Goal: Task Accomplishment & Management: Use online tool/utility

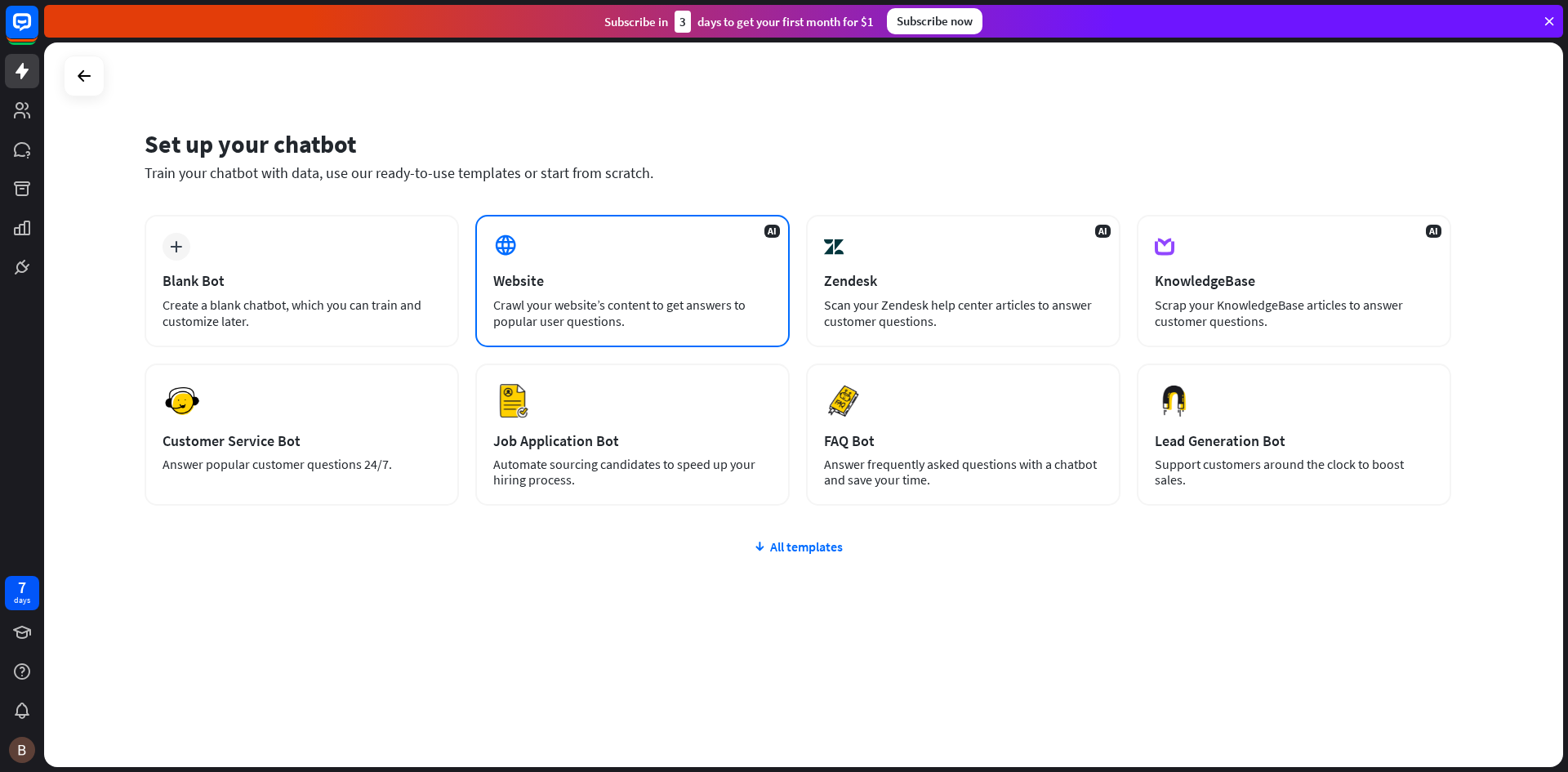
click at [575, 302] on div "Crawl your website’s content to get answers to popular user questions." at bounding box center [632, 313] width 278 height 33
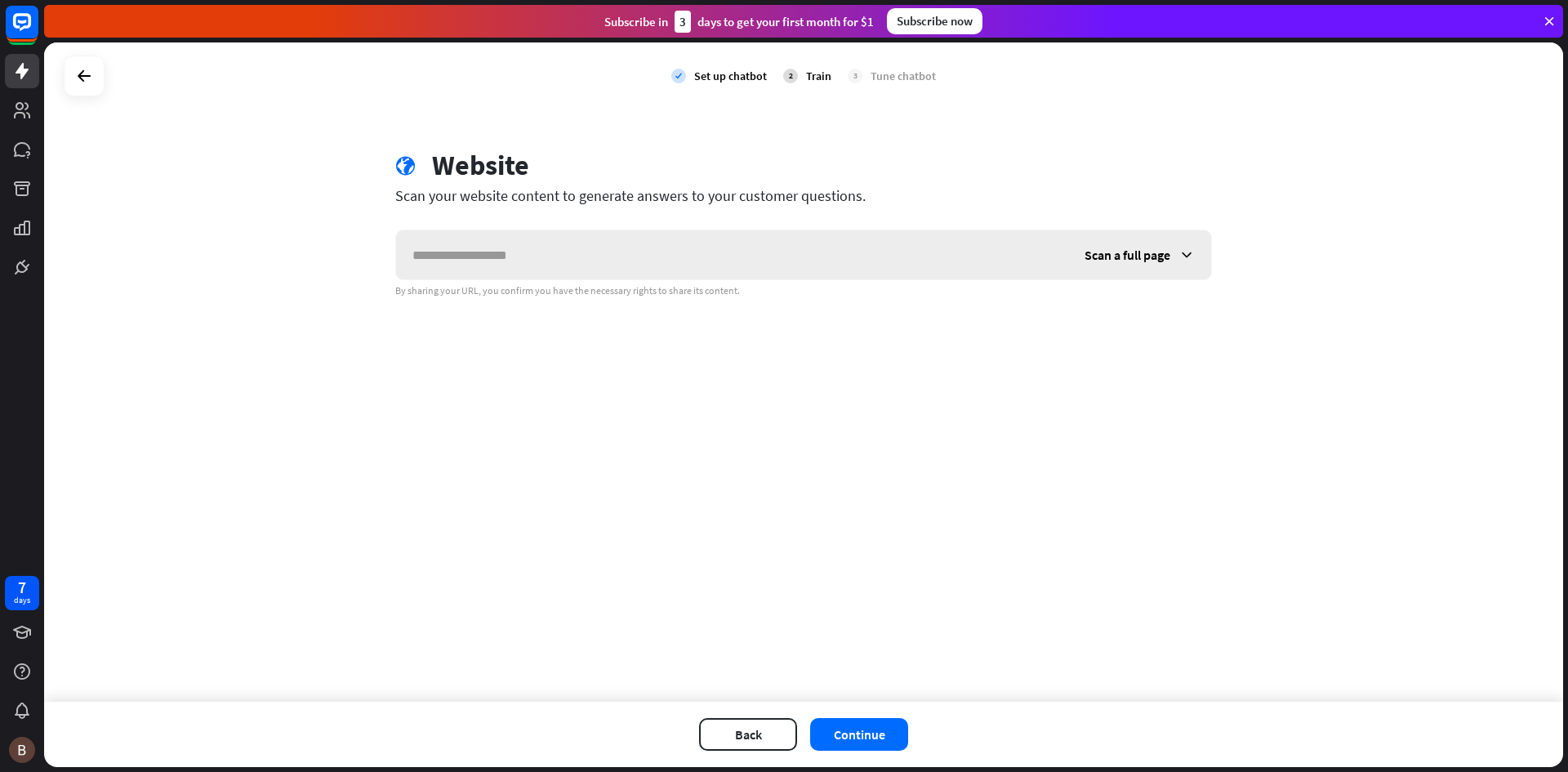
click at [690, 250] on input "text" at bounding box center [732, 254] width 672 height 49
type input "**********"
click at [625, 252] on input "text" at bounding box center [731, 254] width 670 height 49
paste input "**********"
type input "**********"
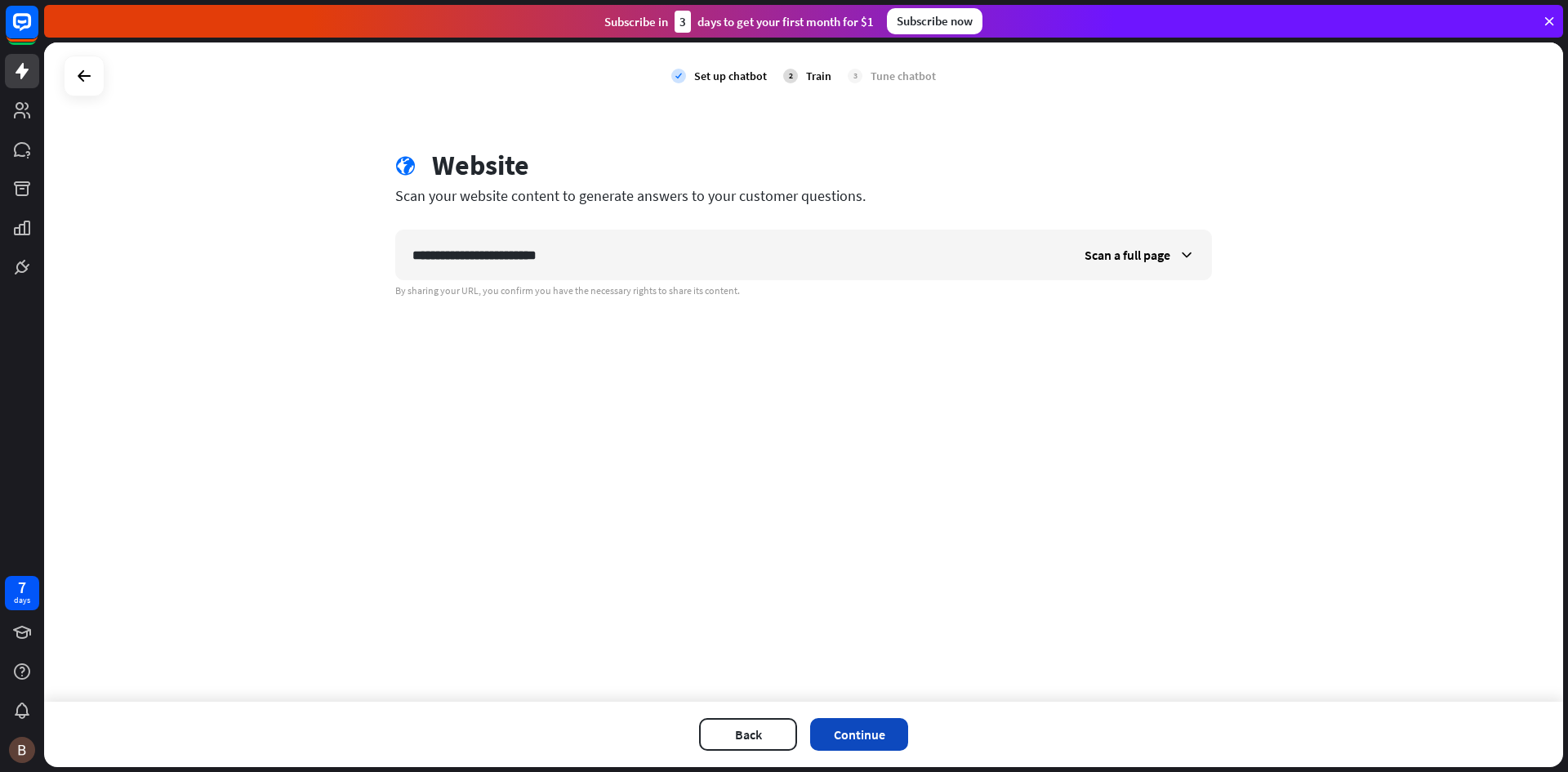
click at [866, 734] on button "Continue" at bounding box center [859, 734] width 98 height 33
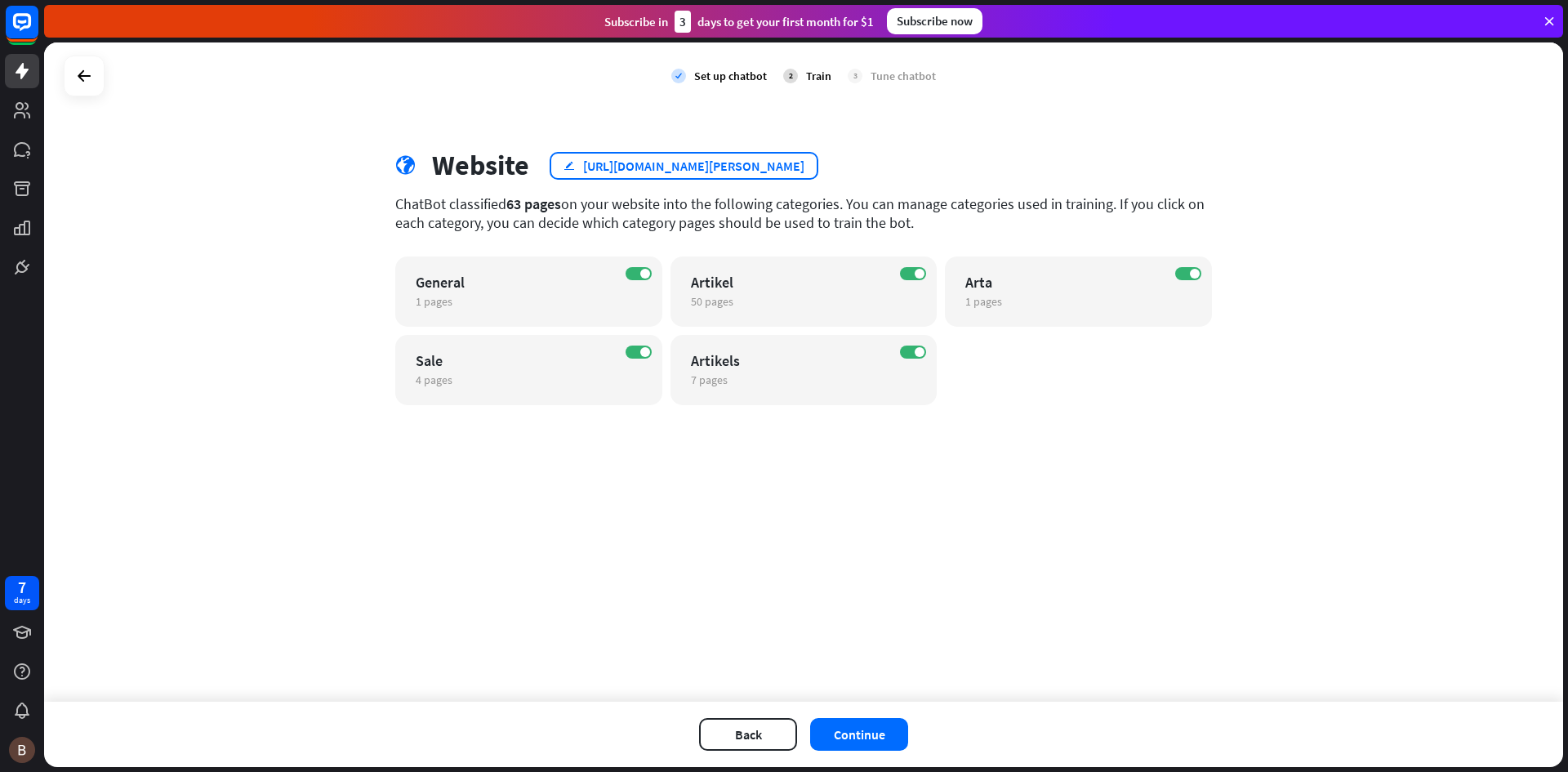
click at [574, 171] on div "edit [URL][DOMAIN_NAME][PERSON_NAME]" at bounding box center [684, 165] width 269 height 28
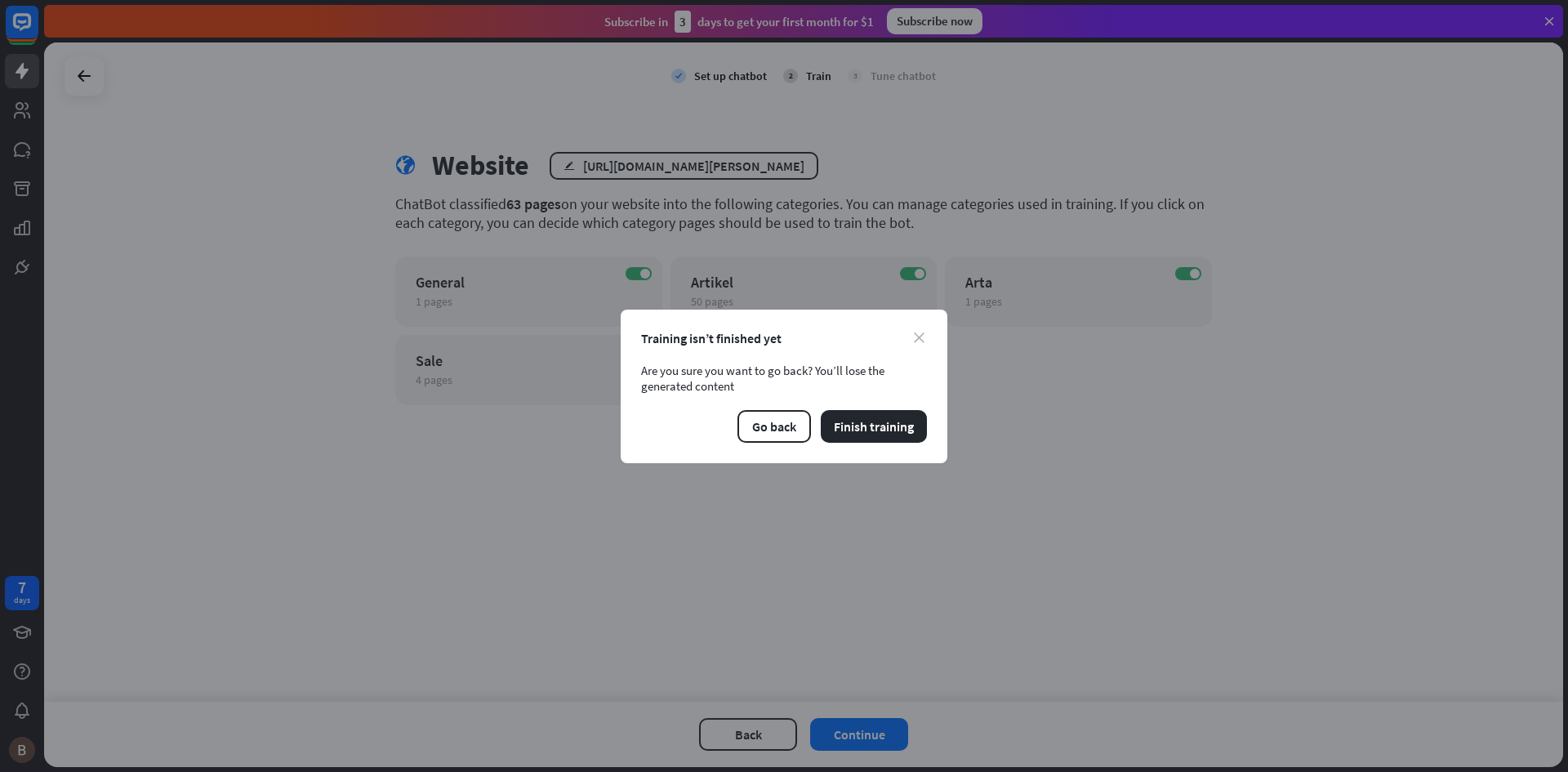
click at [914, 339] on icon "close" at bounding box center [919, 338] width 11 height 11
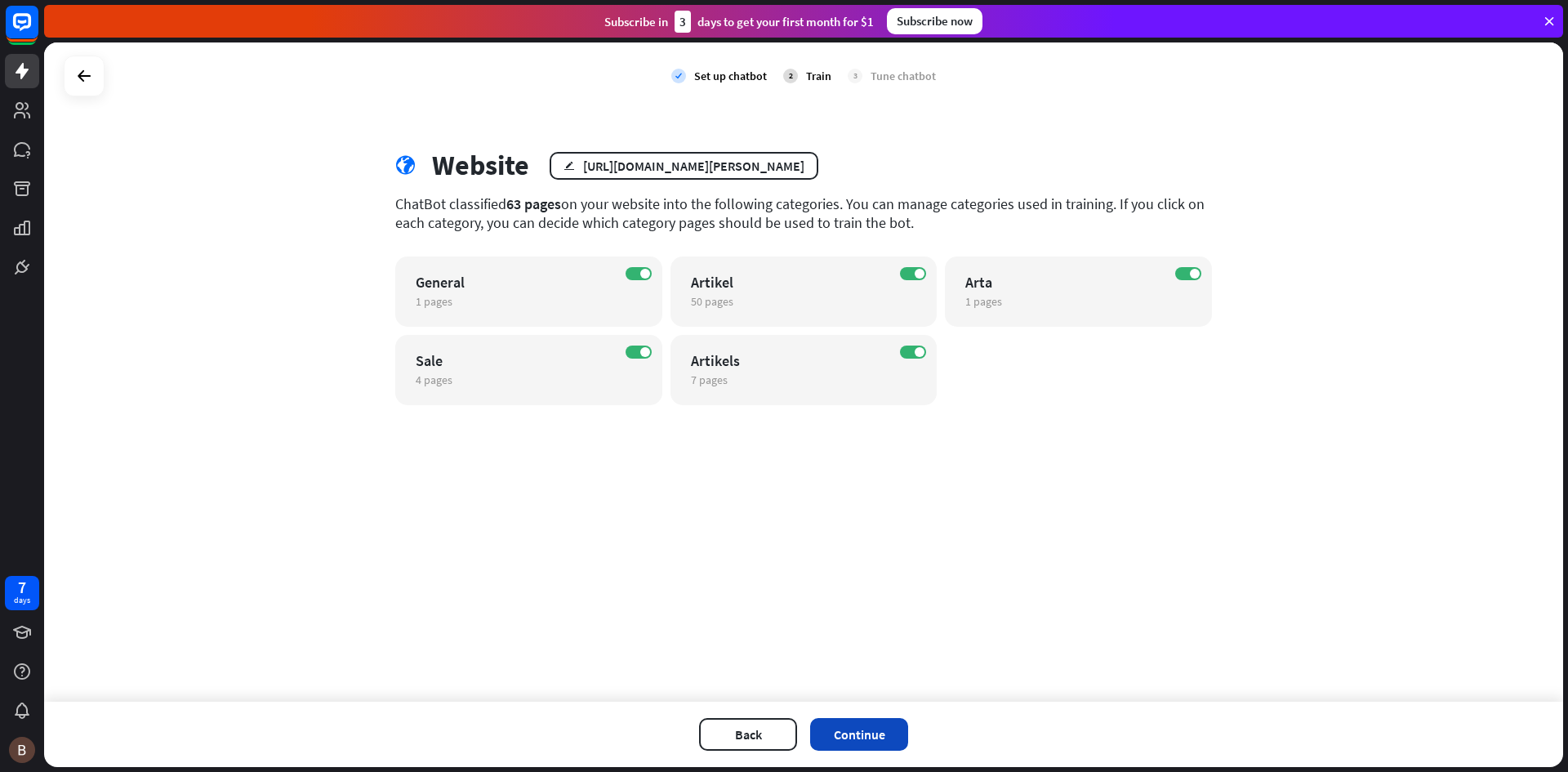
click at [854, 732] on button "Continue" at bounding box center [859, 734] width 98 height 33
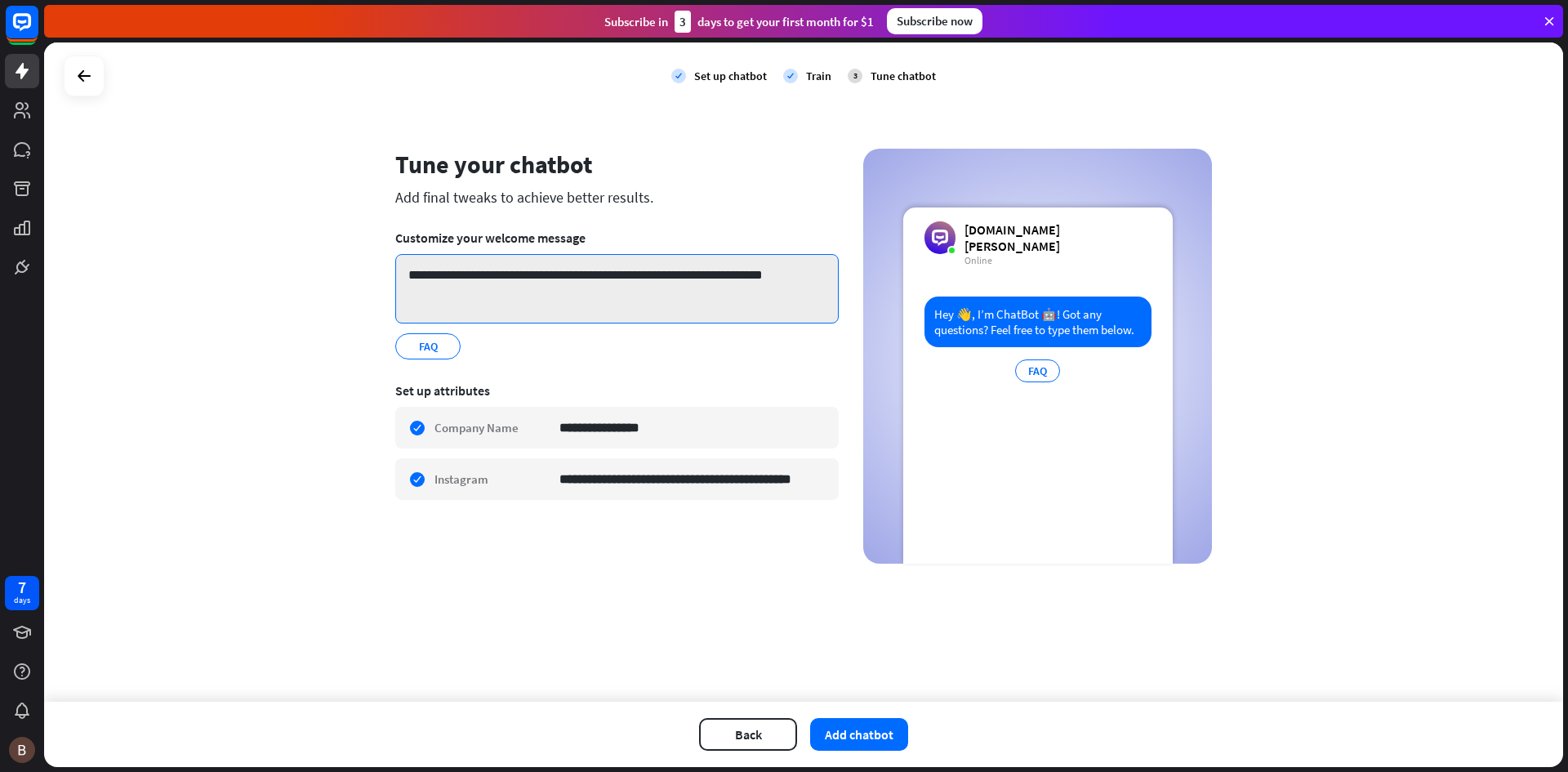
click at [622, 283] on textarea "**********" at bounding box center [617, 289] width 443 height 69
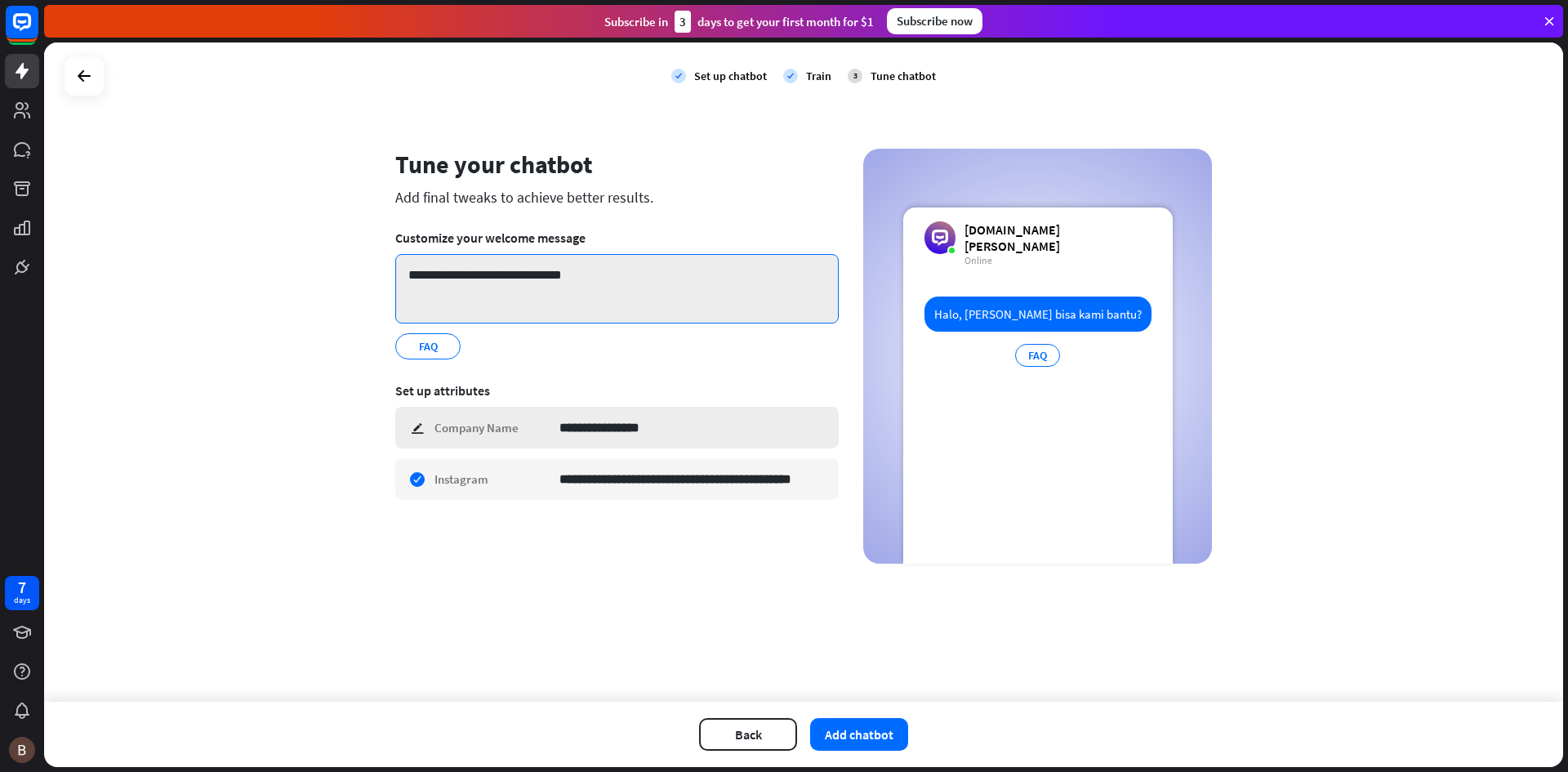
type textarea "**********"
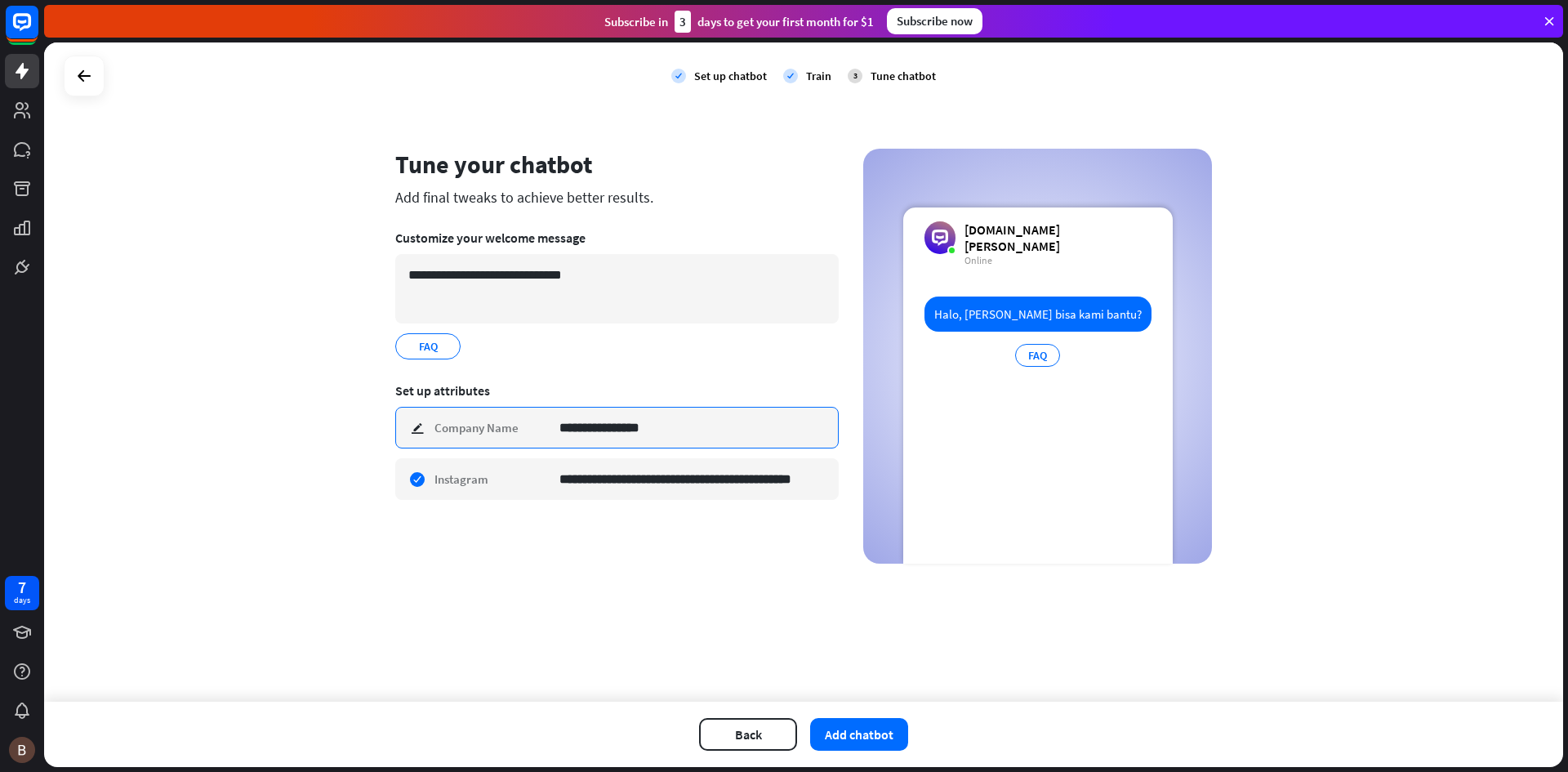
click at [737, 433] on input "**********" at bounding box center [692, 428] width 267 height 40
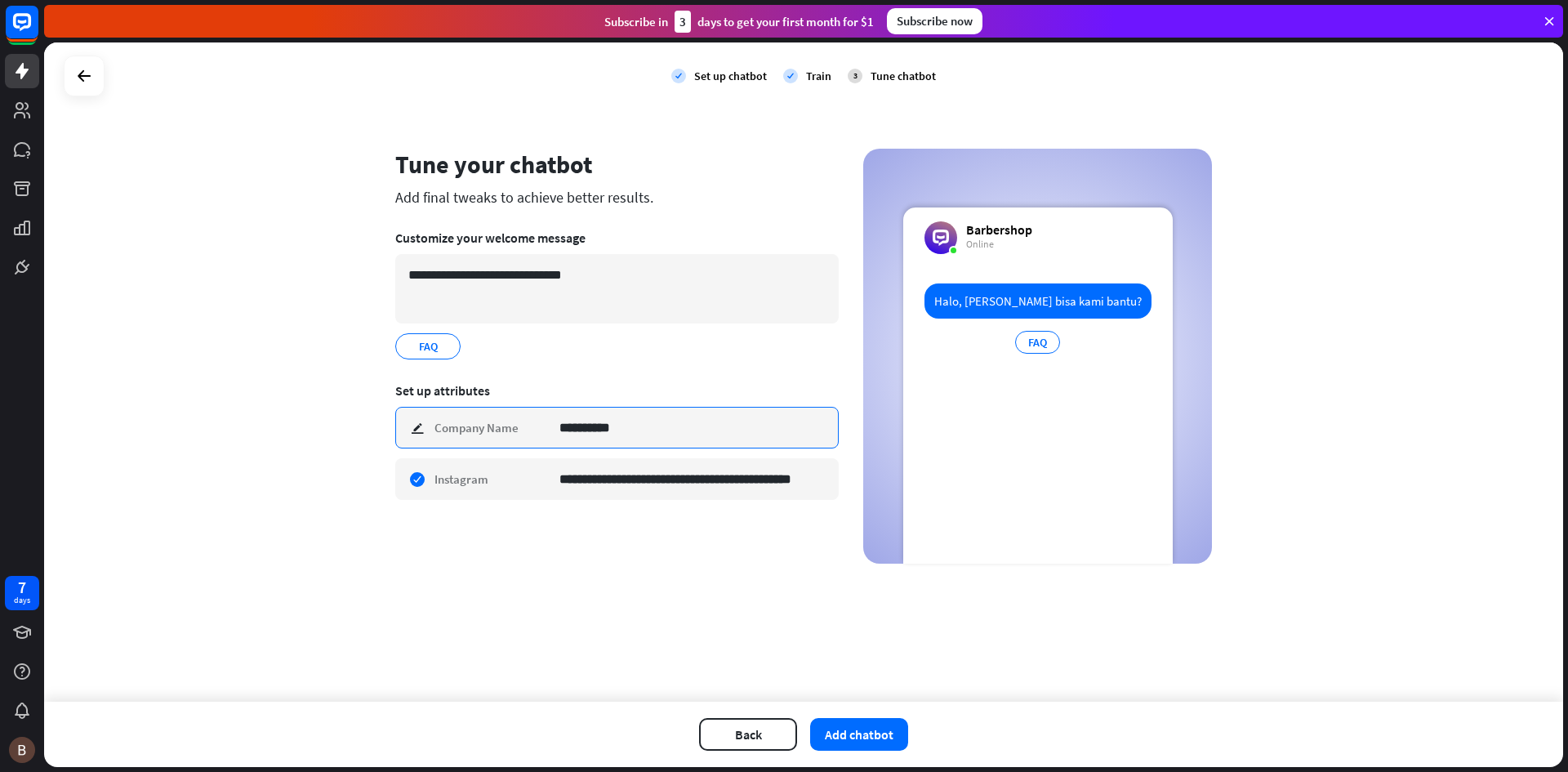
type input "**********"
click at [742, 553] on div "**********" at bounding box center [617, 356] width 443 height 415
click at [850, 731] on button "Add chatbot" at bounding box center [859, 734] width 98 height 33
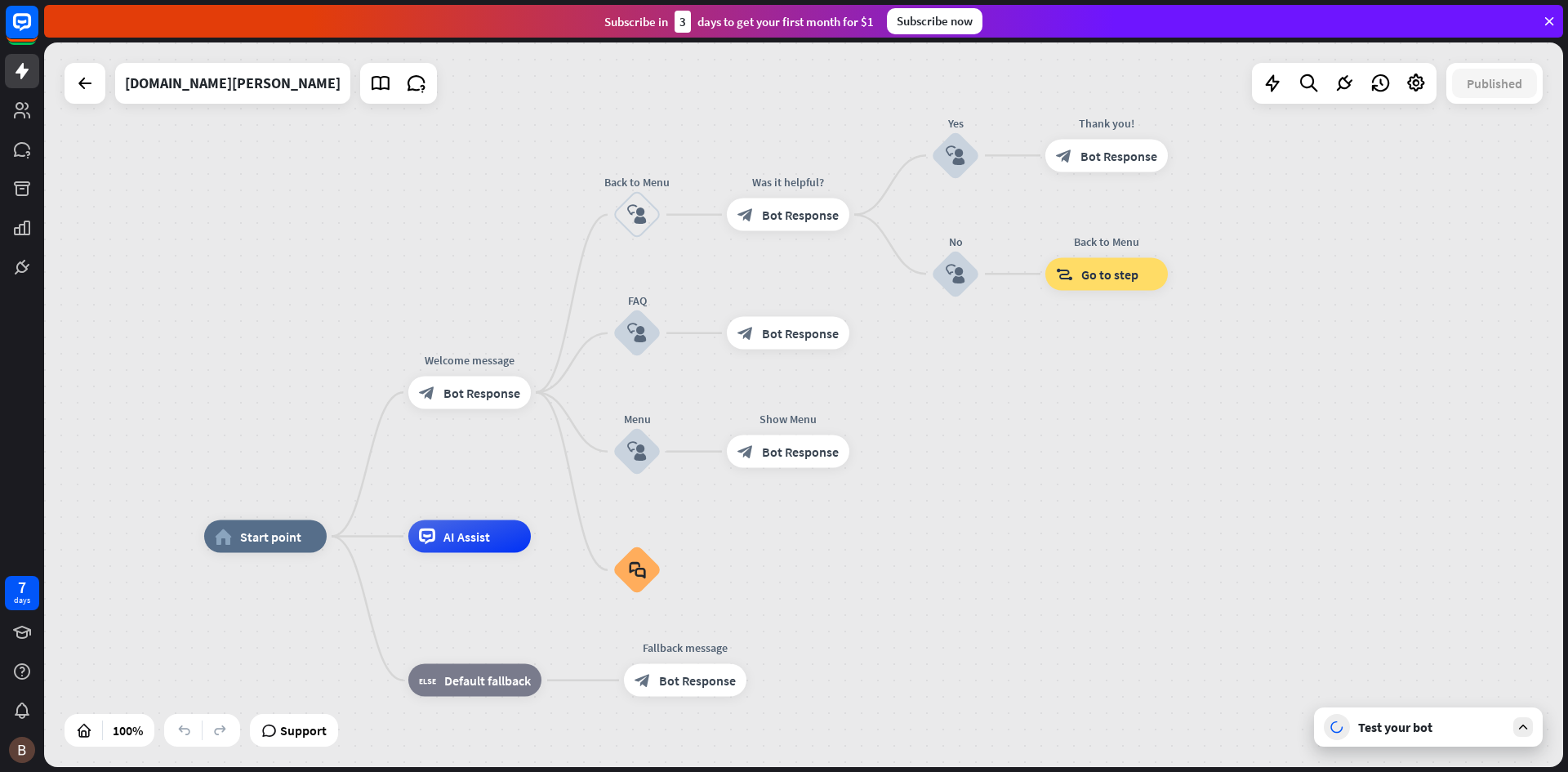
drag, startPoint x: 1090, startPoint y: 349, endPoint x: 947, endPoint y: 480, distance: 193.9
click at [947, 480] on div "home_2 Start point Welcome message block_bot_response Bot Response Back to Menu…" at bounding box center [804, 404] width 1519 height 724
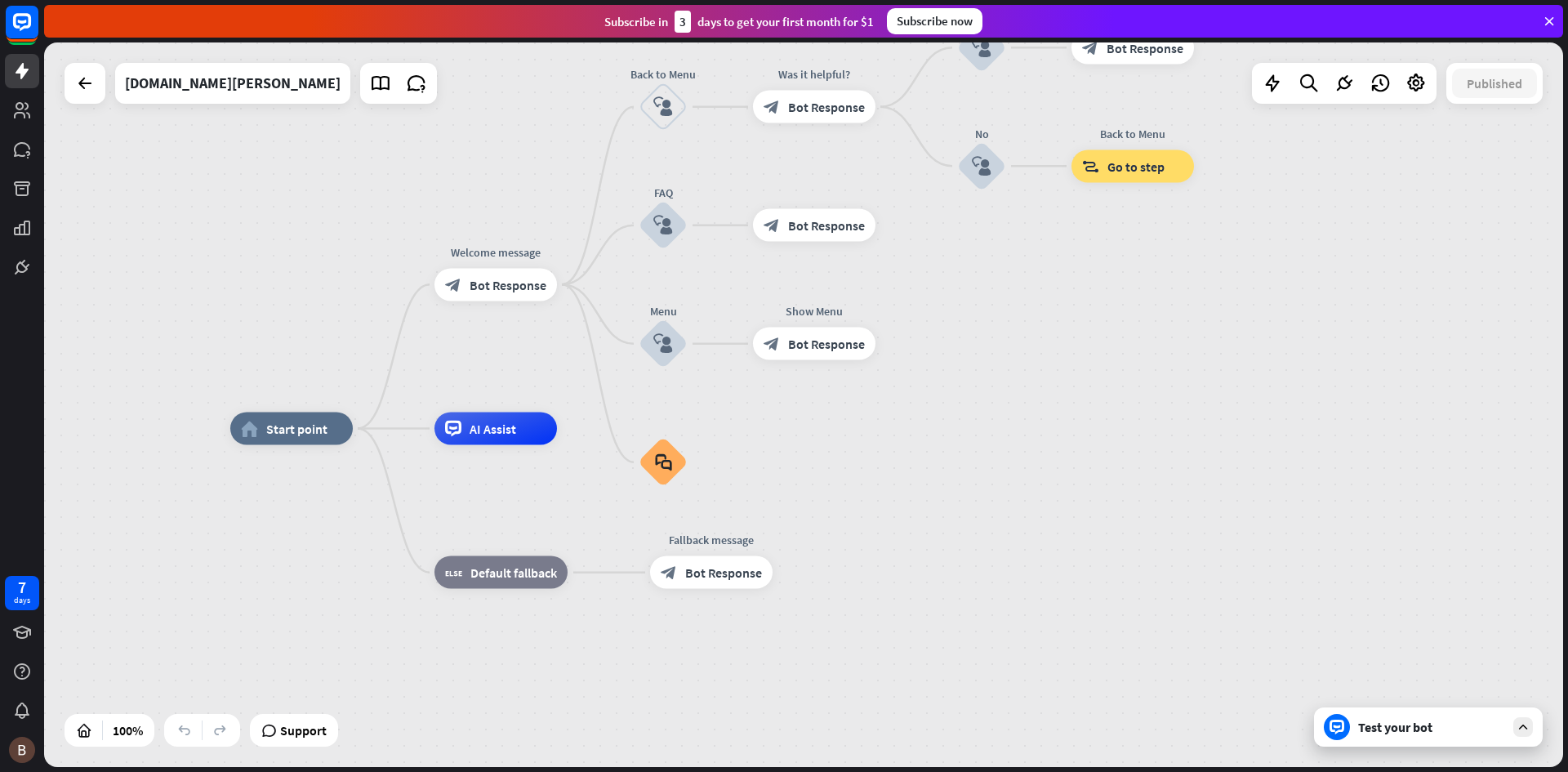
drag, startPoint x: 993, startPoint y: 466, endPoint x: 1009, endPoint y: 373, distance: 94.4
click at [1009, 373] on div "home_2 Start point Welcome message block_bot_response Bot Response Back to Menu…" at bounding box center [804, 404] width 1519 height 724
click at [663, 467] on icon "block_faq" at bounding box center [664, 462] width 17 height 18
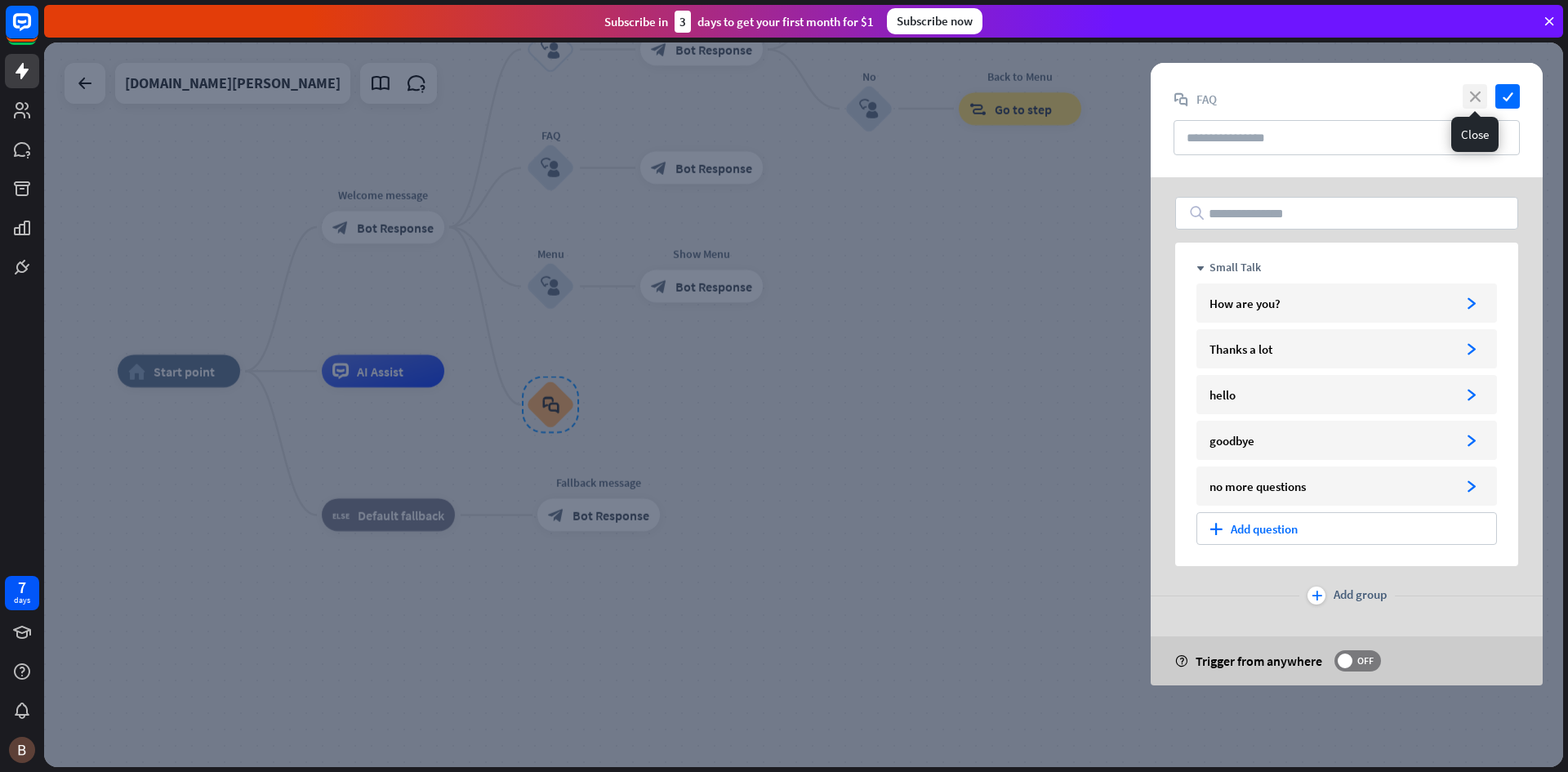
click at [1479, 93] on icon "close" at bounding box center [1475, 97] width 25 height 25
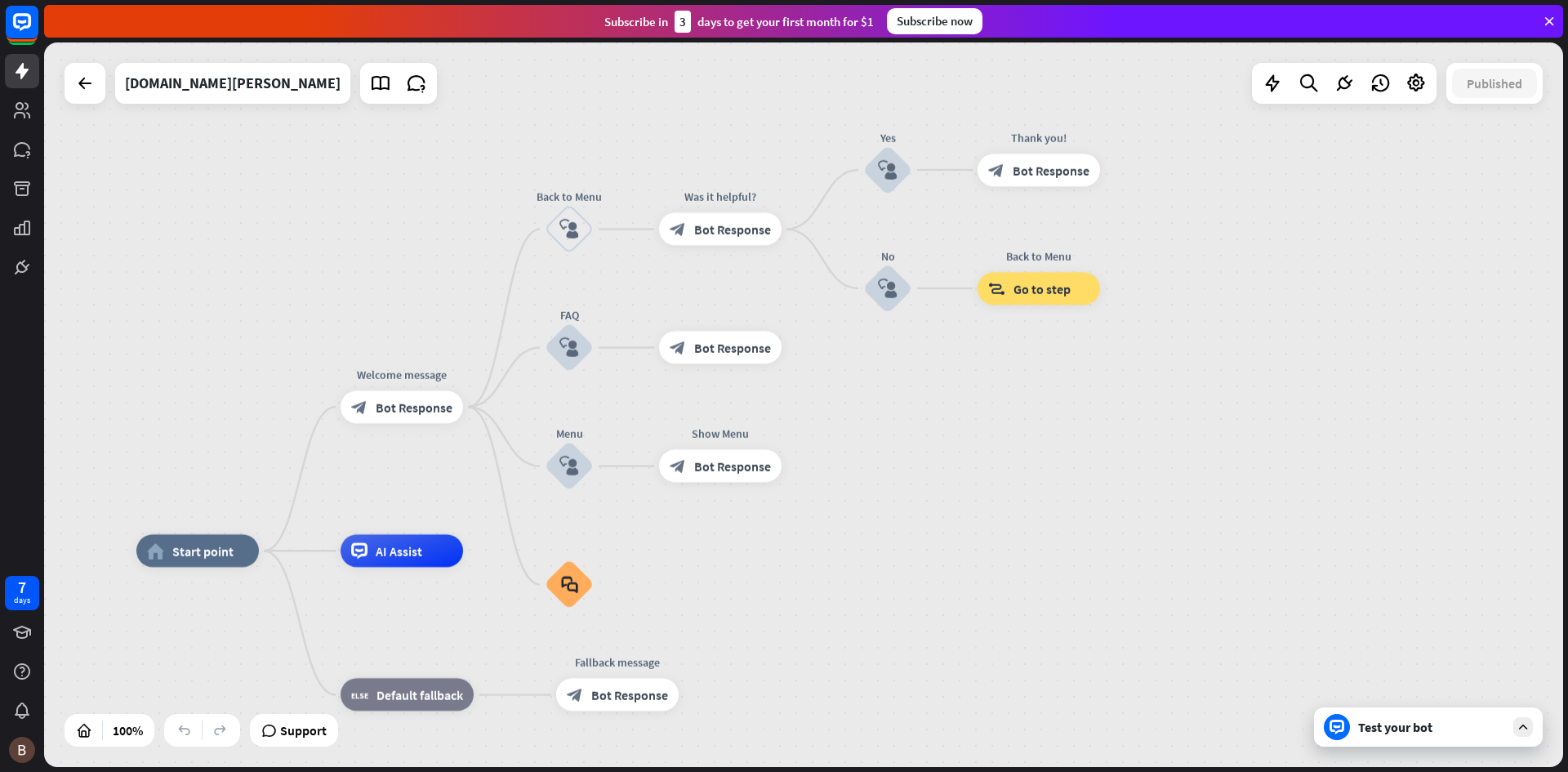
drag, startPoint x: 982, startPoint y: 318, endPoint x: 997, endPoint y: 499, distance: 181.6
click at [997, 499] on div "home_2 Start point Welcome message block_bot_response Bot Response Back to Menu…" at bounding box center [804, 404] width 1519 height 724
click at [487, 411] on icon "plus" at bounding box center [483, 407] width 12 height 12
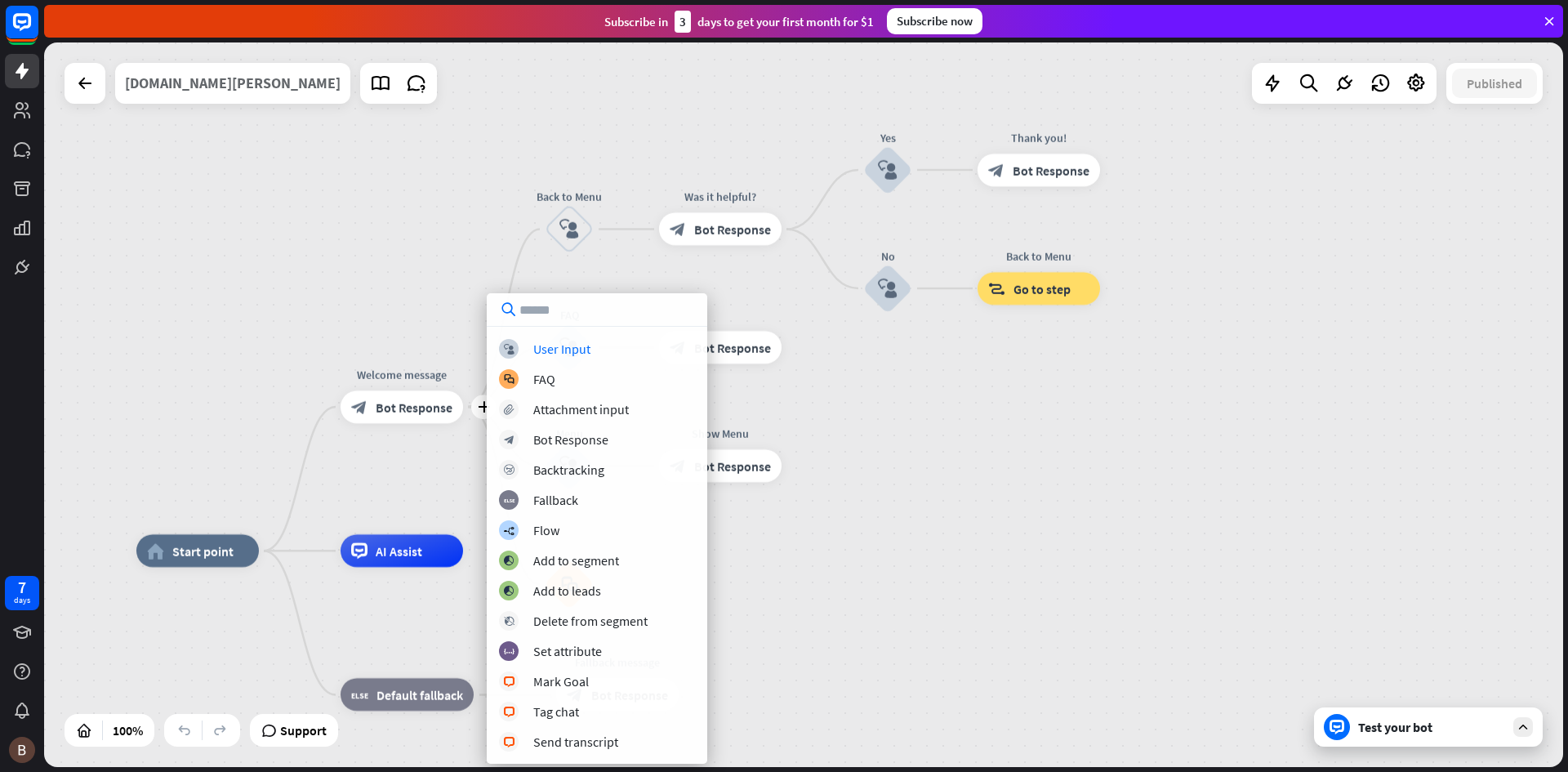
click at [177, 87] on div "[DOMAIN_NAME][PERSON_NAME]" at bounding box center [232, 83] width 216 height 41
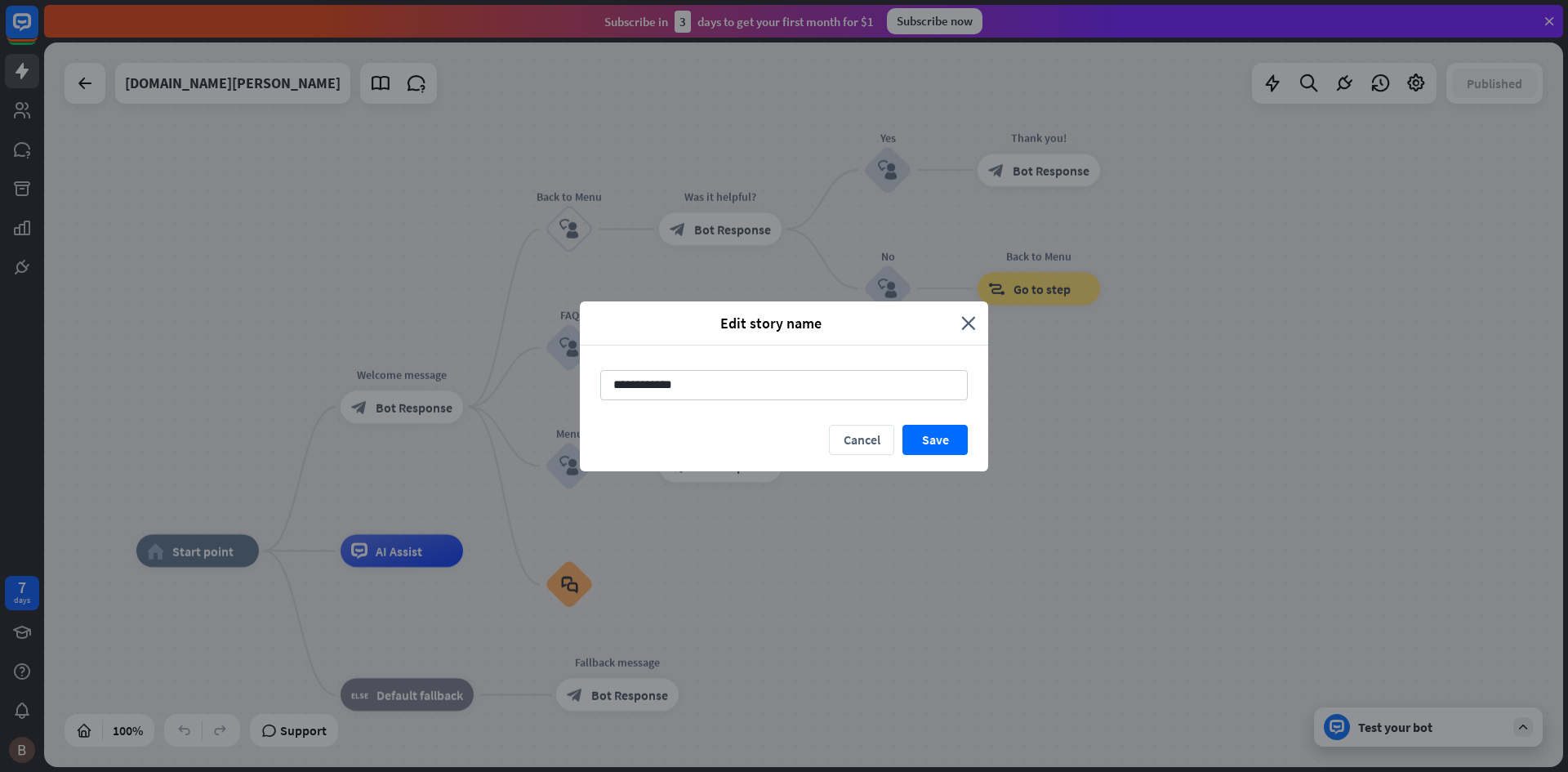
drag, startPoint x: 806, startPoint y: 384, endPoint x: 471, endPoint y: 371, distance: 335.3
click at [471, 371] on div "**********" at bounding box center [784, 386] width 1568 height 772
type input "*******"
click at [934, 445] on button "Save" at bounding box center [935, 440] width 65 height 31
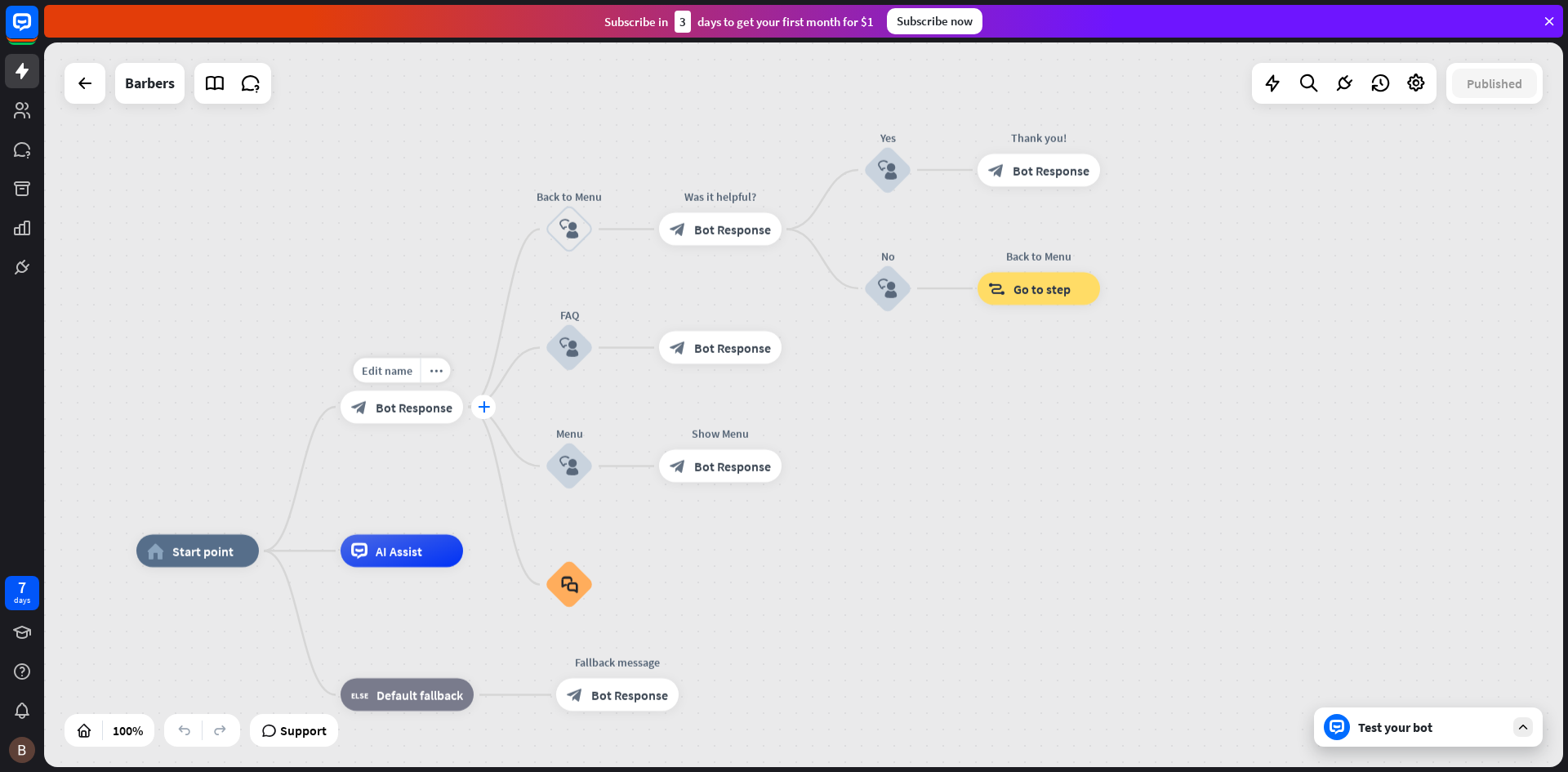
click at [485, 409] on icon "plus" at bounding box center [483, 407] width 12 height 12
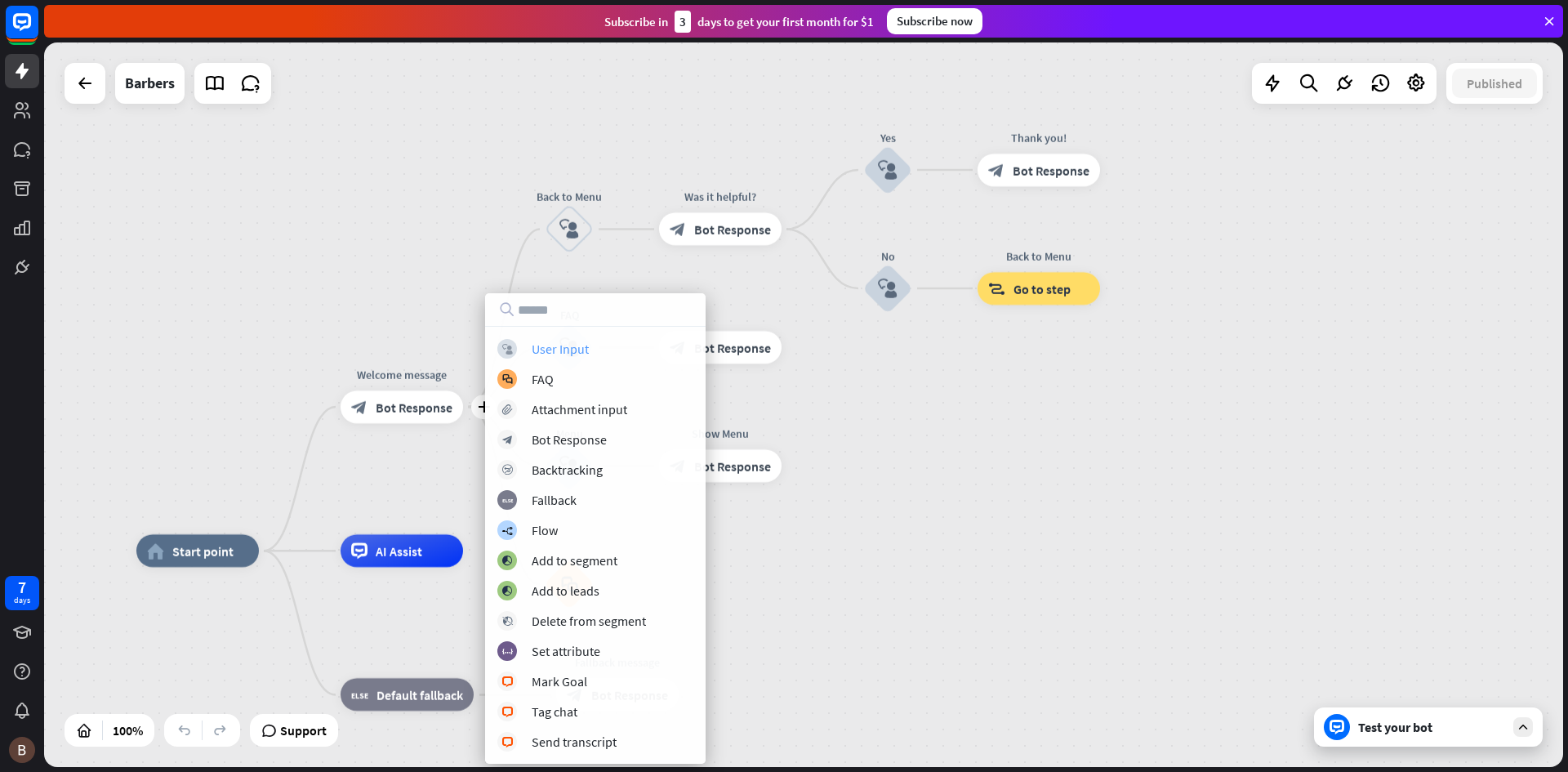
click at [559, 352] on div "User Input" at bounding box center [560, 348] width 58 height 16
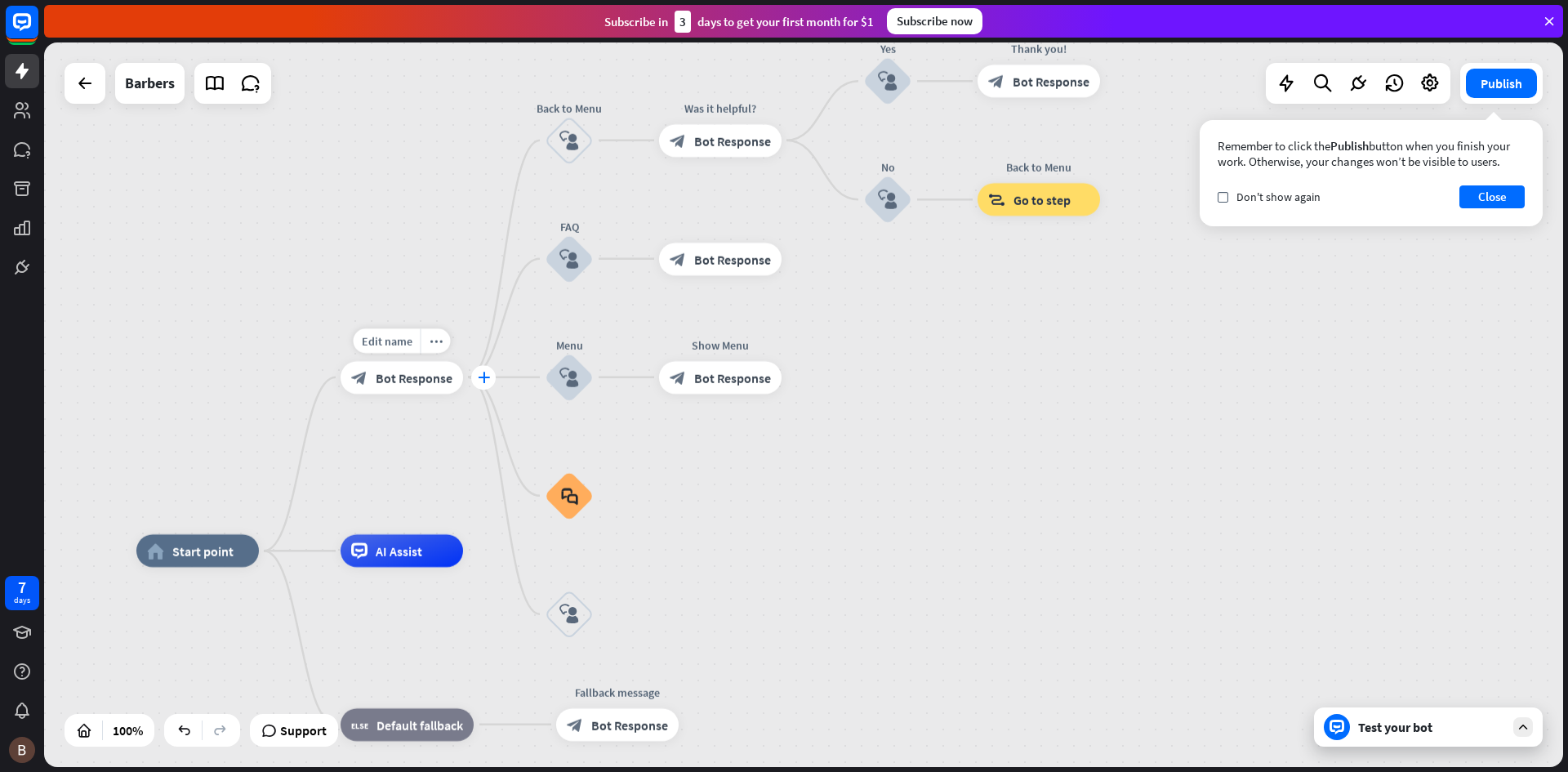
click at [487, 384] on div "plus" at bounding box center [483, 378] width 25 height 25
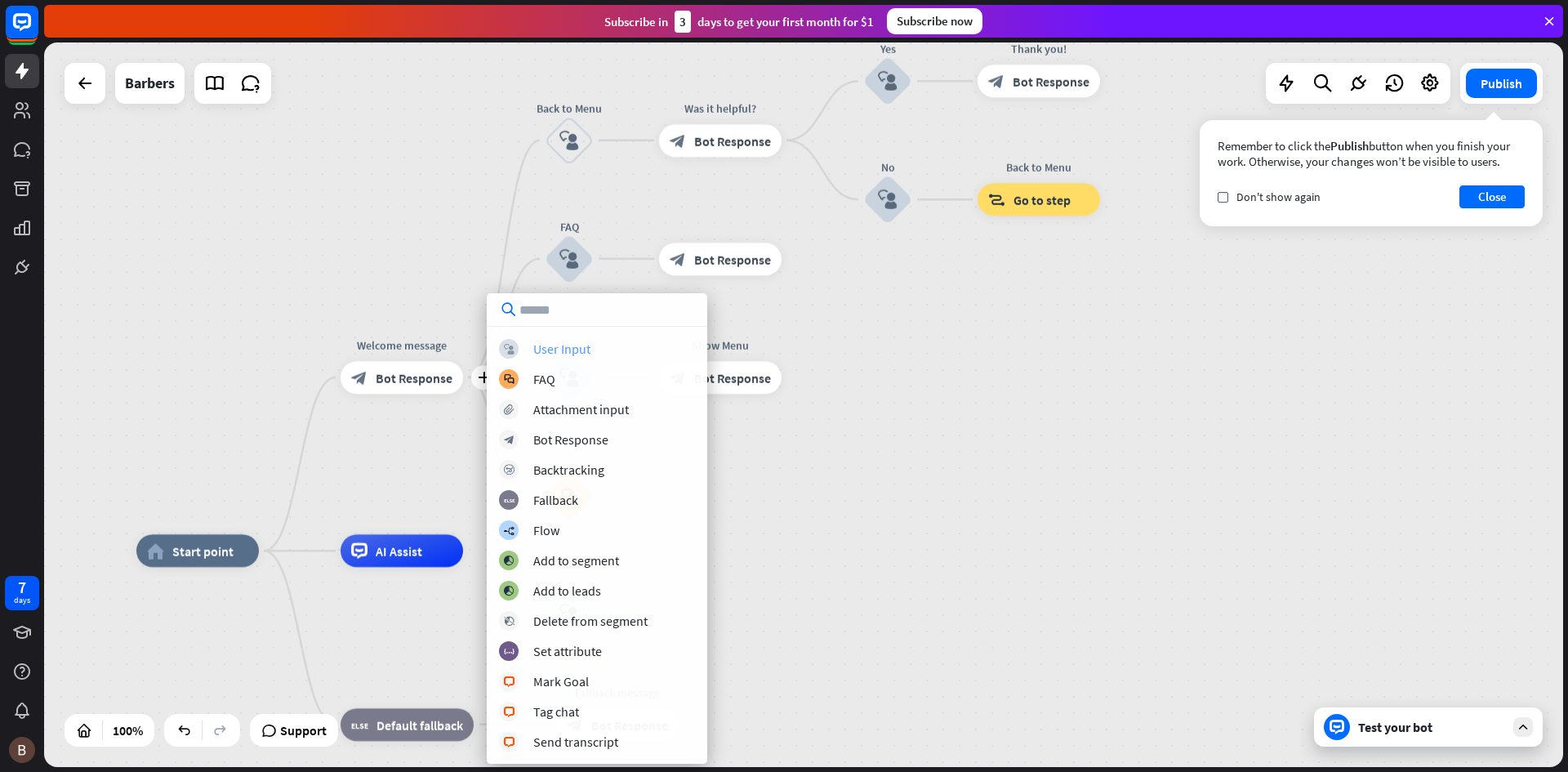
click at [542, 354] on div "User Input" at bounding box center [562, 348] width 58 height 16
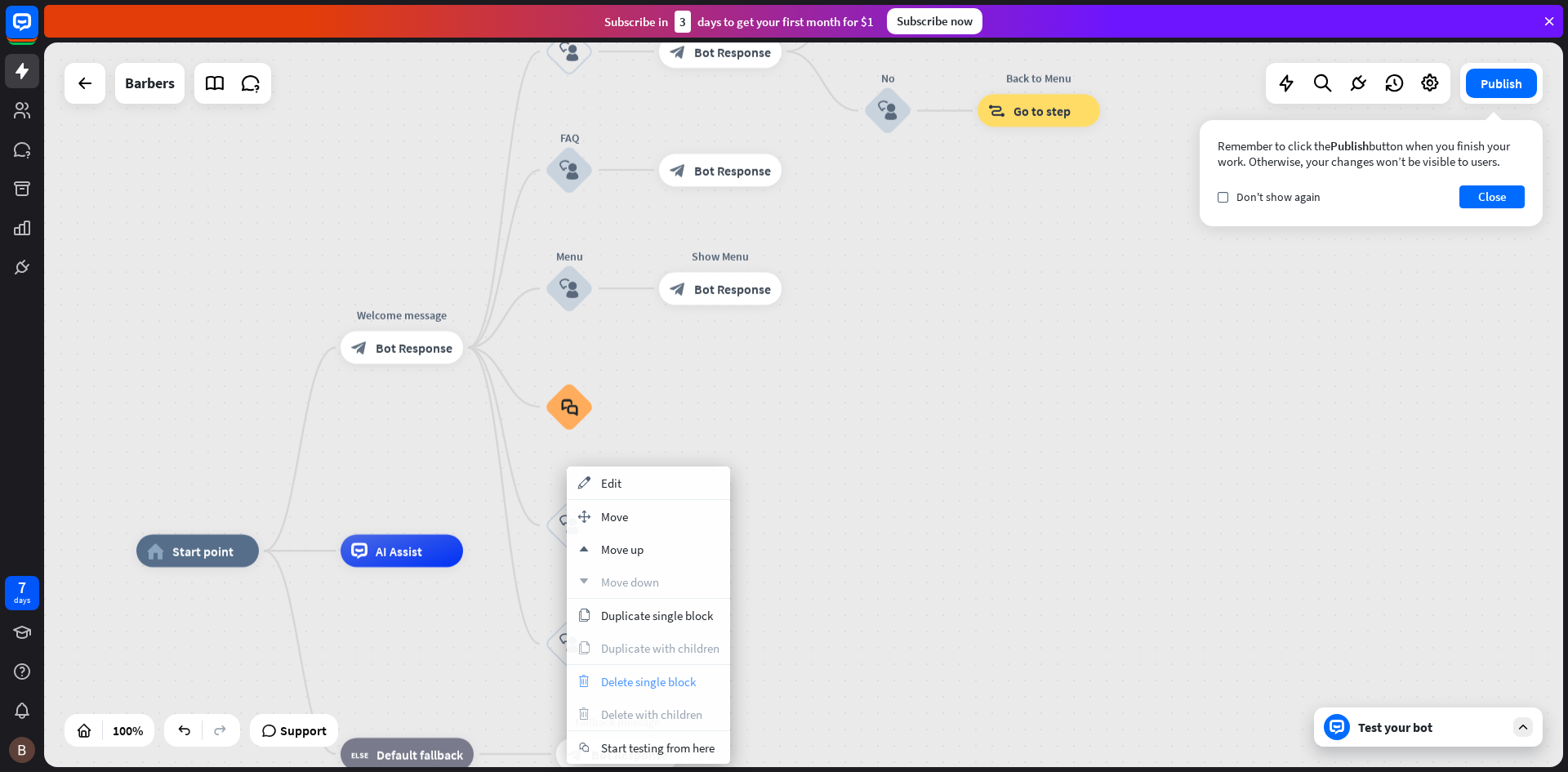
click at [650, 681] on span "Delete single block" at bounding box center [648, 682] width 95 height 15
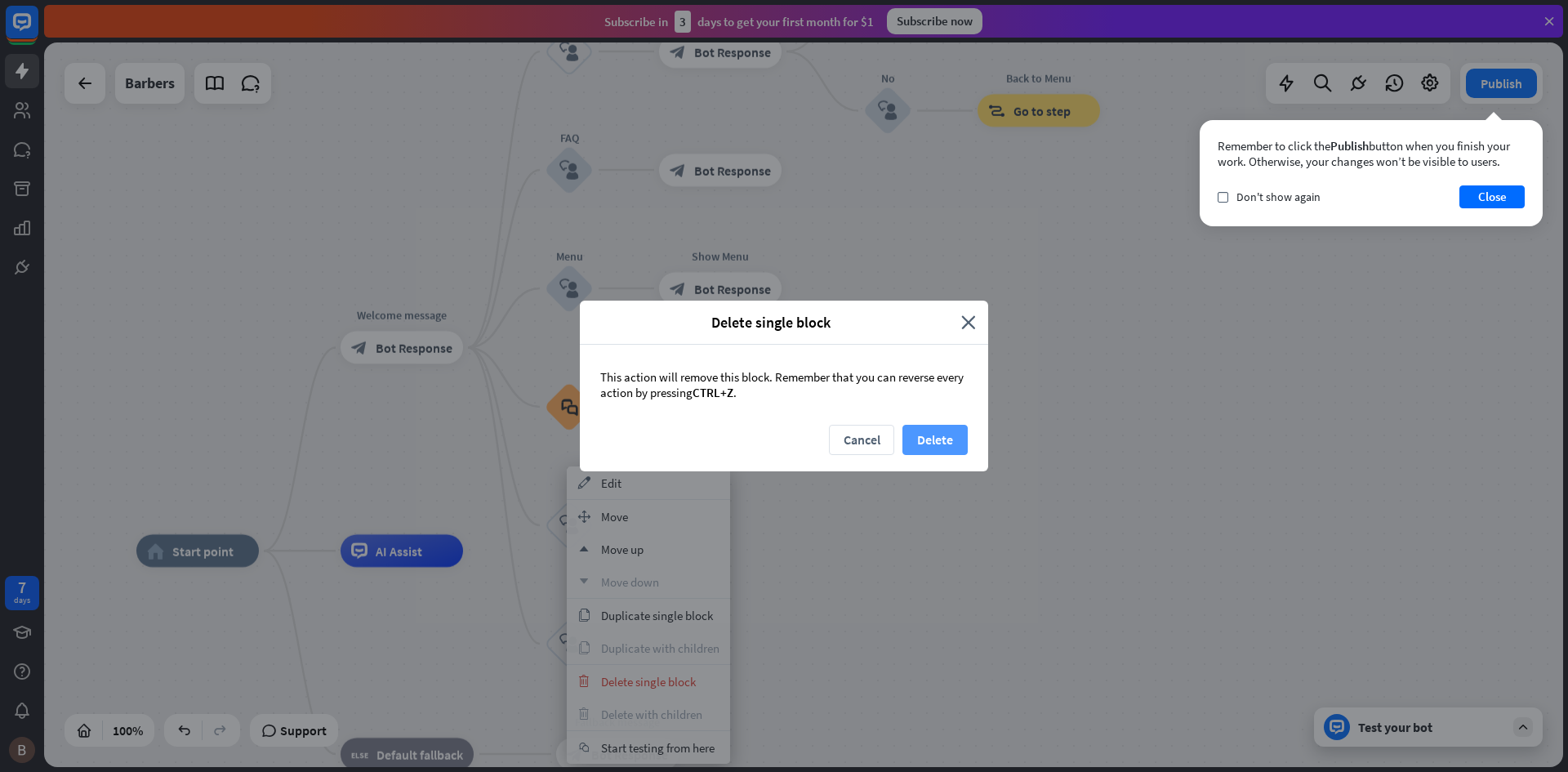
click at [932, 435] on button "Delete" at bounding box center [935, 440] width 65 height 31
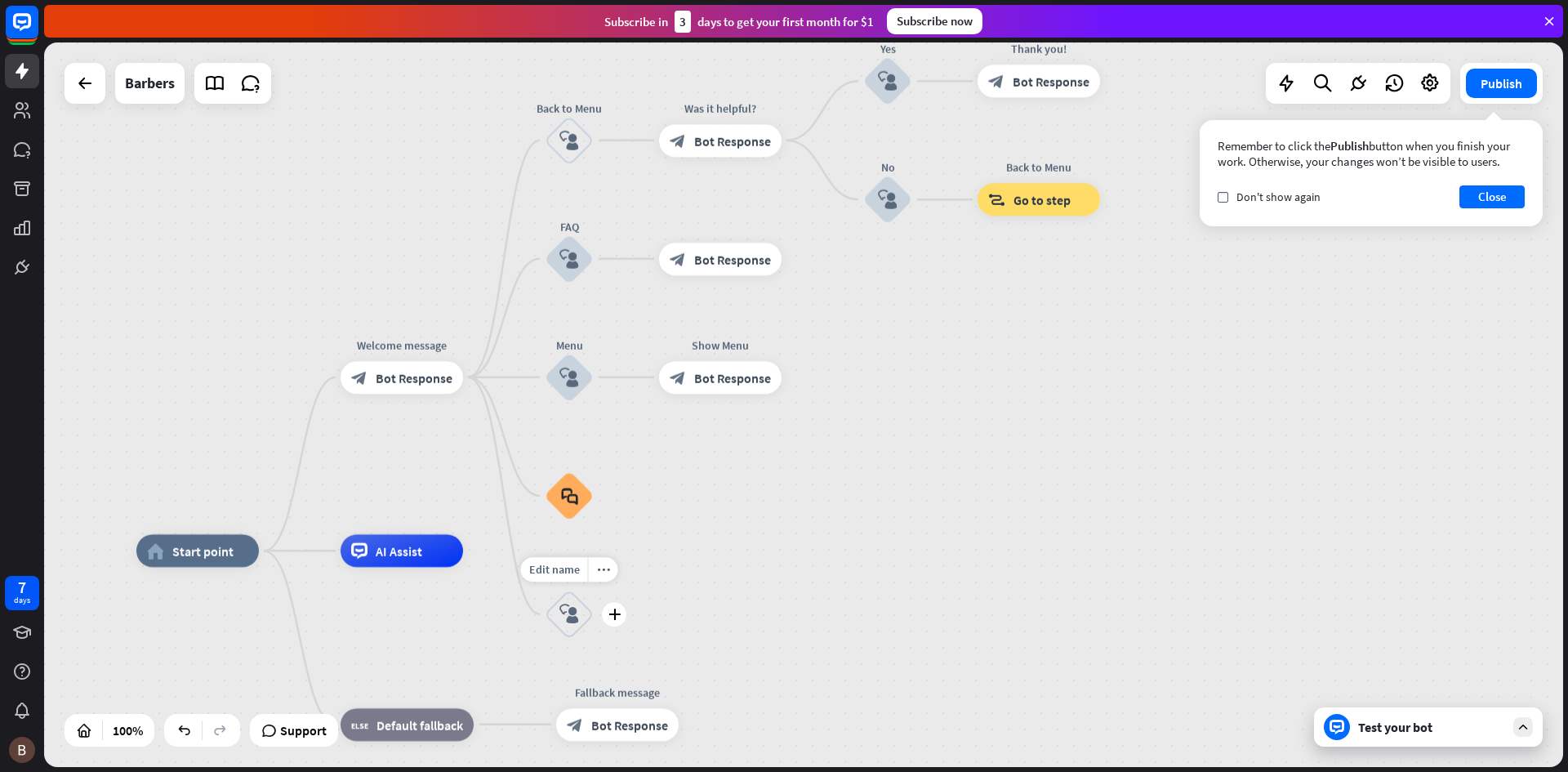
click at [568, 620] on icon "block_user_input" at bounding box center [569, 614] width 19 height 19
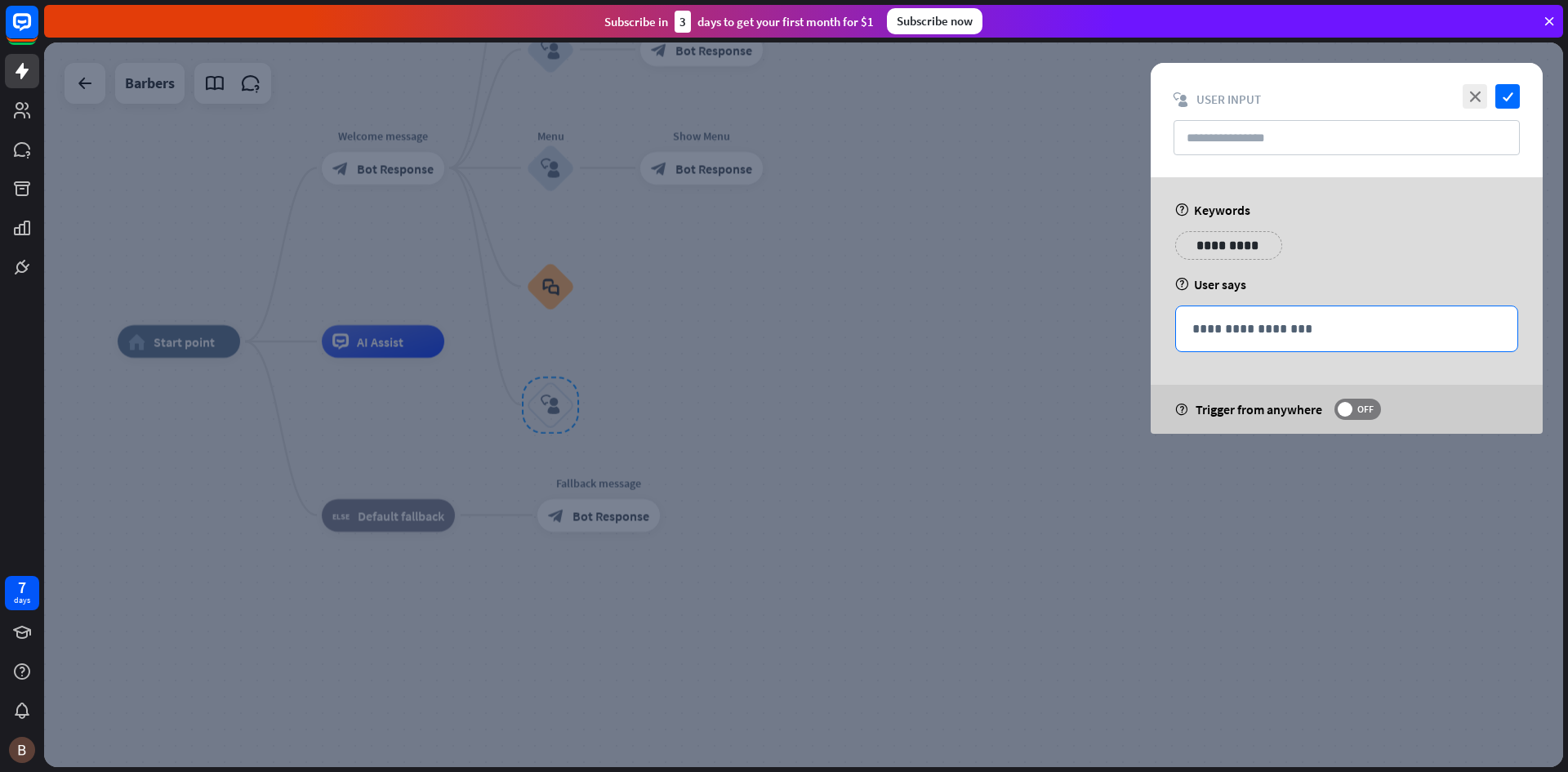
click at [1269, 335] on p "**********" at bounding box center [1346, 328] width 309 height 20
click at [1288, 325] on p "**********" at bounding box center [1346, 328] width 309 height 20
click at [1263, 329] on p "**********" at bounding box center [1346, 328] width 309 height 20
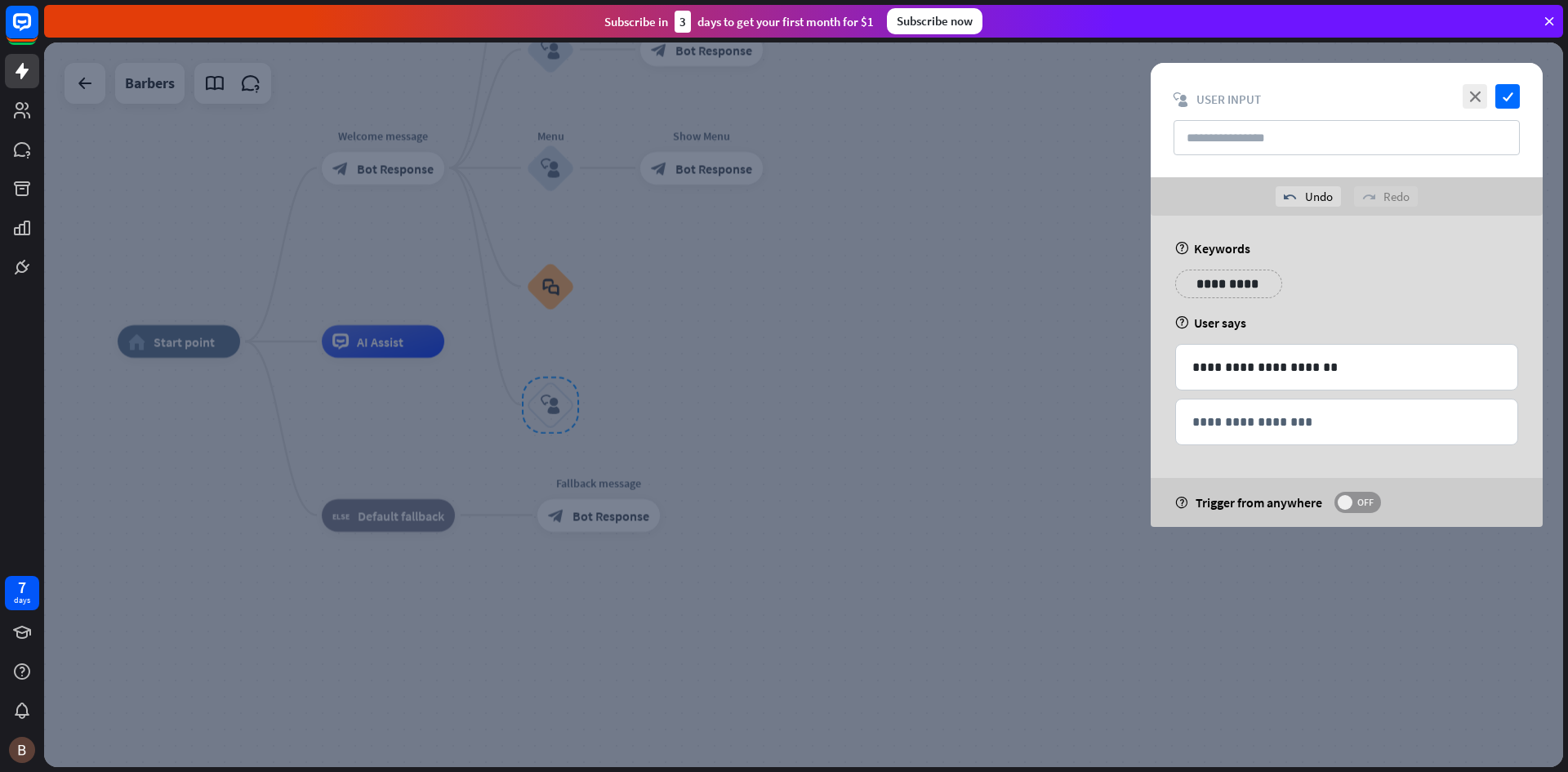
click at [1358, 500] on span "OFF" at bounding box center [1365, 503] width 25 height 13
click at [1290, 451] on div "**********" at bounding box center [1346, 398] width 343 height 109
click at [1278, 425] on p "**********" at bounding box center [1346, 421] width 309 height 20
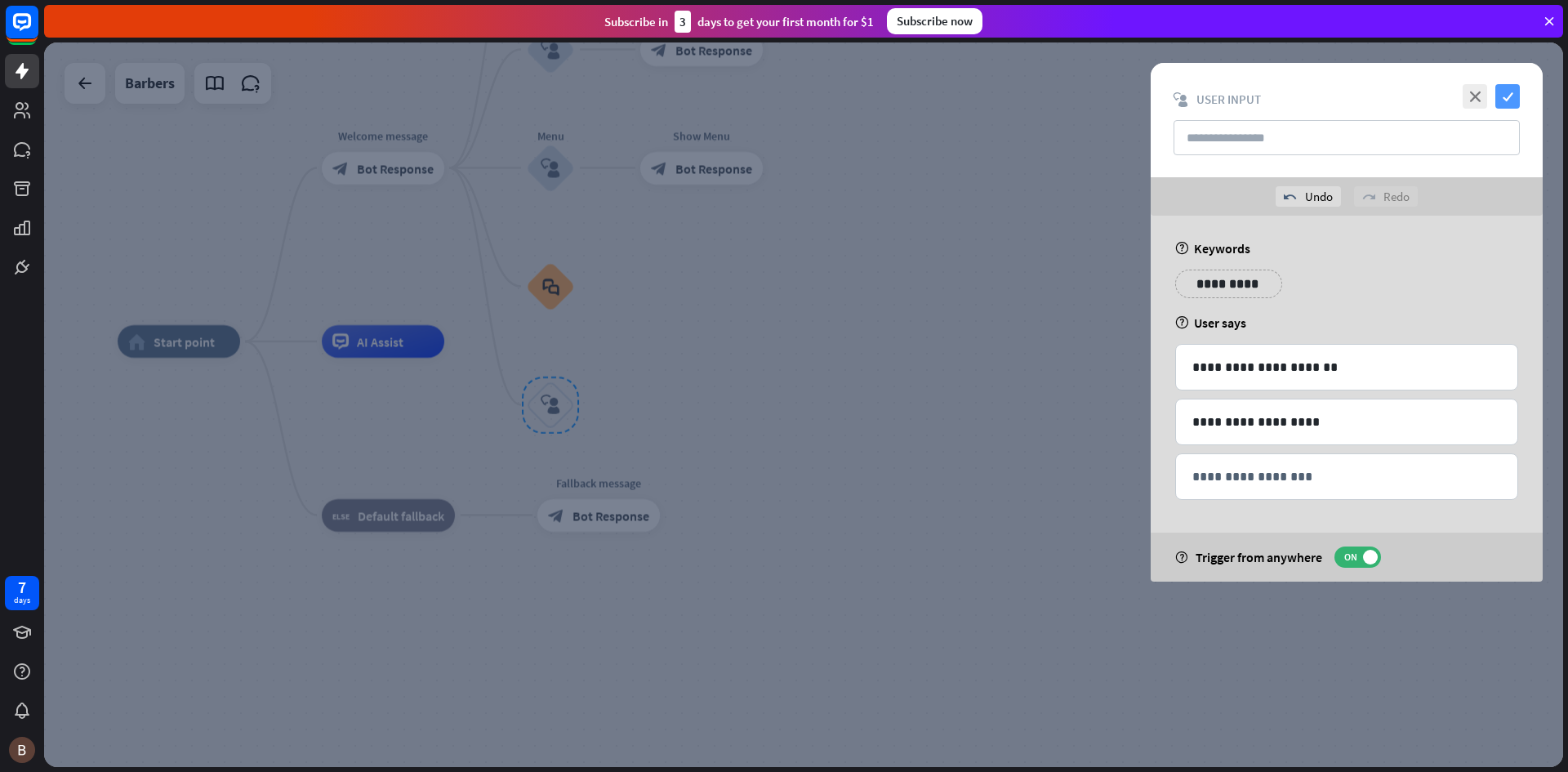
click at [1515, 94] on icon "check" at bounding box center [1508, 97] width 25 height 25
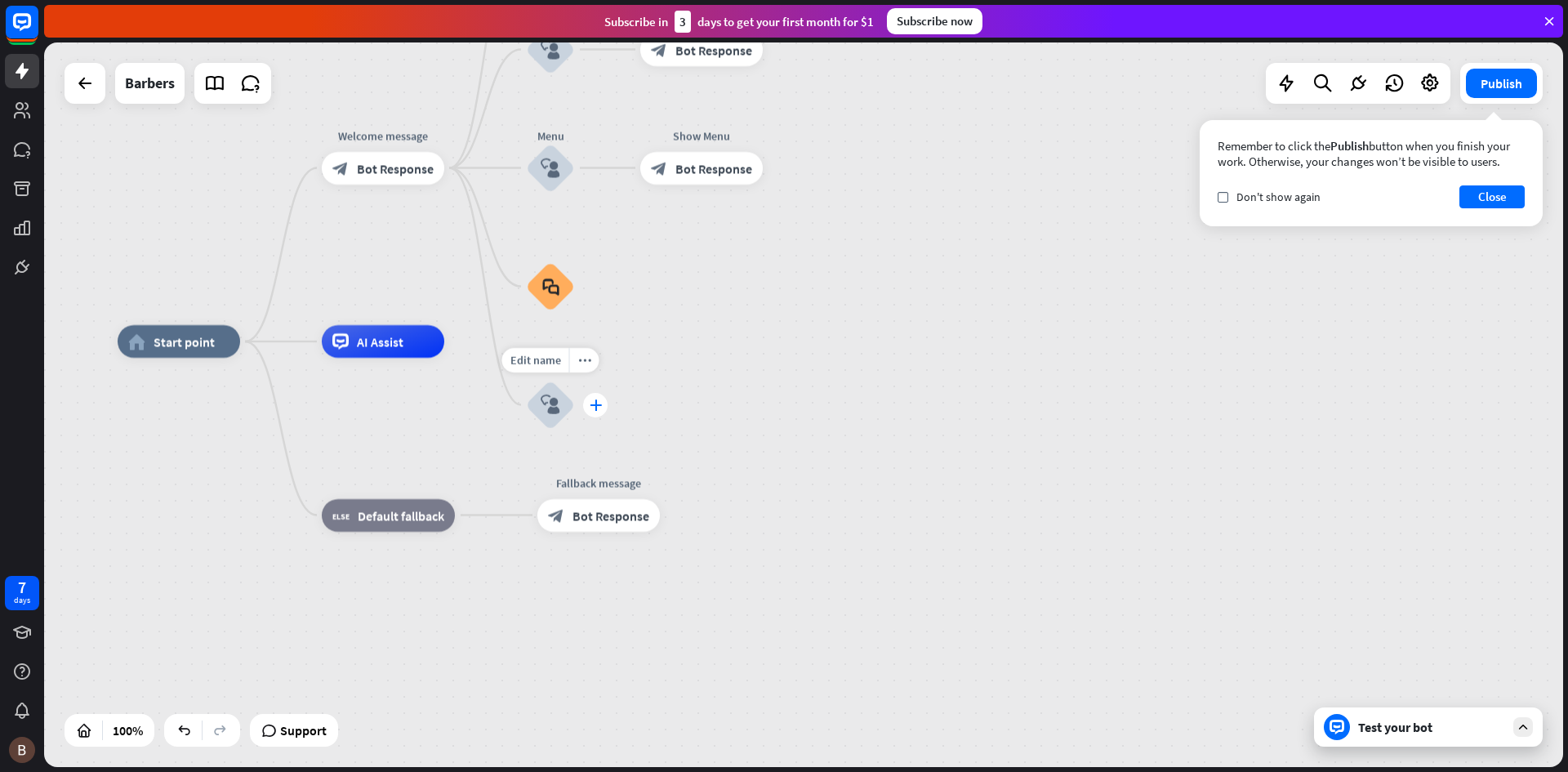
click at [588, 409] on div "plus" at bounding box center [596, 406] width 25 height 25
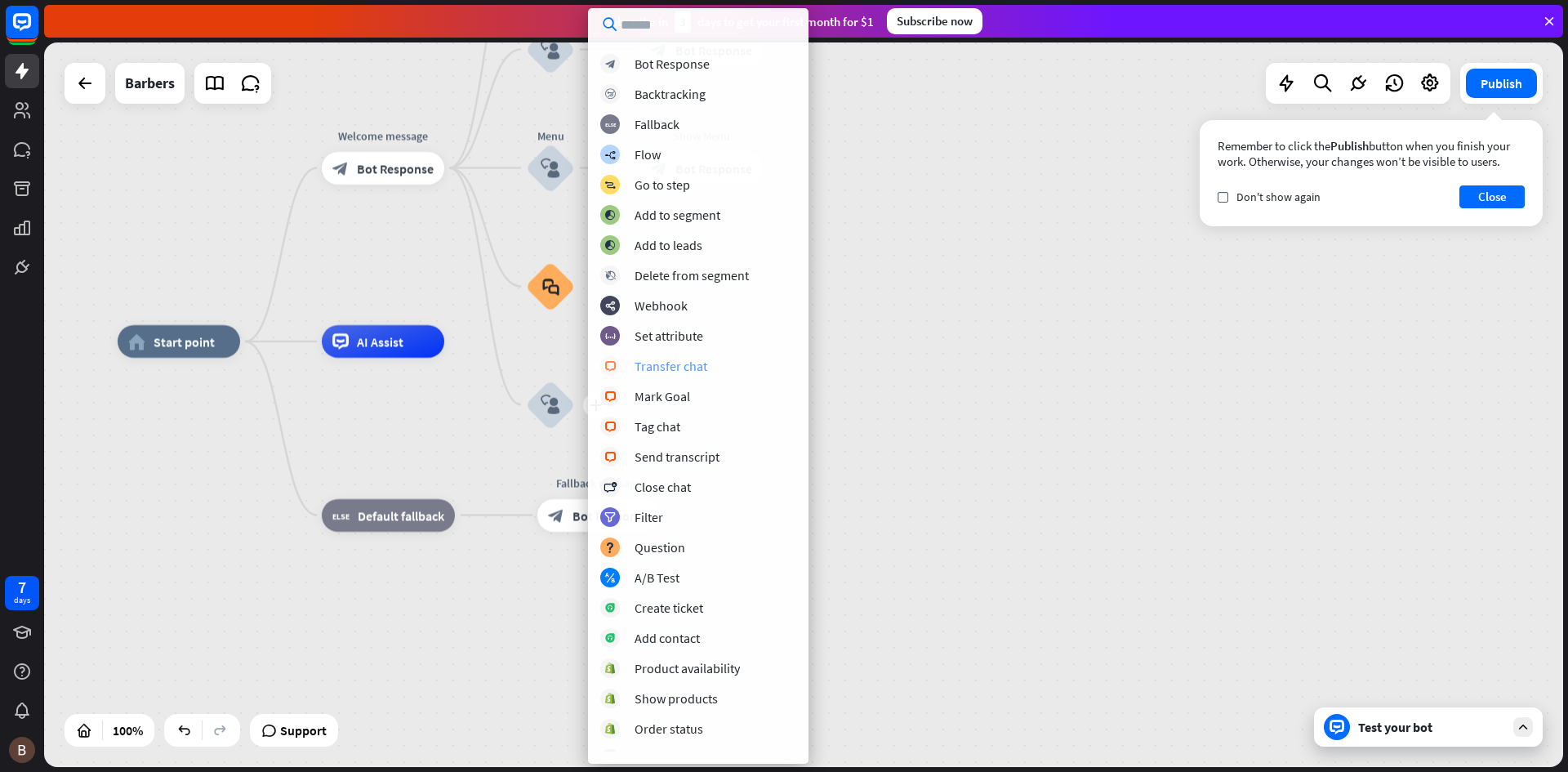
click at [626, 371] on div "block_livechat Transfer chat" at bounding box center [698, 365] width 196 height 19
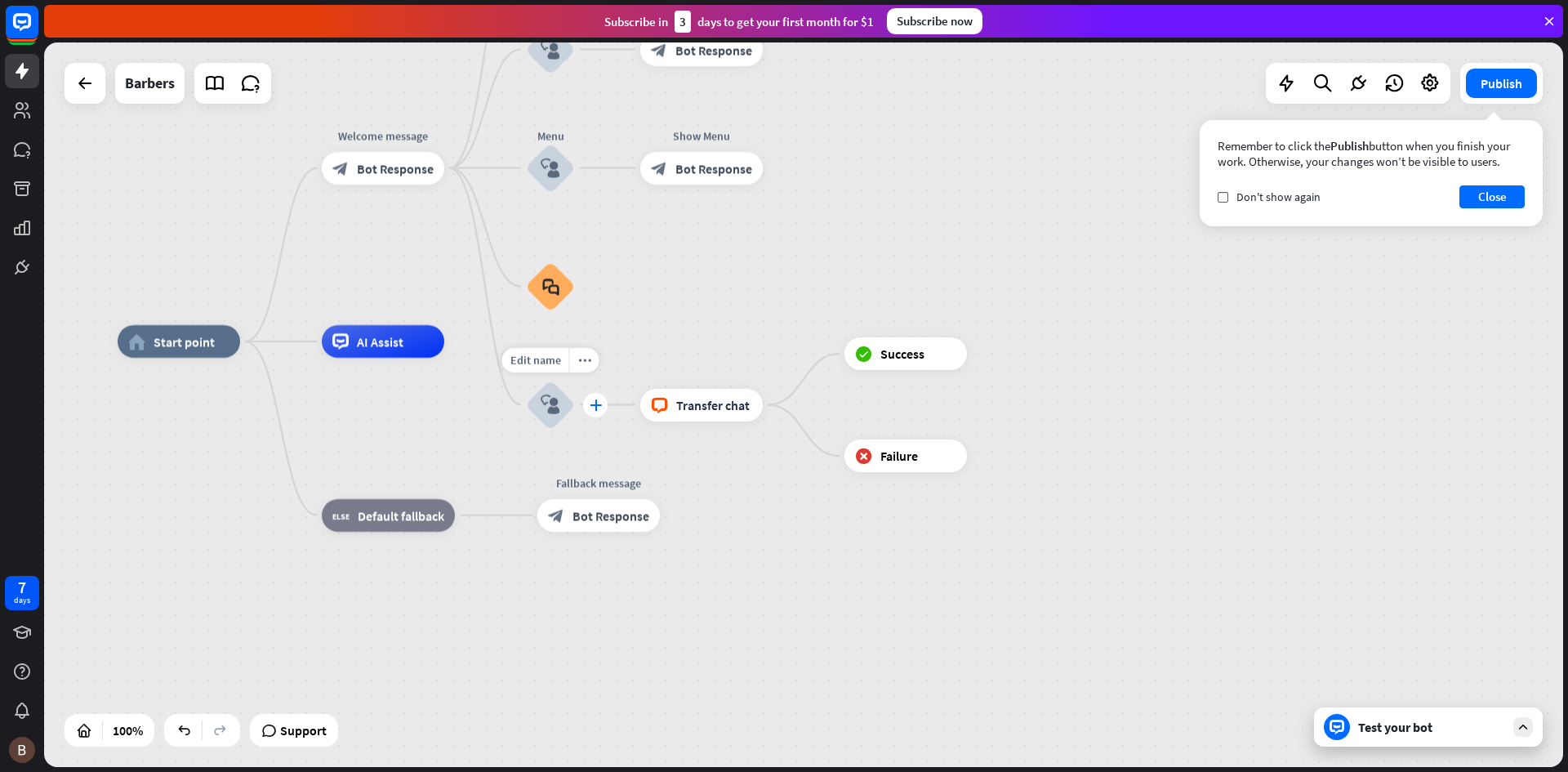
click at [601, 409] on div "plus" at bounding box center [596, 406] width 25 height 25
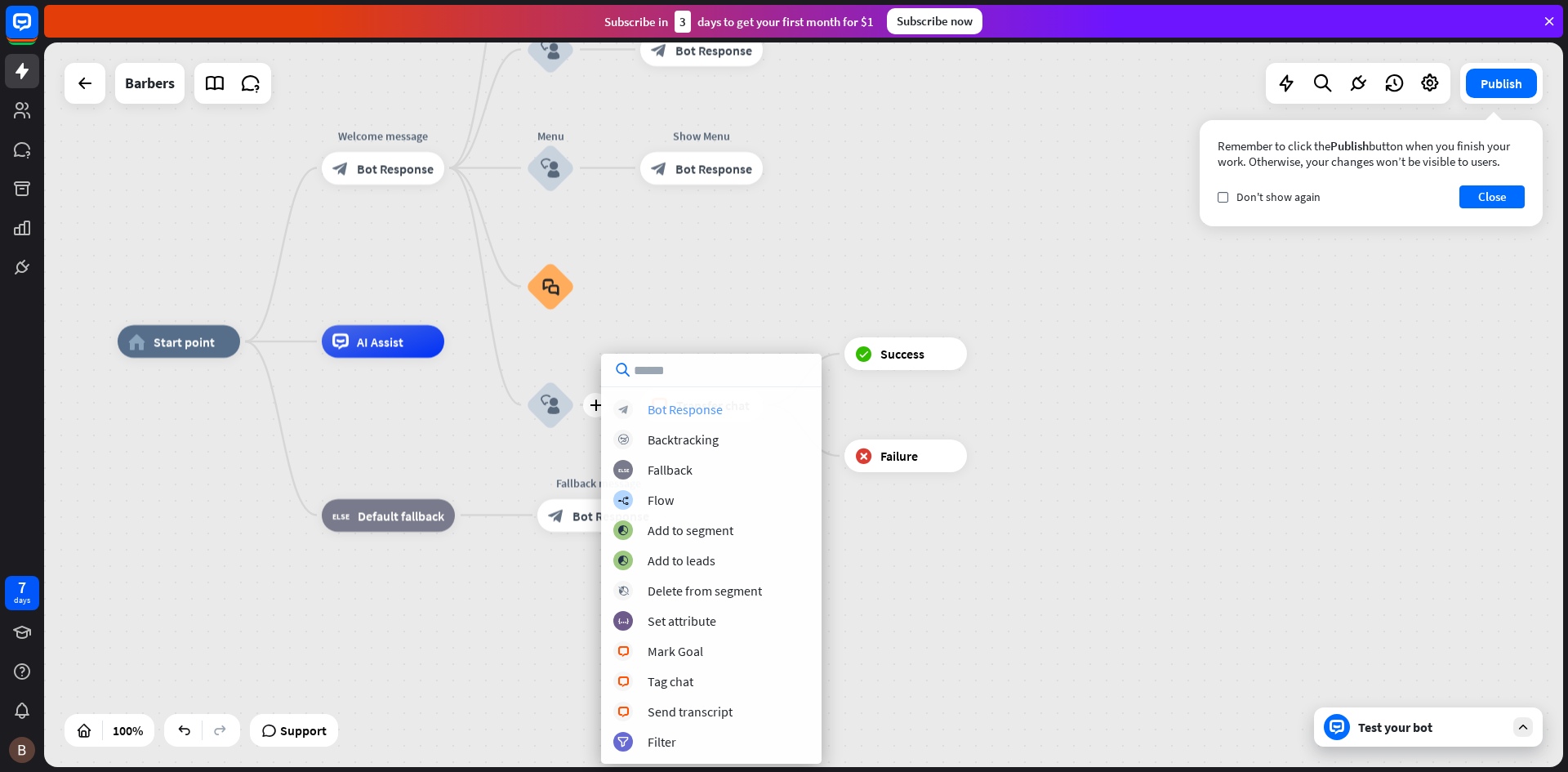
click at [655, 416] on div "Bot Response" at bounding box center [685, 409] width 75 height 16
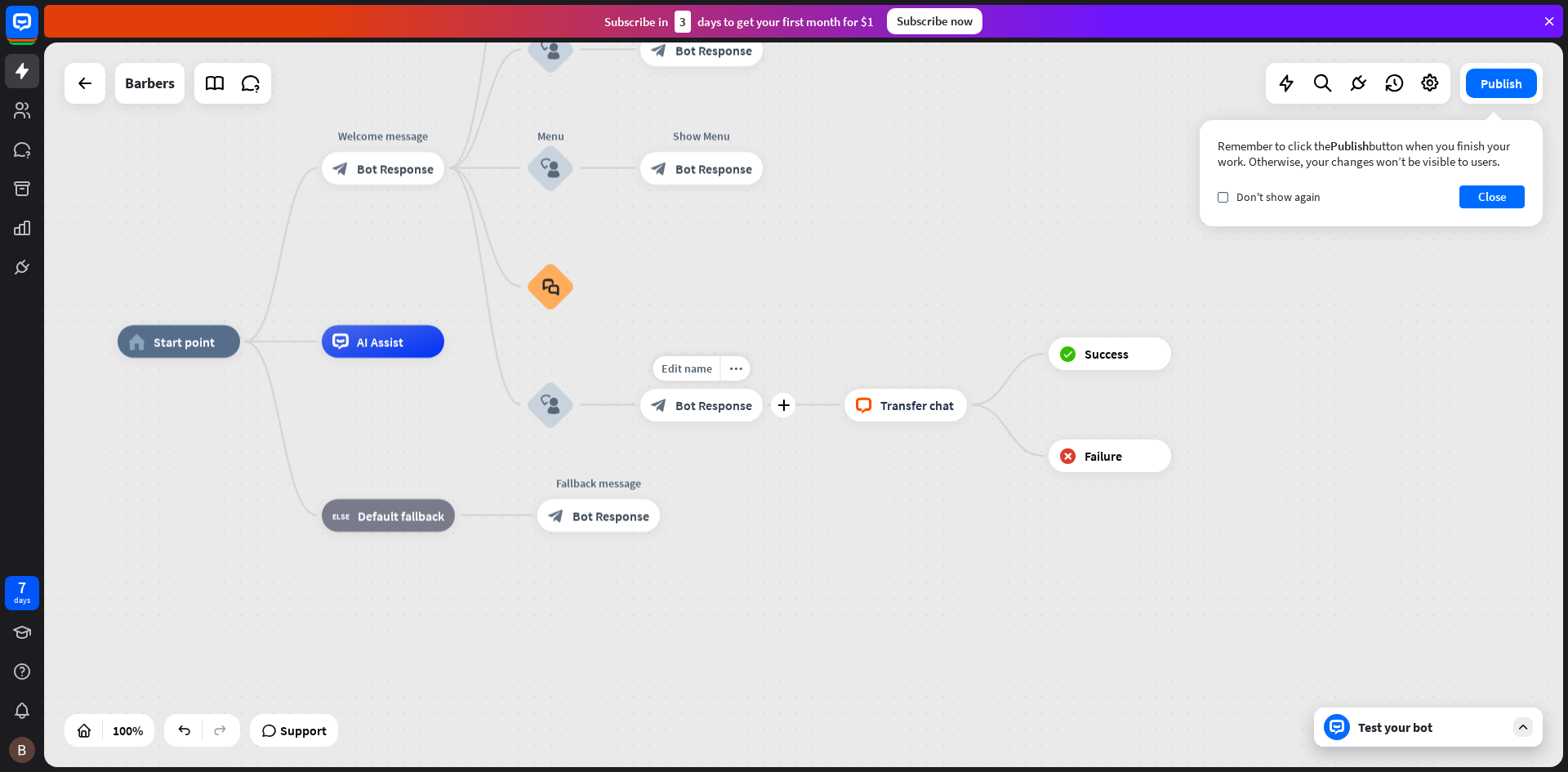
click at [711, 415] on div "block_bot_response Bot Response" at bounding box center [702, 405] width 123 height 33
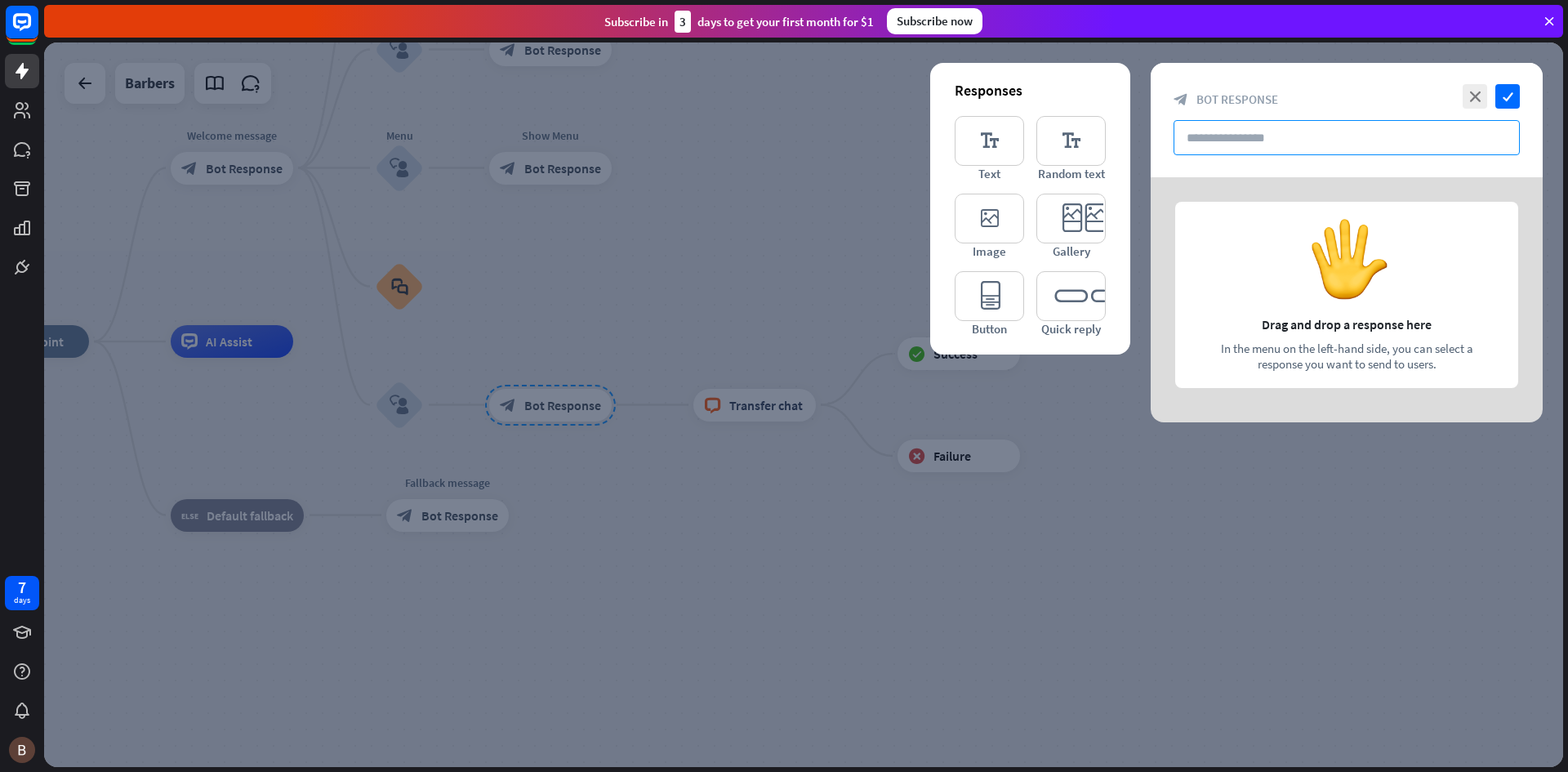
click at [1330, 138] on input "text" at bounding box center [1346, 137] width 346 height 35
click at [1312, 294] on div at bounding box center [1346, 299] width 392 height 245
click at [982, 134] on icon "editor_text" at bounding box center [989, 141] width 69 height 50
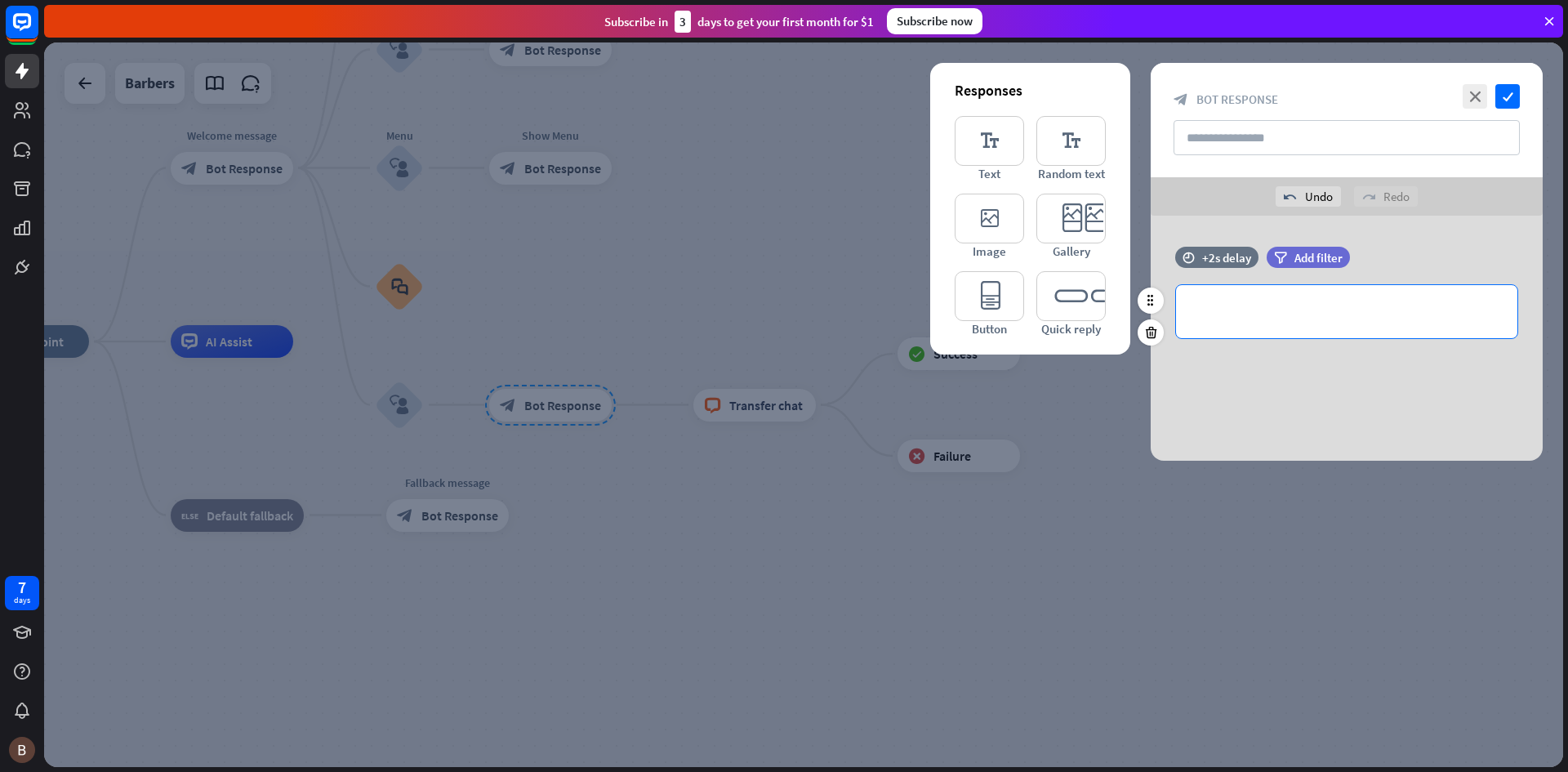
click at [1278, 316] on p "**********" at bounding box center [1346, 311] width 309 height 20
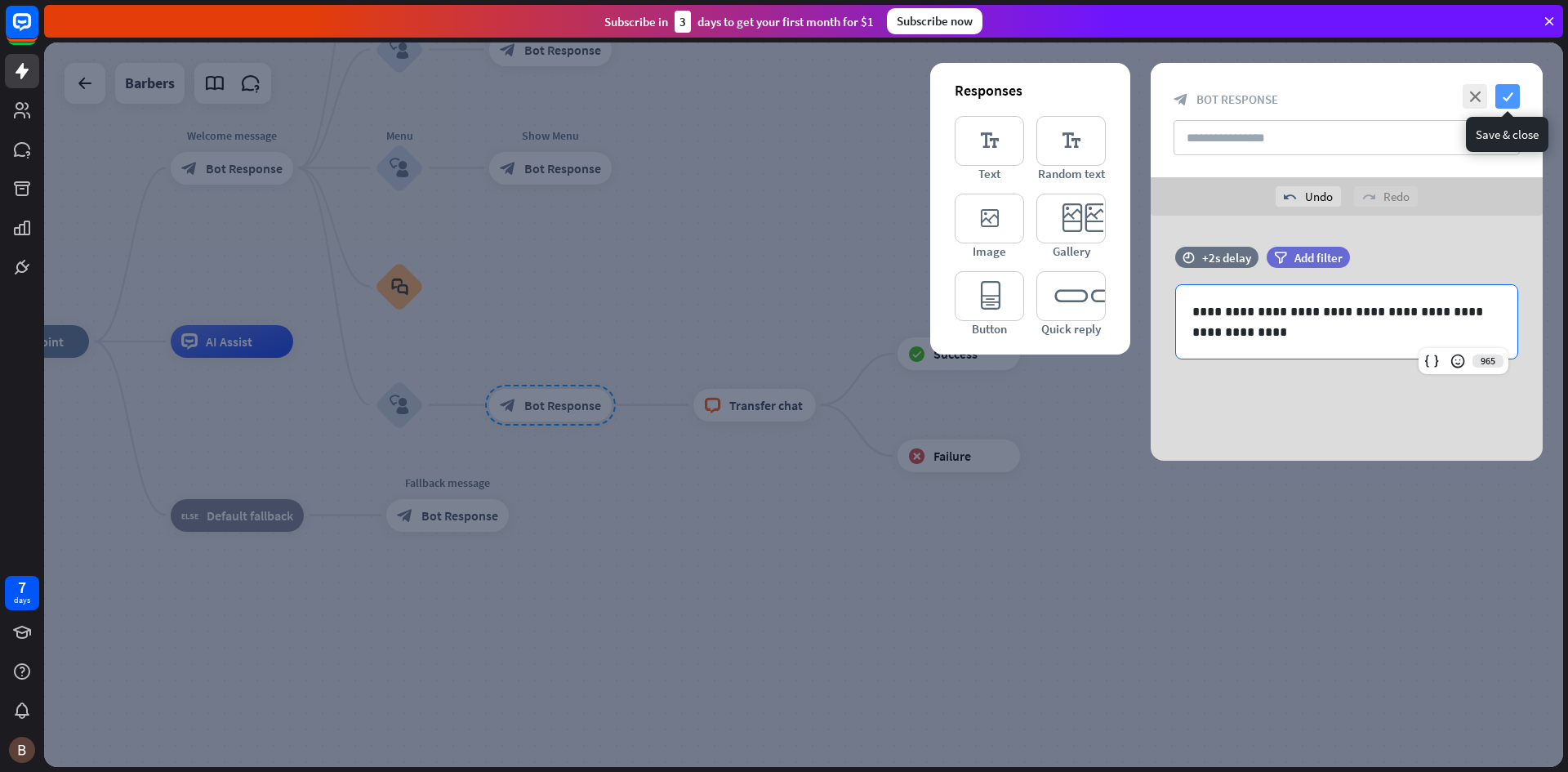
click at [1502, 91] on icon "check" at bounding box center [1508, 97] width 25 height 25
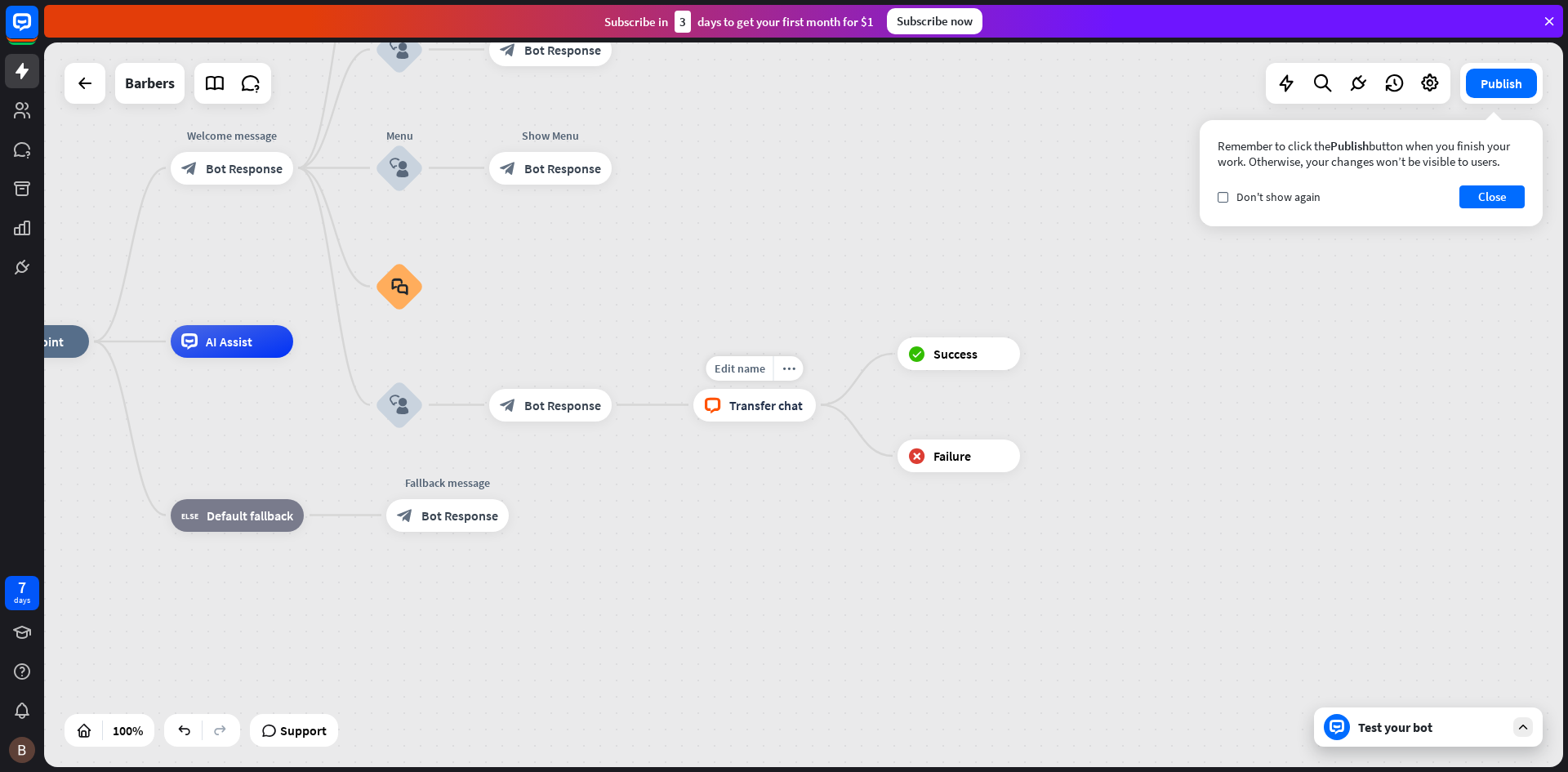
click at [729, 405] on span "Transfer chat" at bounding box center [765, 405] width 74 height 16
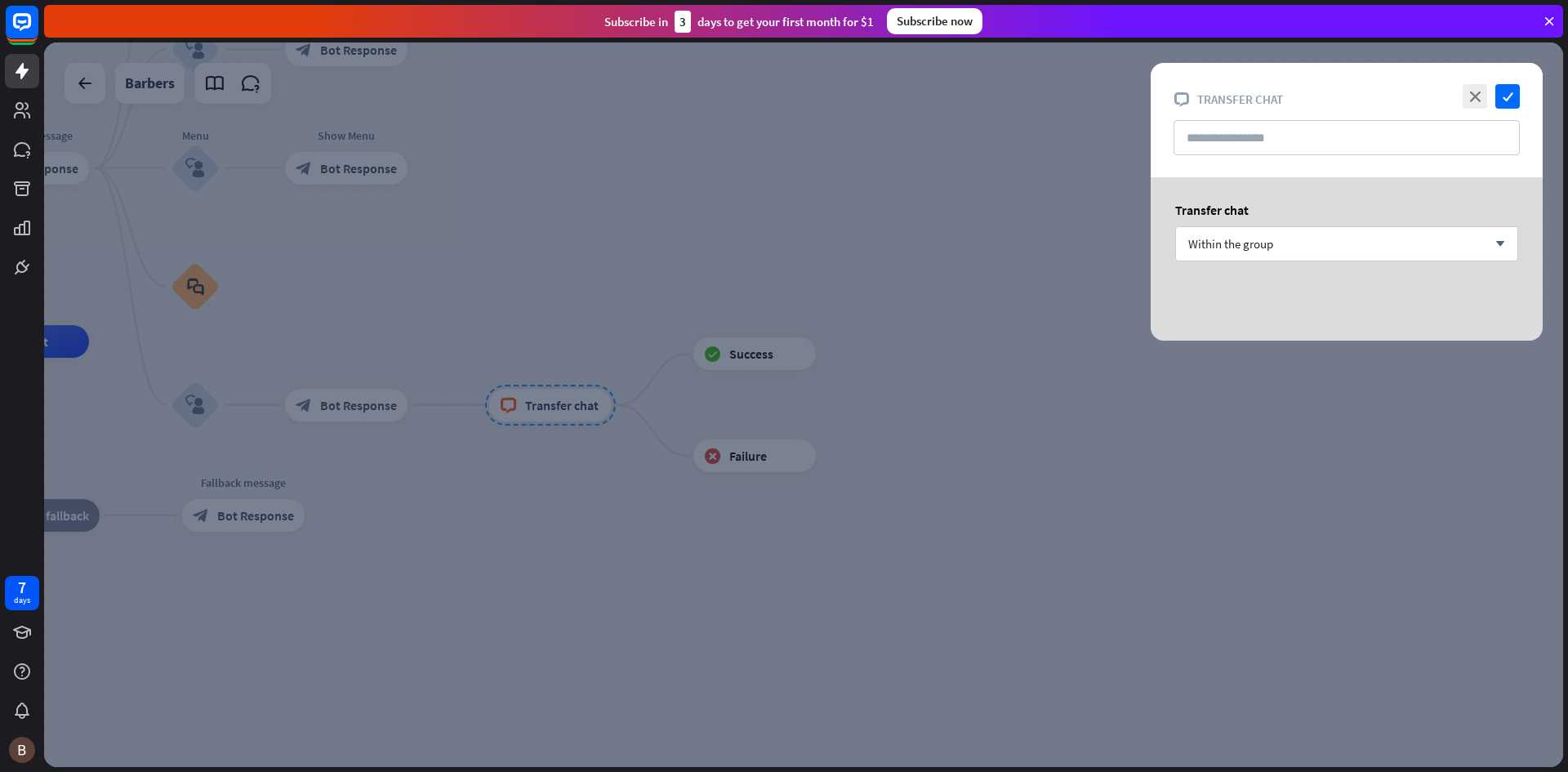
click at [1297, 222] on div "Transfer chat Within the group arrow_down" at bounding box center [1346, 240] width 392 height 125
click at [1284, 246] on div "Within the group arrow_down" at bounding box center [1346, 244] width 343 height 35
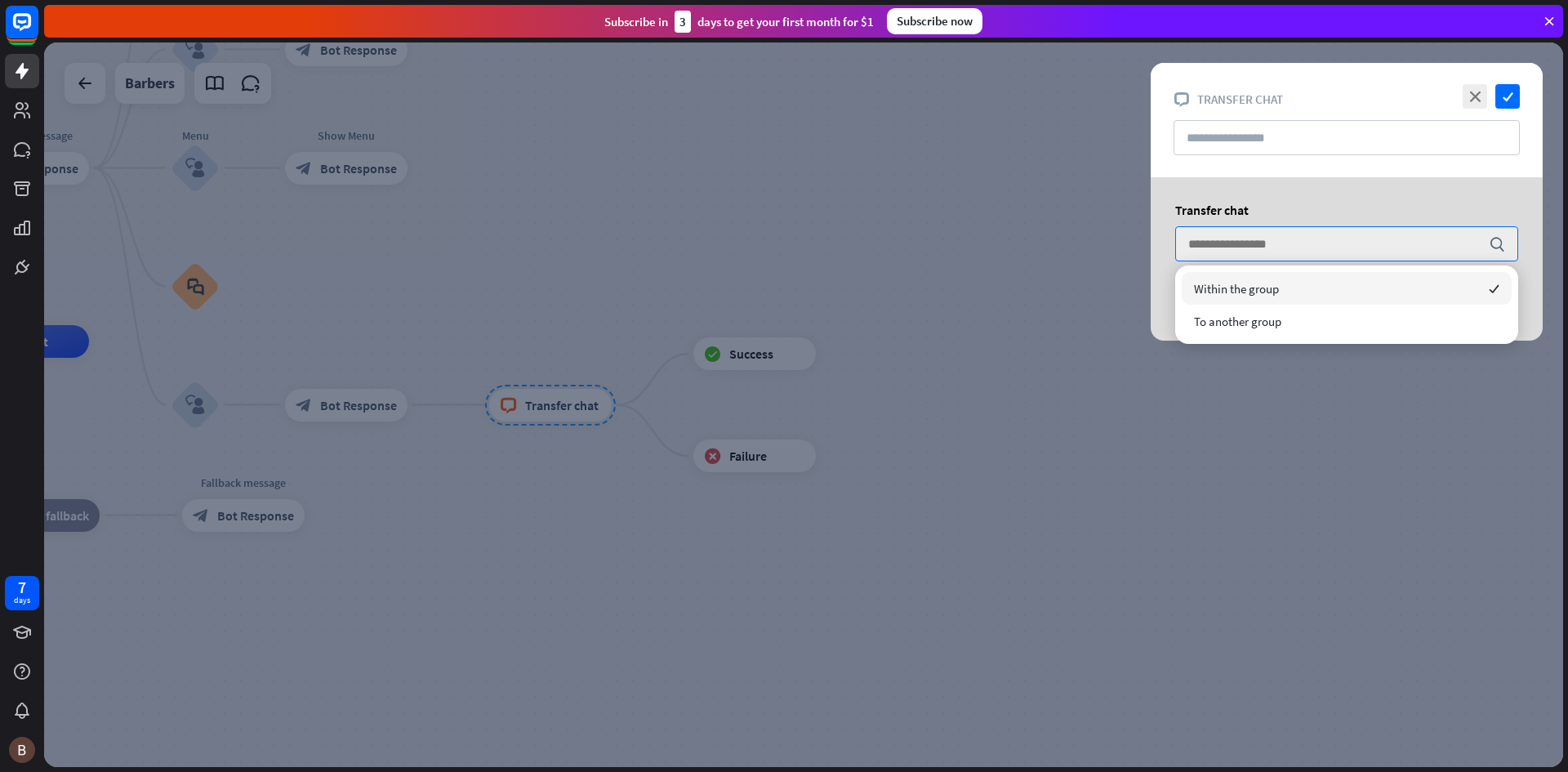
click at [1259, 282] on span "Within the group" at bounding box center [1236, 289] width 85 height 15
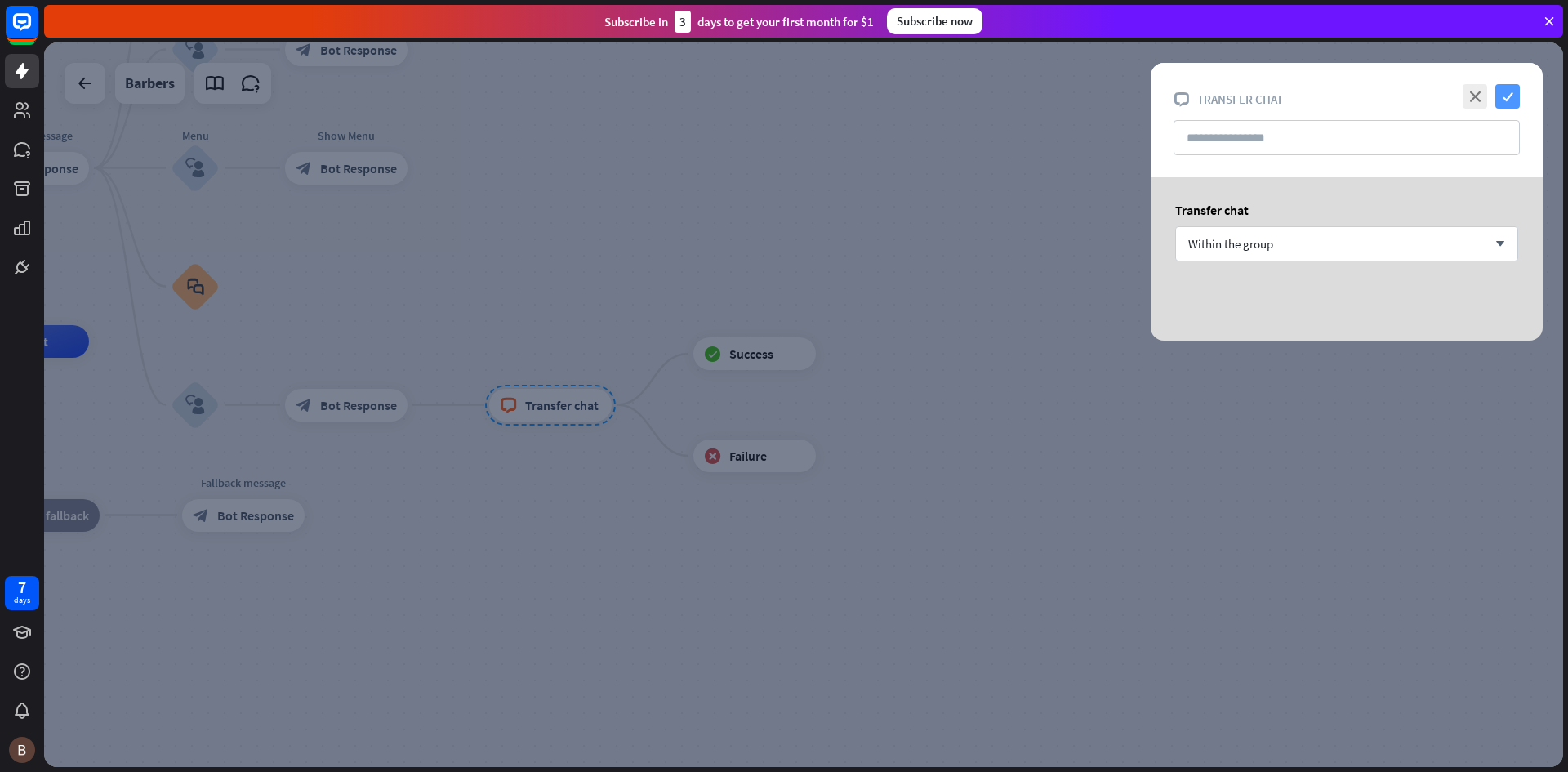
click at [1504, 85] on icon "check" at bounding box center [1508, 97] width 25 height 25
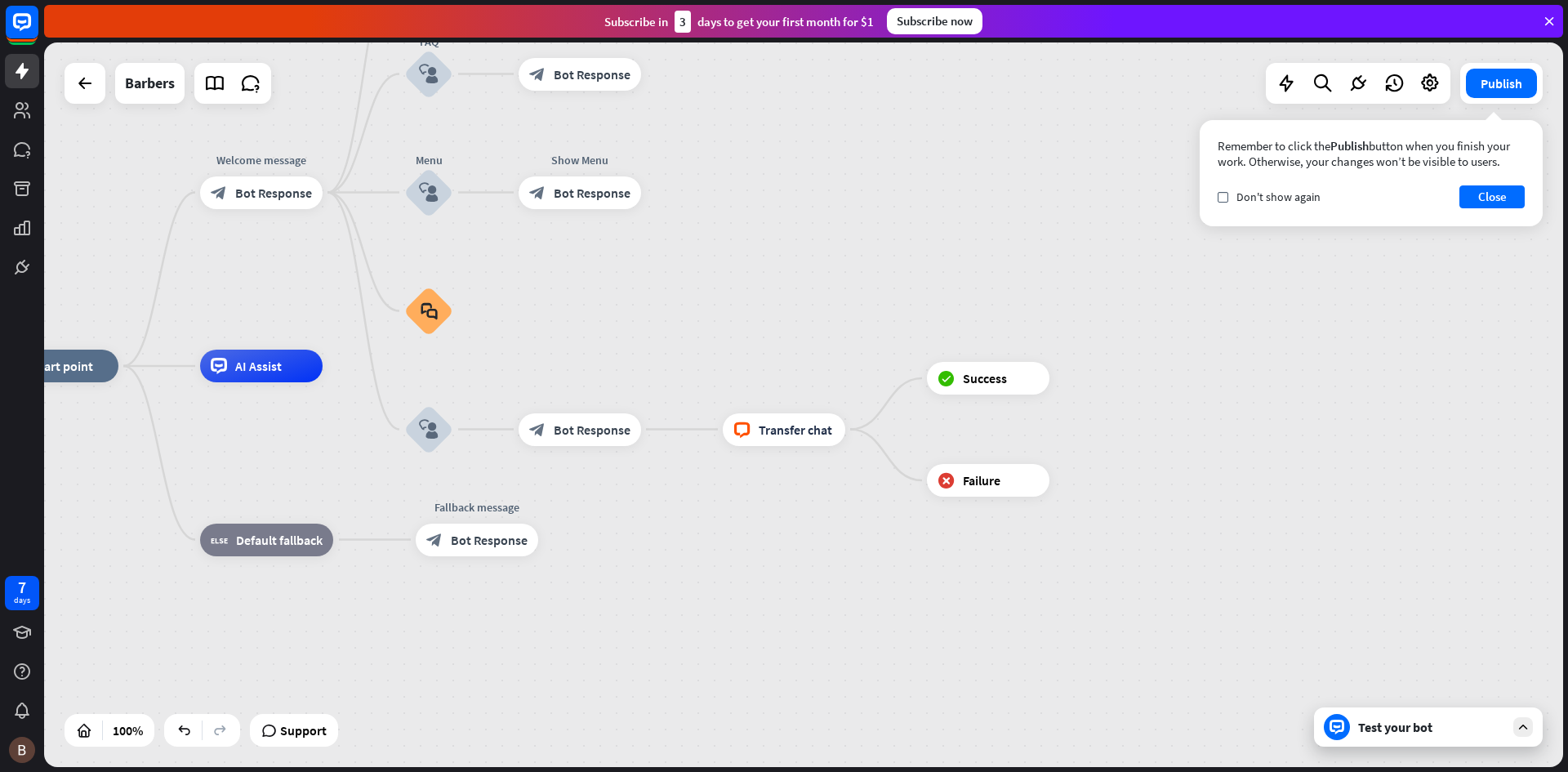
drag, startPoint x: 893, startPoint y: 308, endPoint x: 1122, endPoint y: 334, distance: 230.5
click at [1122, 334] on div "home_2 Start point Welcome message block_bot_response Bot Response Back to Menu…" at bounding box center [804, 404] width 1519 height 724
click at [1366, 82] on icon at bounding box center [1358, 83] width 21 height 21
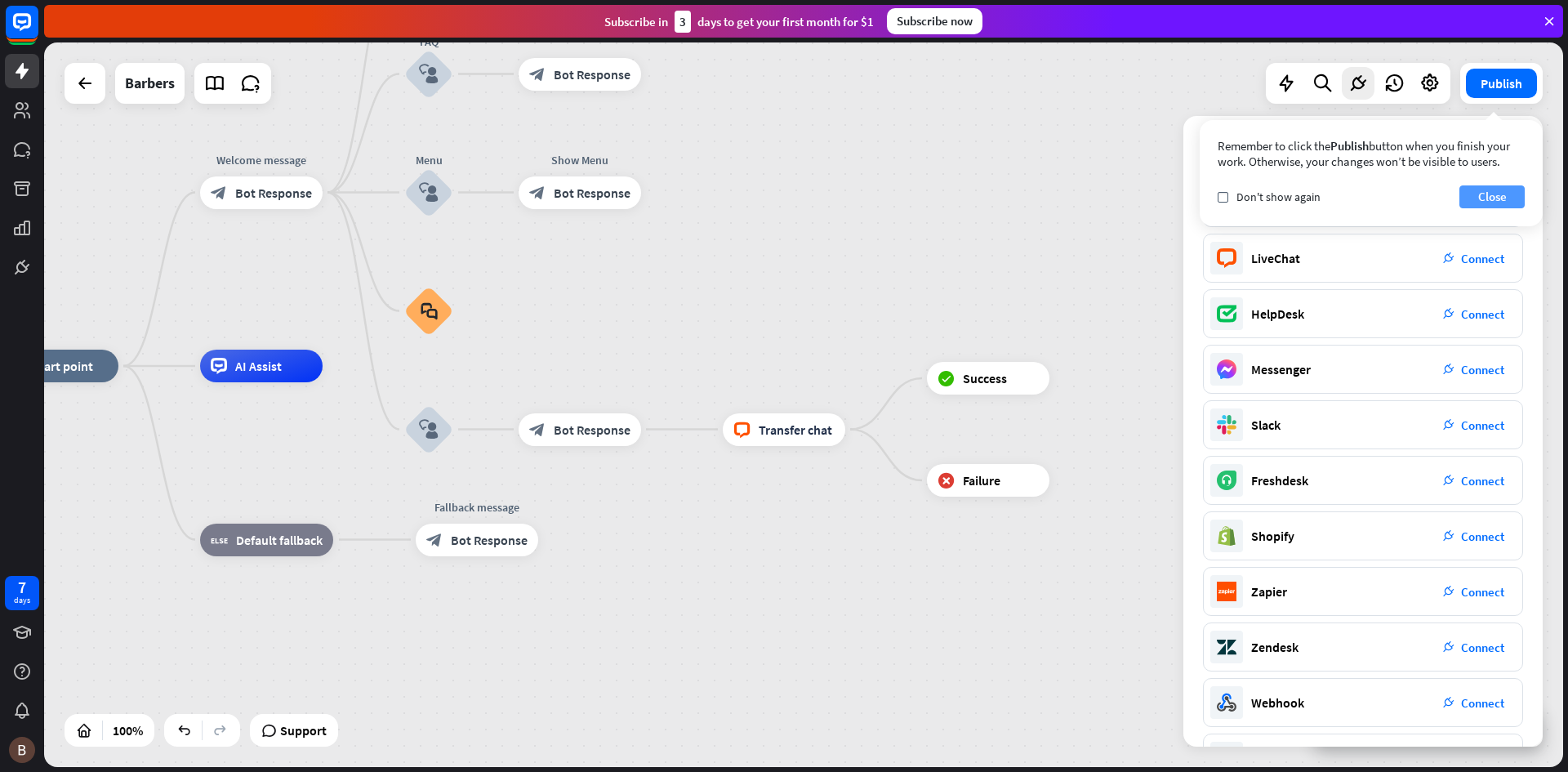
click at [1472, 196] on button "Close" at bounding box center [1492, 197] width 65 height 23
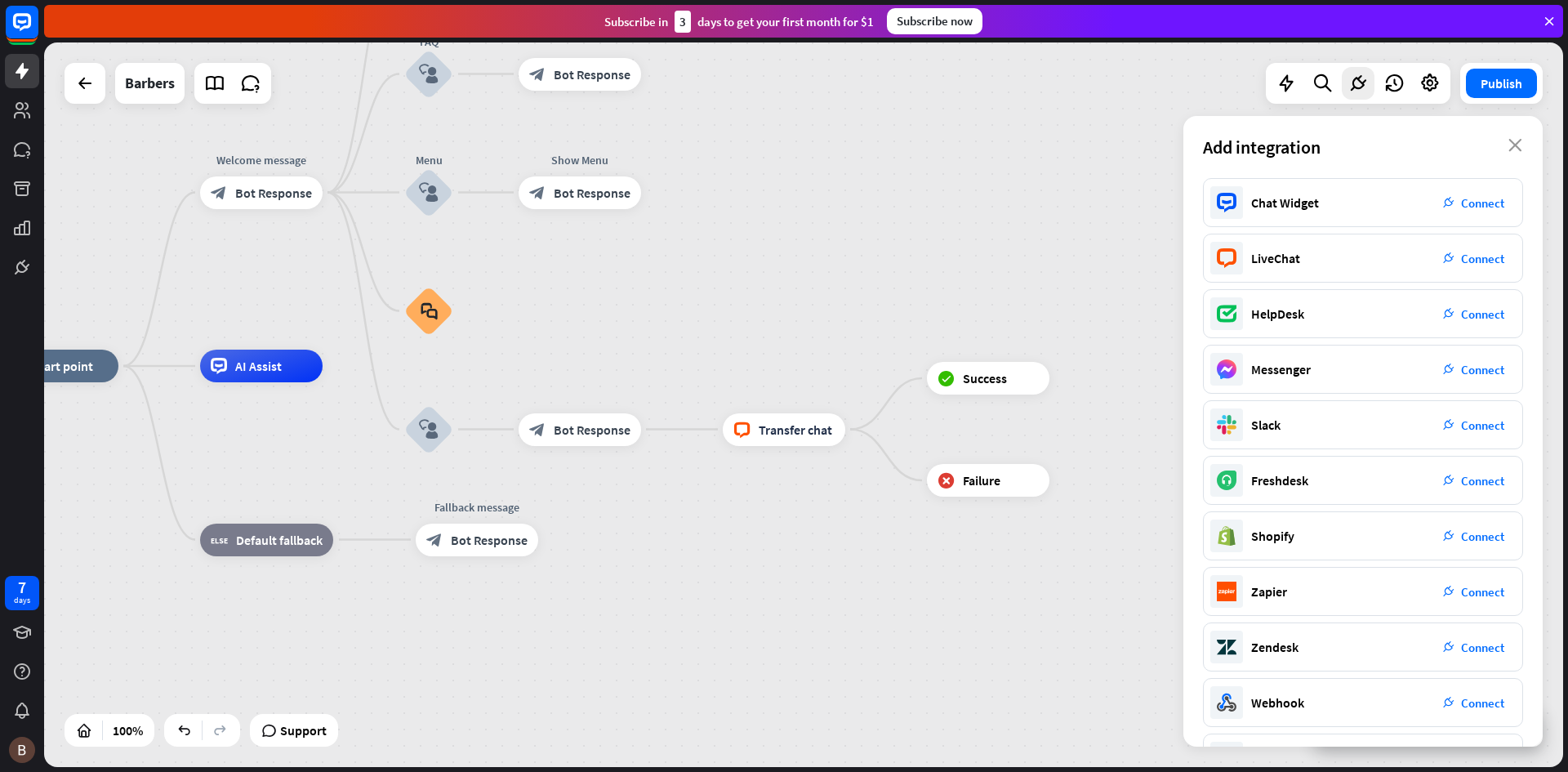
click at [891, 334] on div "home_2 Start point Welcome message block_bot_response Bot Response Back to Menu…" at bounding box center [804, 404] width 1519 height 724
click at [1487, 80] on button "Publish" at bounding box center [1501, 83] width 71 height 30
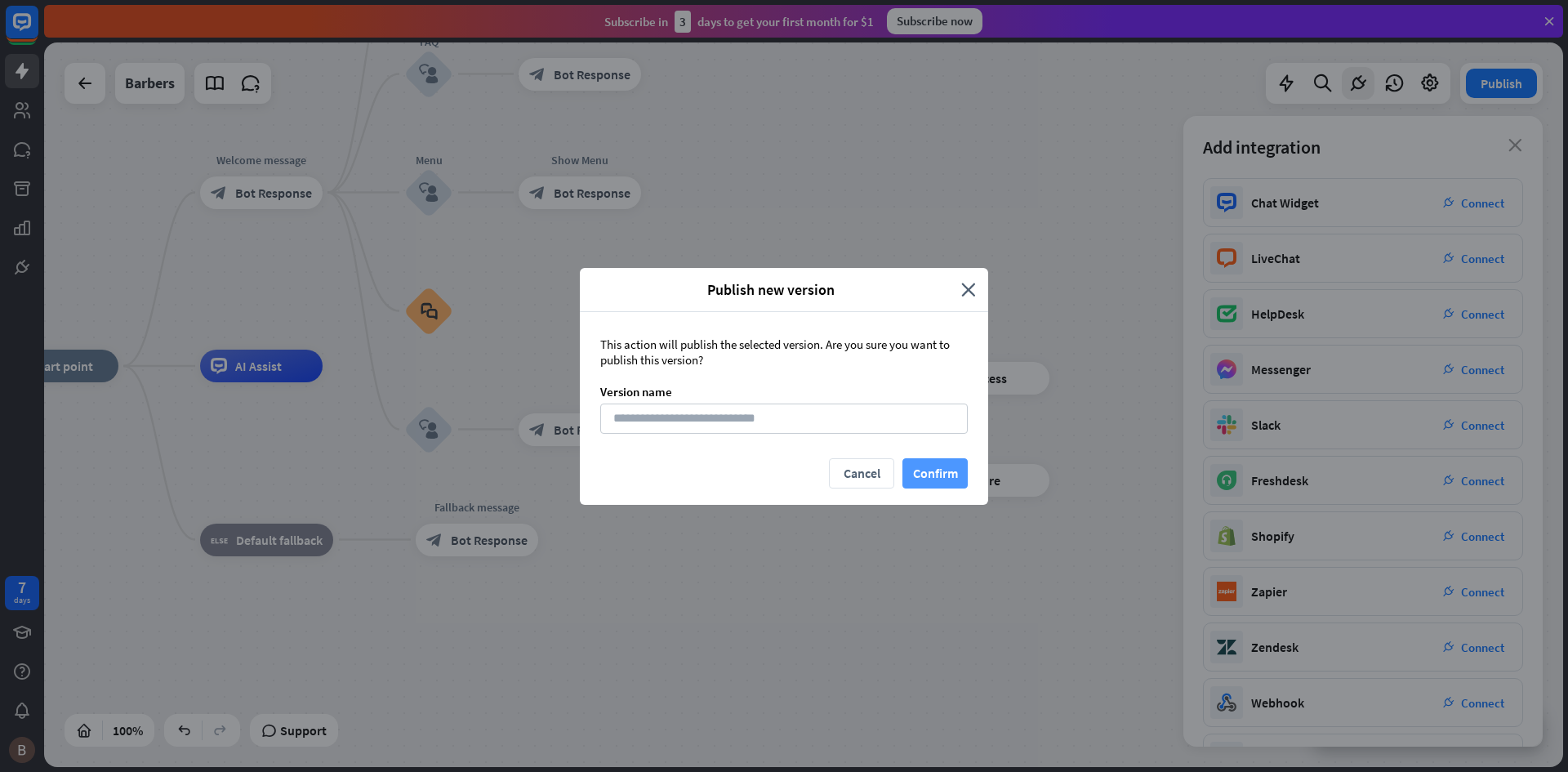
click at [917, 468] on button "Confirm" at bounding box center [935, 474] width 65 height 31
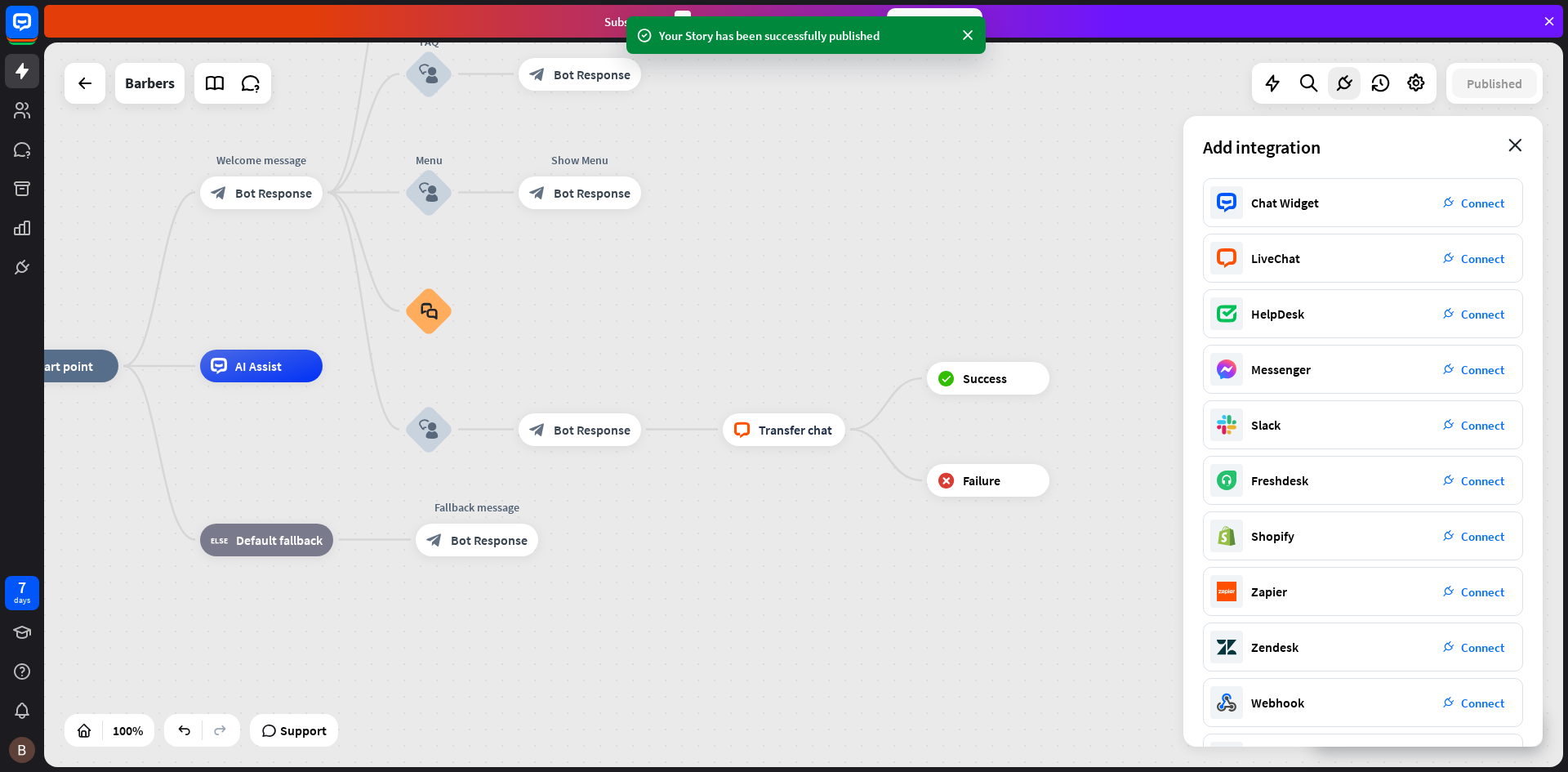
click at [1515, 147] on icon "close" at bounding box center [1515, 146] width 13 height 13
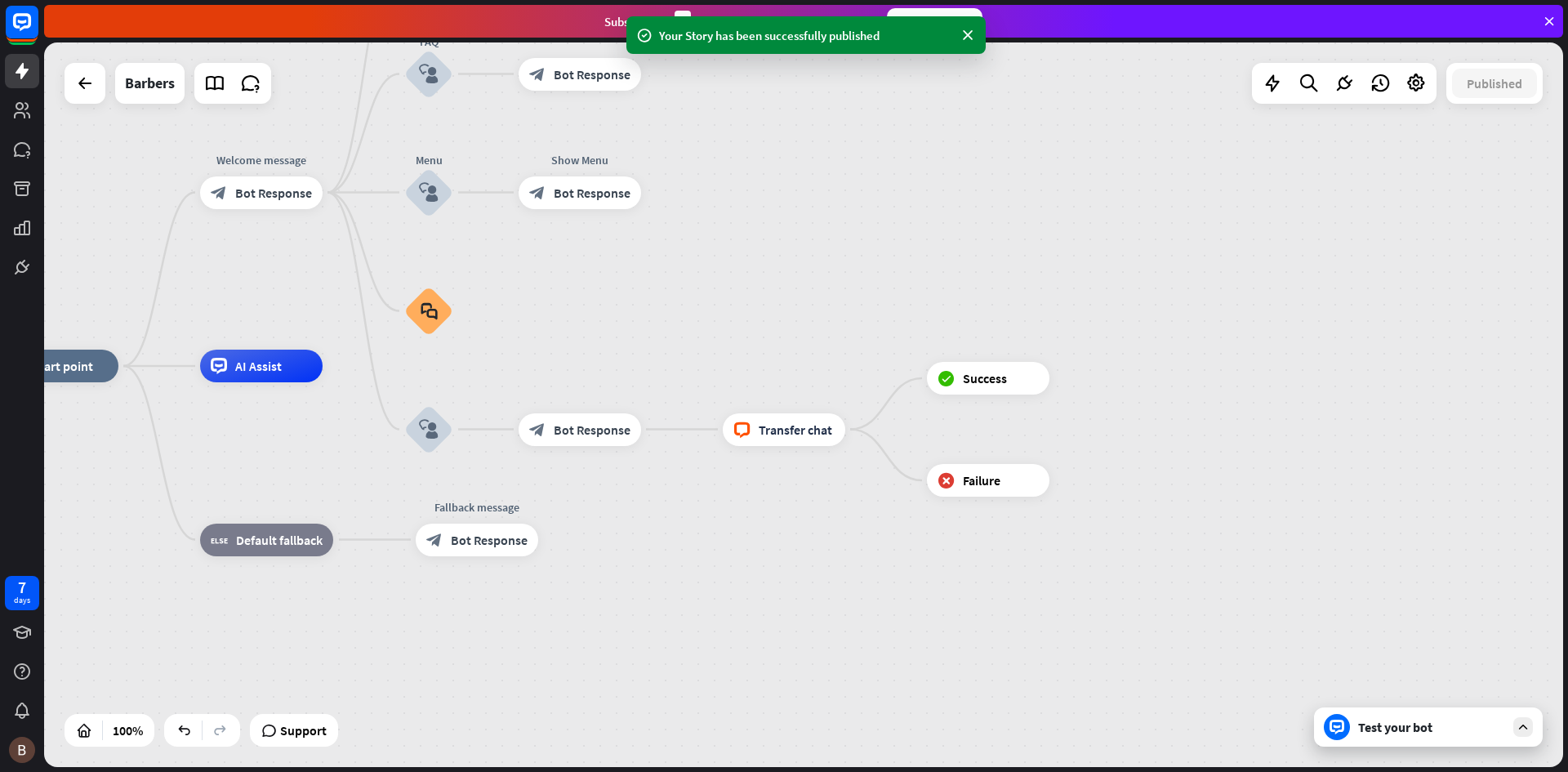
click at [1400, 739] on div "Test your bot" at bounding box center [1428, 726] width 228 height 39
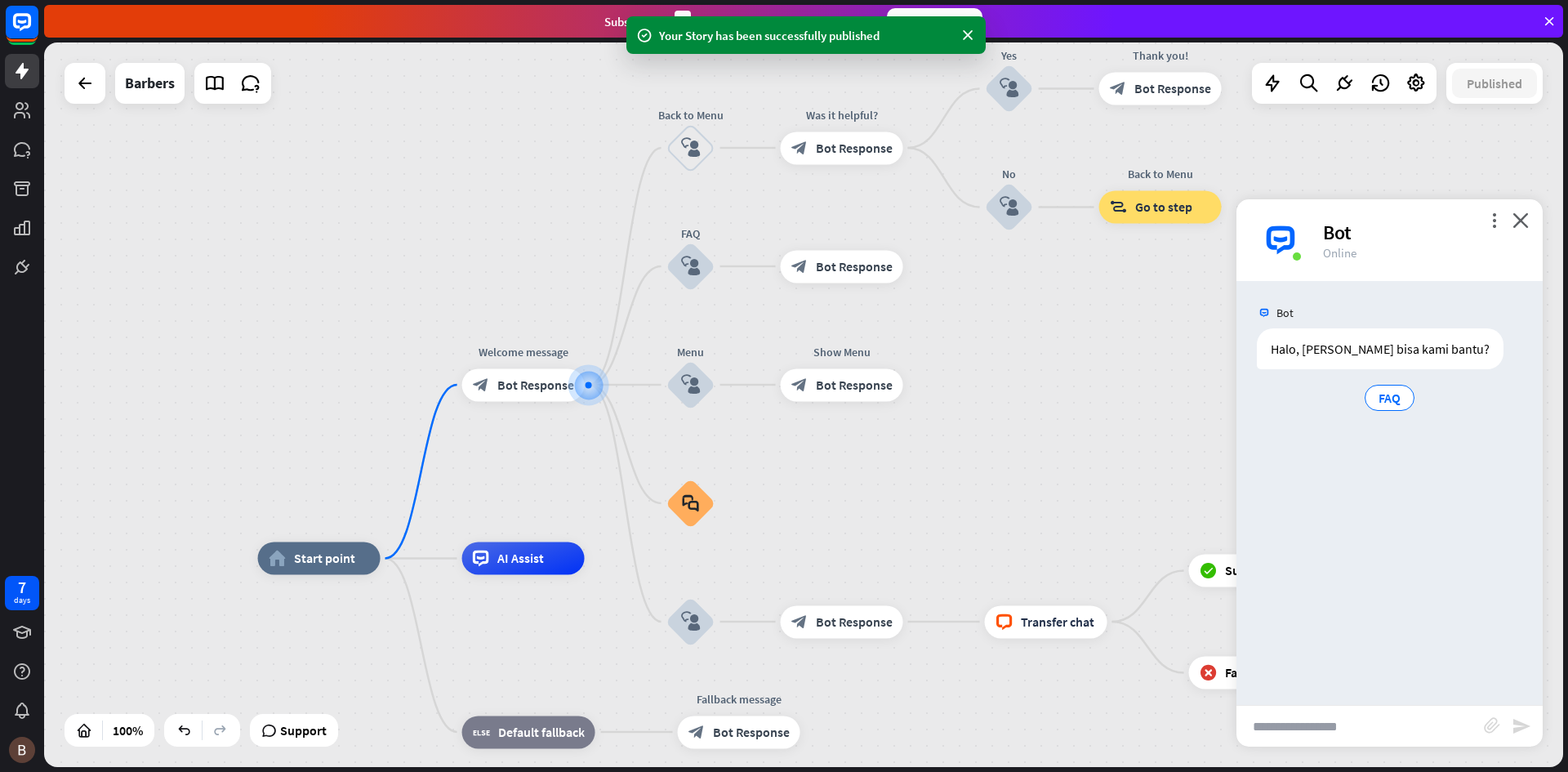
click at [1371, 737] on input "text" at bounding box center [1360, 726] width 247 height 41
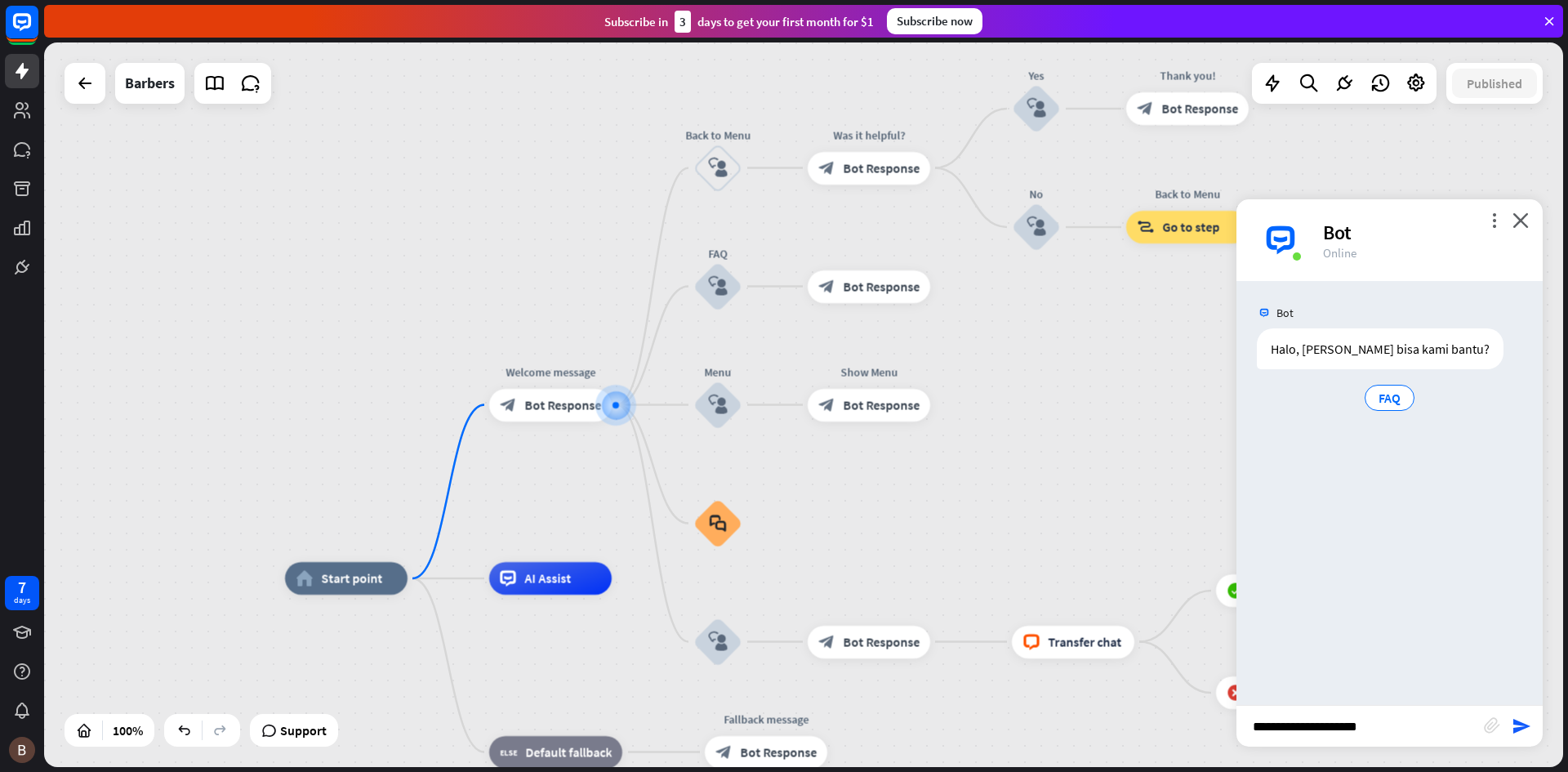
type input "**********"
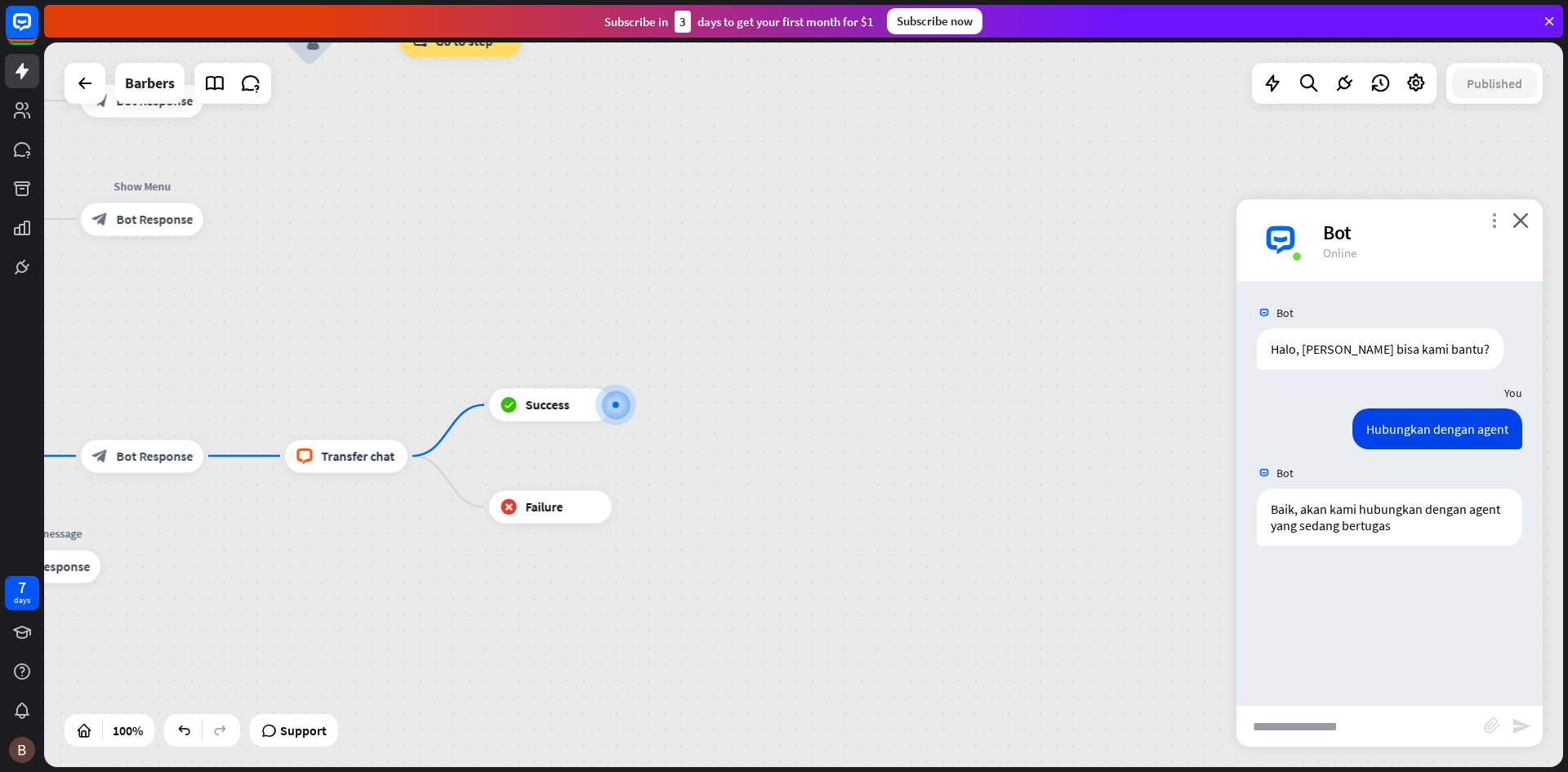
click at [1489, 222] on icon "more_vert" at bounding box center [1494, 220] width 15 height 15
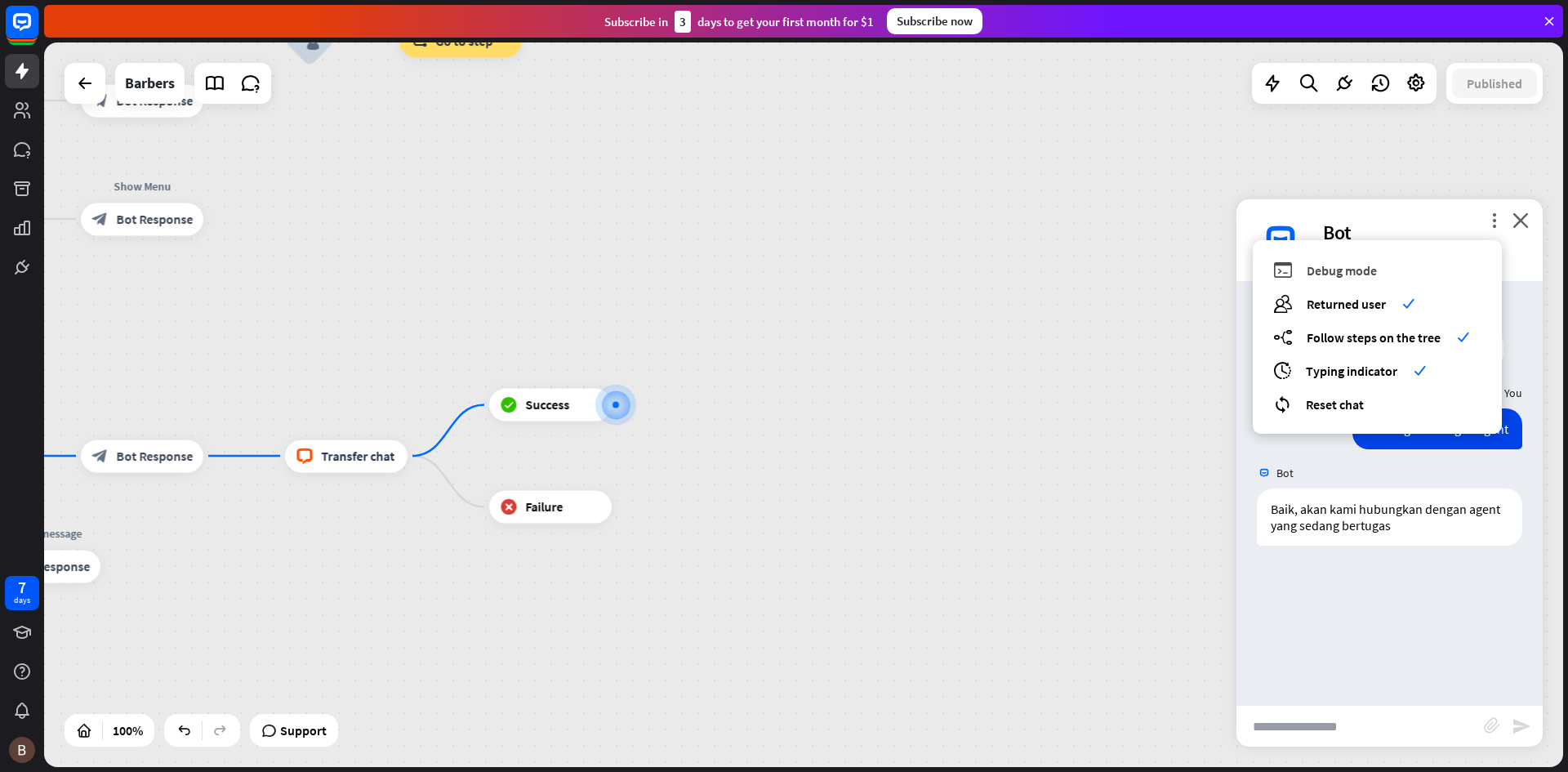
click at [1380, 265] on div "debug Debug mode" at bounding box center [1377, 270] width 208 height 19
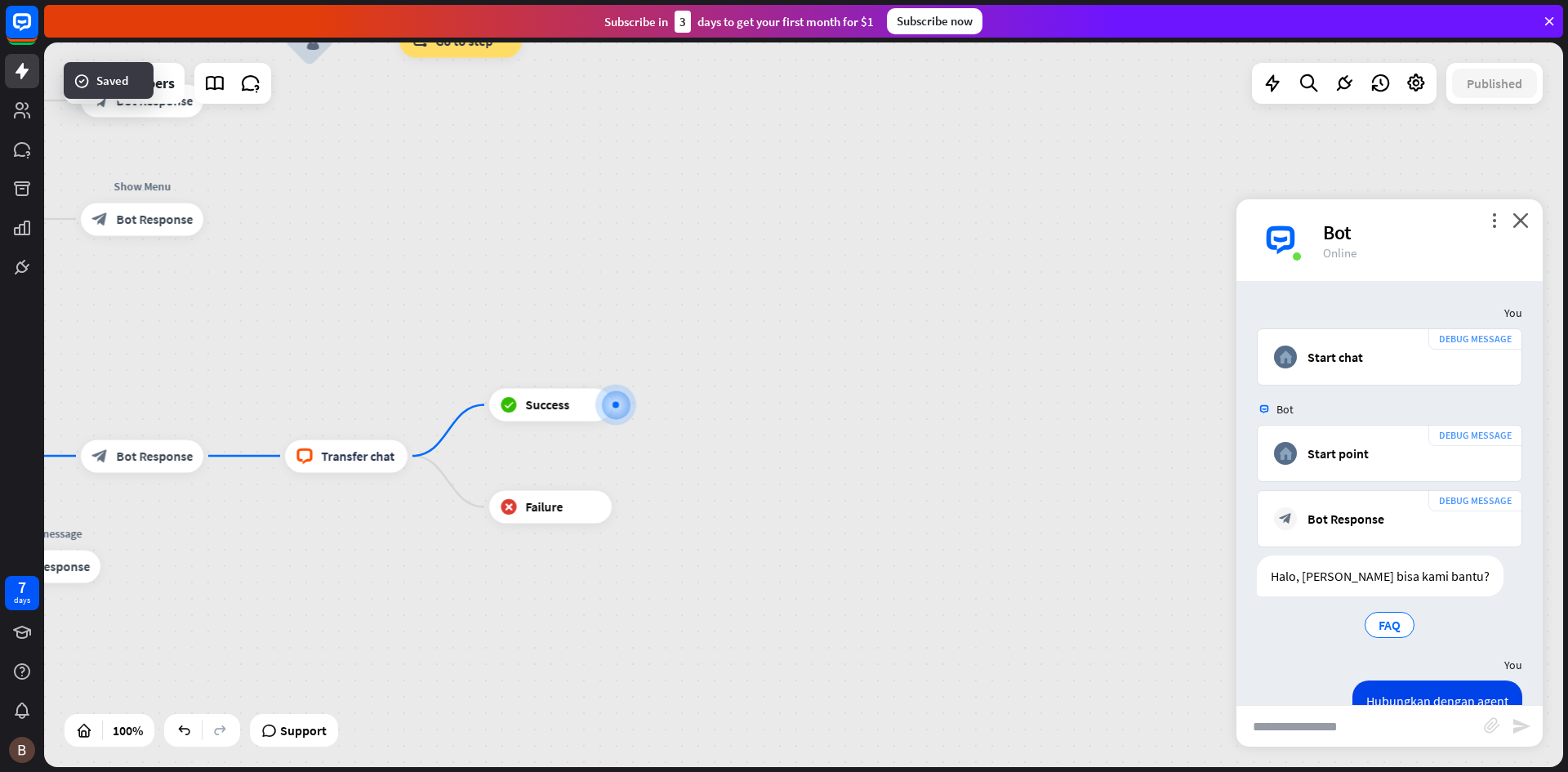
scroll to position [480, 0]
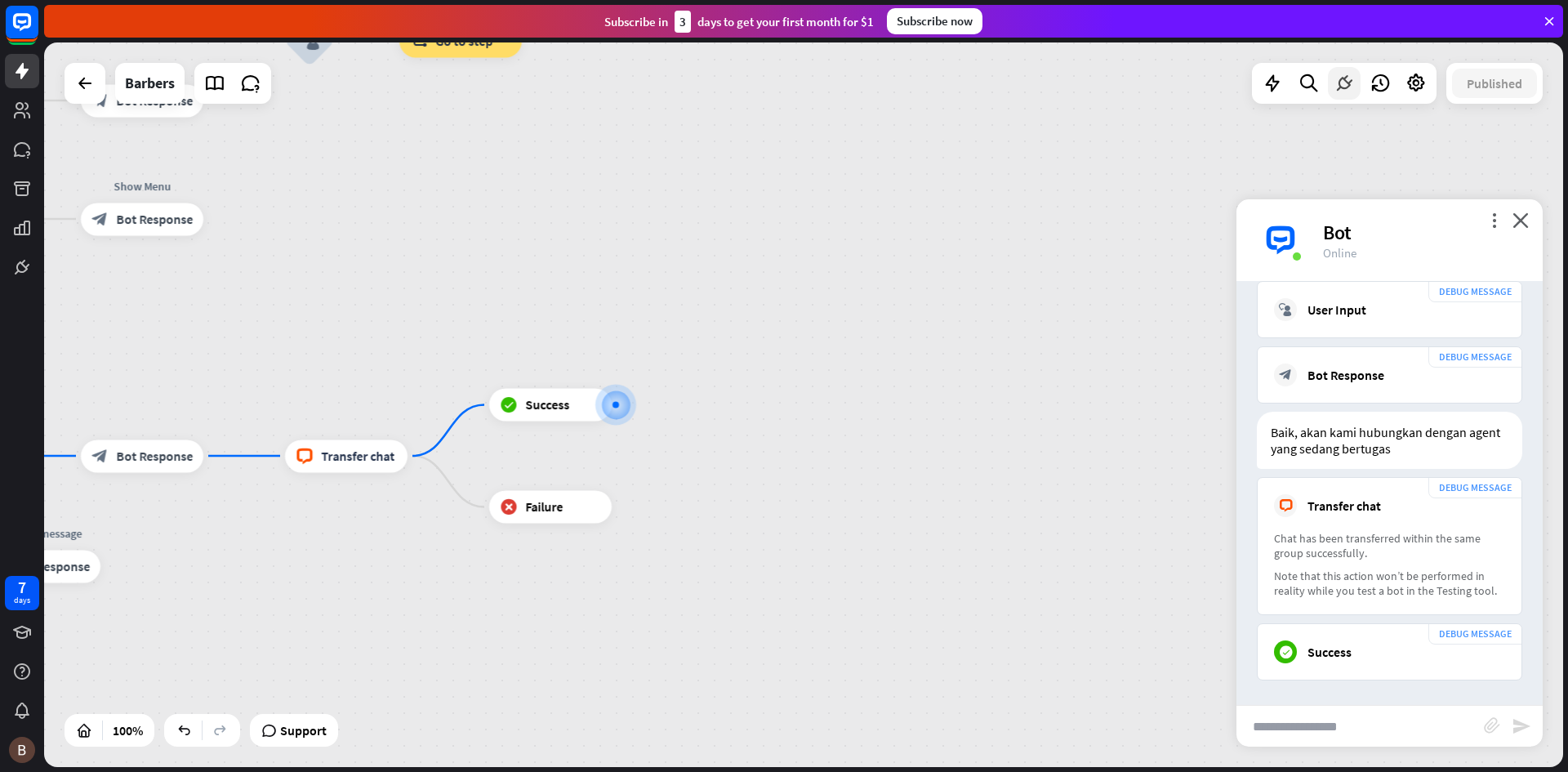
click at [1337, 88] on icon at bounding box center [1345, 83] width 21 height 21
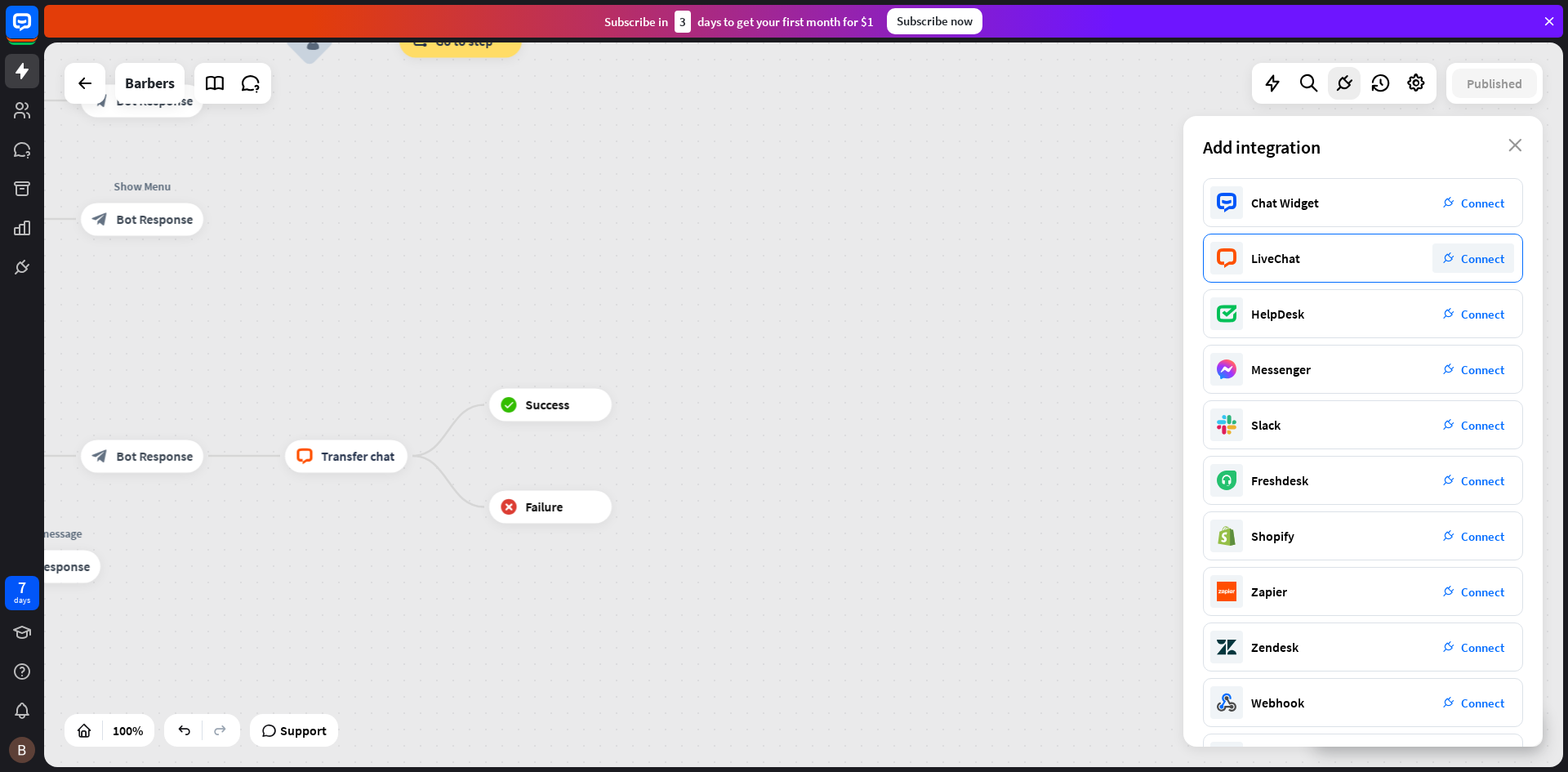
click at [1453, 246] on div "plug_integration Connect" at bounding box center [1473, 258] width 82 height 30
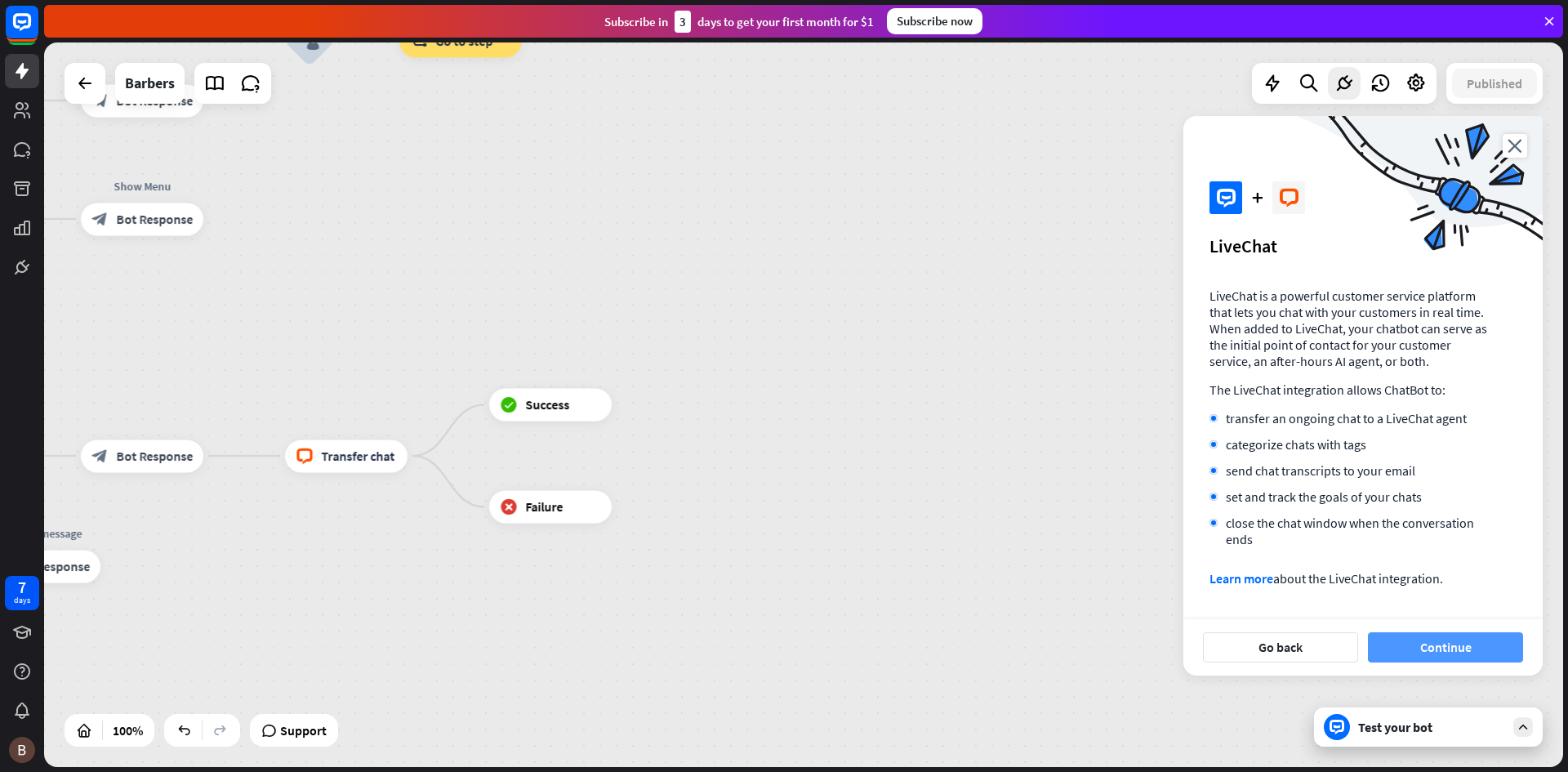
click at [1457, 640] on button "Continue" at bounding box center [1445, 647] width 155 height 31
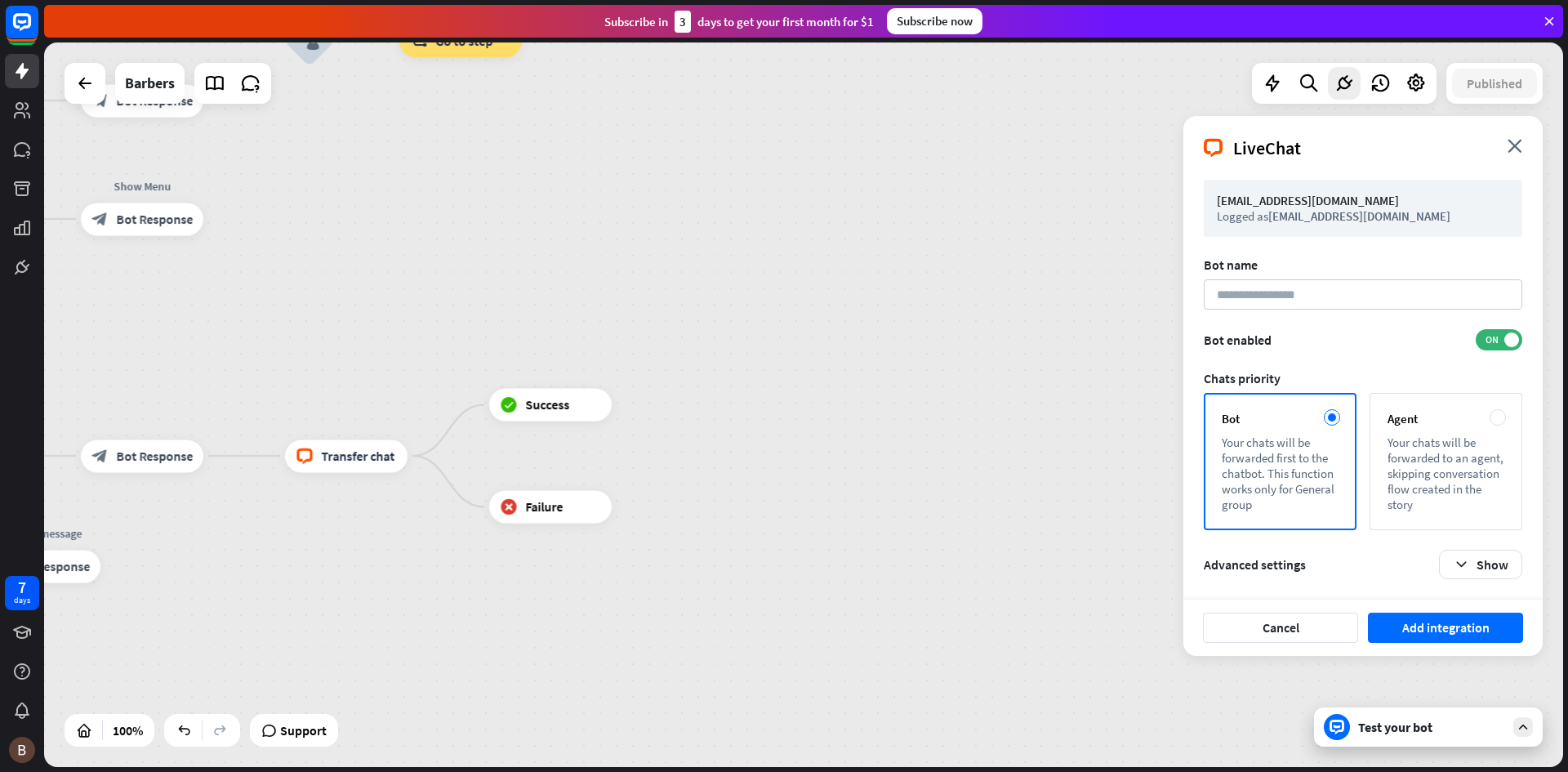
click at [1355, 219] on span "[EMAIL_ADDRESS][DOMAIN_NAME]" at bounding box center [1359, 216] width 182 height 15
click at [1314, 283] on input at bounding box center [1363, 294] width 318 height 31
type input "**********"
click at [1460, 558] on icon "button" at bounding box center [1462, 565] width 17 height 17
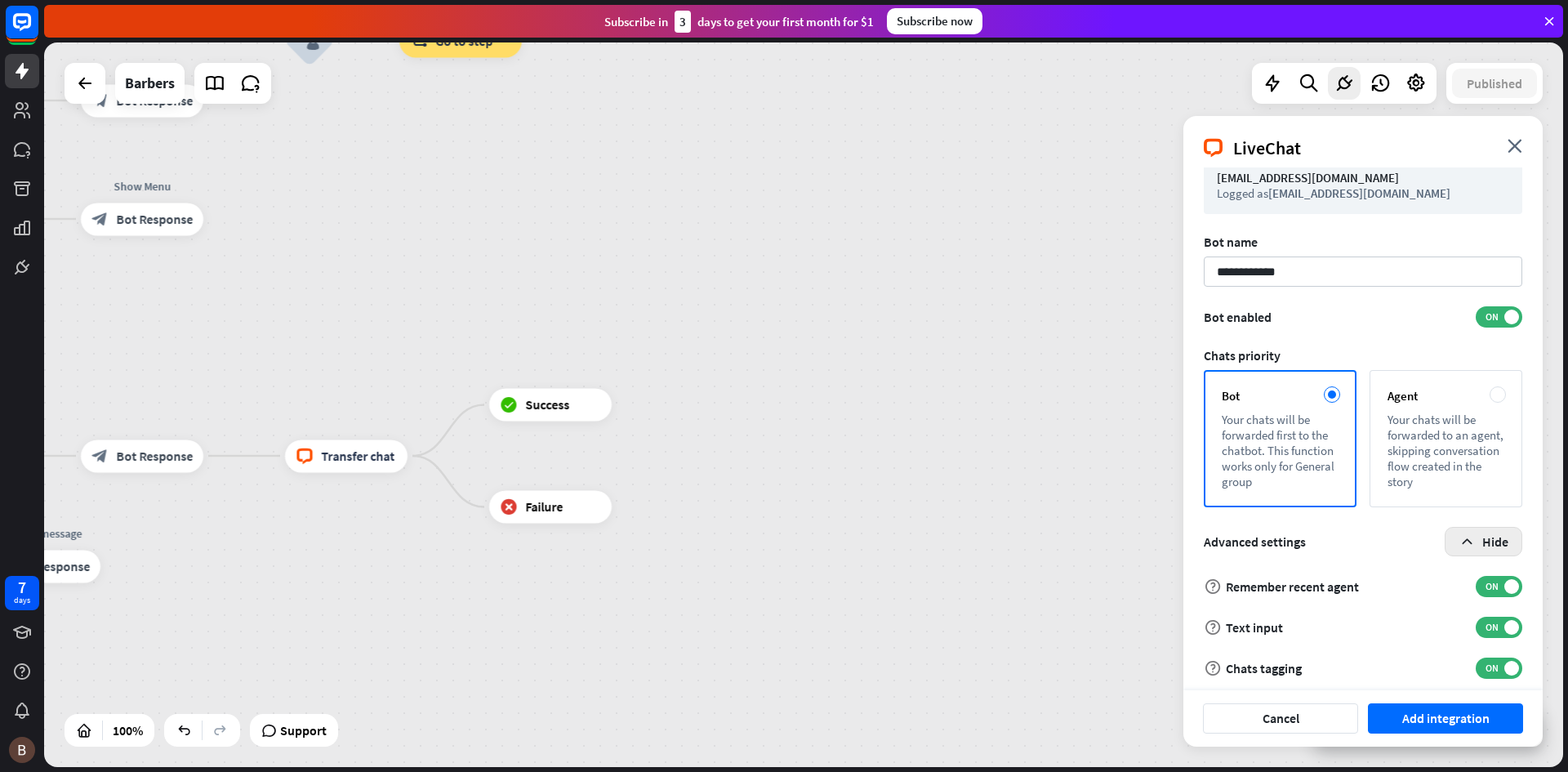
scroll to position [32, 0]
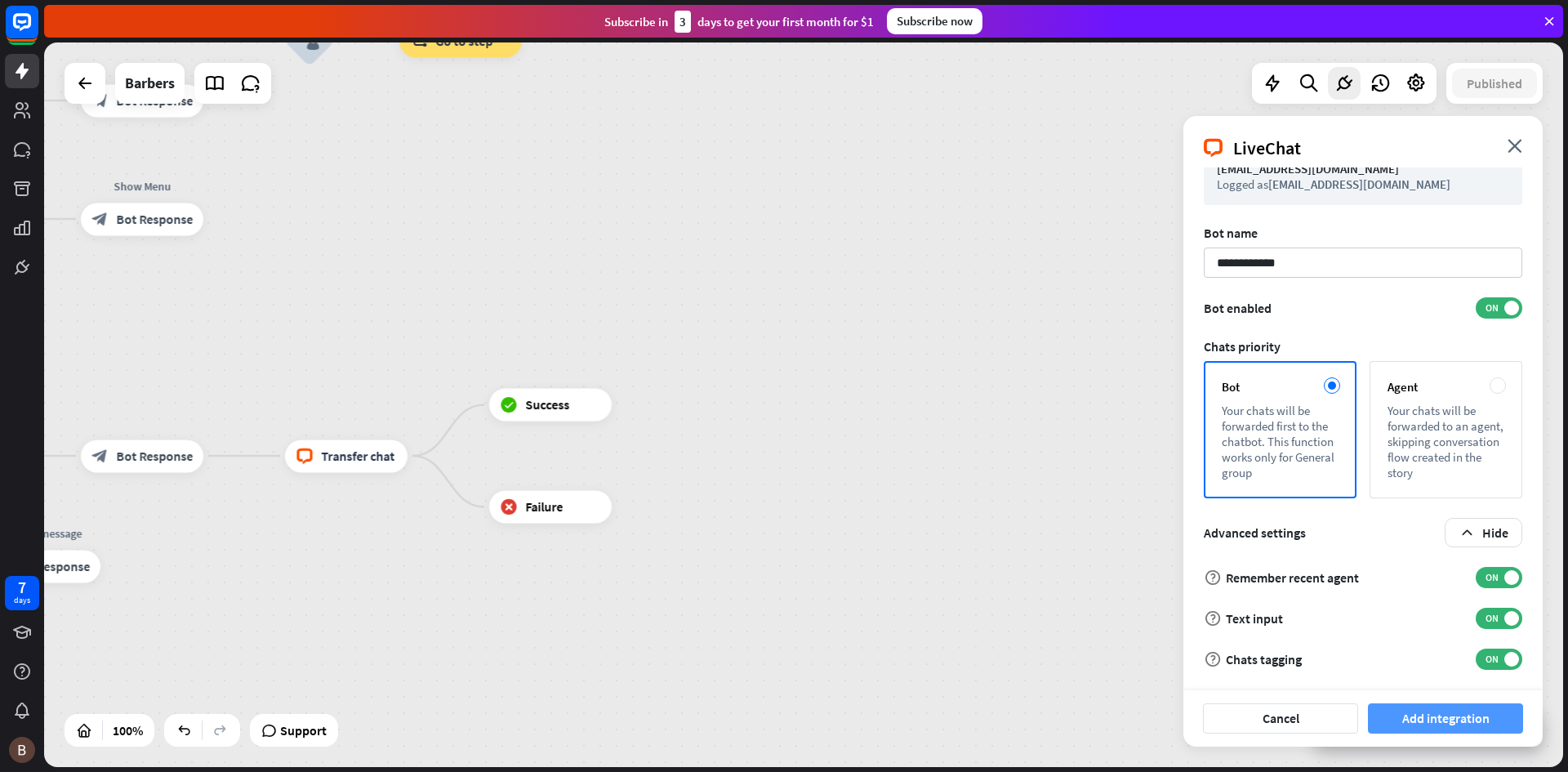
click at [1400, 713] on button "Add integration" at bounding box center [1445, 718] width 155 height 31
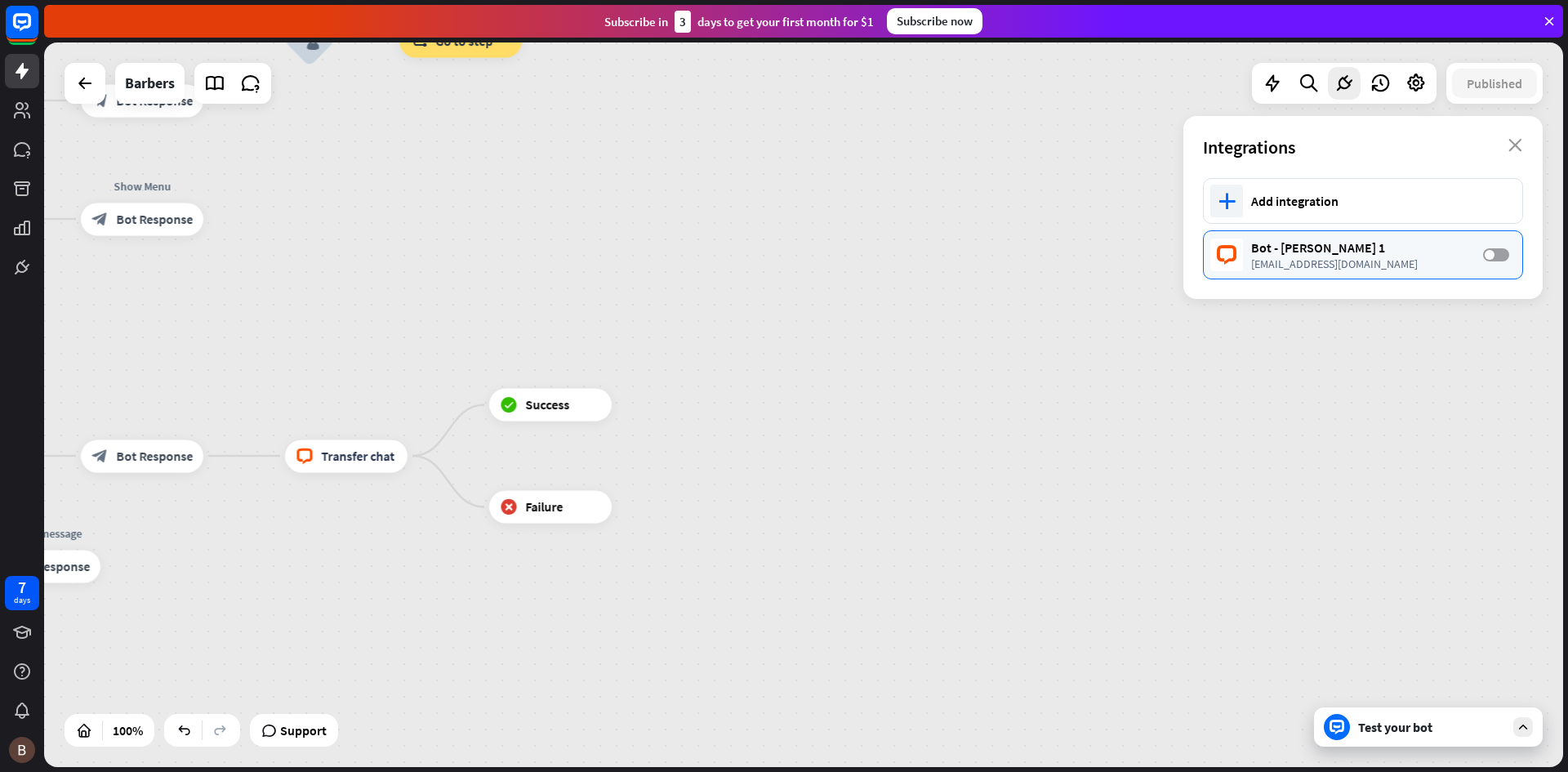
click at [1493, 257] on span at bounding box center [1489, 255] width 10 height 10
click at [1277, 266] on div "[EMAIL_ADDRESS][DOMAIN_NAME]" at bounding box center [1359, 263] width 216 height 14
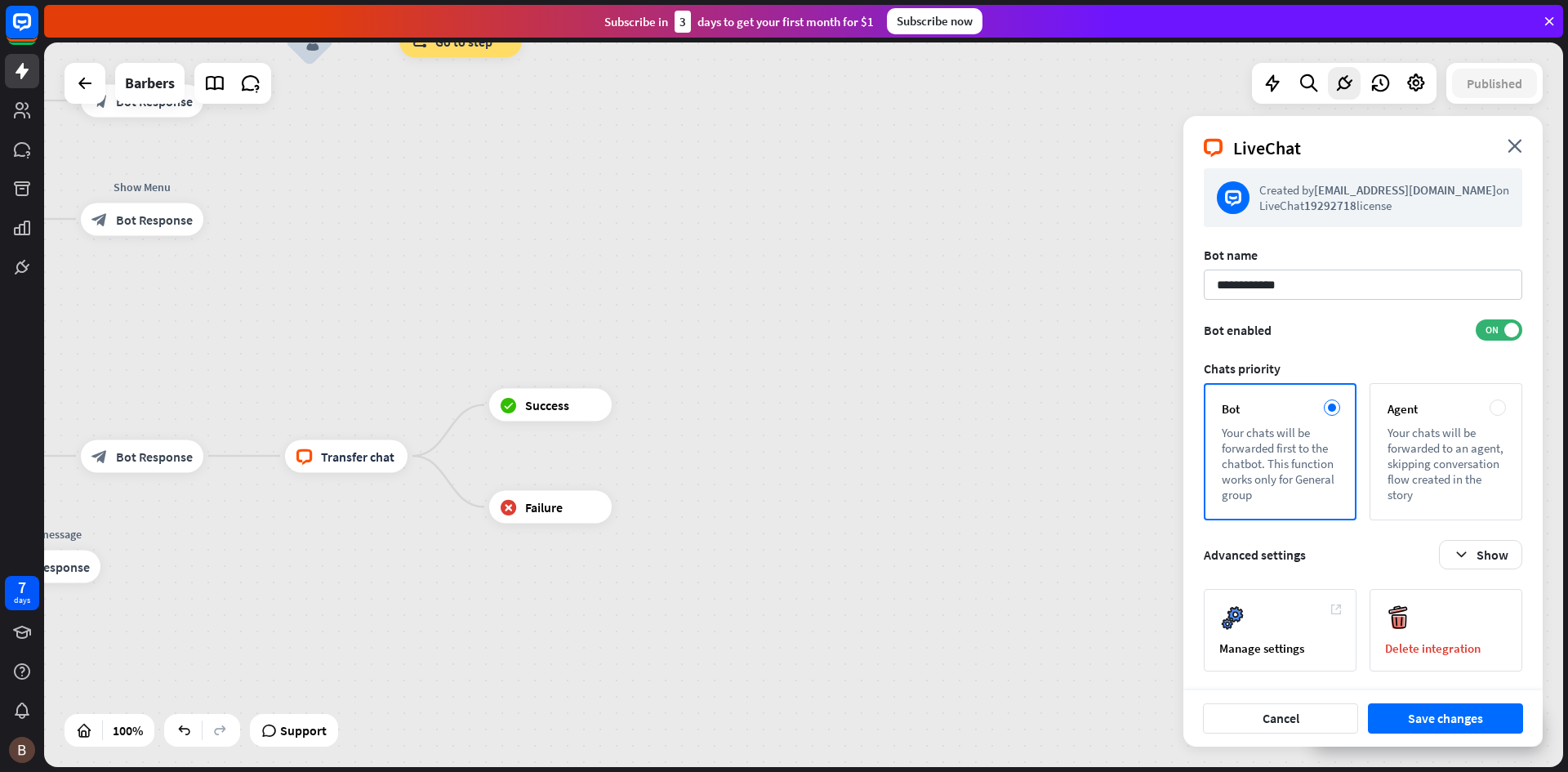
scroll to position [13, 0]
click at [1515, 140] on icon "close" at bounding box center [1514, 146] width 14 height 13
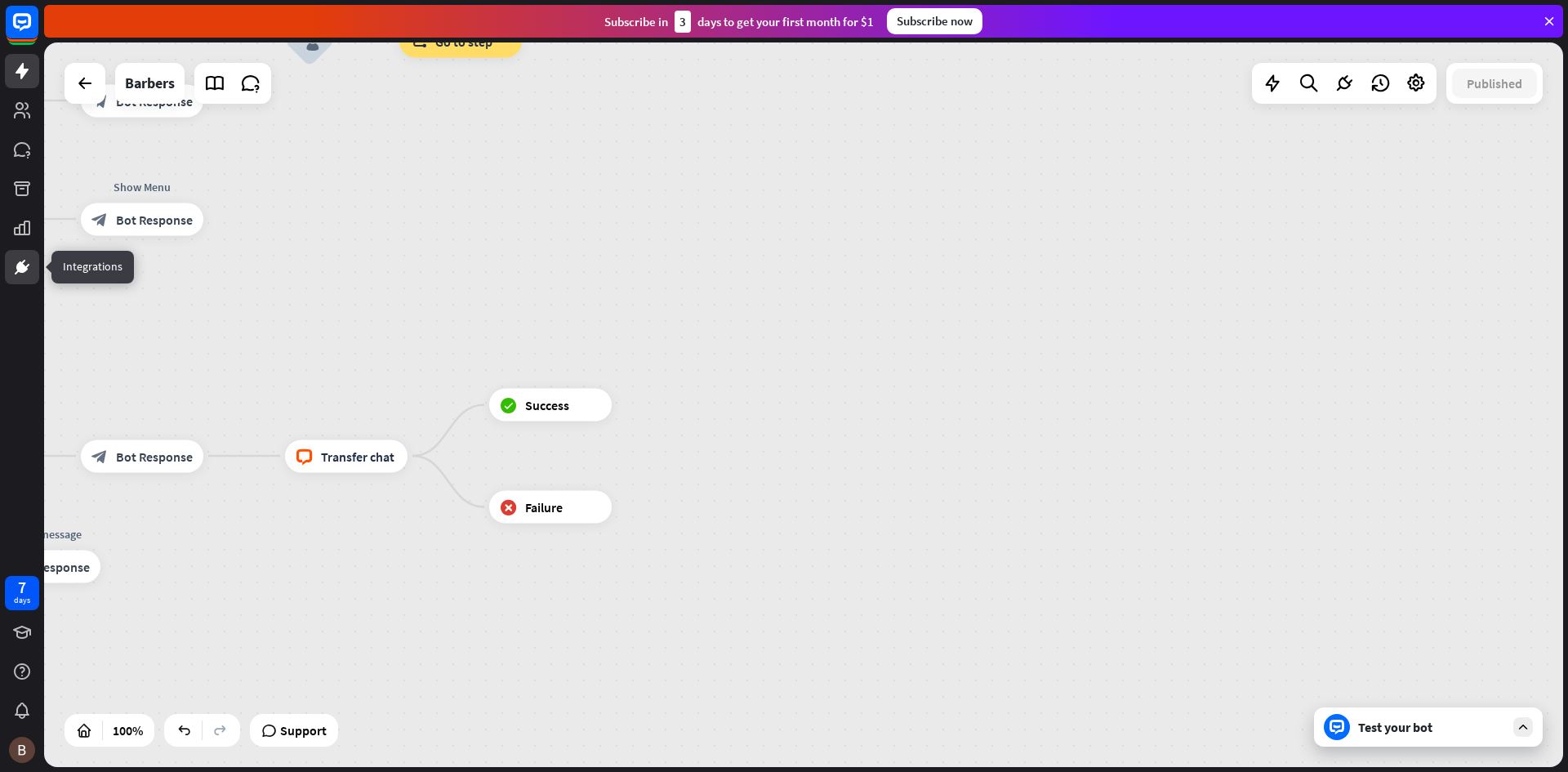
click at [14, 268] on icon at bounding box center [22, 267] width 19 height 19
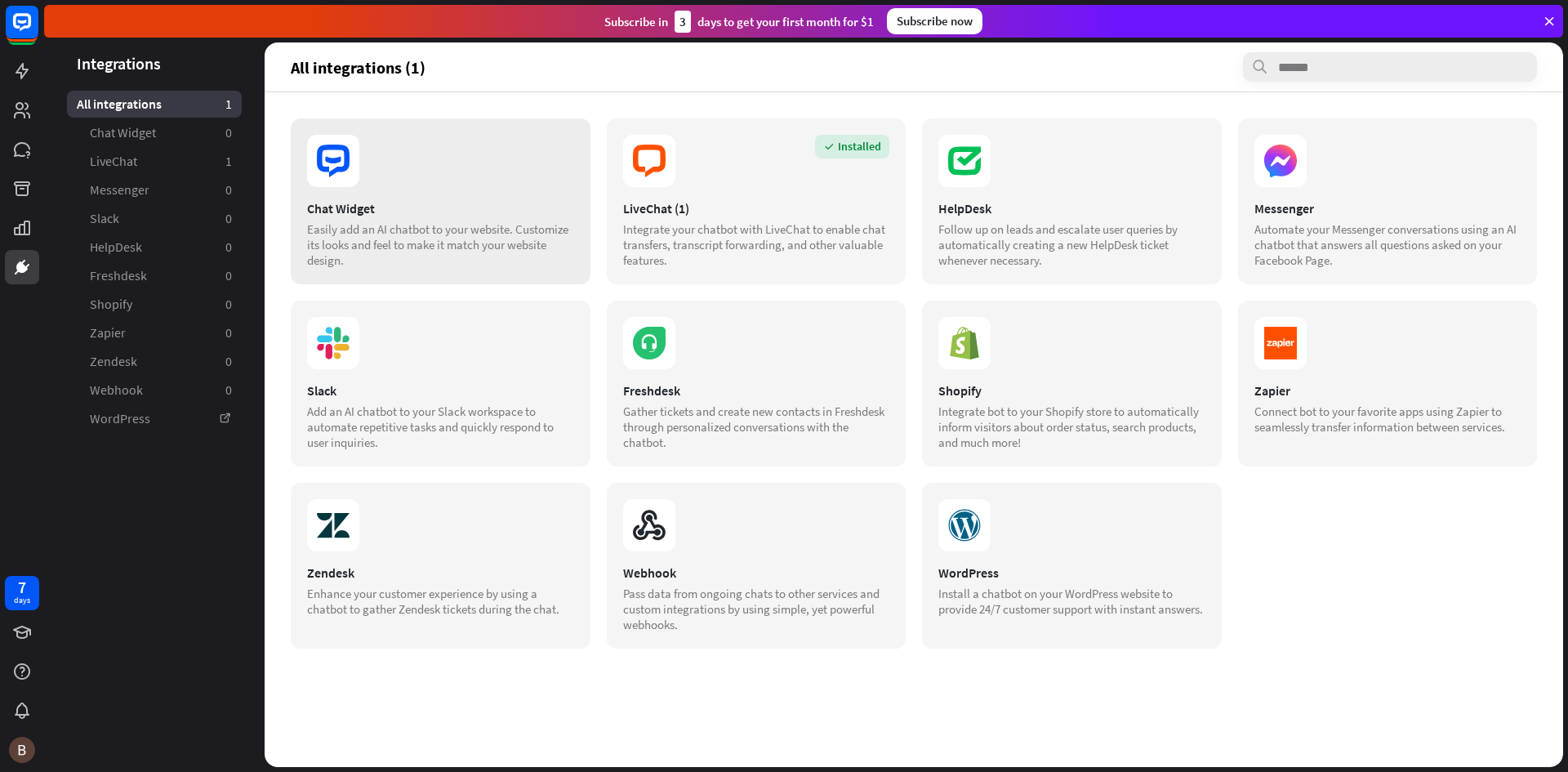
click at [480, 166] on section at bounding box center [440, 161] width 267 height 52
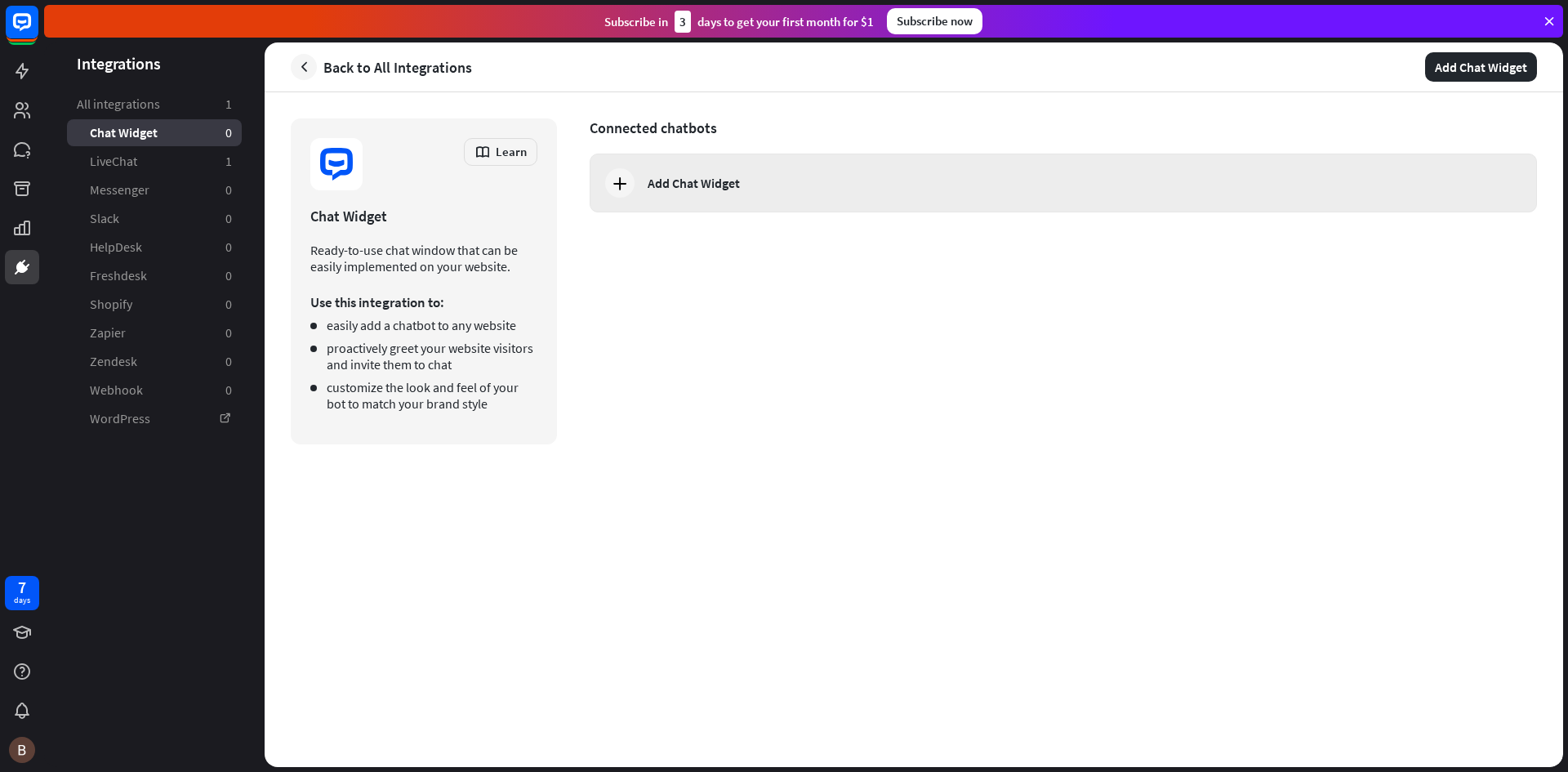
click at [650, 180] on div "Add Chat Widget" at bounding box center [693, 182] width 92 height 16
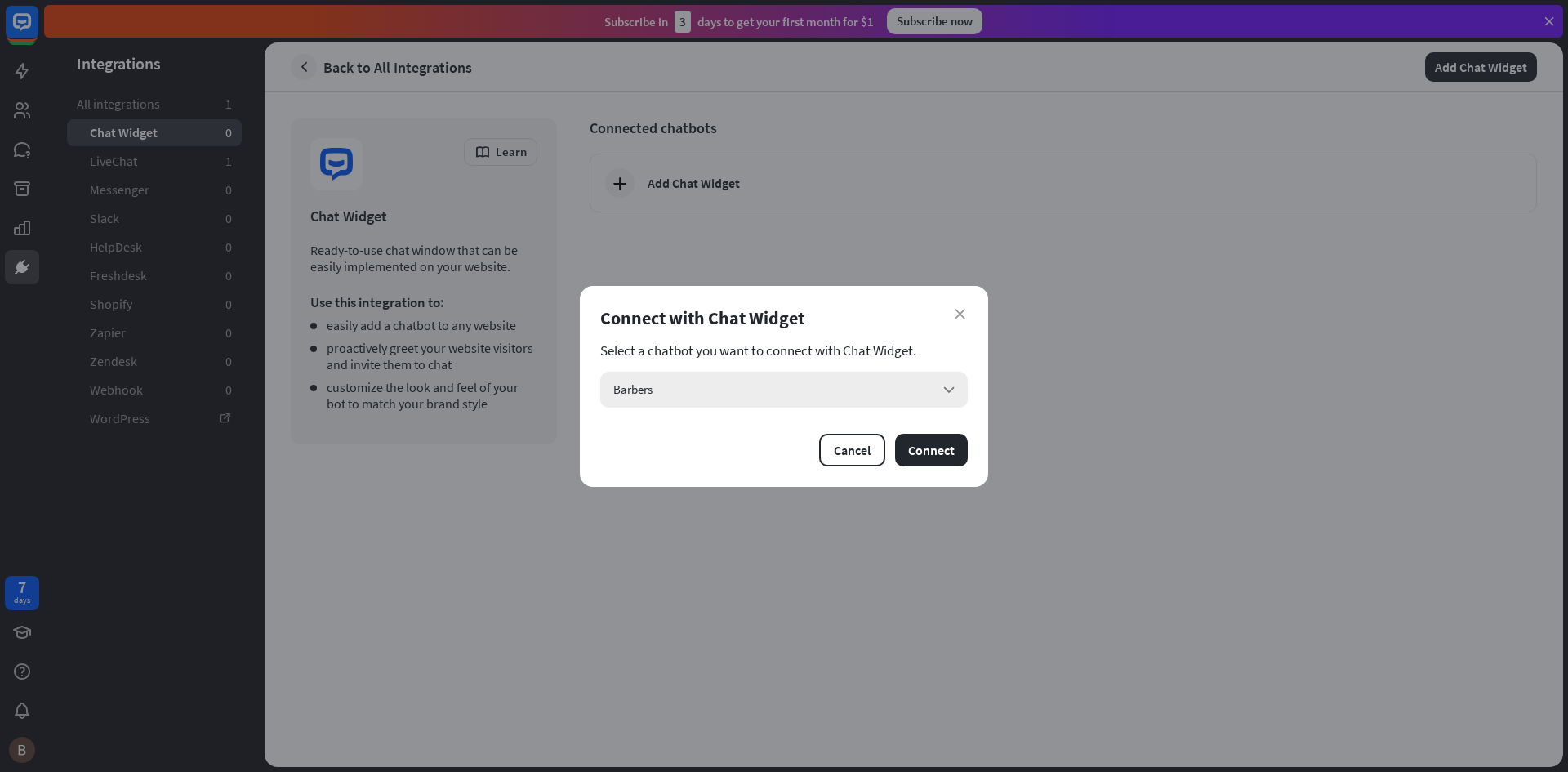
click at [917, 385] on div "Barbers arrow_down" at bounding box center [784, 388] width 367 height 35
click at [917, 385] on input "search" at bounding box center [772, 388] width 318 height 35
click at [793, 433] on div "Barbers checked" at bounding box center [784, 434] width 355 height 33
click at [929, 457] on button "Connect" at bounding box center [931, 450] width 73 height 33
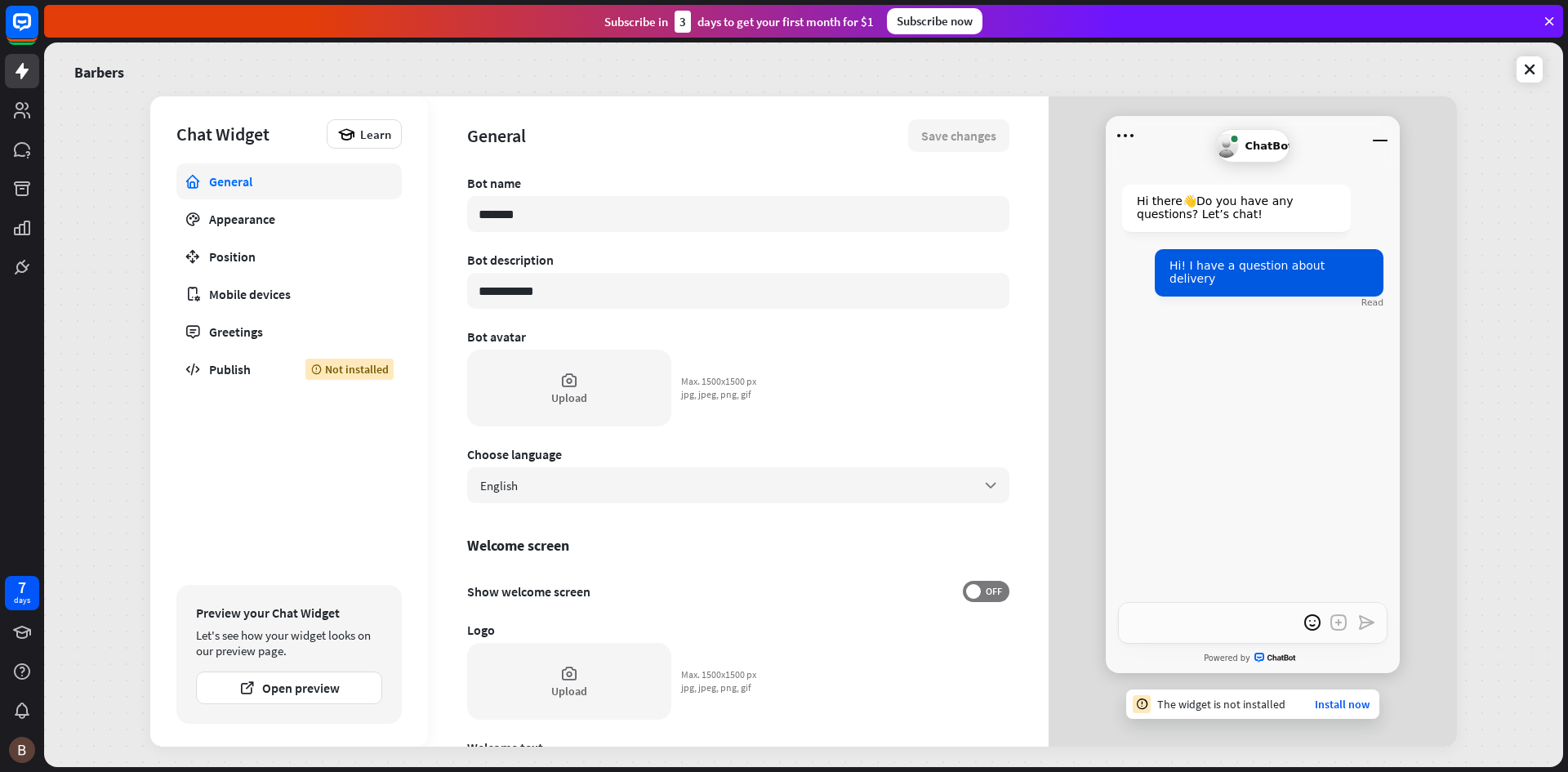
type textarea "*"
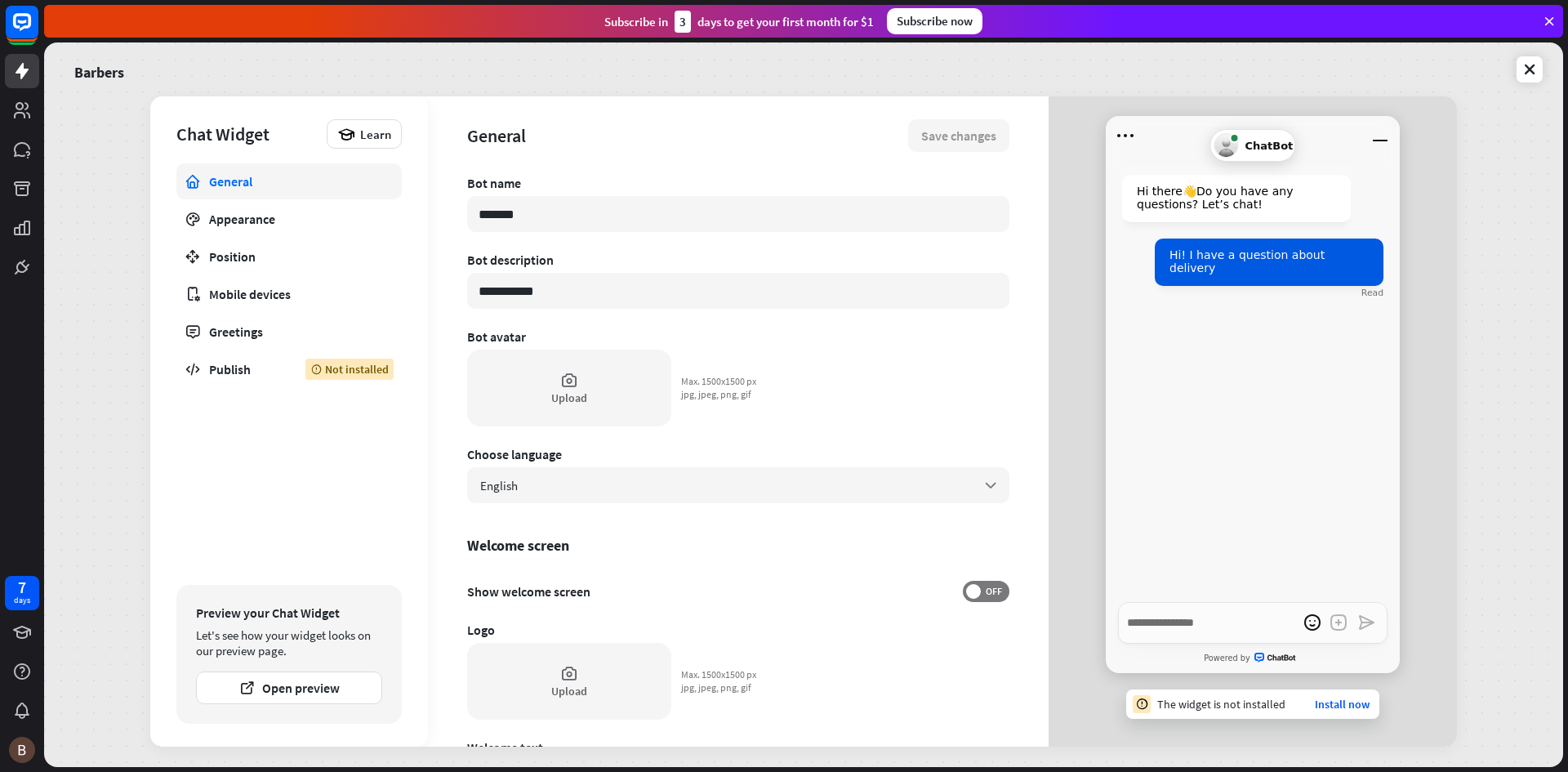
drag, startPoint x: 629, startPoint y: 203, endPoint x: 368, endPoint y: 184, distance: 261.7
click at [368, 184] on div "**********" at bounding box center [804, 421] width 1306 height 650
click at [330, 221] on div "Appearance" at bounding box center [289, 219] width 160 height 16
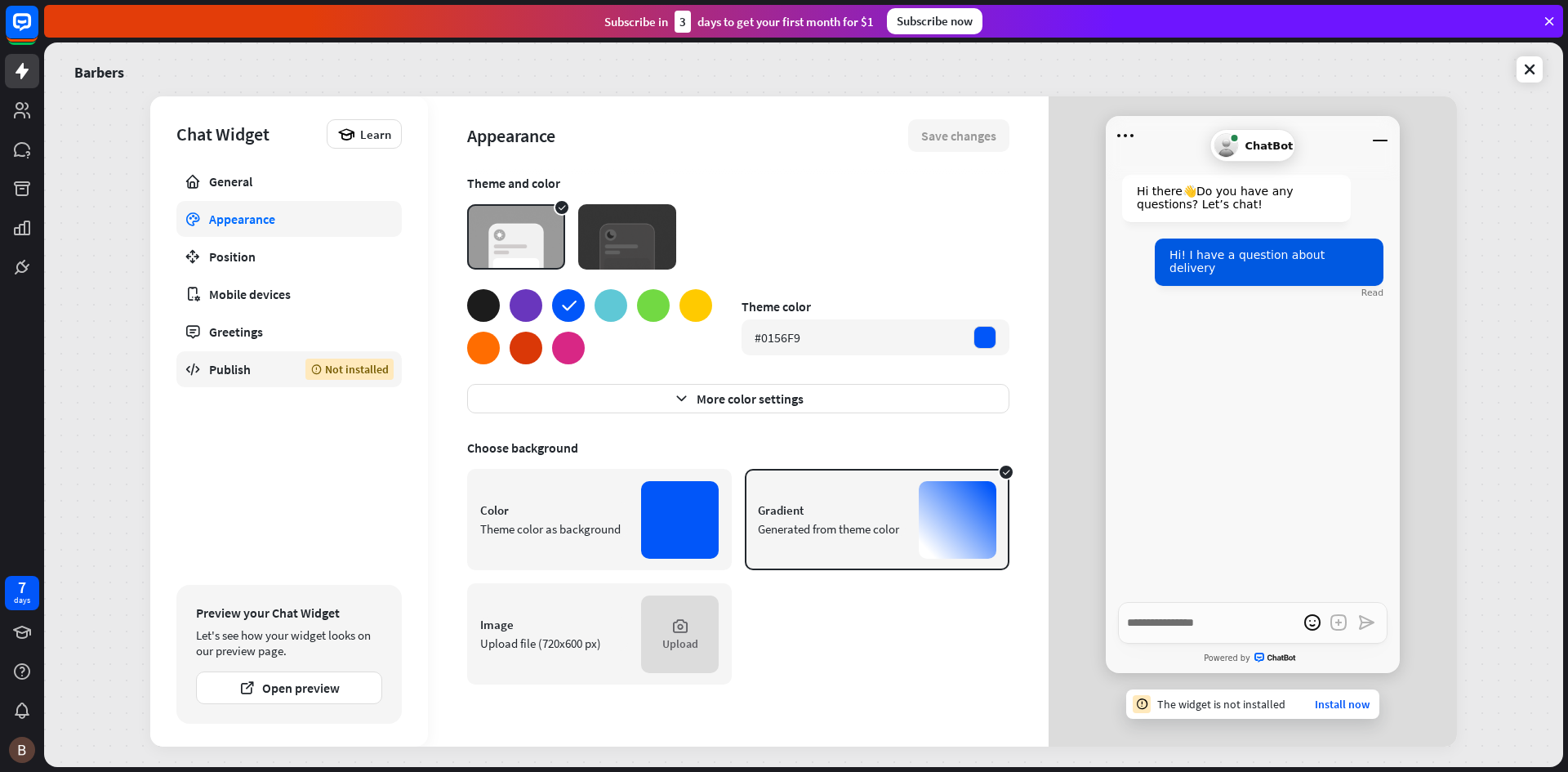
click at [269, 361] on div "Publish" at bounding box center [245, 368] width 72 height 16
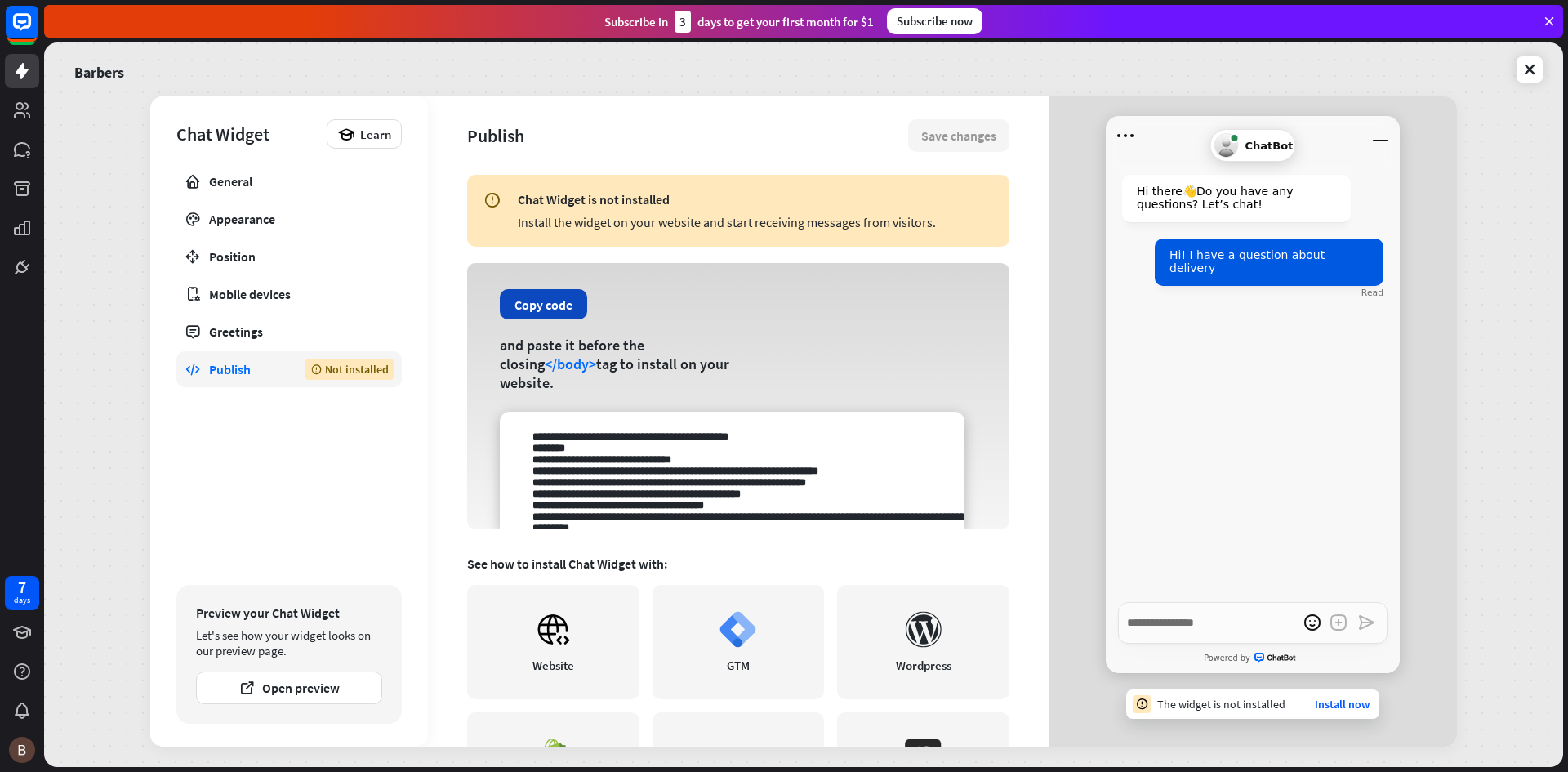
click at [553, 317] on button "Copy code" at bounding box center [543, 304] width 87 height 31
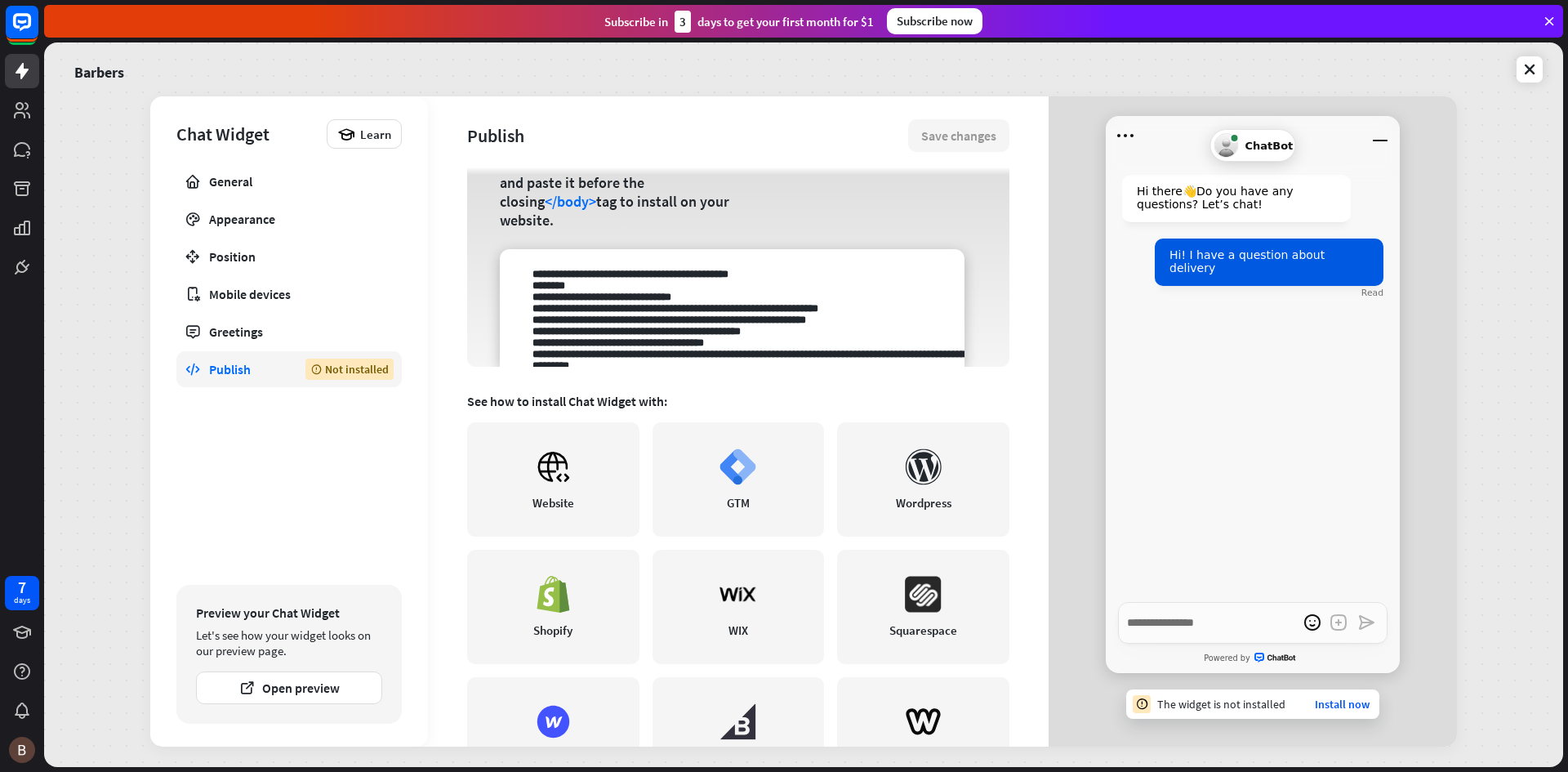
scroll to position [163, 0]
click at [16, 648] on link at bounding box center [22, 632] width 35 height 35
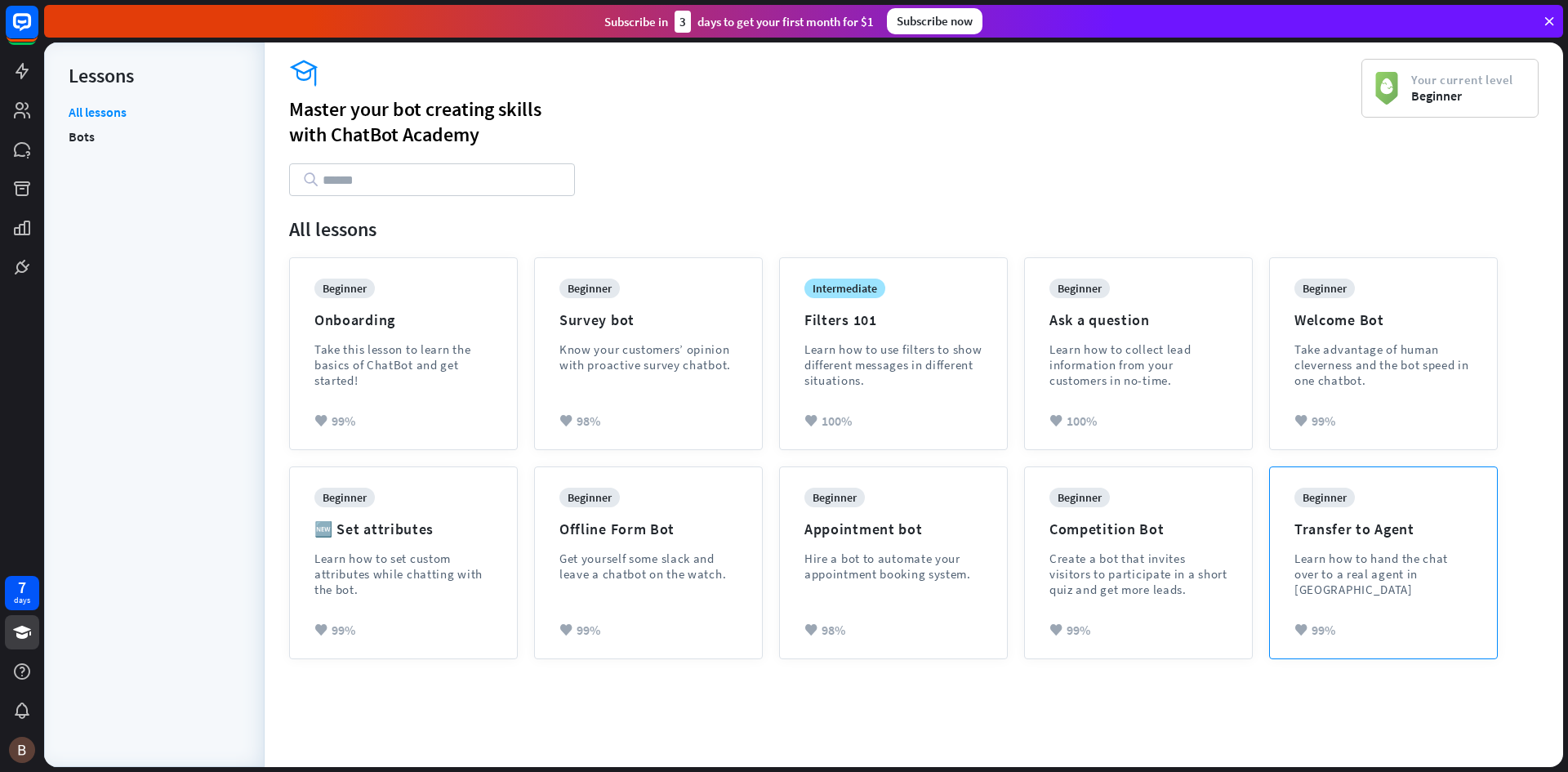
click at [1320, 535] on div "Transfer to Agent" at bounding box center [1354, 529] width 120 height 19
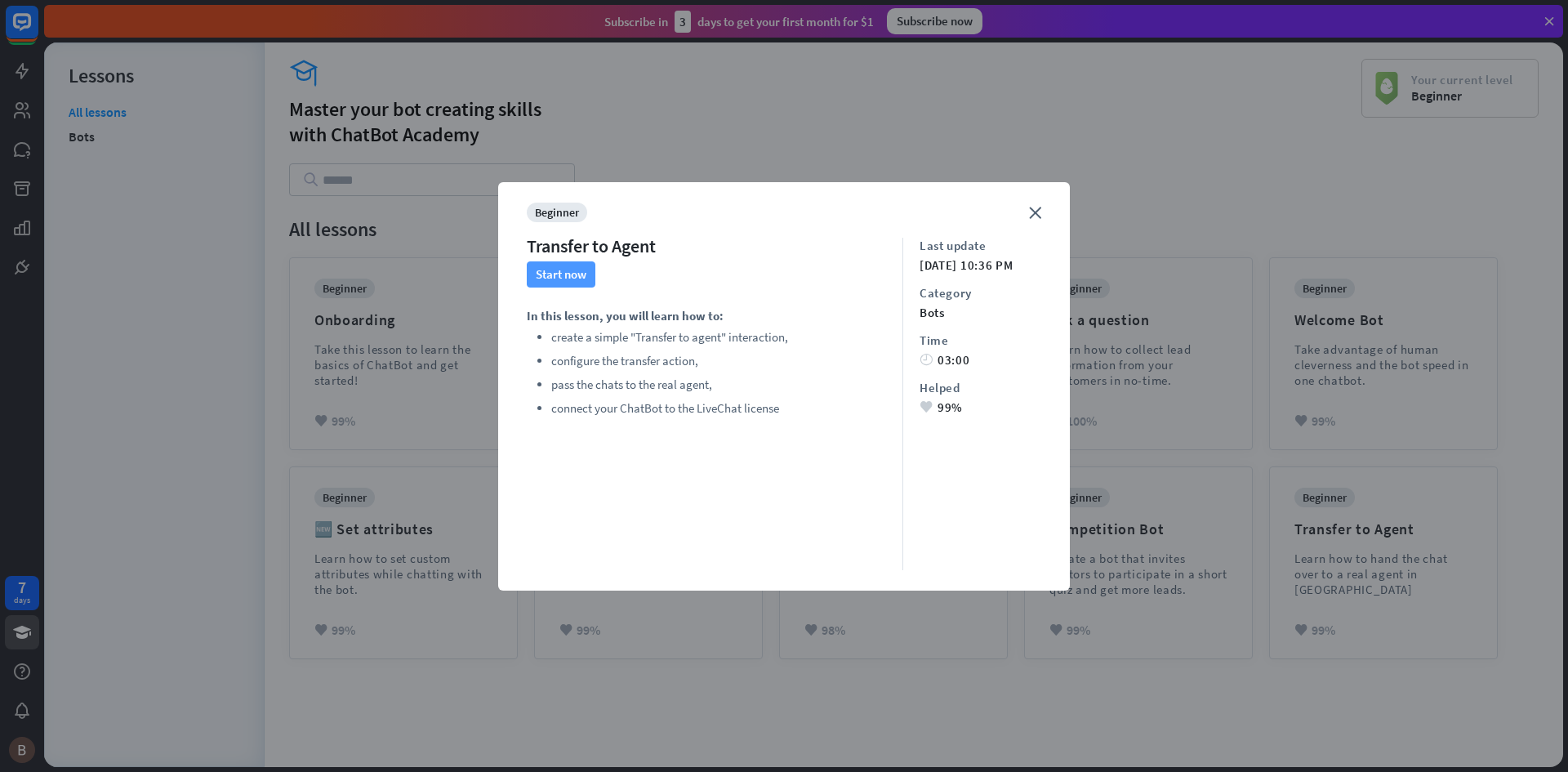
click at [547, 269] on button "Start now" at bounding box center [561, 273] width 69 height 26
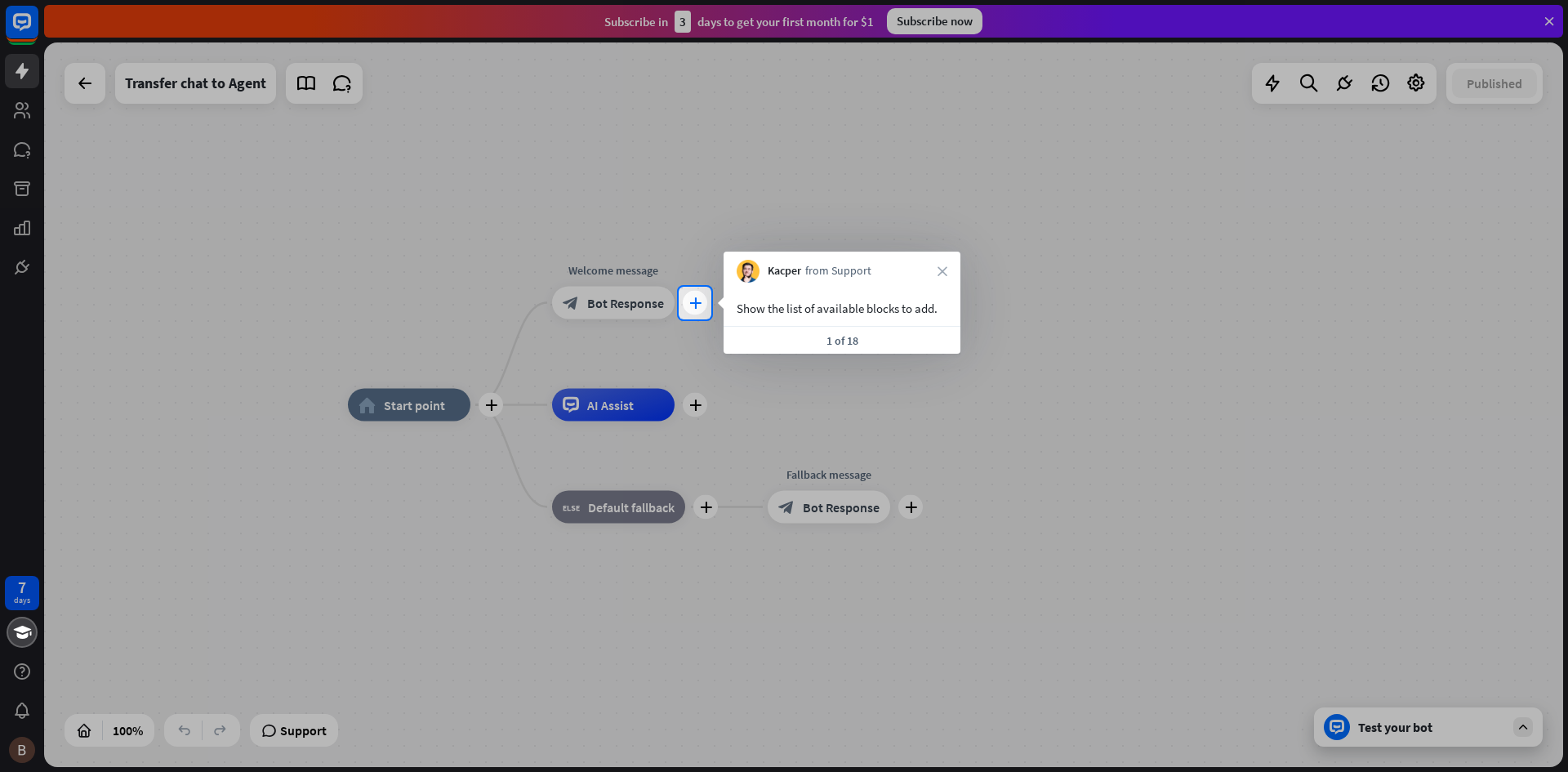
click at [707, 305] on div "plus" at bounding box center [695, 303] width 25 height 25
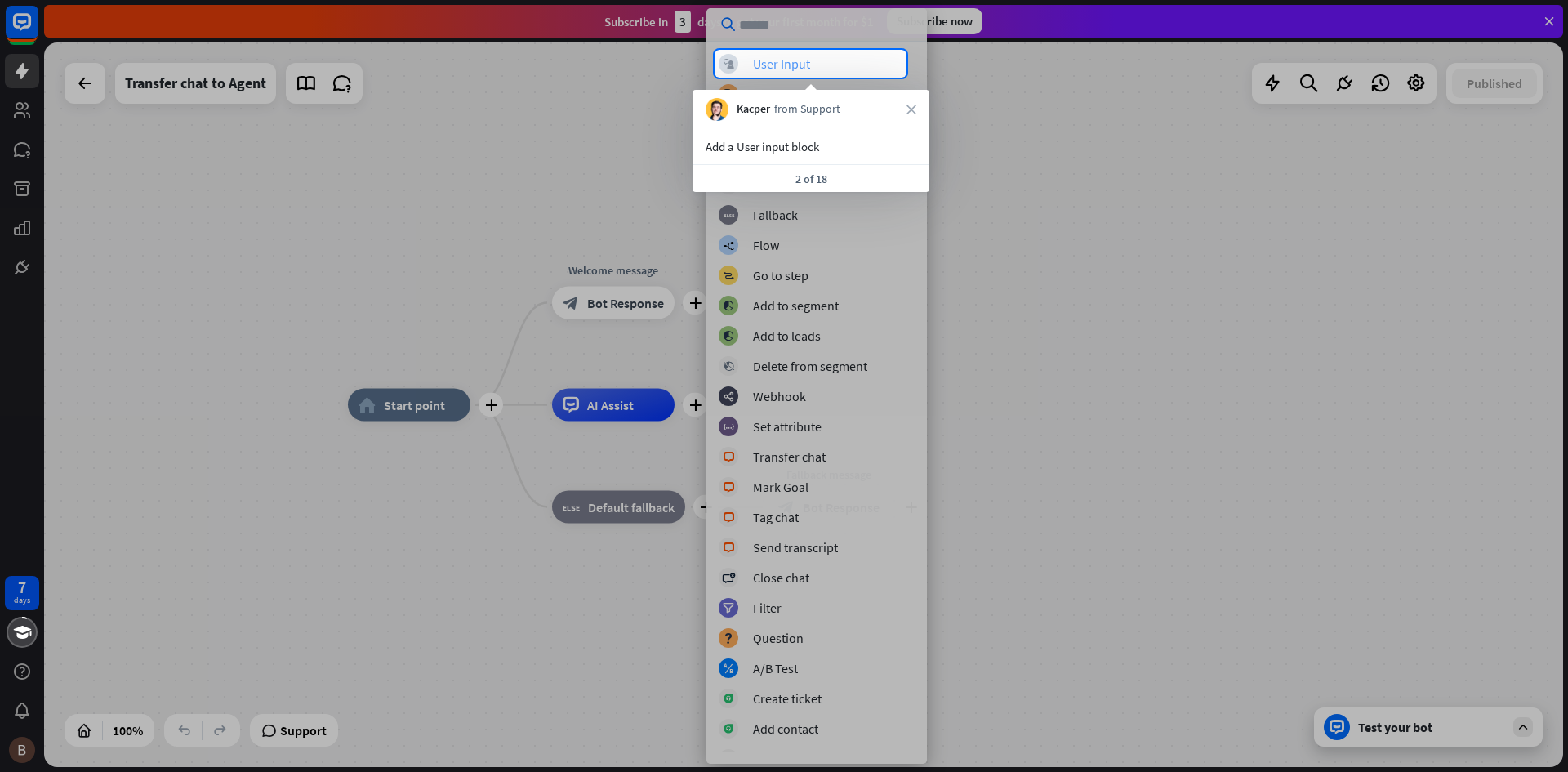
click at [785, 60] on div "User Input" at bounding box center [782, 63] width 58 height 16
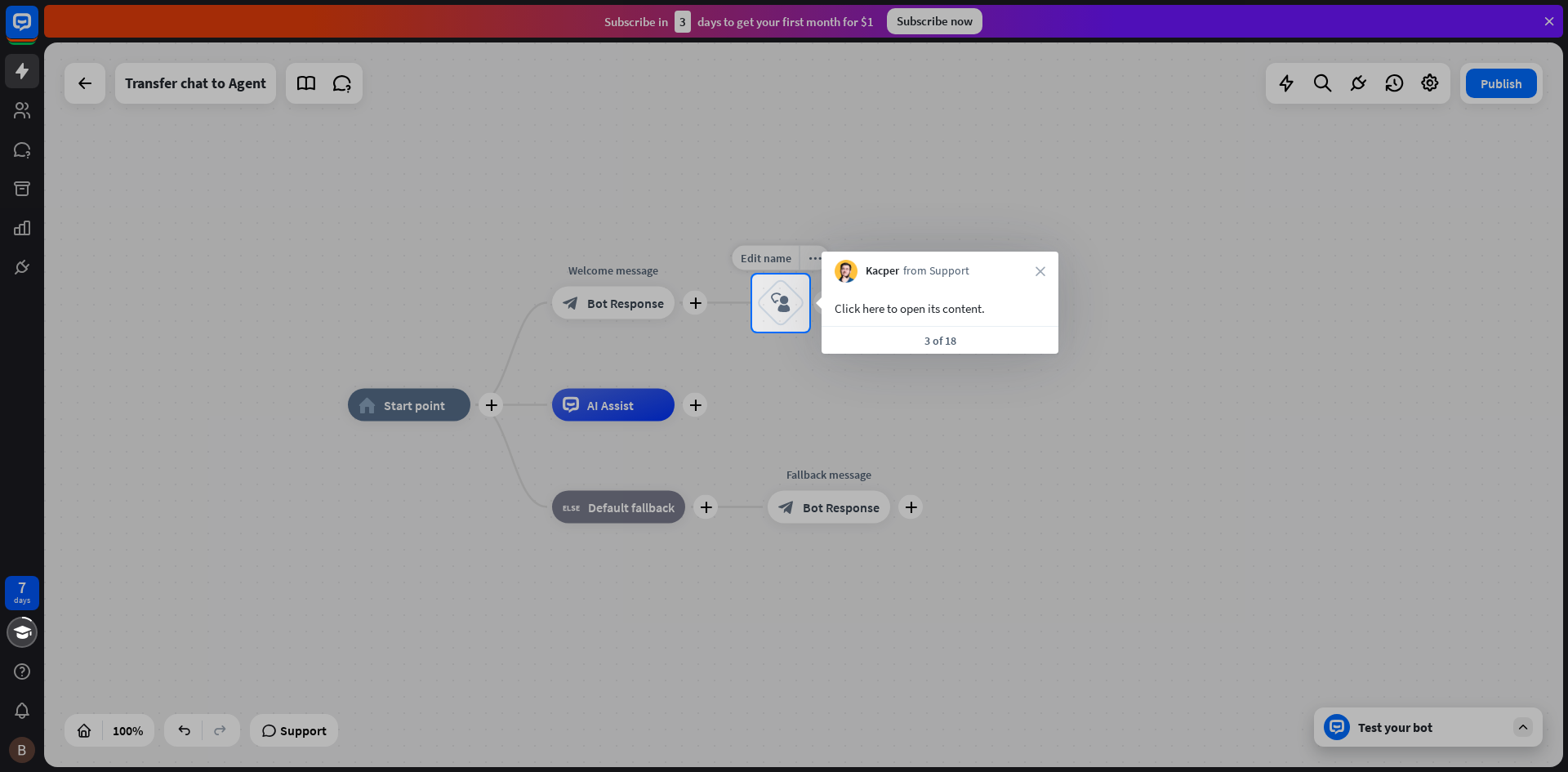
click at [779, 299] on icon "block_user_input" at bounding box center [781, 303] width 19 height 19
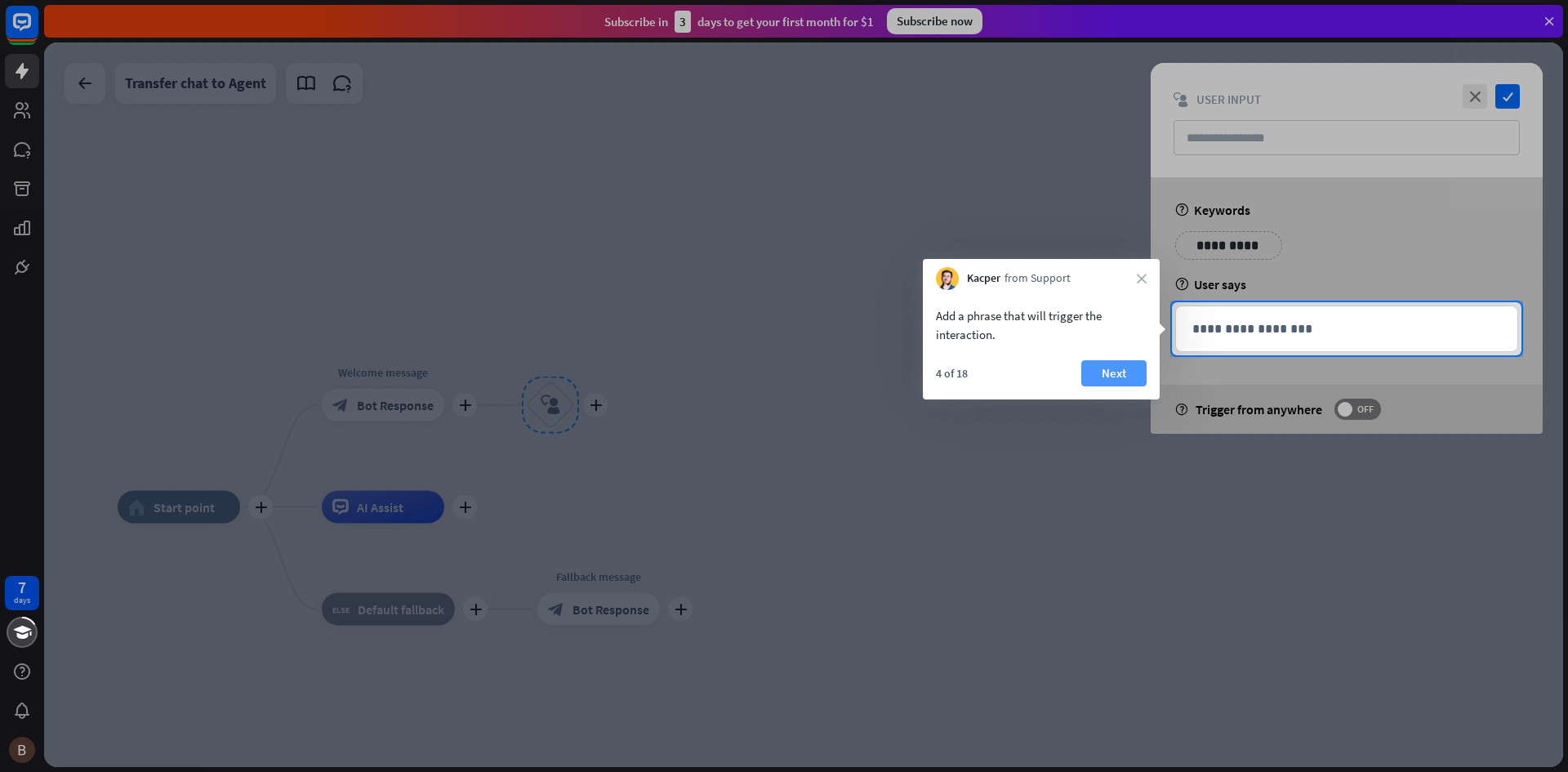
click at [1105, 370] on button "Next" at bounding box center [1113, 373] width 65 height 26
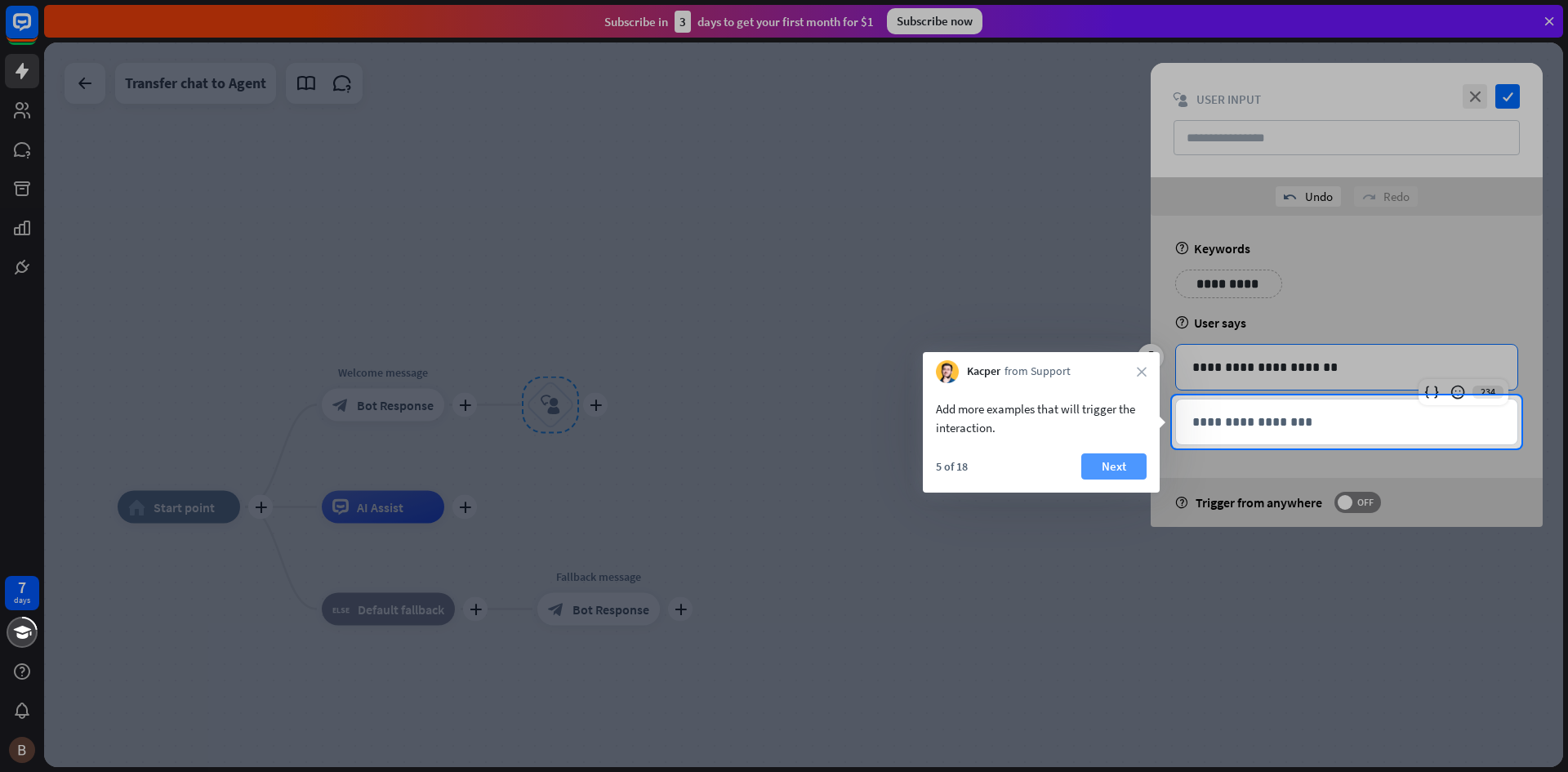
click at [1113, 468] on button "Next" at bounding box center [1113, 466] width 65 height 26
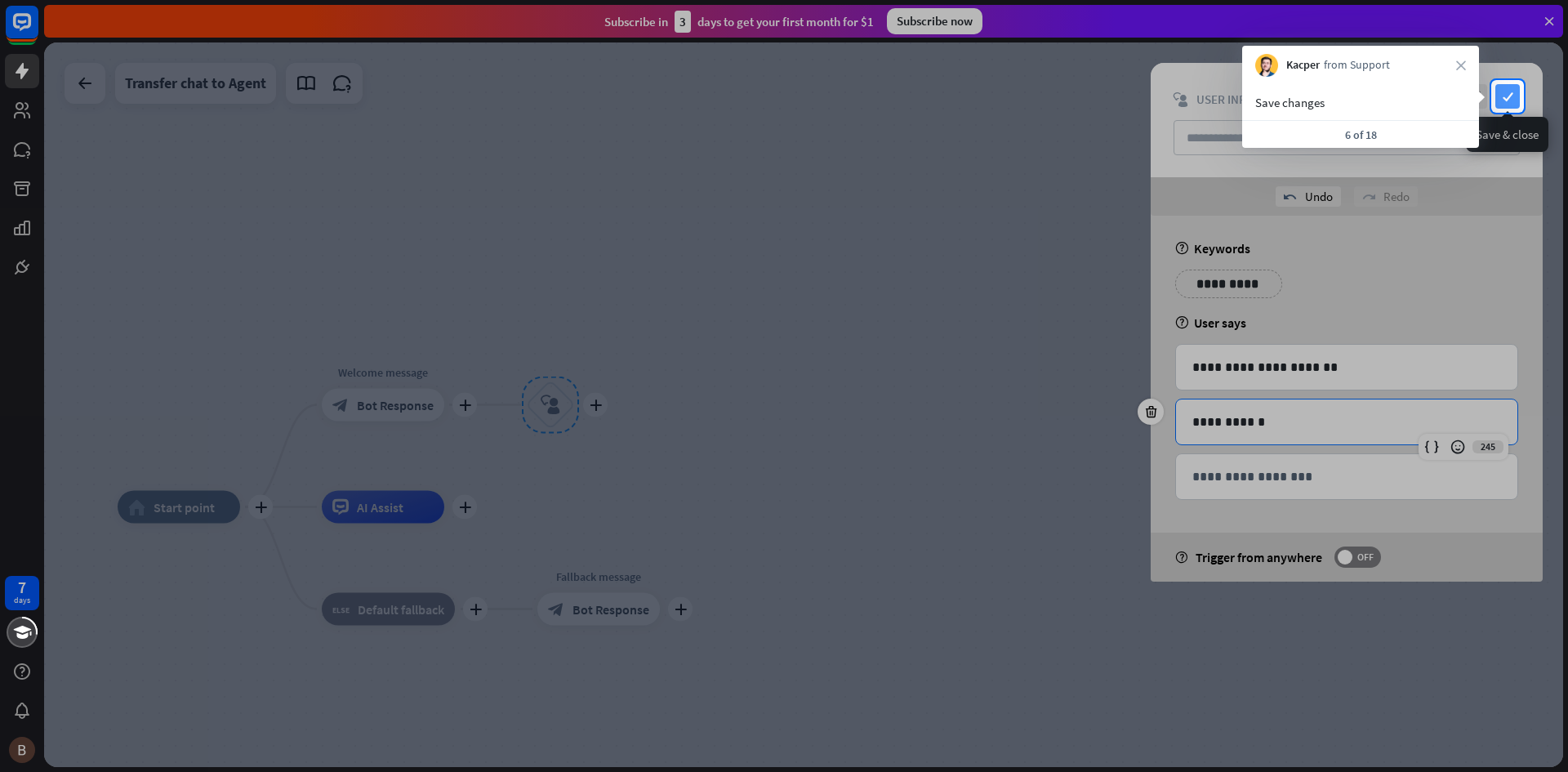
click at [1506, 89] on icon "check" at bounding box center [1508, 97] width 25 height 25
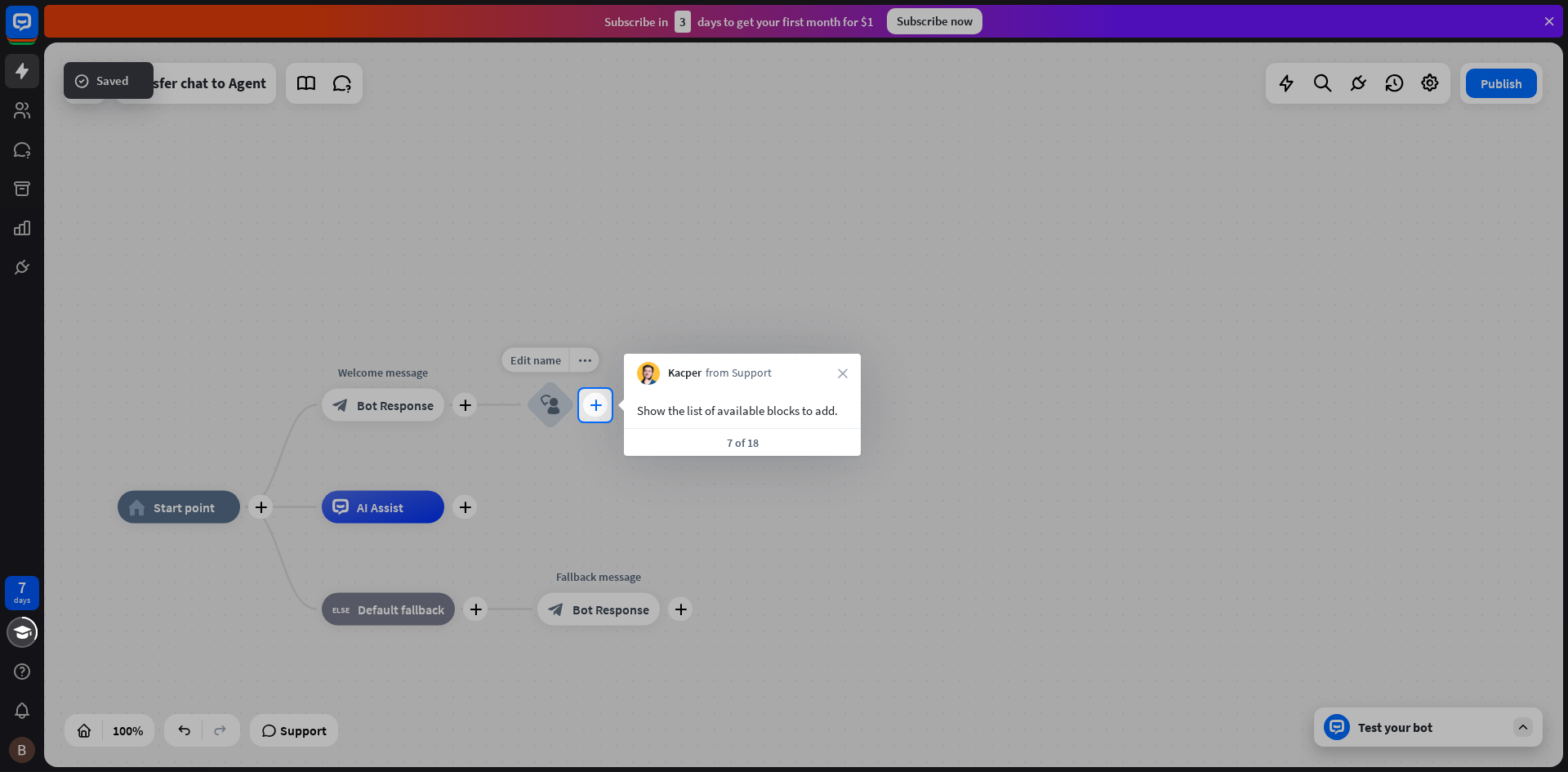
click at [595, 405] on icon "plus" at bounding box center [596, 405] width 12 height 12
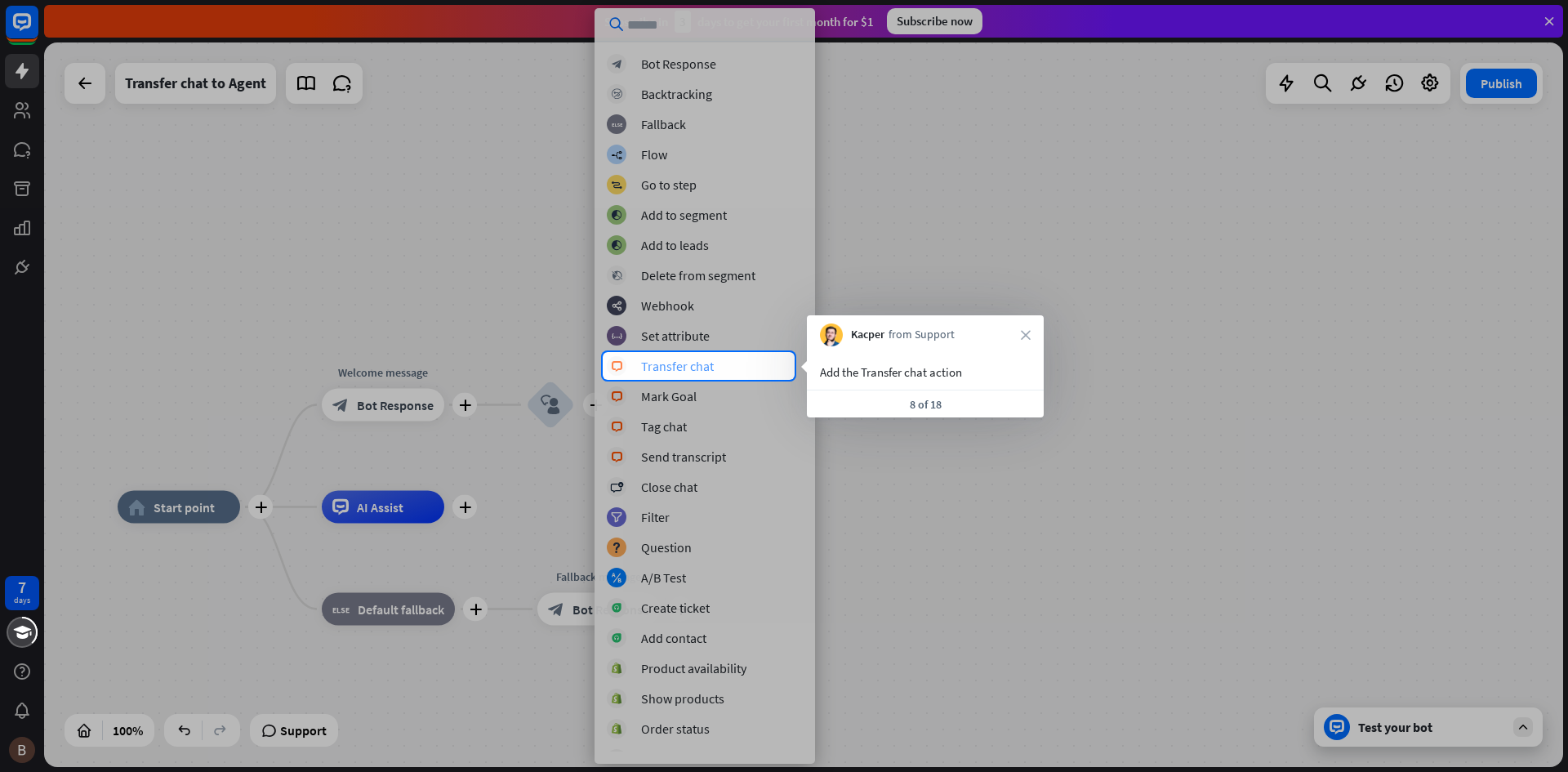
click at [671, 365] on div "Transfer chat" at bounding box center [677, 365] width 73 height 16
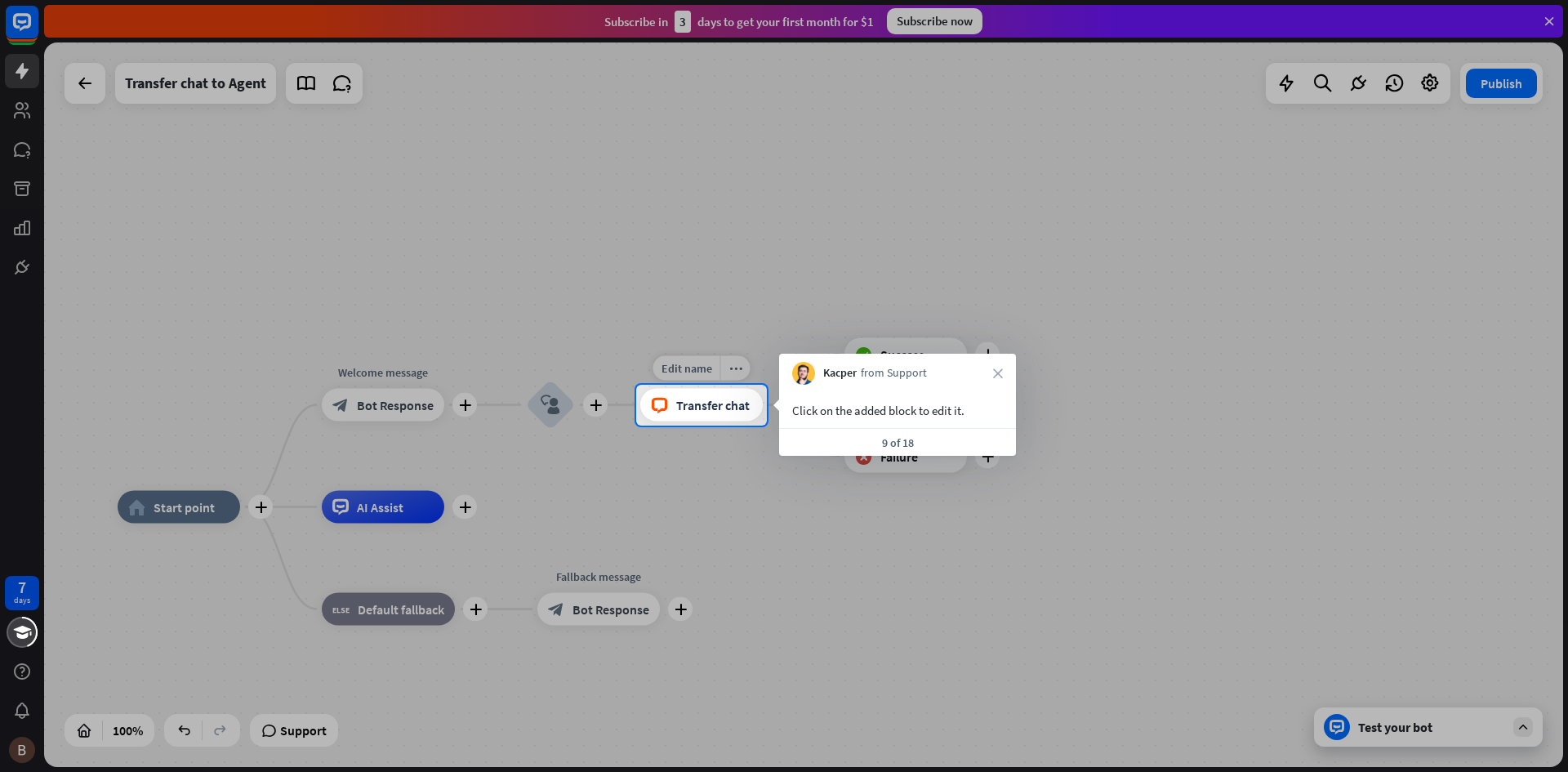
click at [661, 409] on icon "block_livechat" at bounding box center [660, 405] width 17 height 16
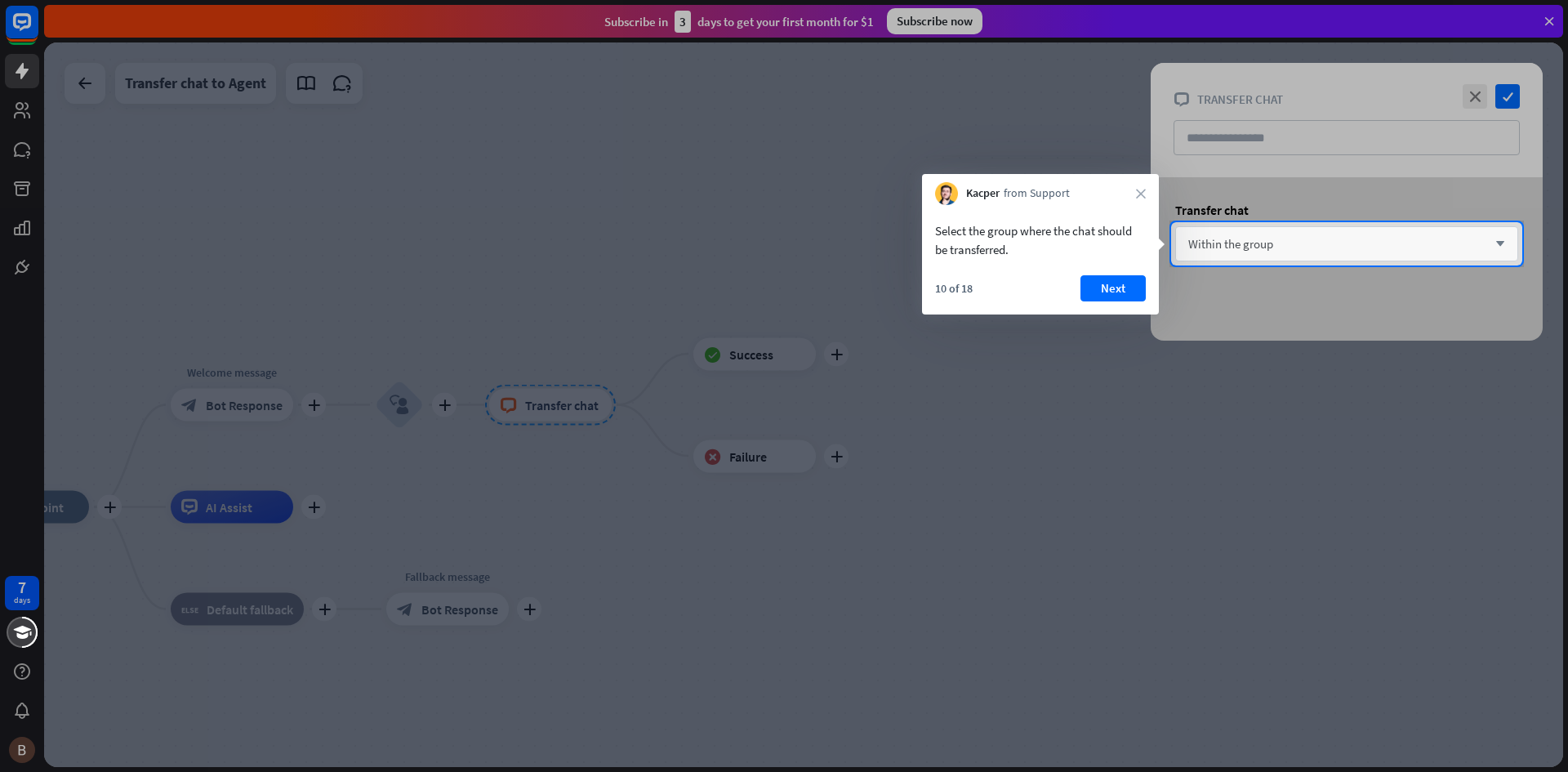
click at [1255, 246] on span "Within the group" at bounding box center [1230, 244] width 85 height 15
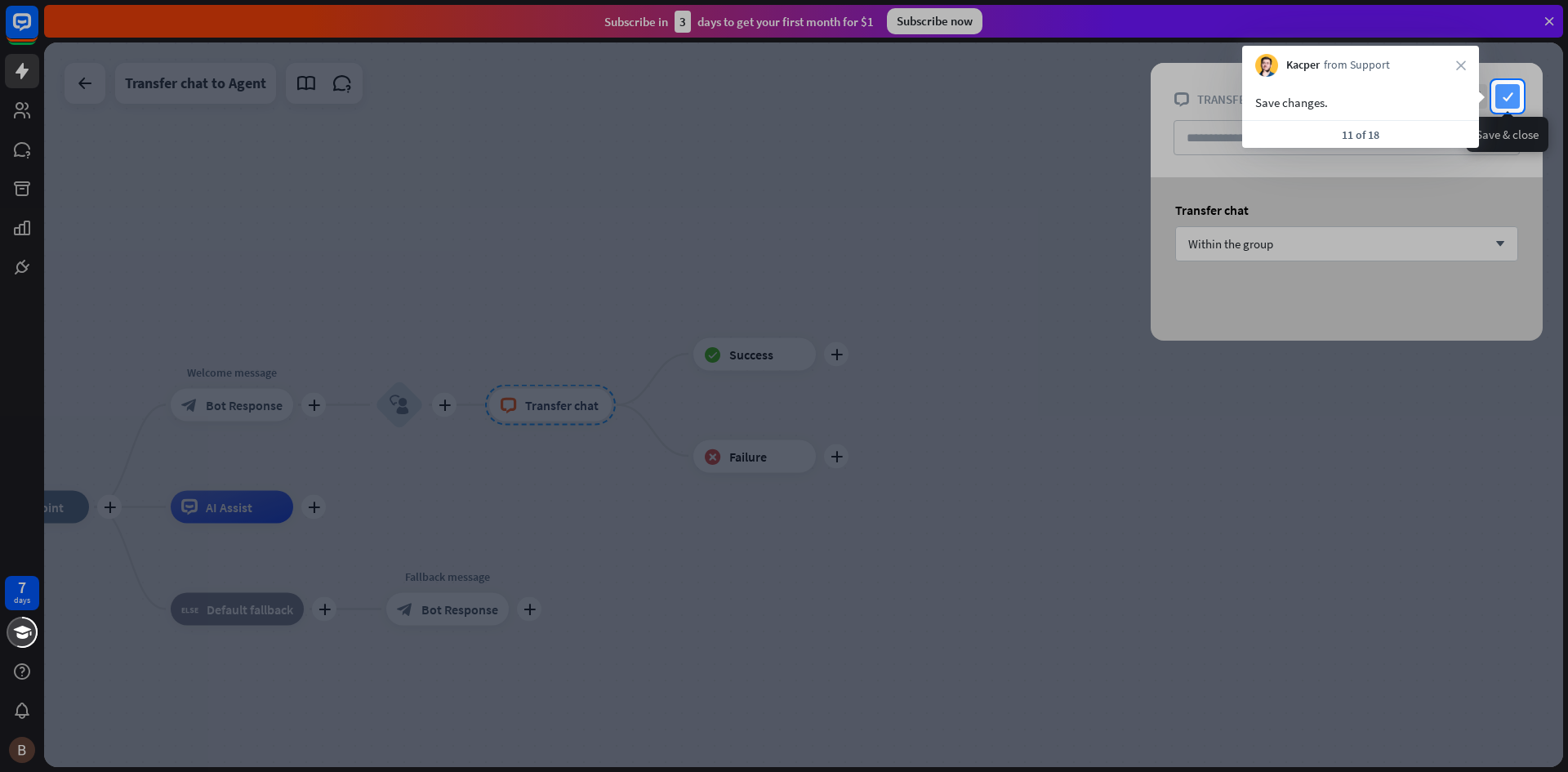
click at [1510, 94] on icon "check" at bounding box center [1508, 97] width 25 height 25
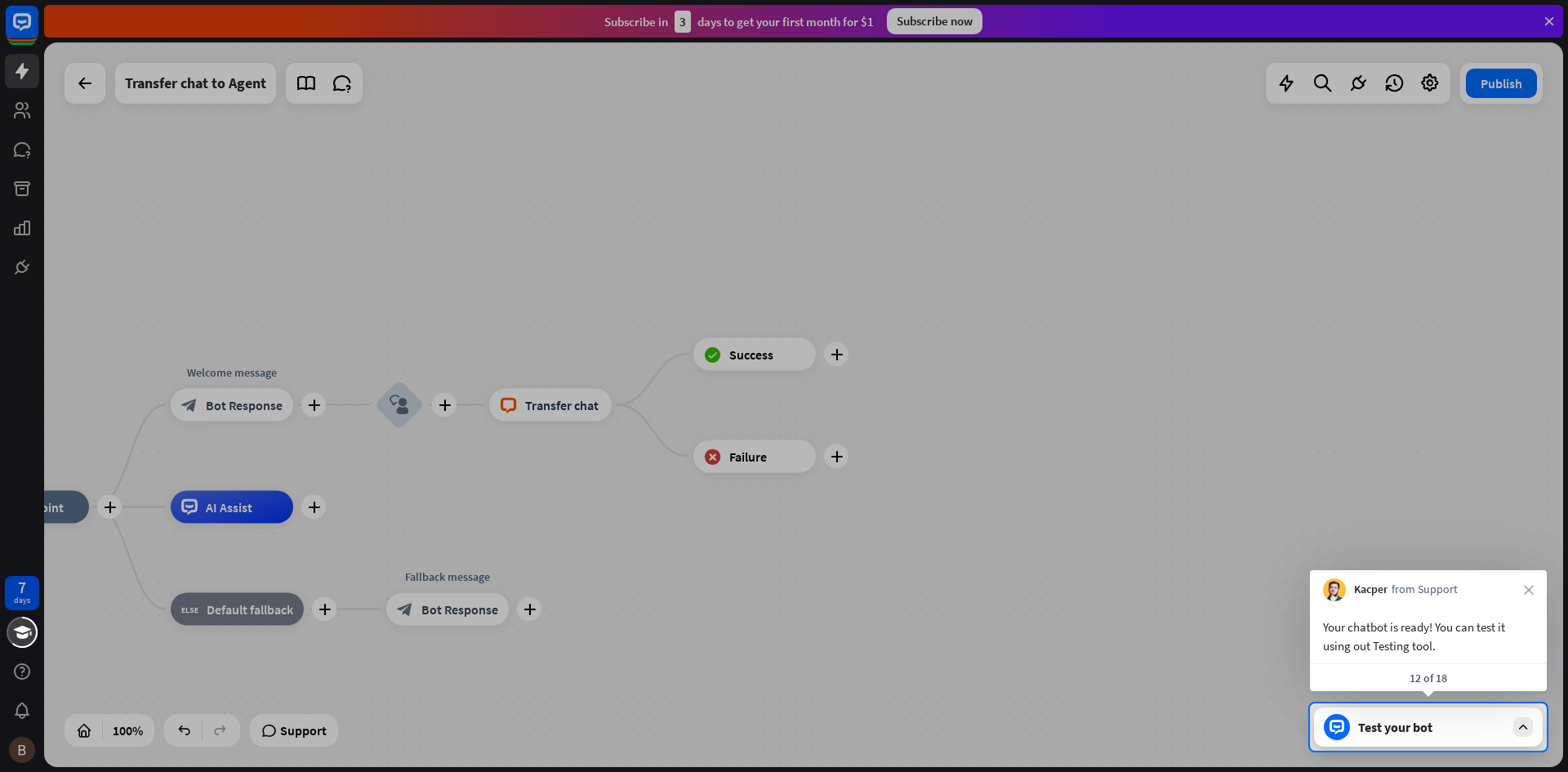
click at [1378, 730] on div "Test your bot" at bounding box center [1431, 726] width 147 height 16
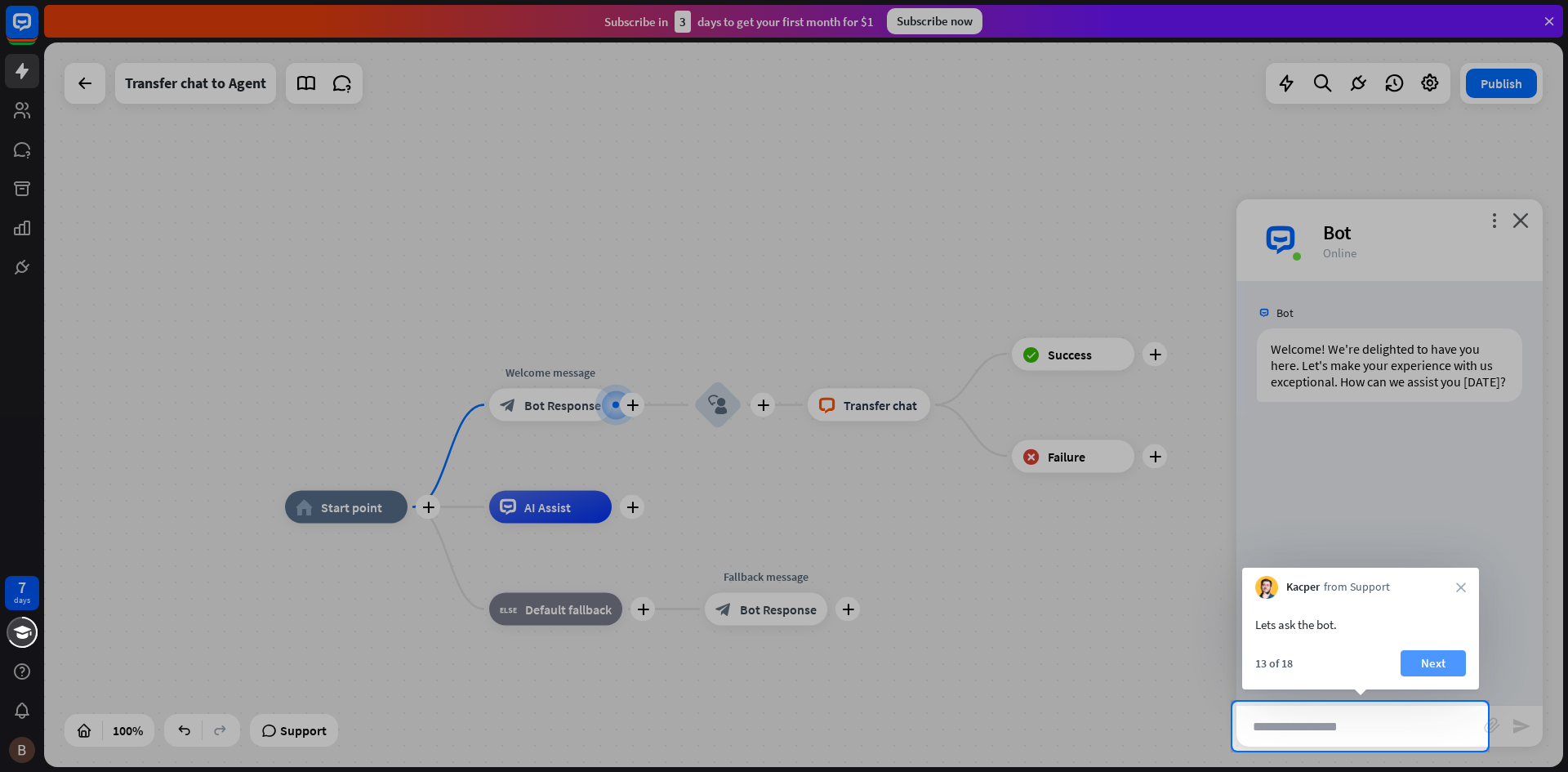
click at [1433, 659] on button "Next" at bounding box center [1433, 663] width 65 height 26
type input "**********"
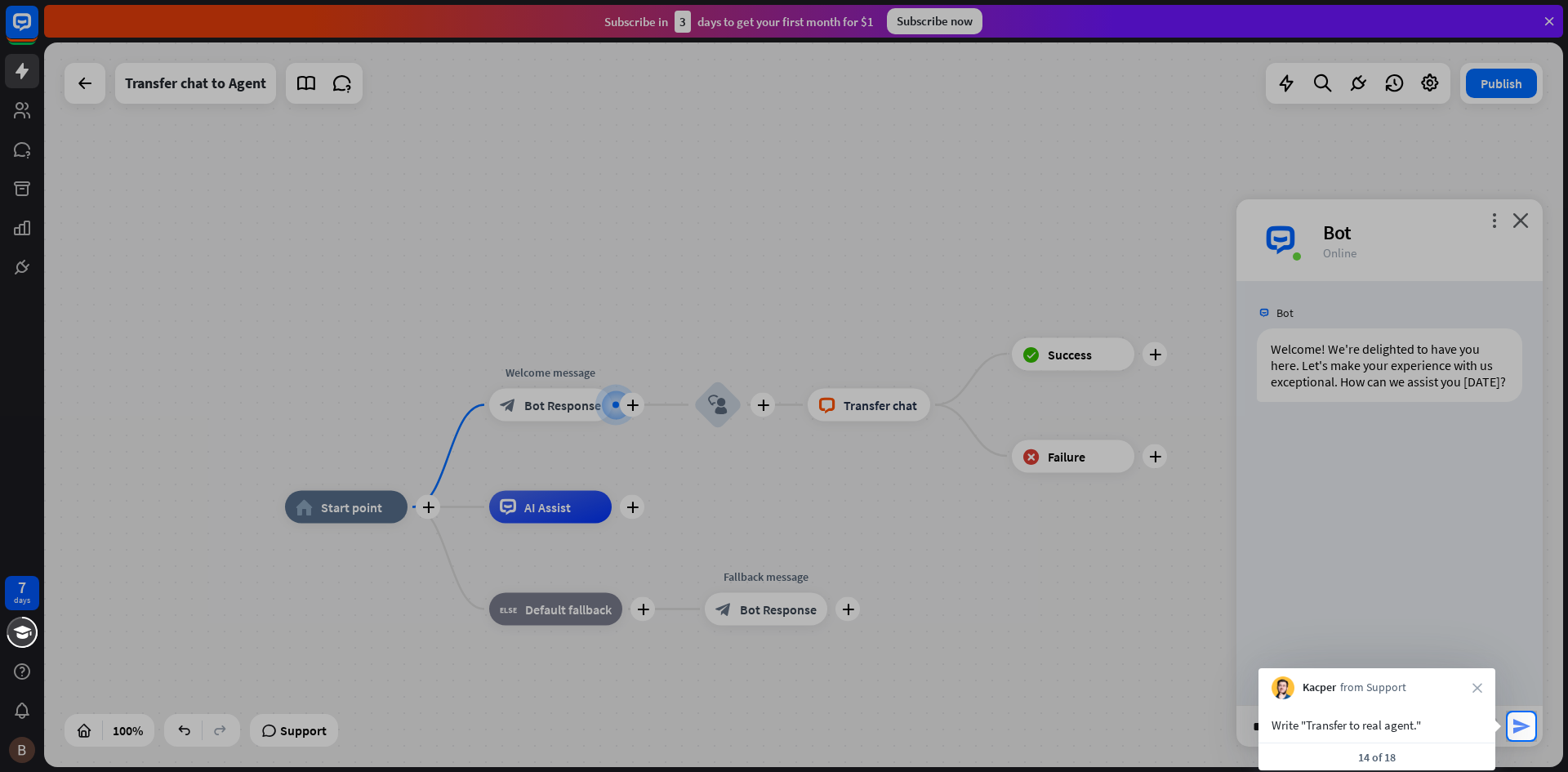
click at [1520, 718] on icon "send" at bounding box center [1521, 726] width 19 height 19
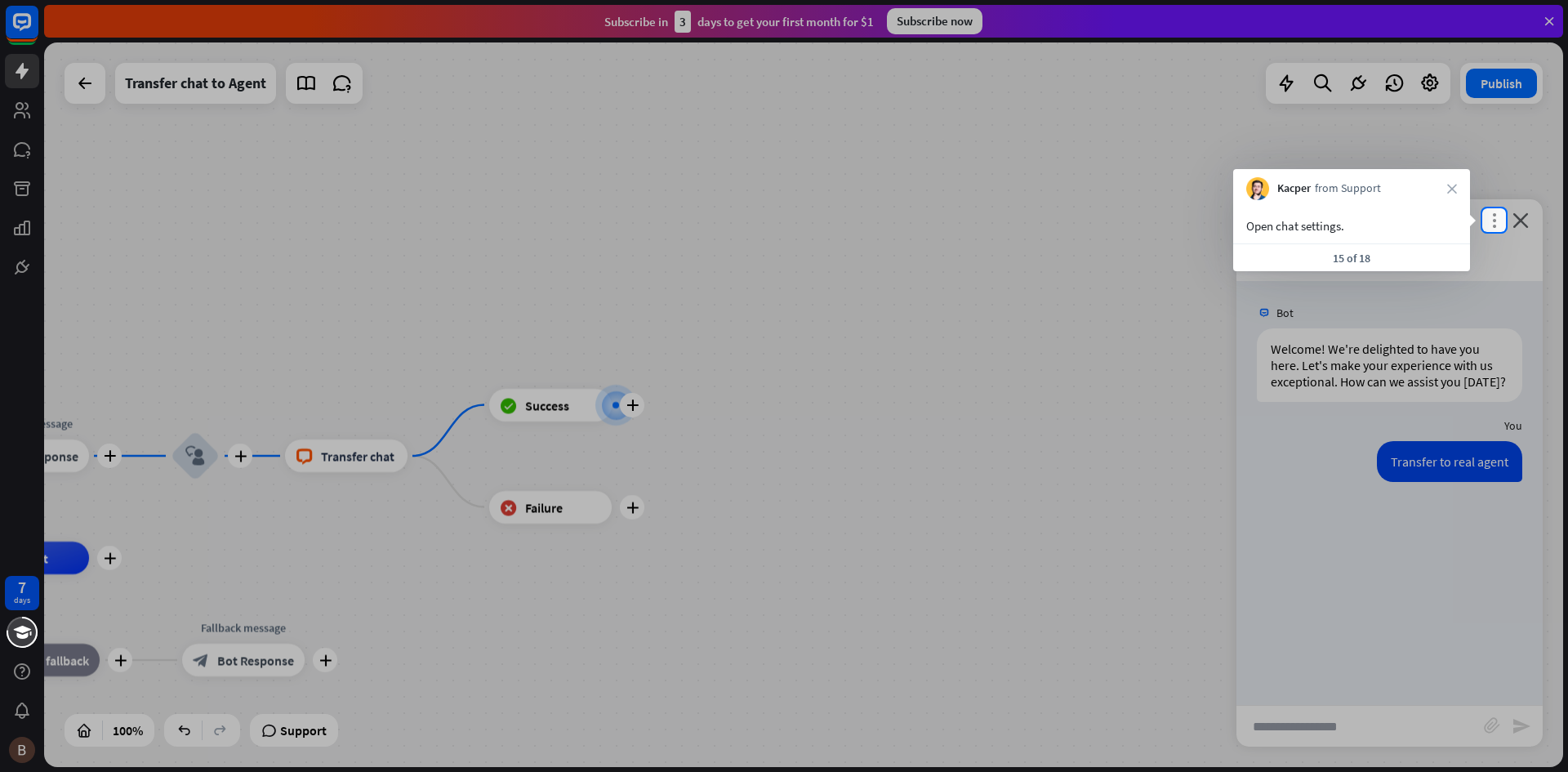
click at [1495, 222] on icon "more_vert" at bounding box center [1494, 220] width 15 height 15
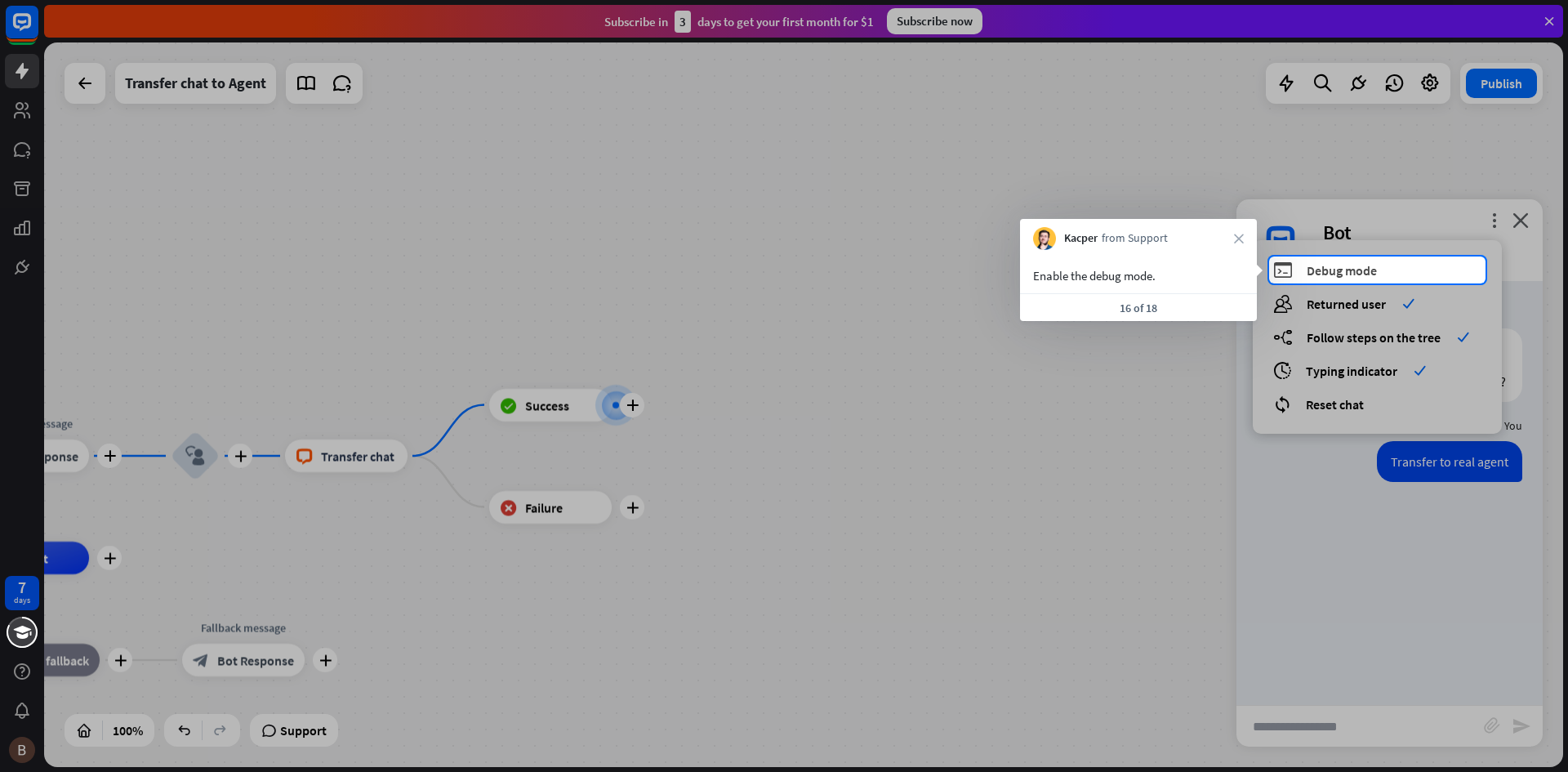
click at [1379, 268] on div "debug Debug mode" at bounding box center [1377, 270] width 208 height 19
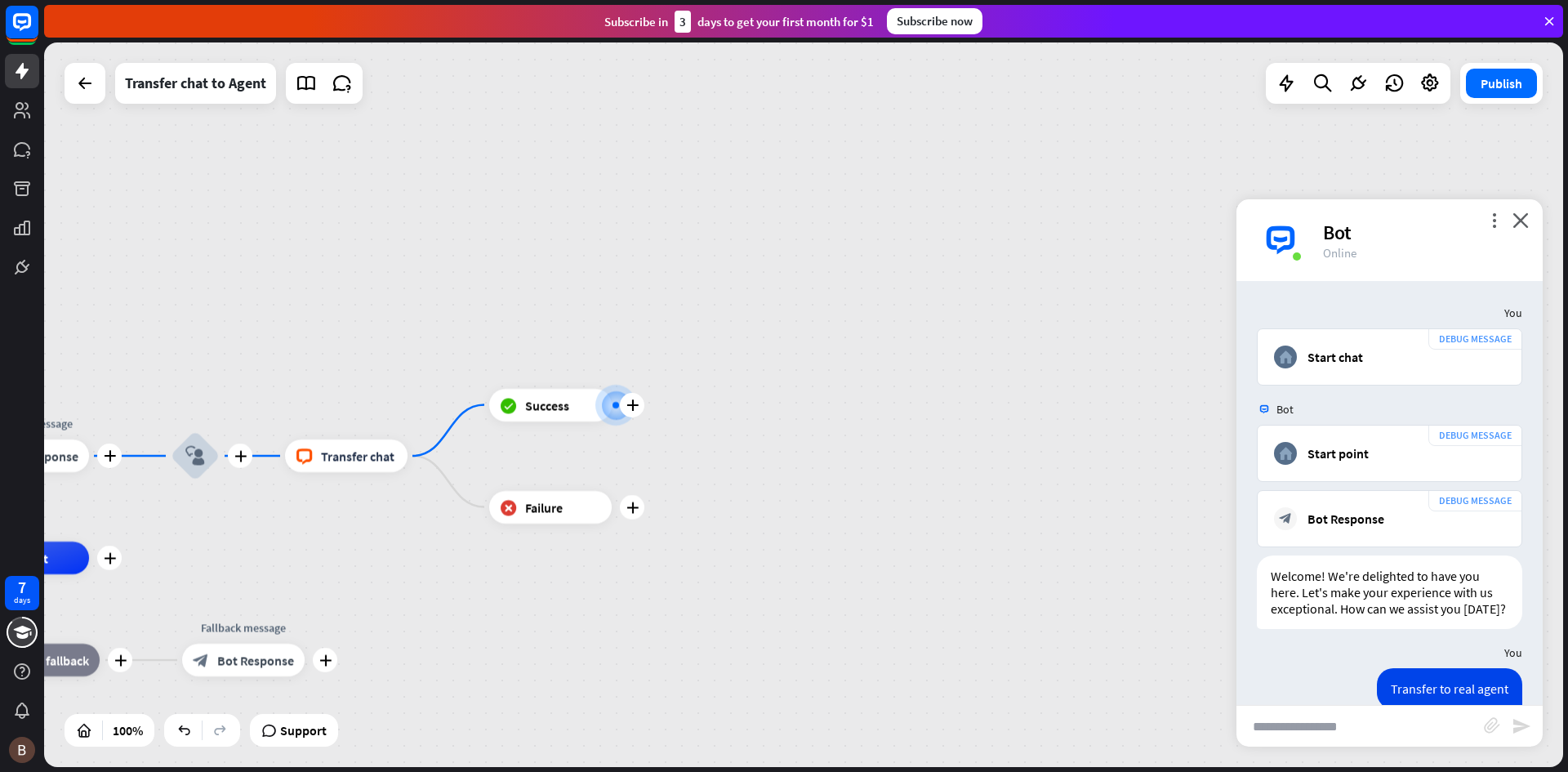
scroll to position [353, 0]
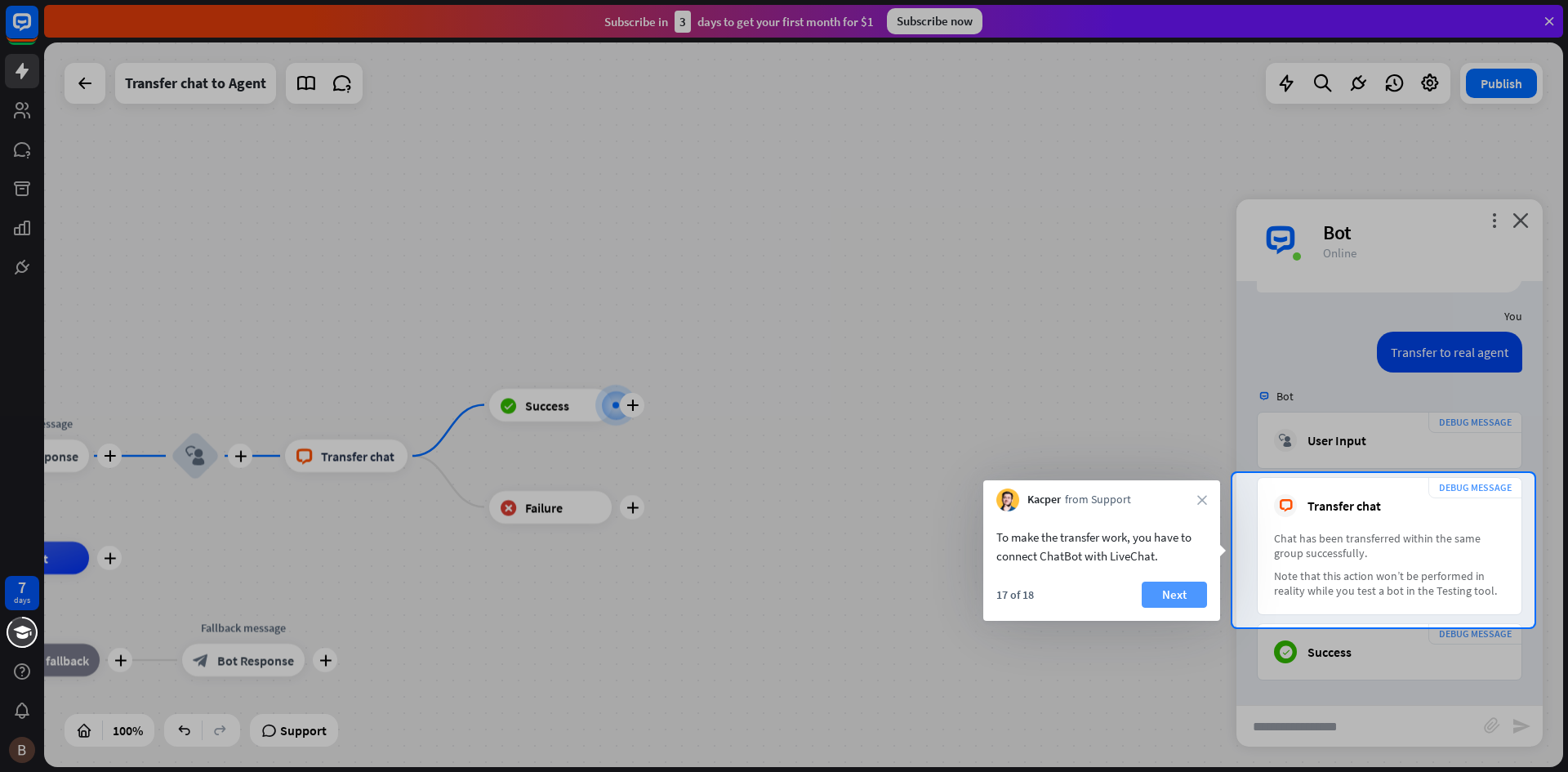
click at [1164, 590] on button "Next" at bounding box center [1174, 594] width 65 height 26
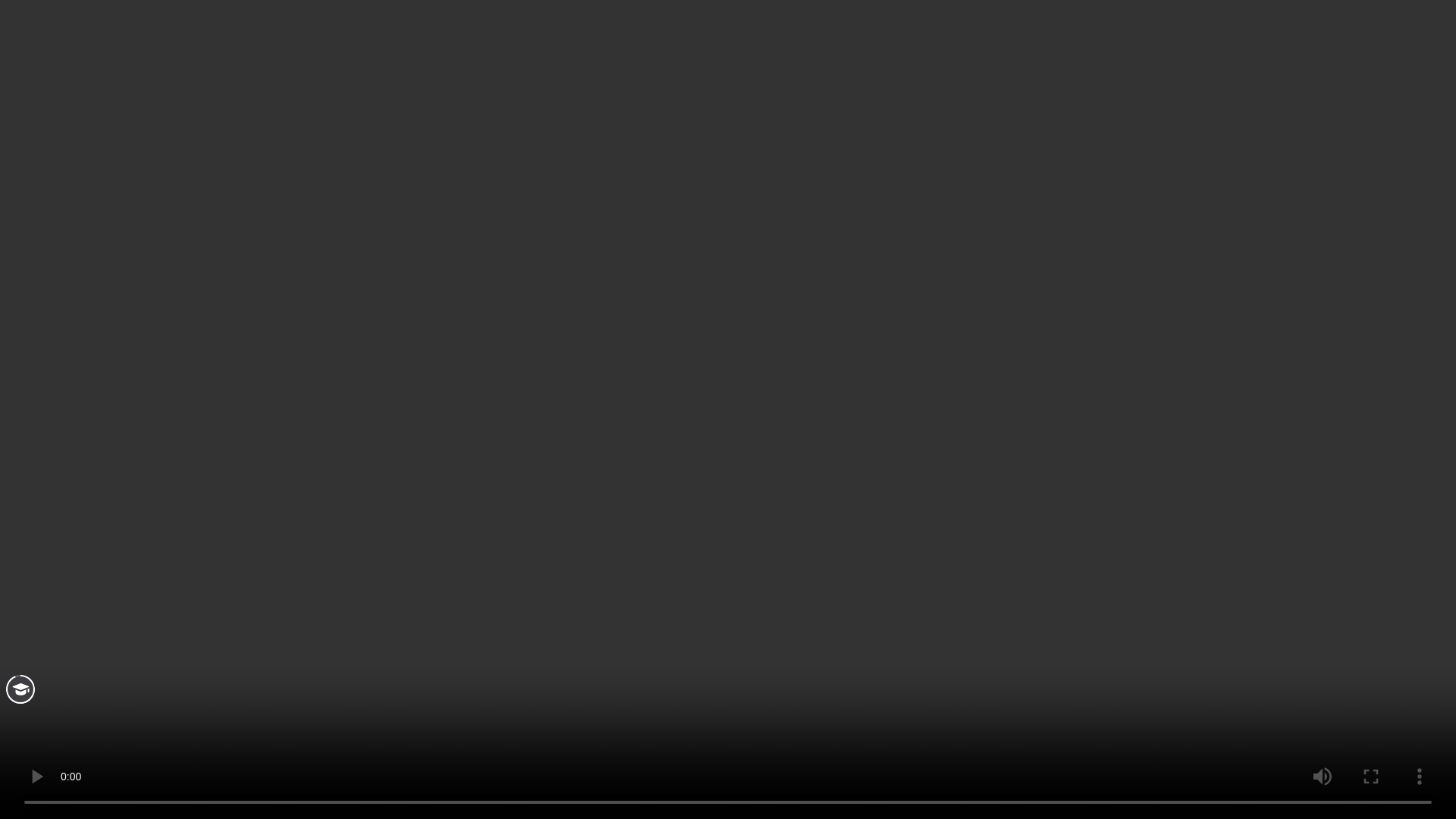
click at [852, 507] on video "Your browser does not support the video tag." at bounding box center [728, 410] width 1456 height 819
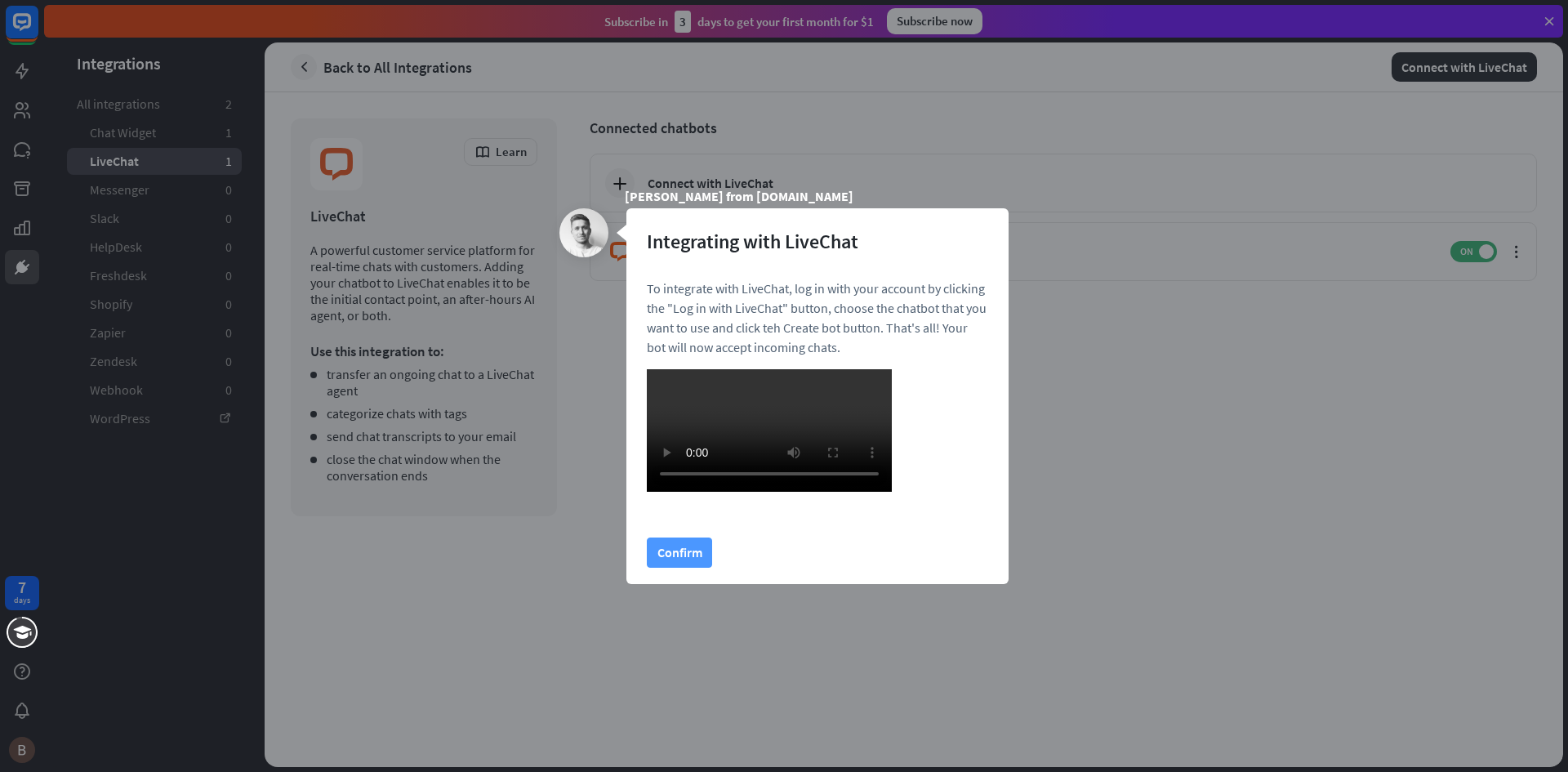
click at [683, 568] on button "Confirm" at bounding box center [679, 552] width 65 height 31
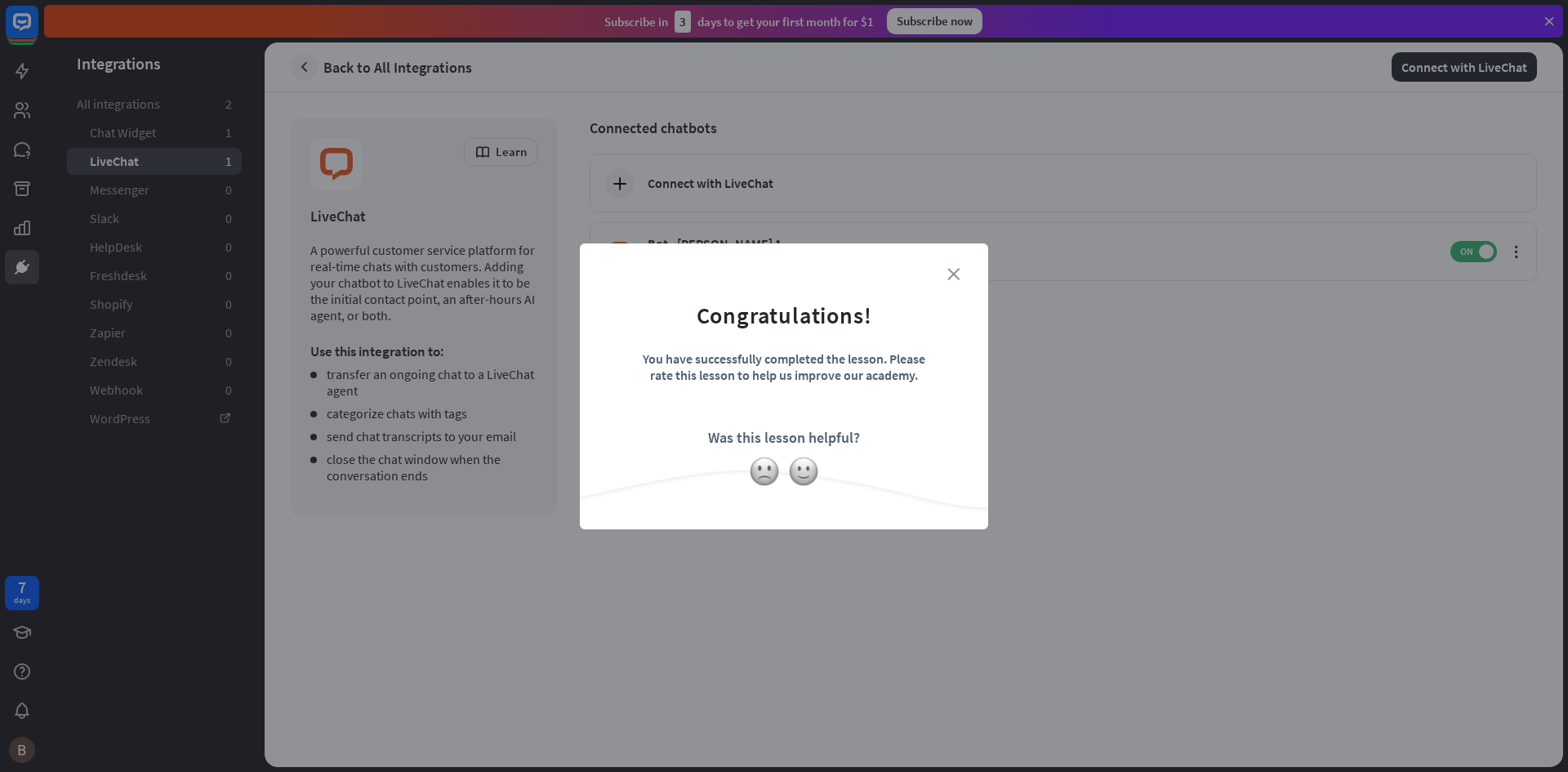
click at [958, 268] on icon "close" at bounding box center [953, 273] width 12 height 12
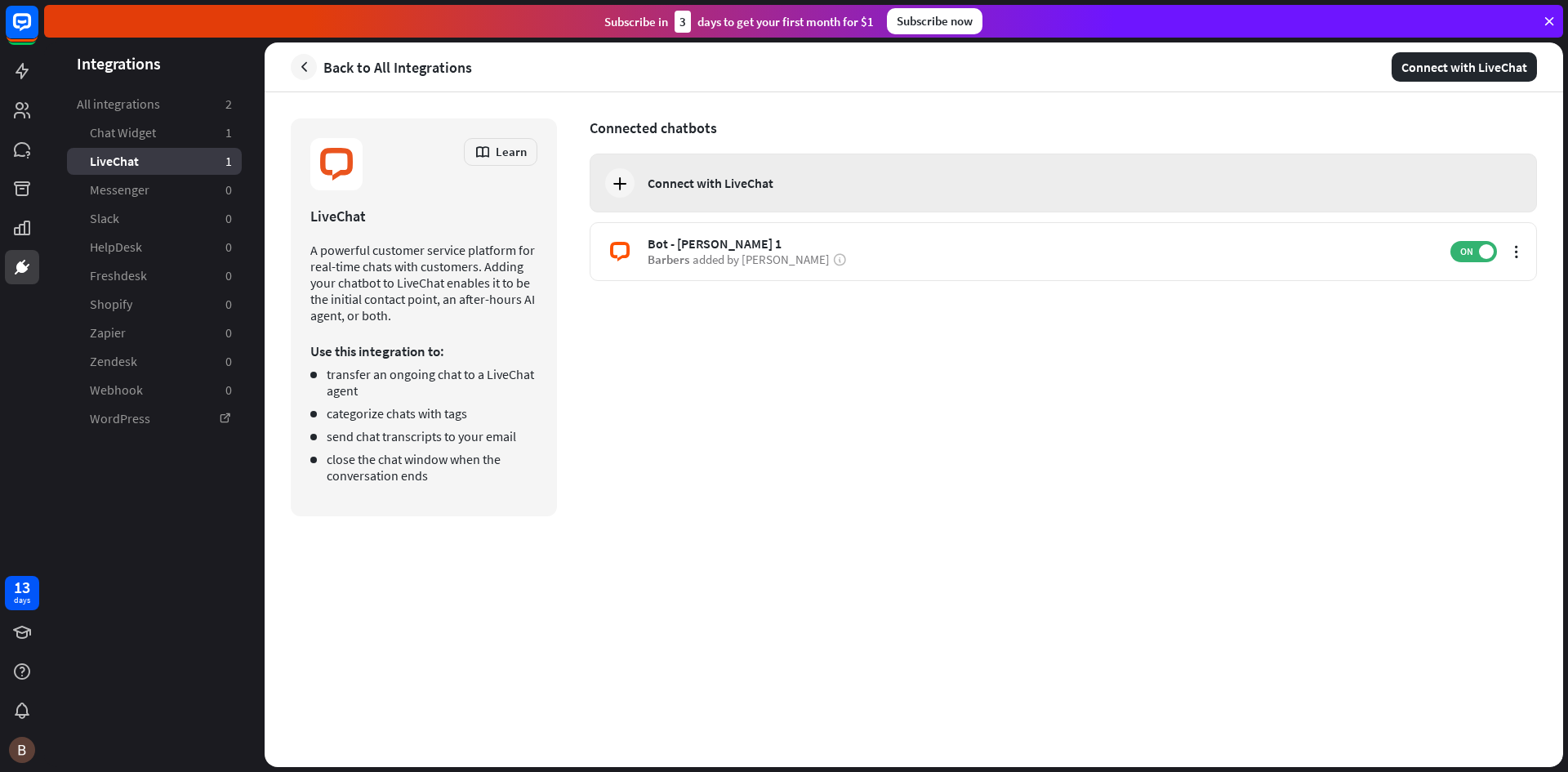
click at [713, 185] on div "Connect with LiveChat" at bounding box center [710, 182] width 126 height 16
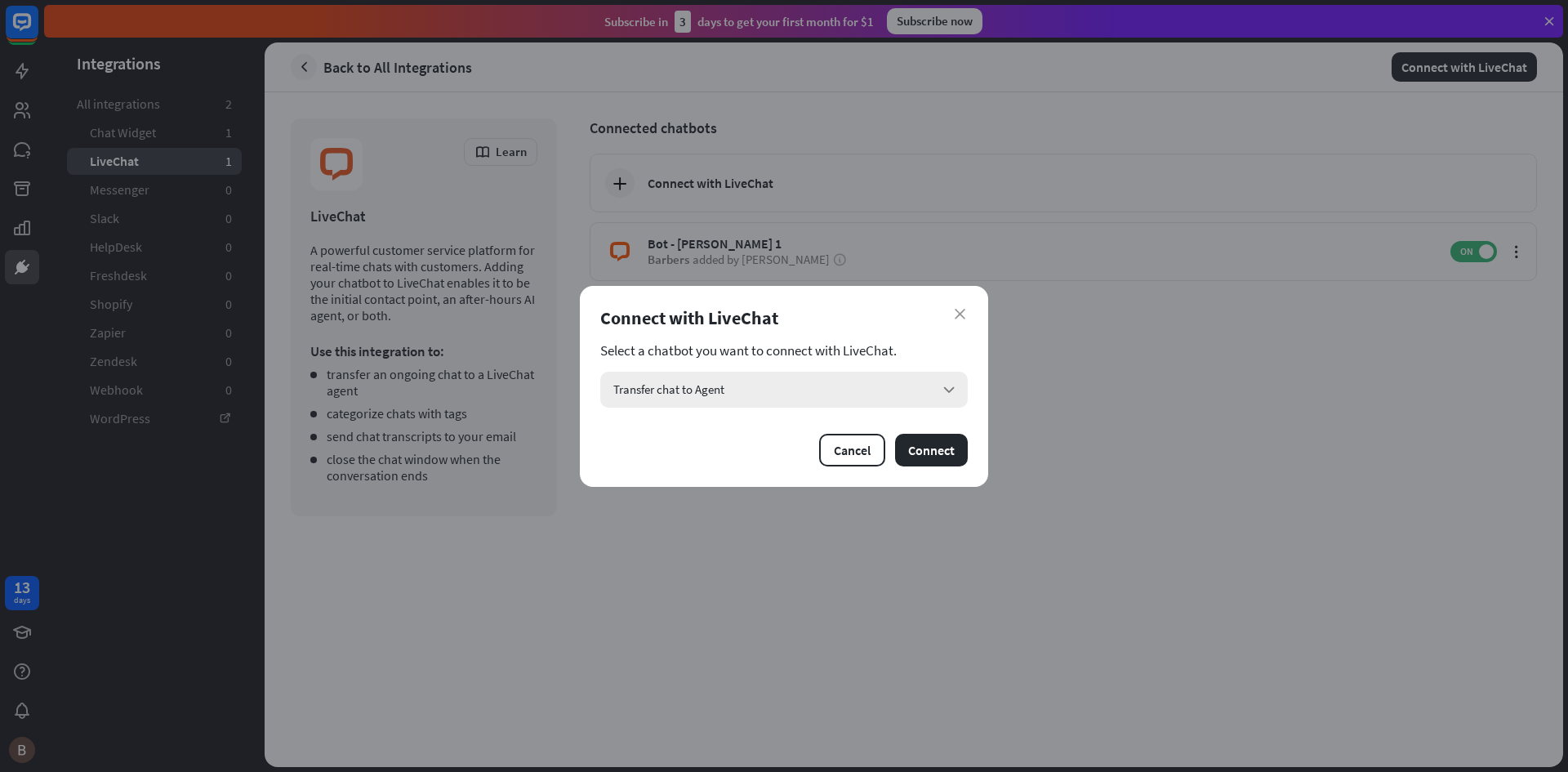
click at [745, 386] on div "Transfer chat to Agent arrow_down" at bounding box center [784, 388] width 367 height 35
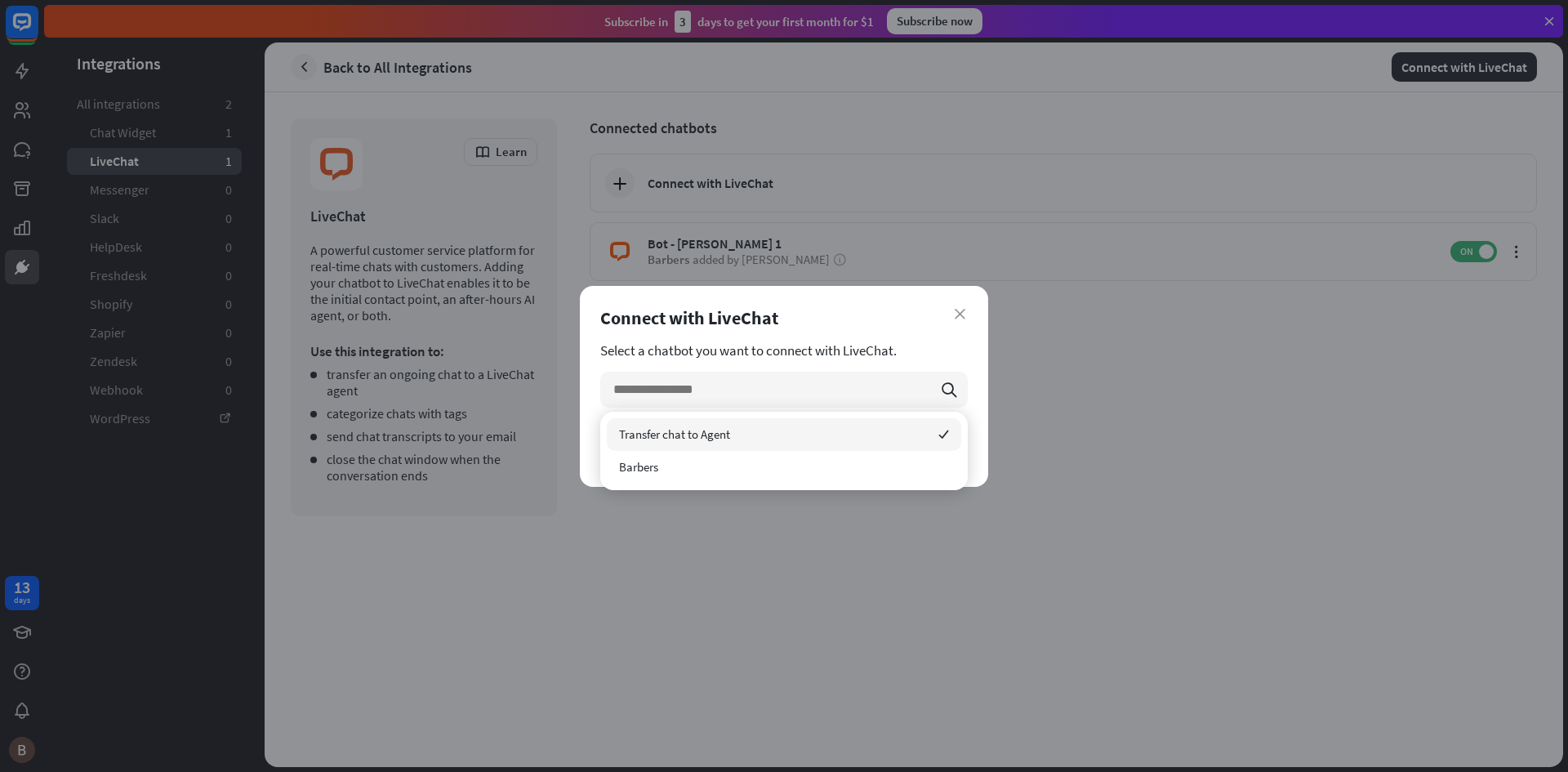
click at [690, 440] on span "Transfer chat to Agent" at bounding box center [674, 433] width 111 height 15
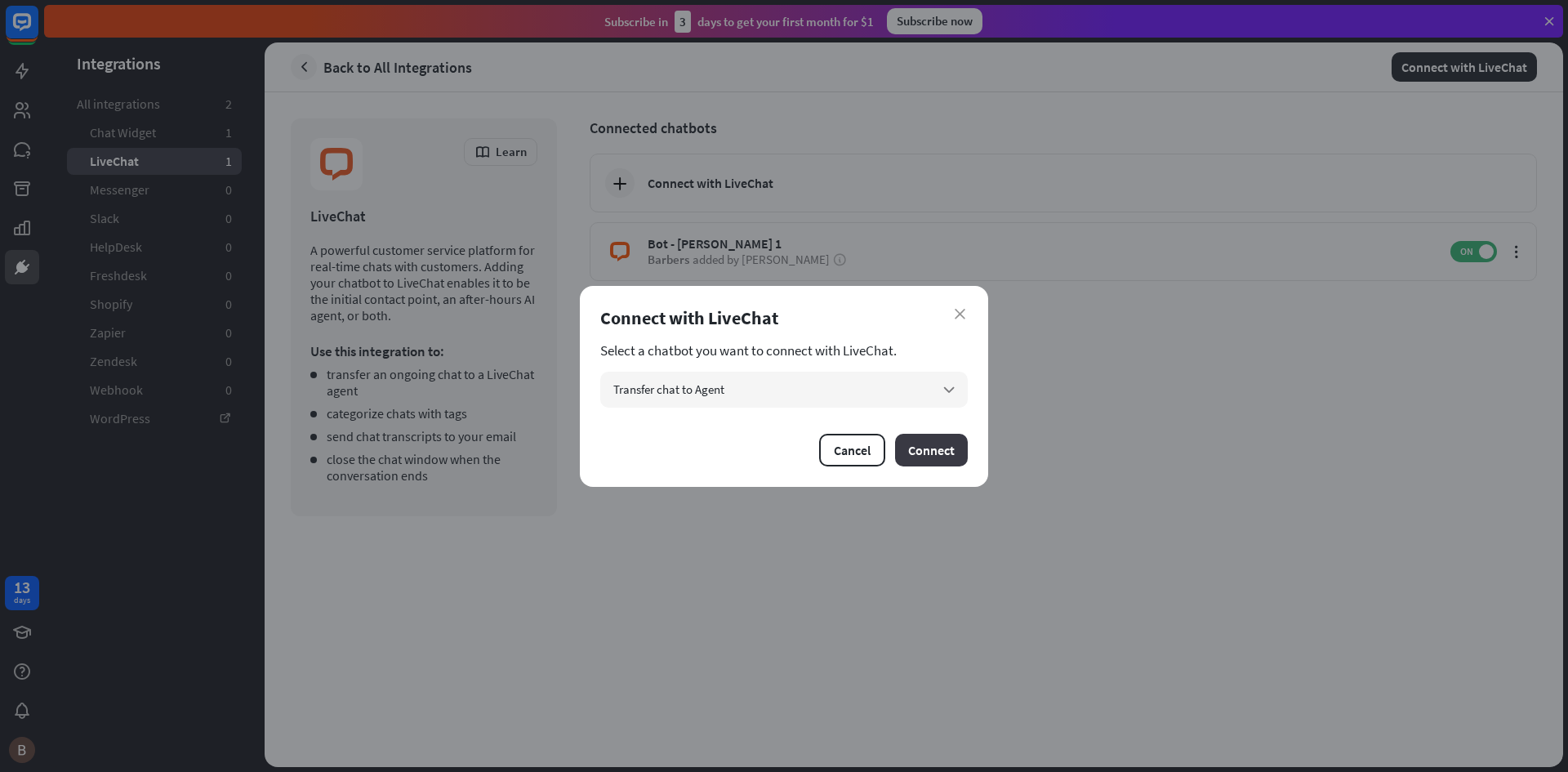
click at [925, 459] on button "Connect" at bounding box center [931, 450] width 73 height 33
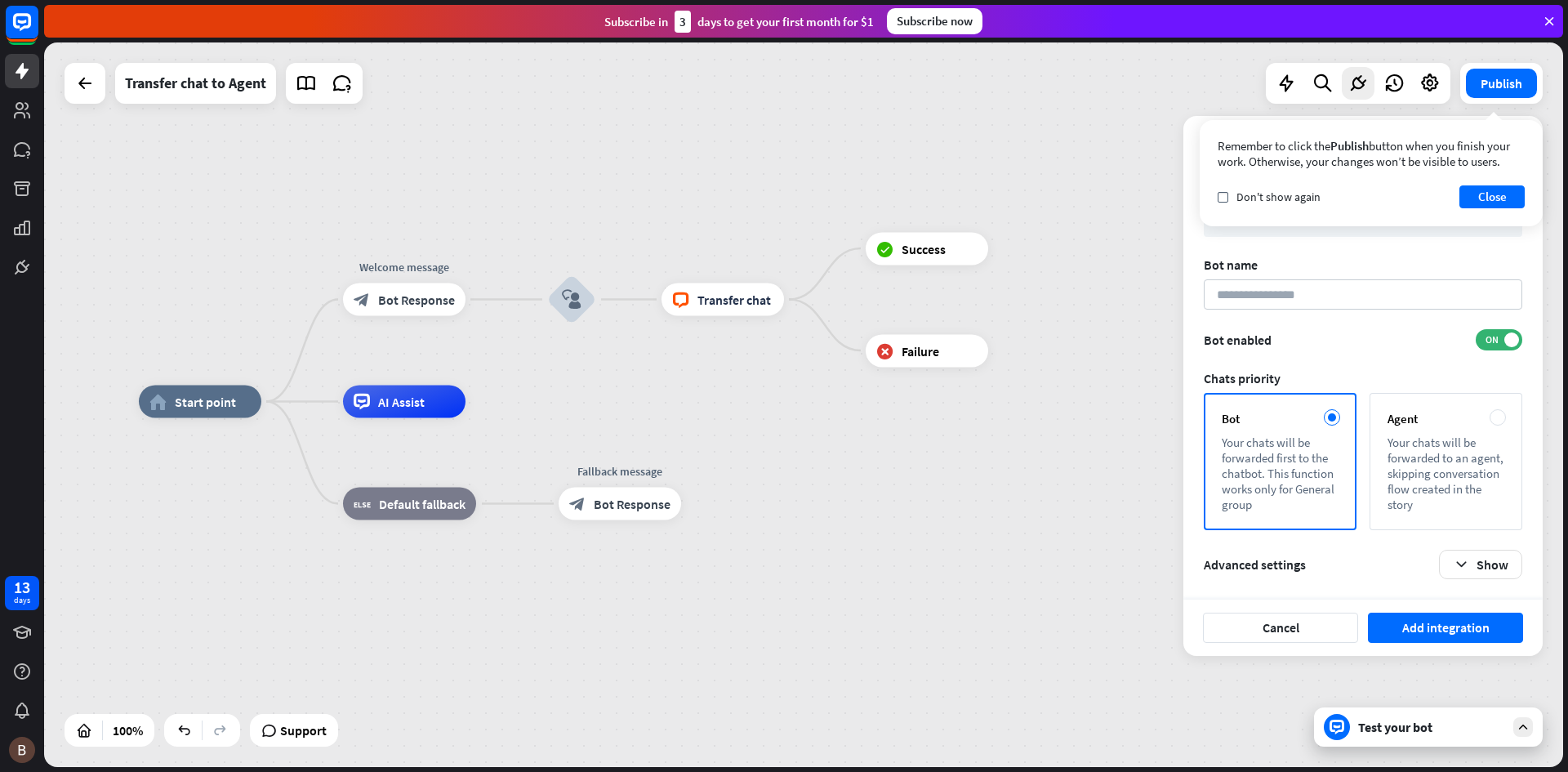
drag, startPoint x: 1004, startPoint y: 431, endPoint x: 795, endPoint y: 427, distance: 209.0
click at [795, 427] on div "home_2 Start point Welcome message block_bot_response Bot Response block_user_i…" at bounding box center [899, 763] width 1519 height 724
click at [1433, 627] on button "Add integration" at bounding box center [1445, 628] width 155 height 31
click at [1308, 295] on input at bounding box center [1363, 294] width 318 height 31
type input "****"
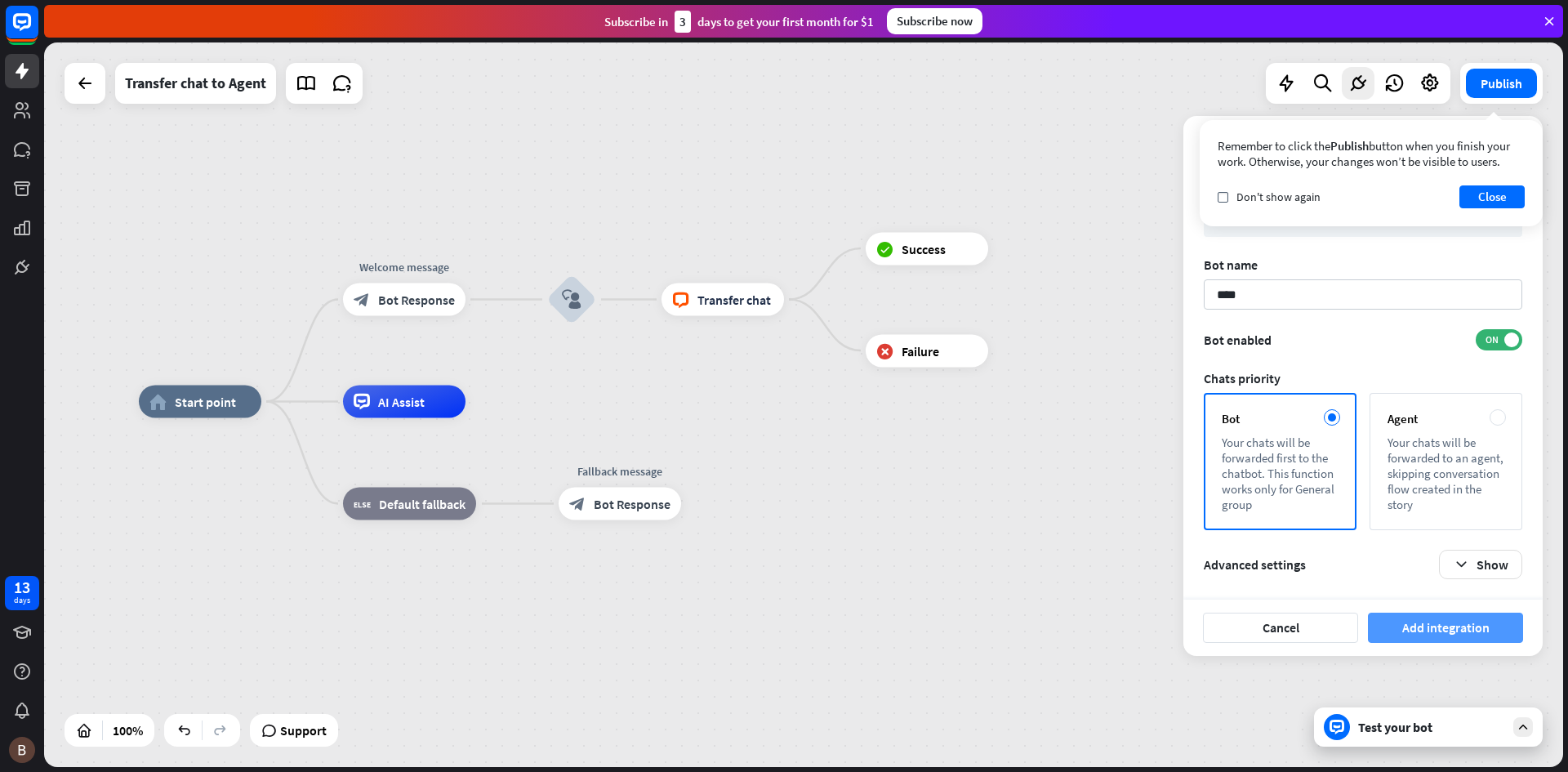
click at [1443, 626] on button "Add integration" at bounding box center [1445, 628] width 155 height 31
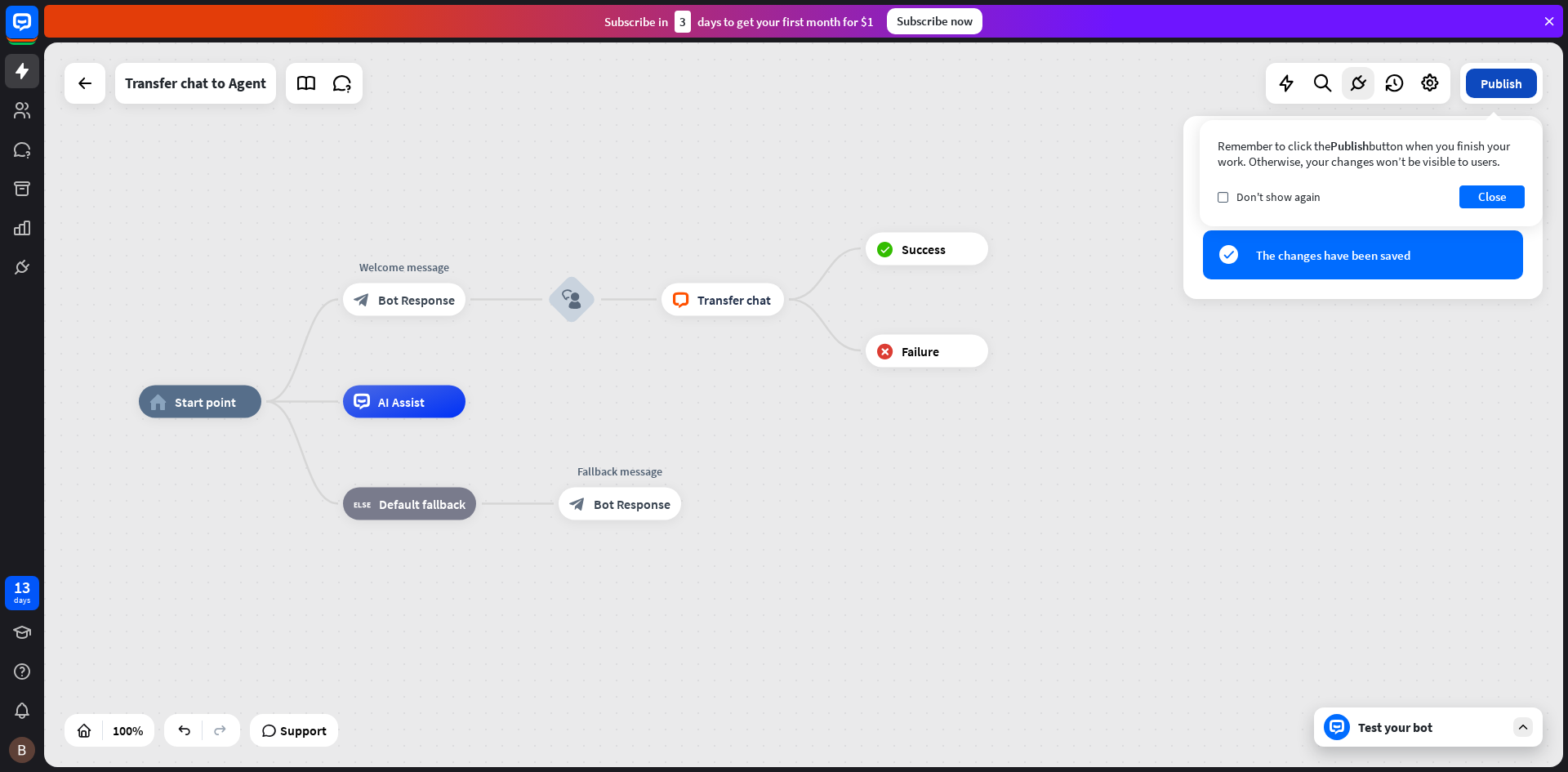
click at [1507, 84] on button "Publish" at bounding box center [1501, 83] width 71 height 30
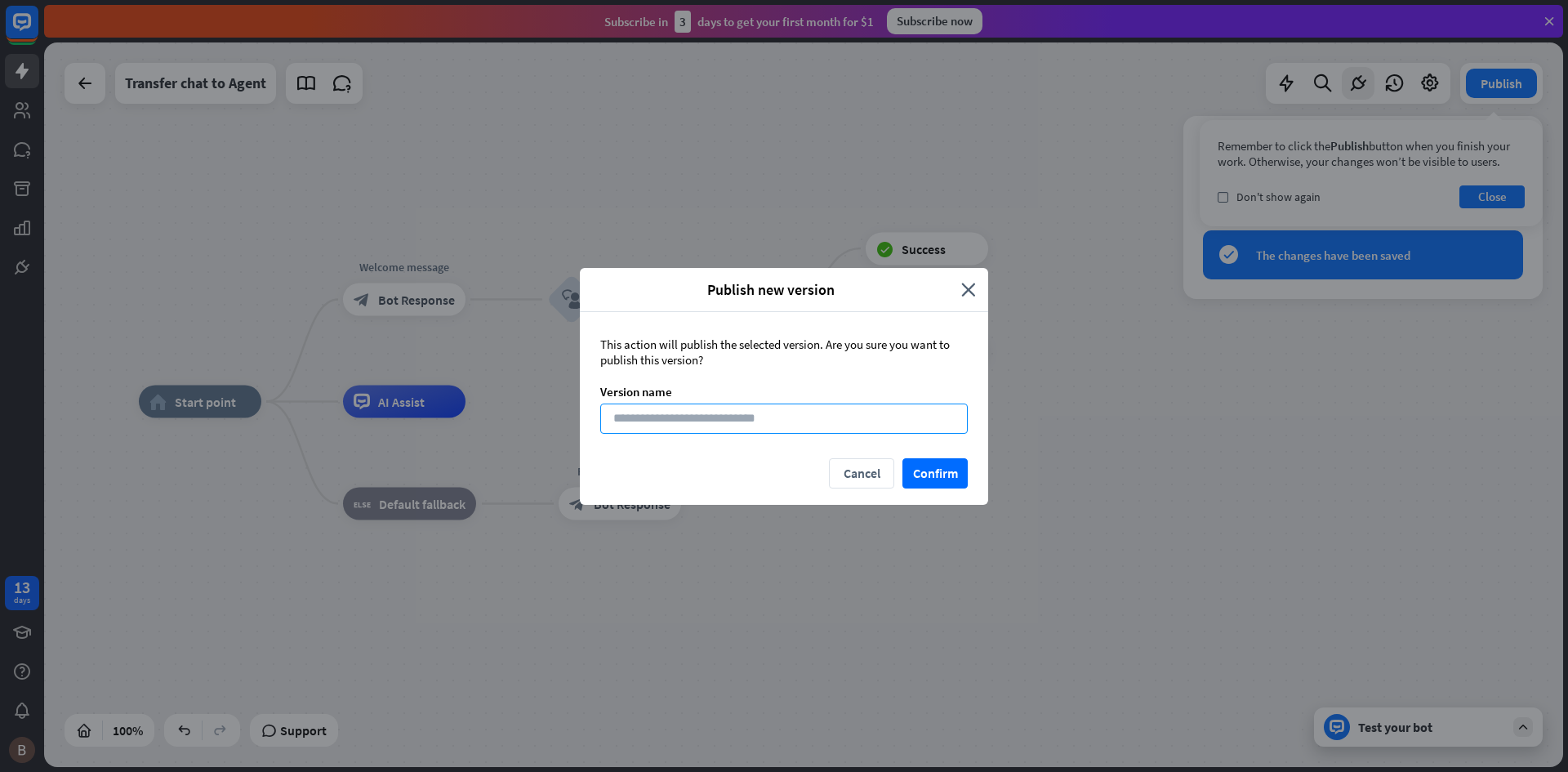
click at [904, 423] on input at bounding box center [784, 419] width 367 height 31
click at [932, 476] on button "Confirm" at bounding box center [935, 474] width 65 height 31
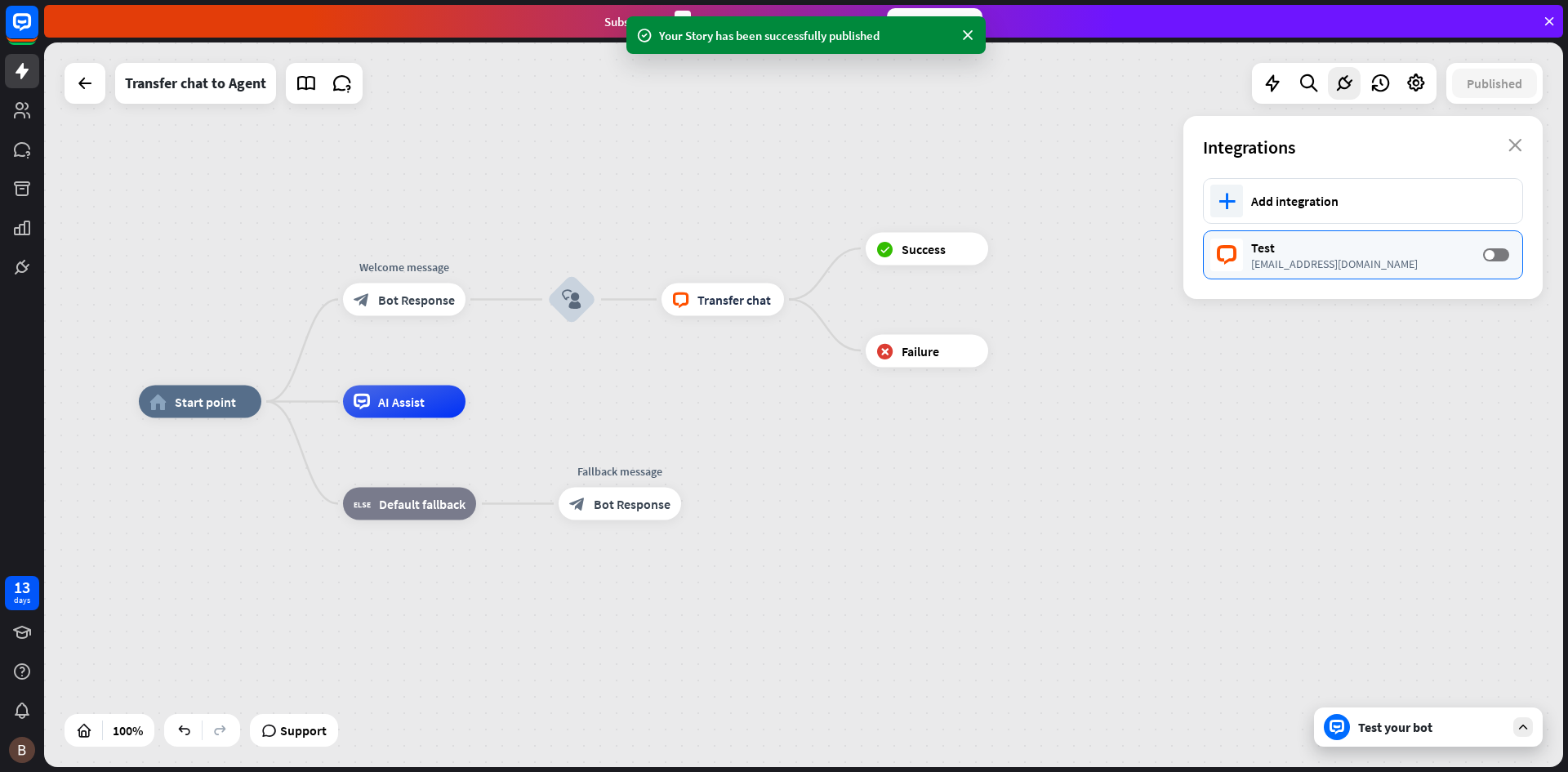
click at [1499, 247] on div "Test [EMAIL_ADDRESS][DOMAIN_NAME] OFF" at bounding box center [1363, 254] width 320 height 49
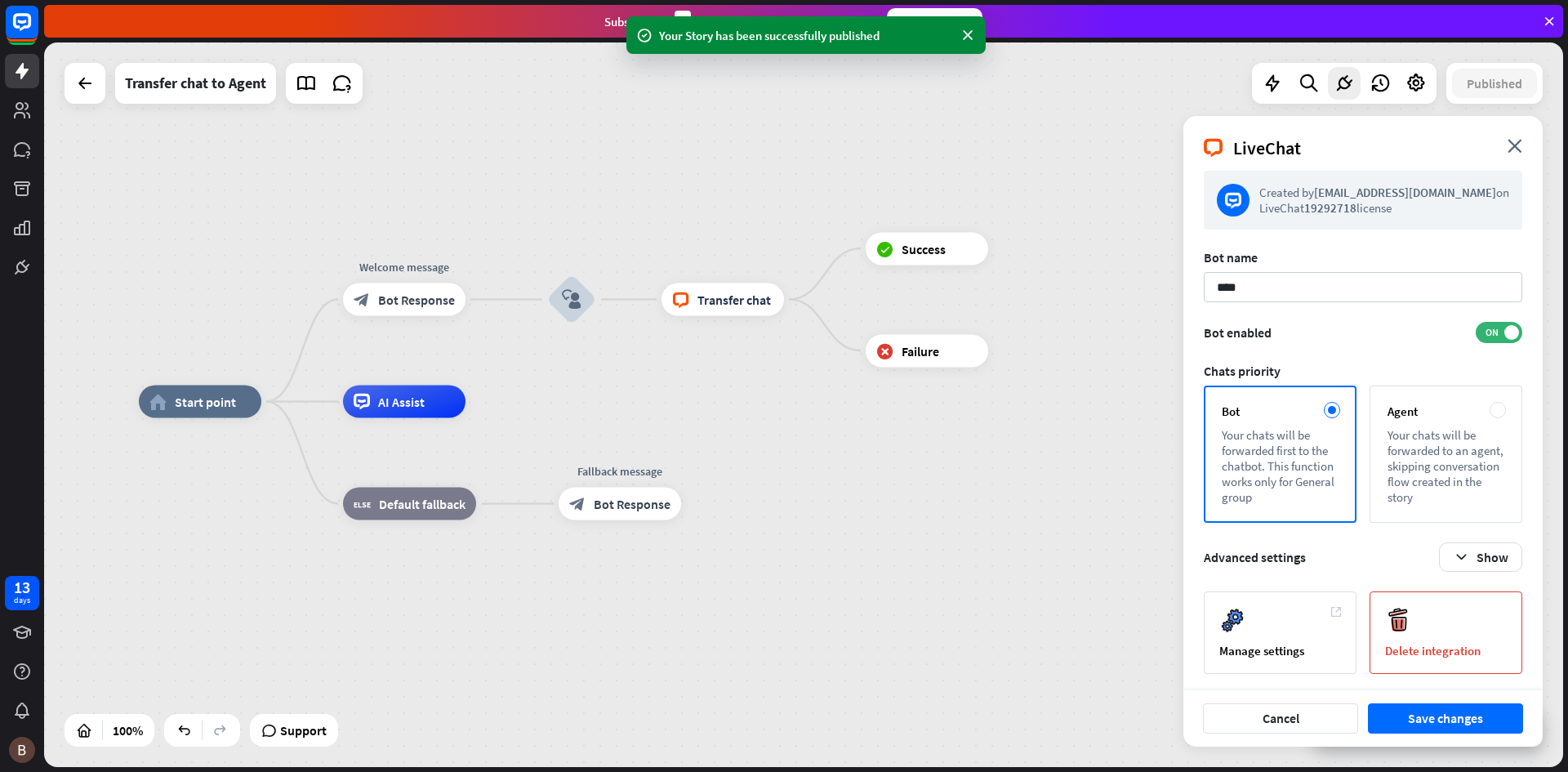
scroll to position [13, 0]
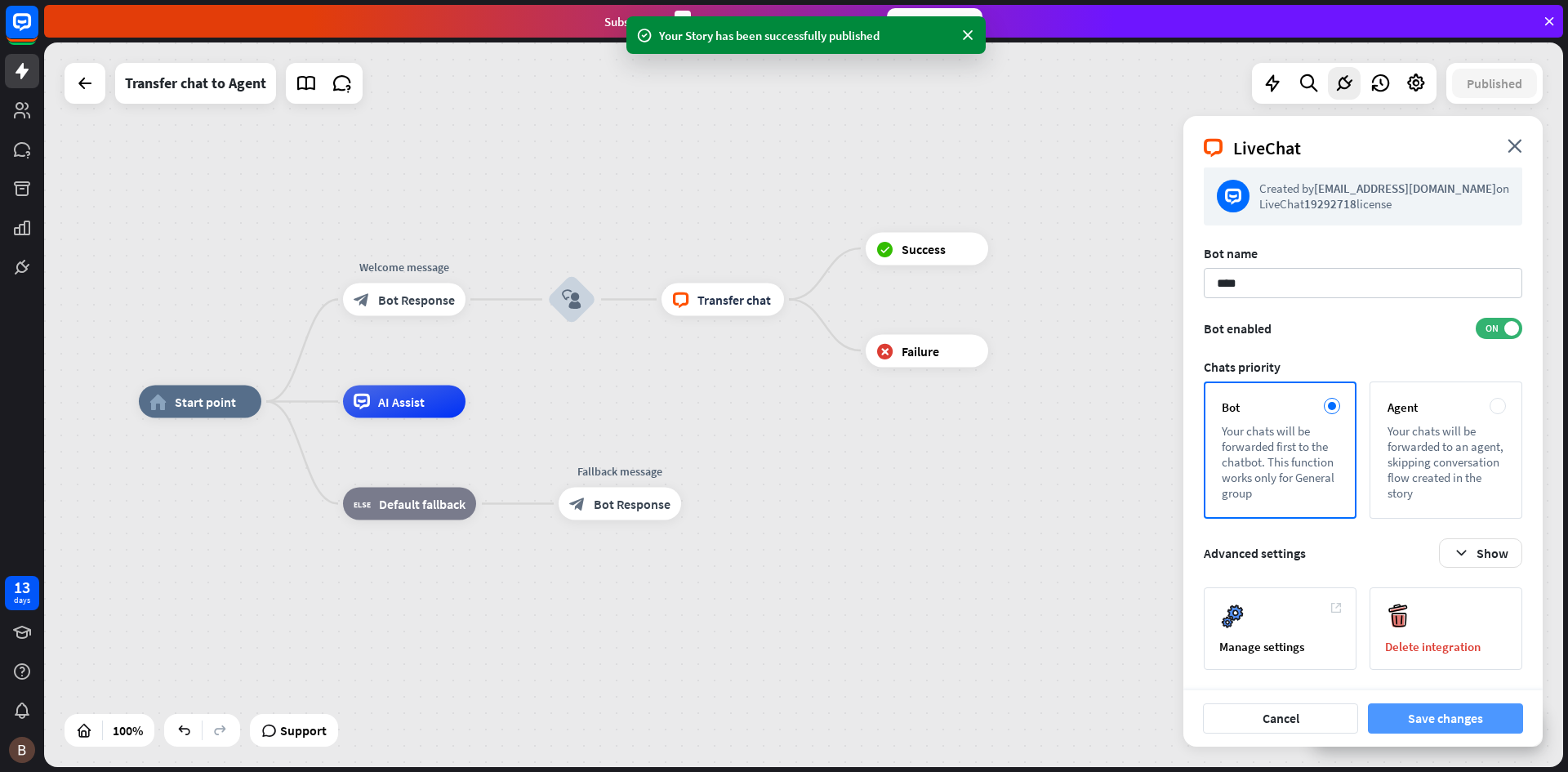
click at [1439, 717] on button "Save changes" at bounding box center [1445, 718] width 155 height 31
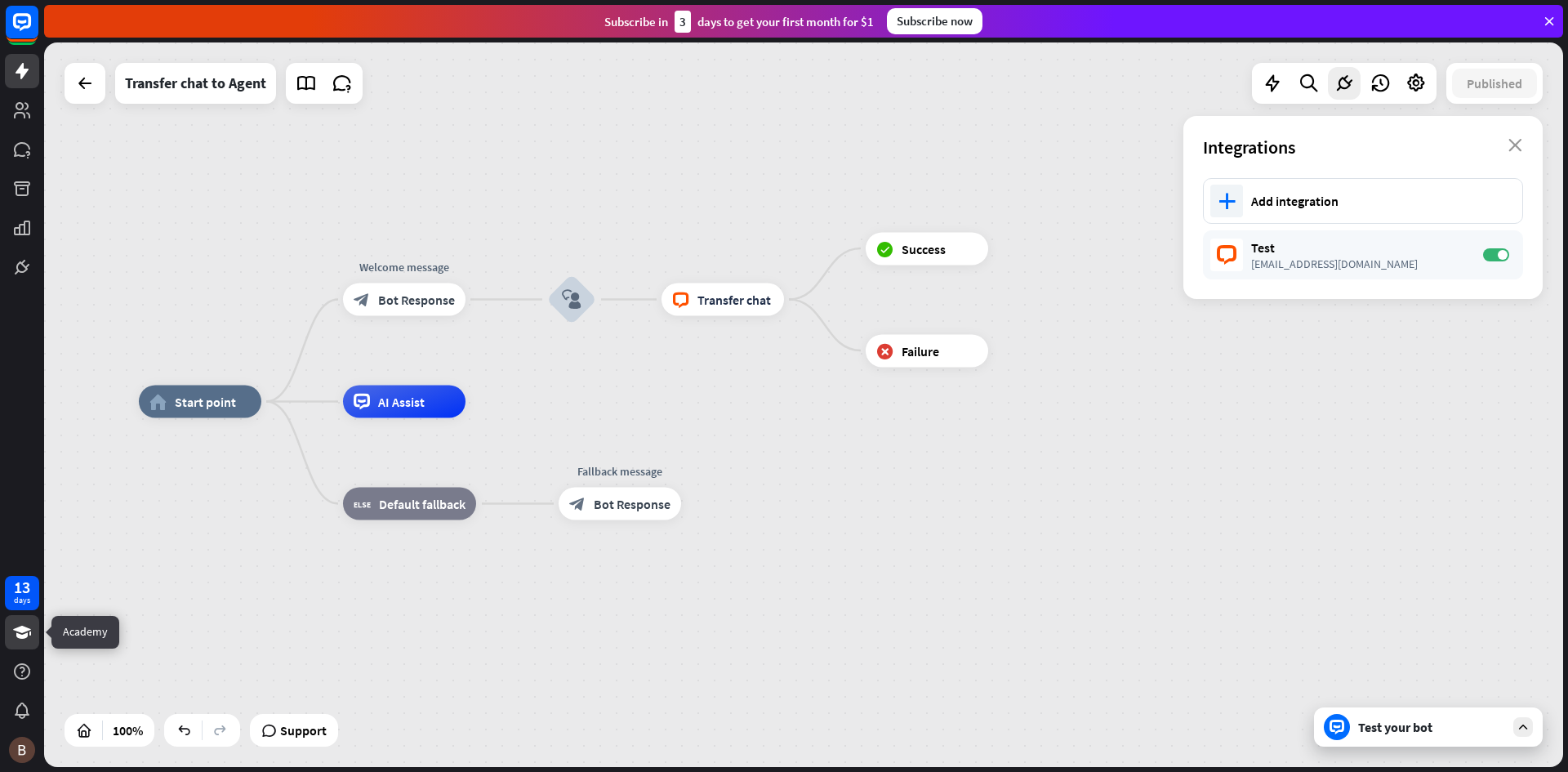
click at [27, 636] on icon at bounding box center [22, 632] width 18 height 13
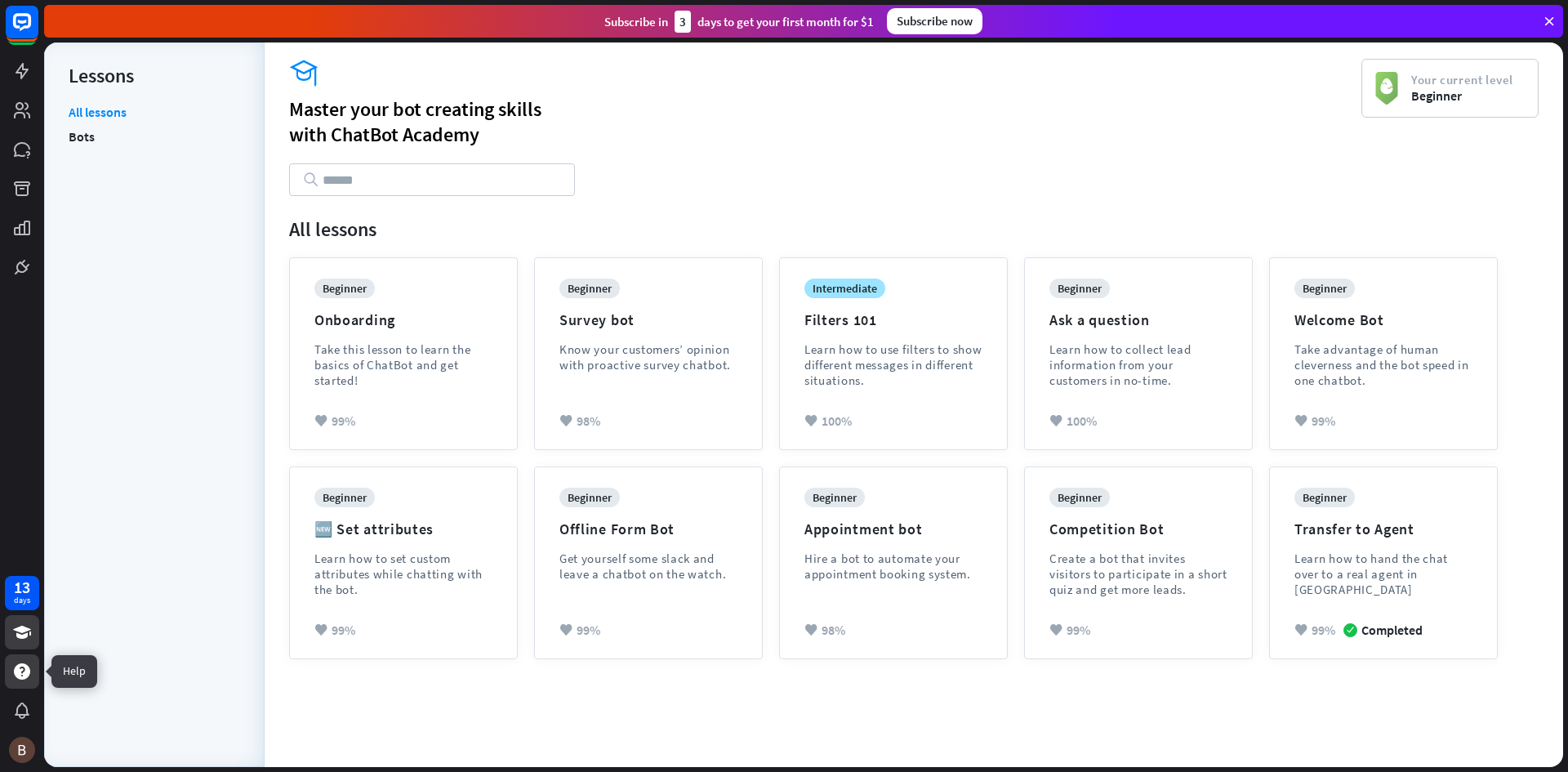
click at [26, 667] on icon at bounding box center [21, 670] width 16 height 16
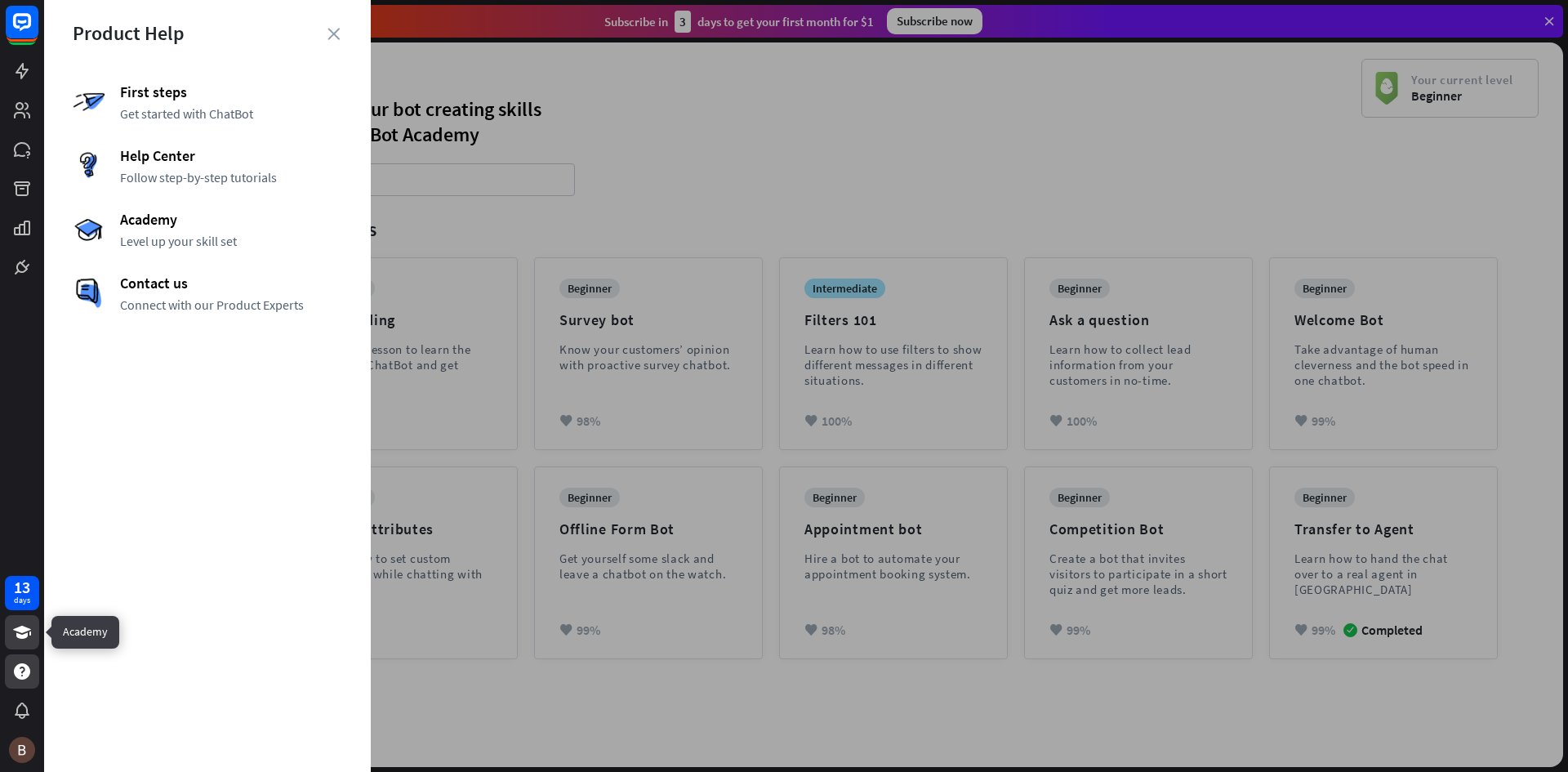
click at [28, 635] on icon at bounding box center [22, 632] width 18 height 13
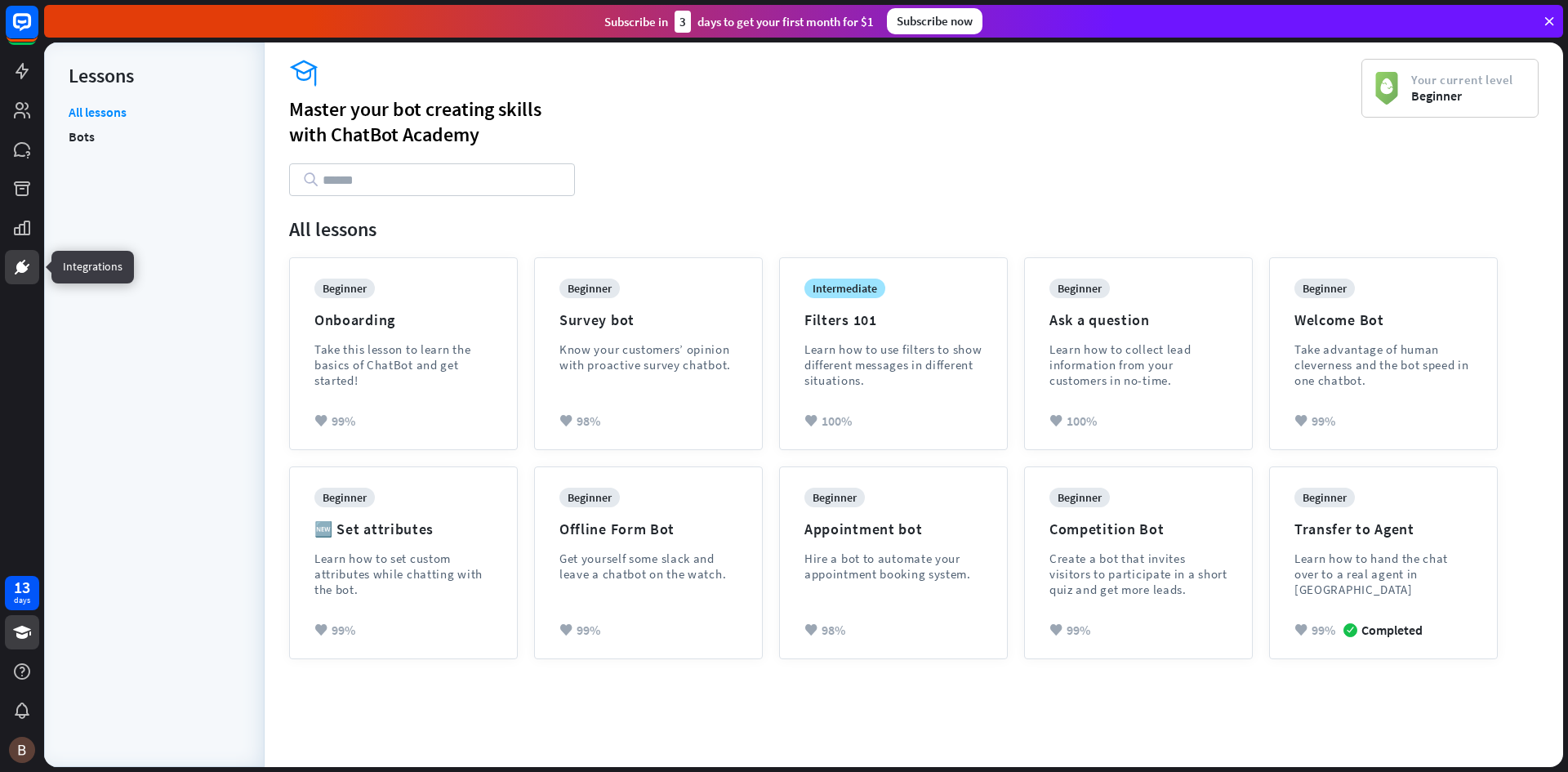
click at [28, 283] on link at bounding box center [22, 268] width 35 height 35
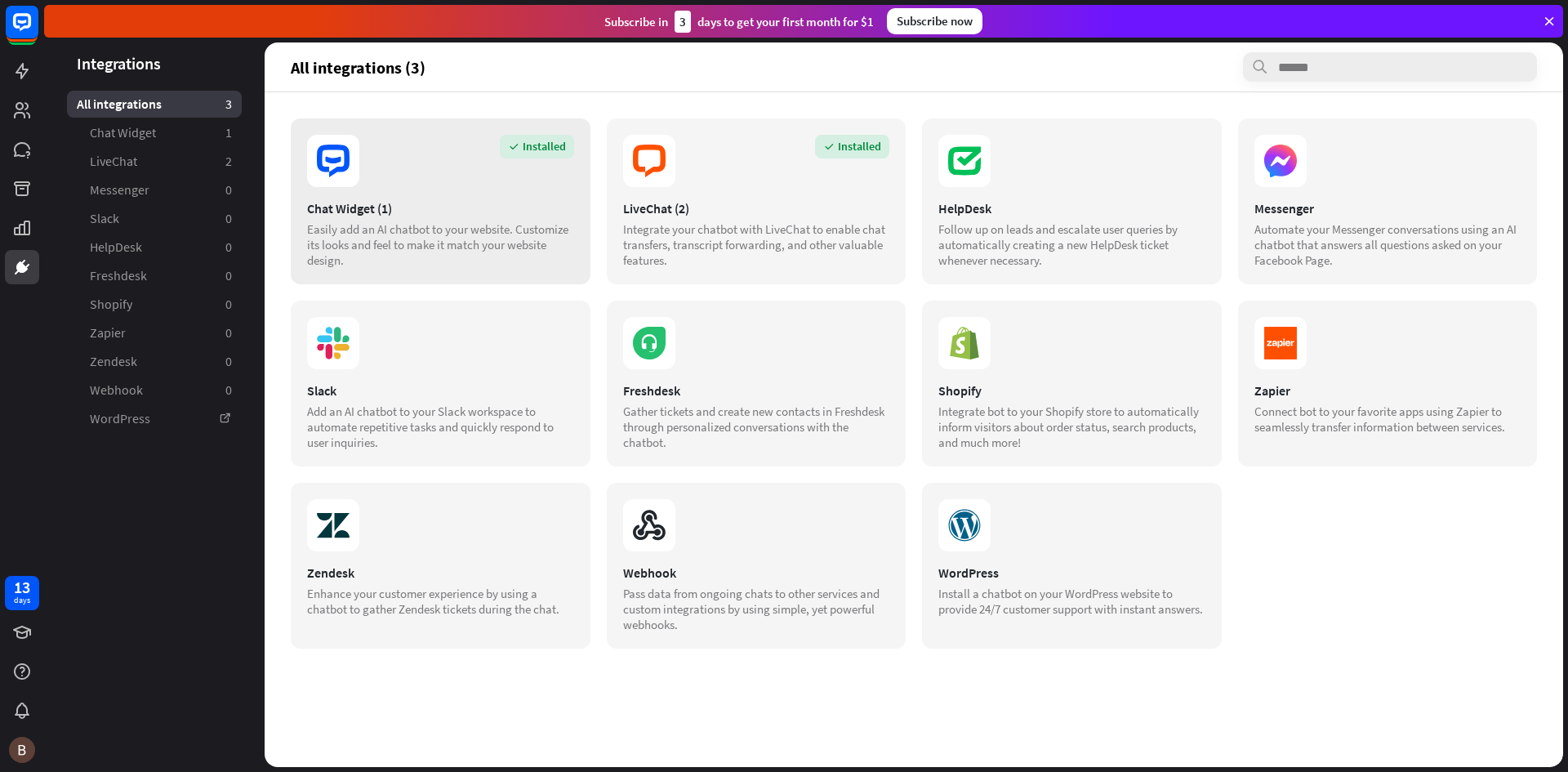
click at [406, 210] on div "Chat Widget (1)" at bounding box center [440, 208] width 267 height 16
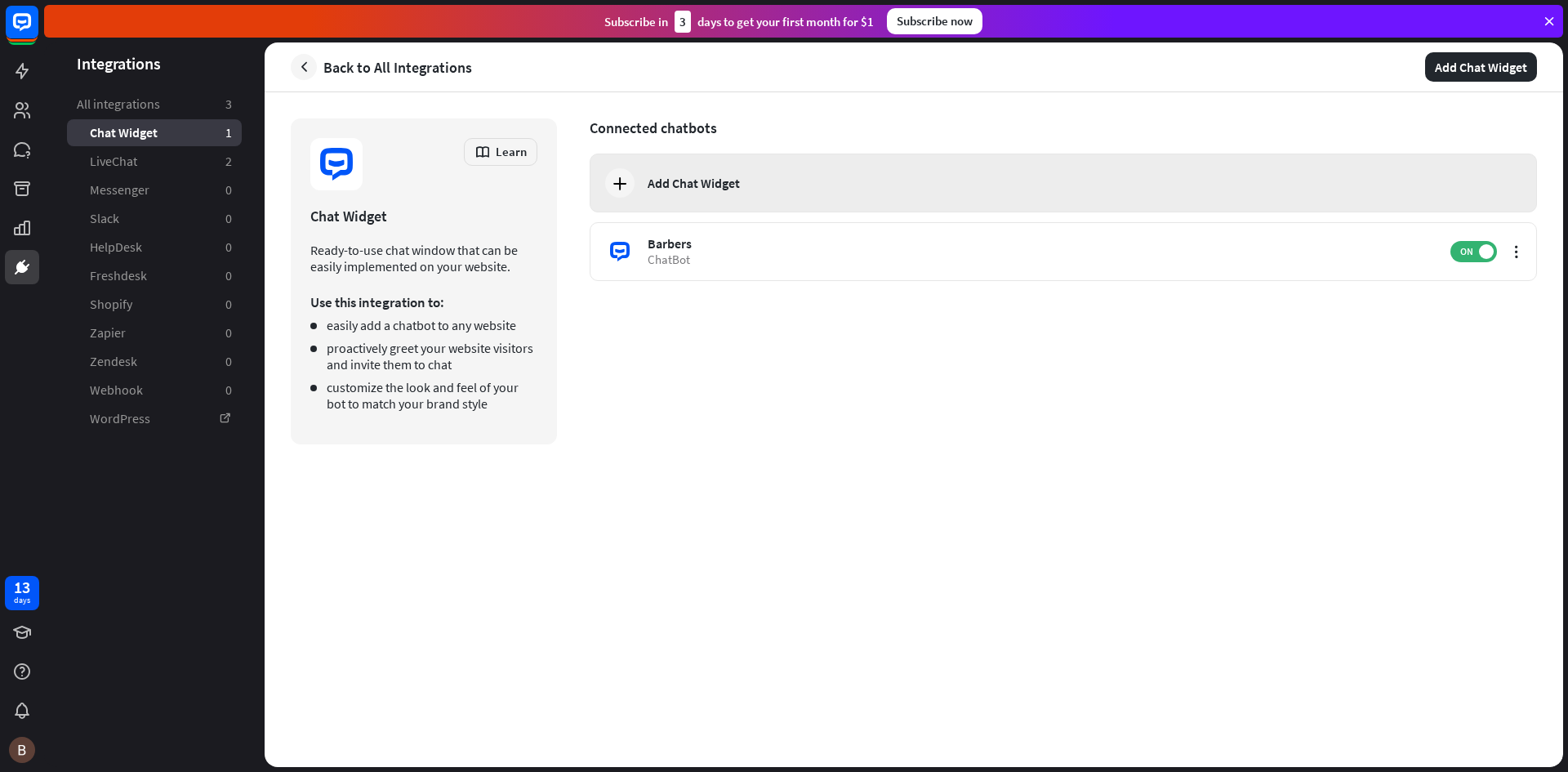
click at [690, 176] on div "Add Chat Widget" at bounding box center [693, 182] width 92 height 16
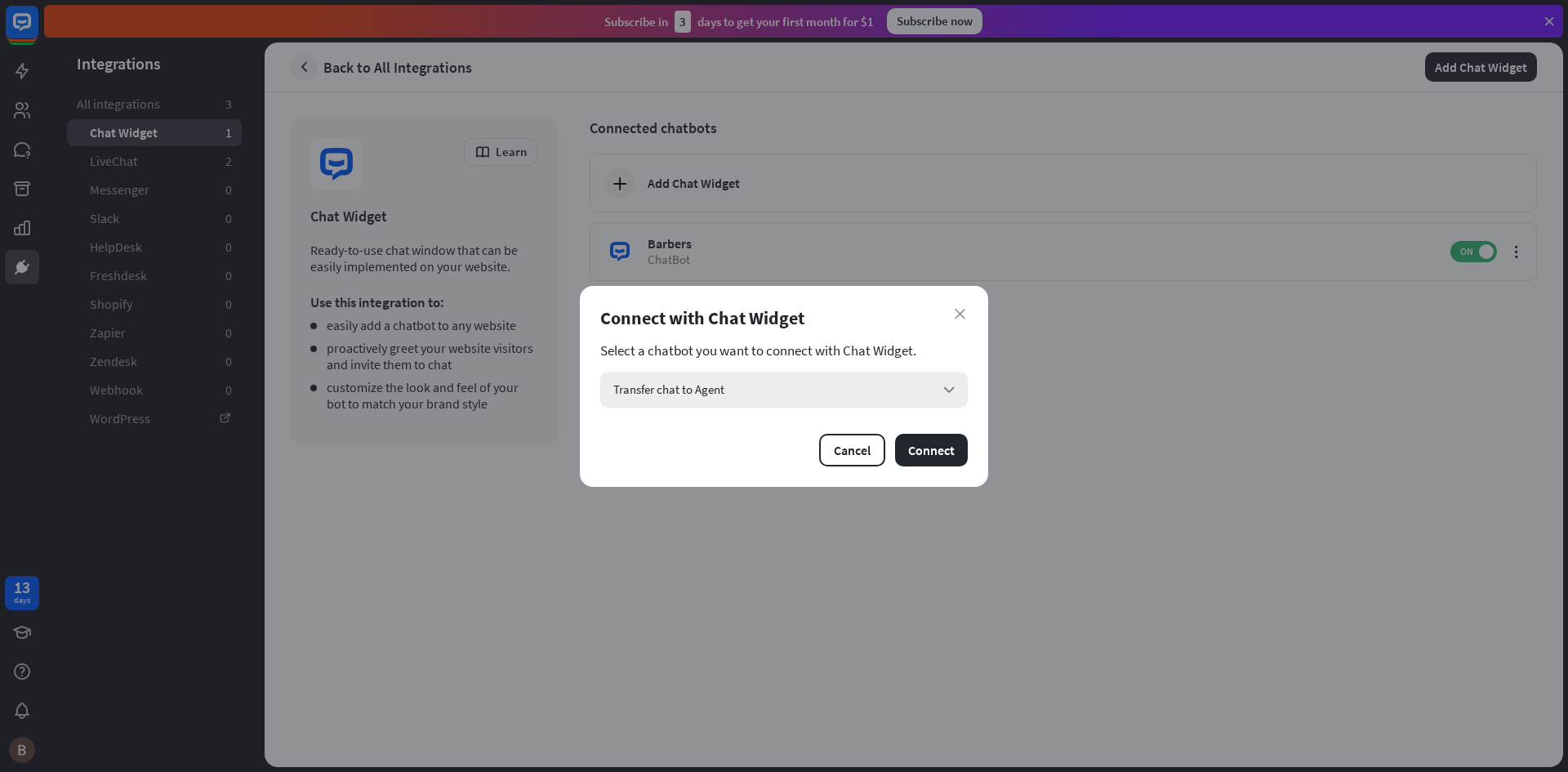
click at [859, 393] on div "Transfer chat to Agent arrow_down" at bounding box center [784, 388] width 367 height 35
click at [859, 393] on input "search" at bounding box center [772, 388] width 318 height 35
click at [810, 438] on div "Transfer chat to Agent checked" at bounding box center [784, 434] width 355 height 33
click at [945, 455] on button "Connect" at bounding box center [931, 450] width 73 height 33
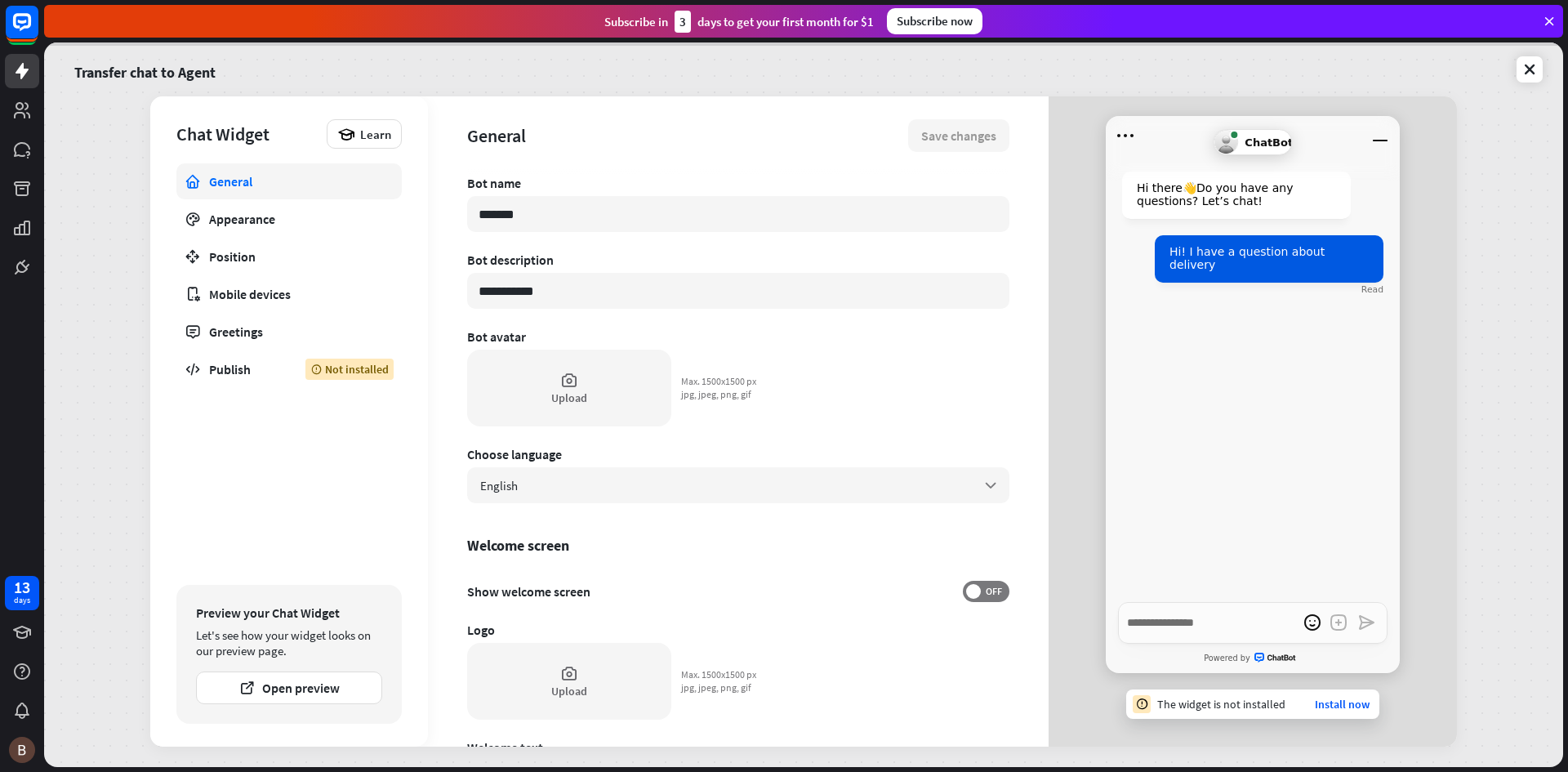
type textarea "*"
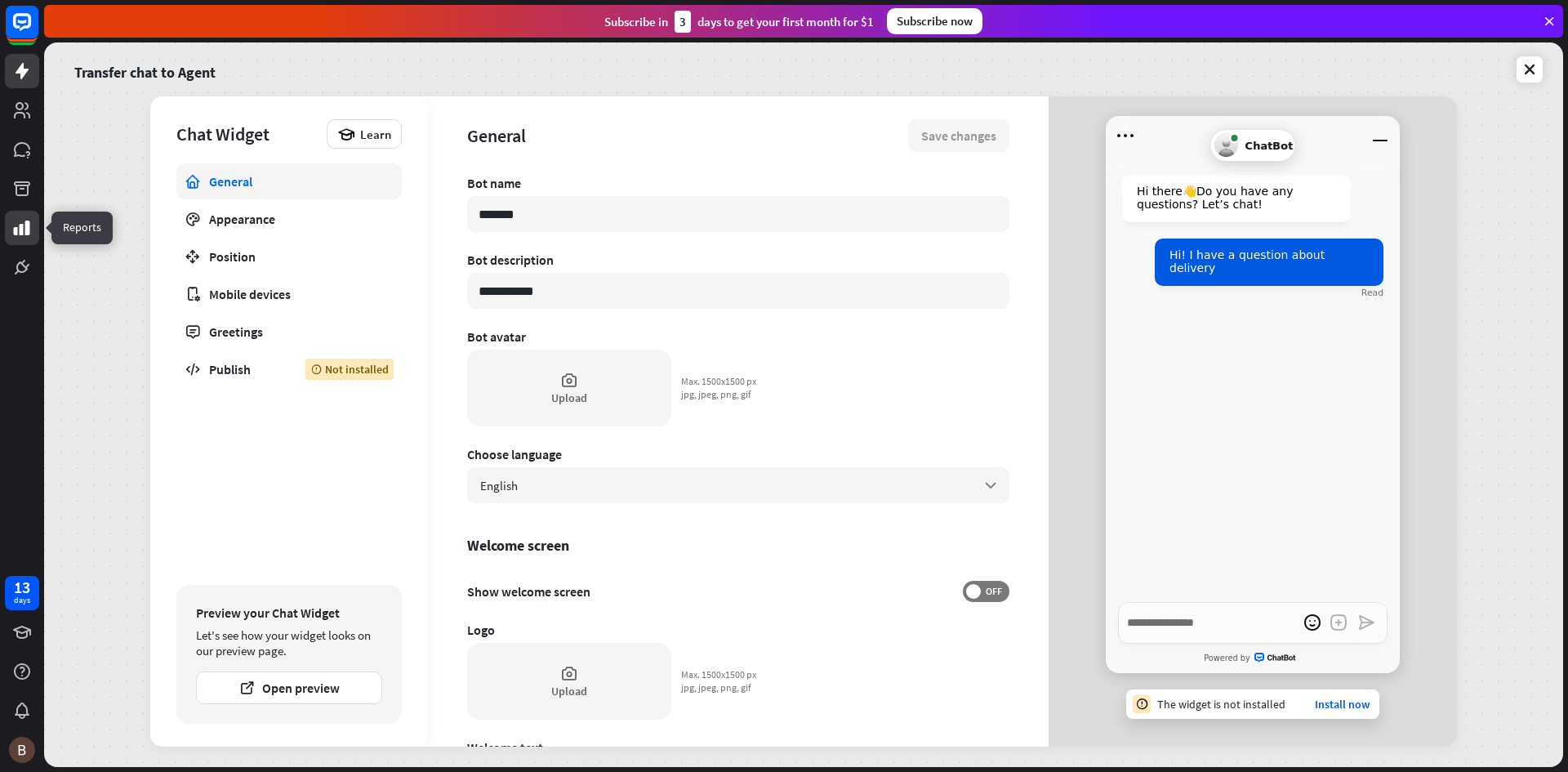
click at [19, 215] on link at bounding box center [22, 228] width 35 height 35
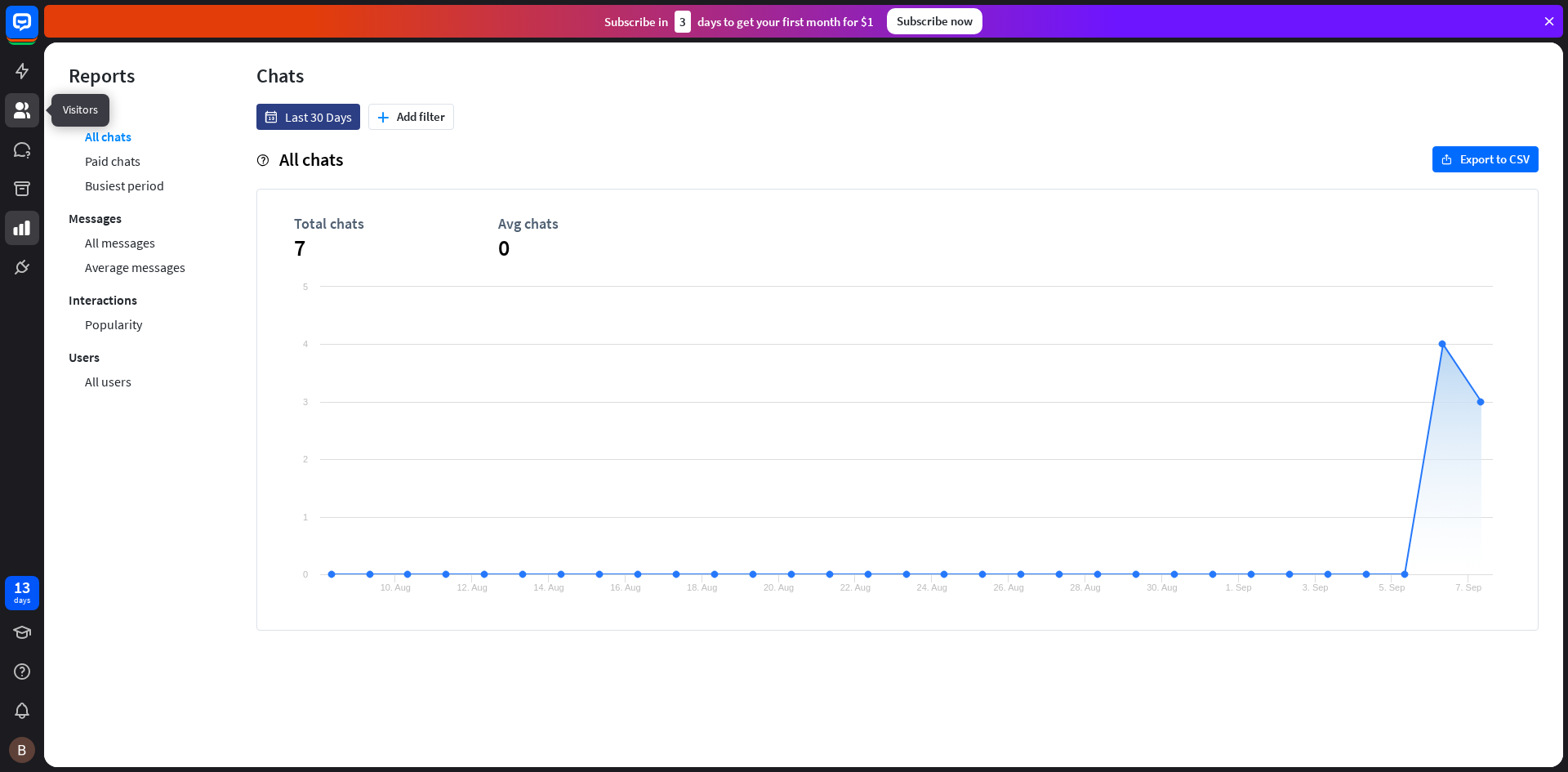
click at [23, 107] on icon at bounding box center [21, 109] width 16 height 16
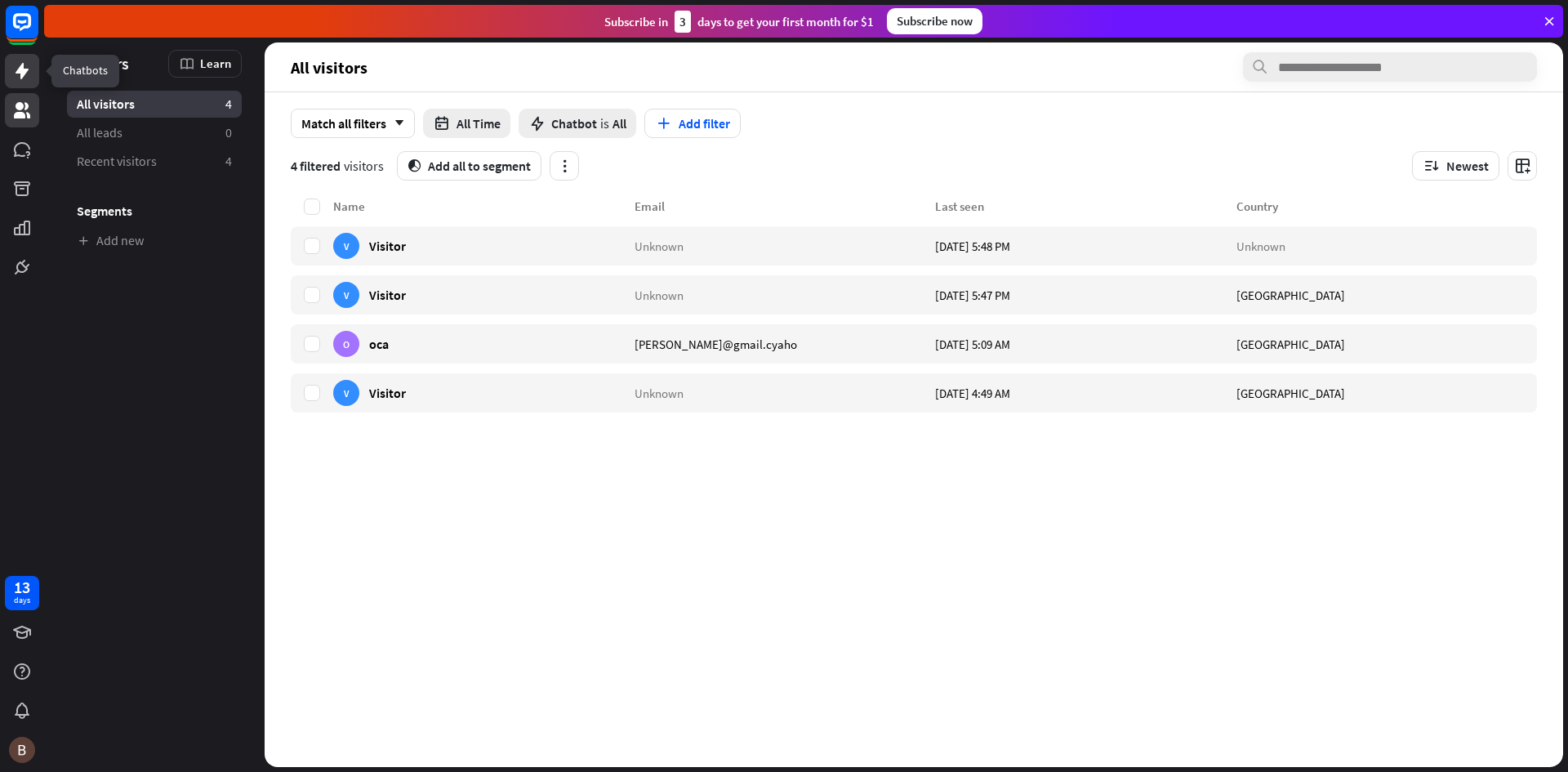
click at [31, 81] on link at bounding box center [22, 71] width 35 height 35
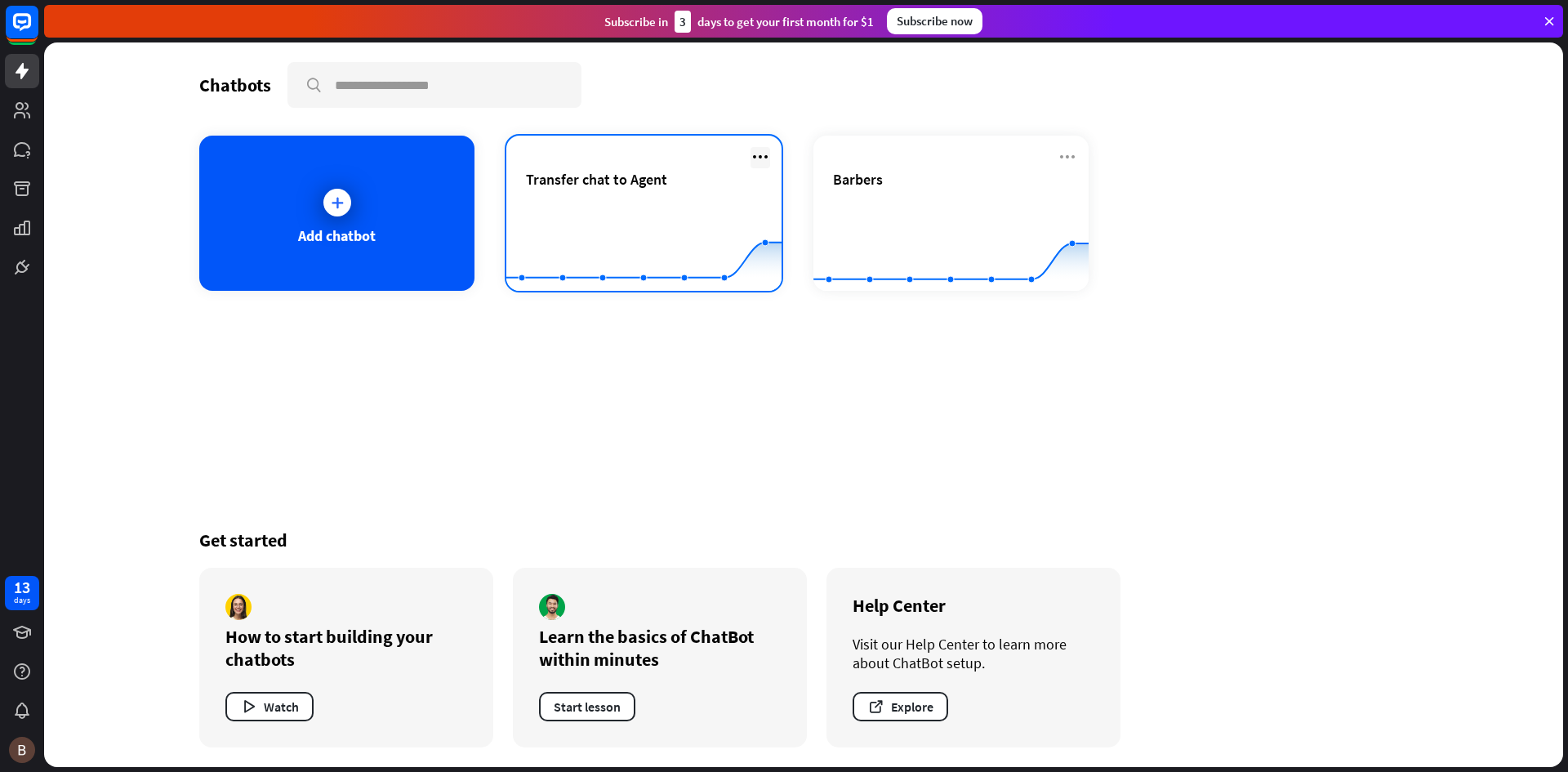
click at [768, 153] on icon at bounding box center [761, 156] width 19 height 19
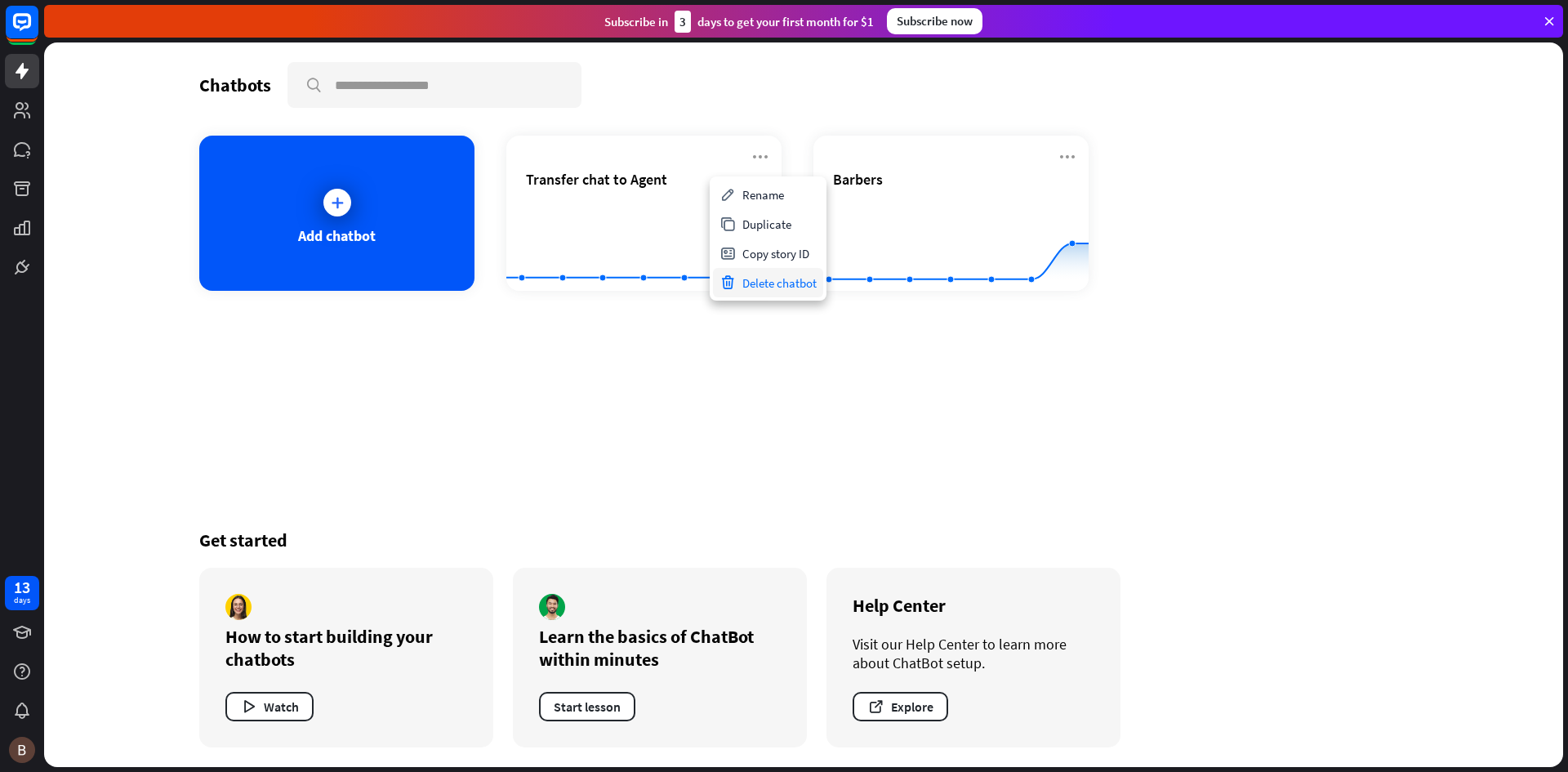
click at [756, 279] on div "Delete chatbot" at bounding box center [767, 282] width 110 height 30
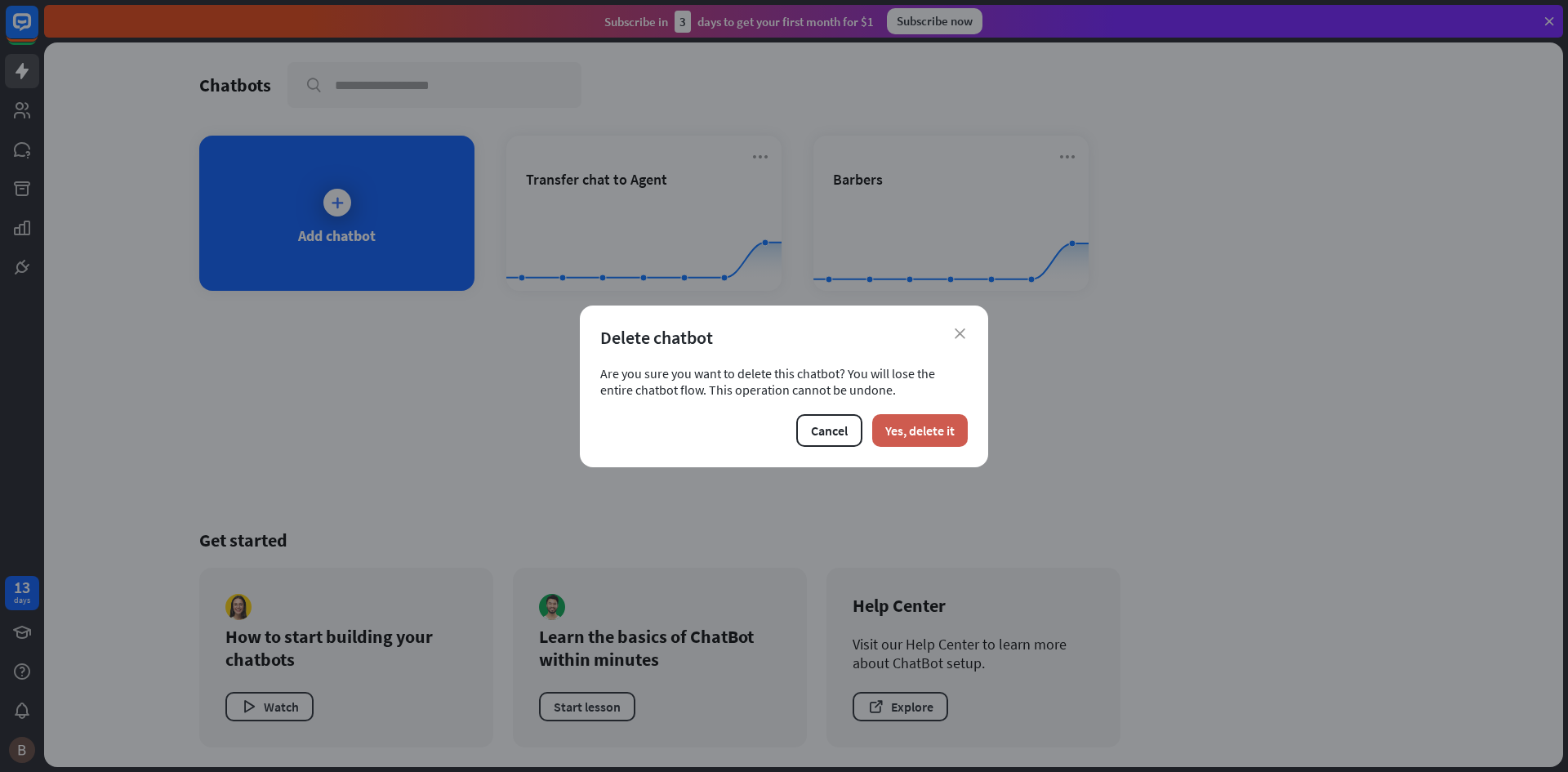
click at [912, 441] on button "Yes, delete it" at bounding box center [920, 431] width 96 height 33
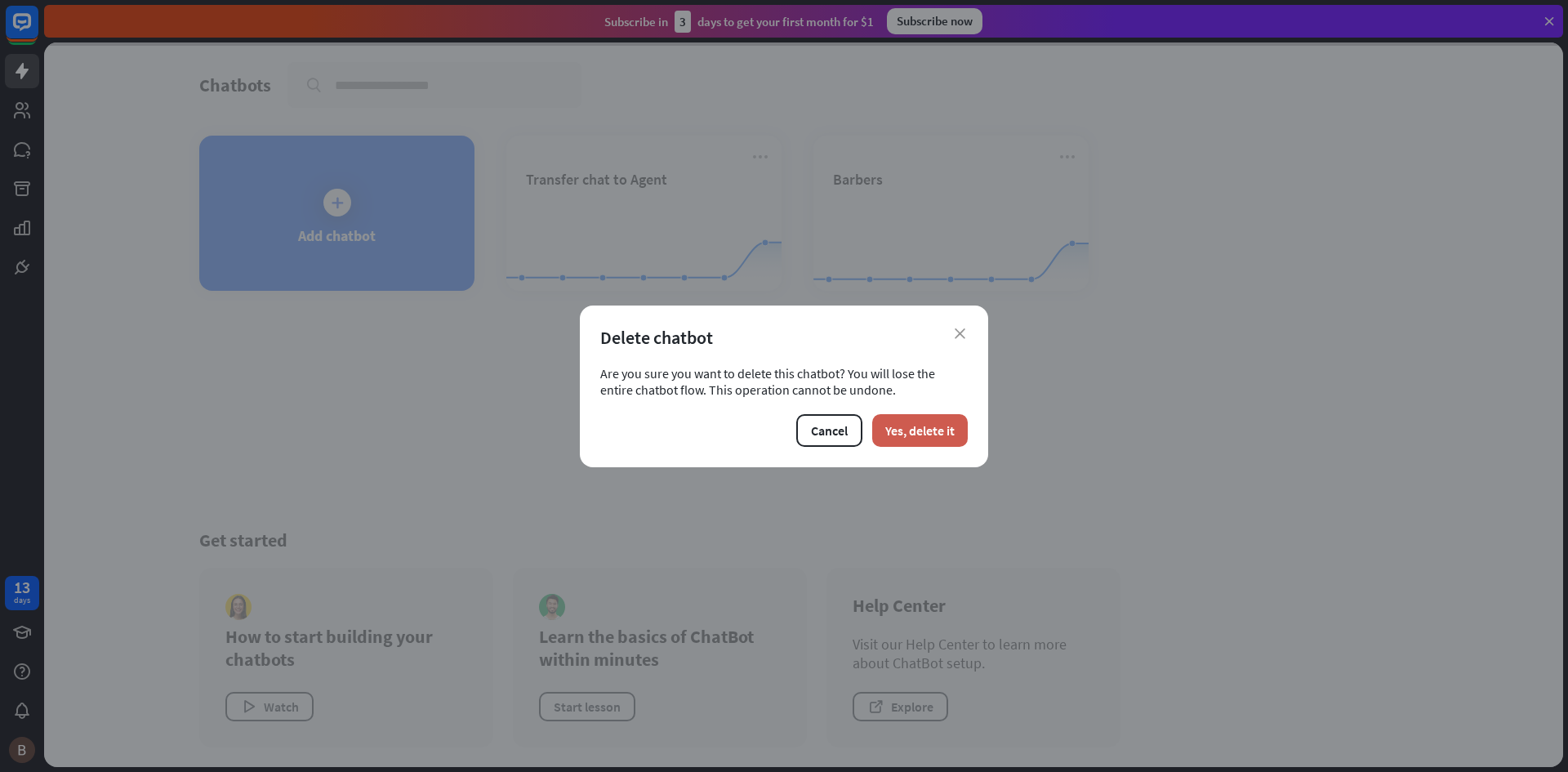
click at [922, 429] on button "Yes, delete it" at bounding box center [920, 431] width 96 height 33
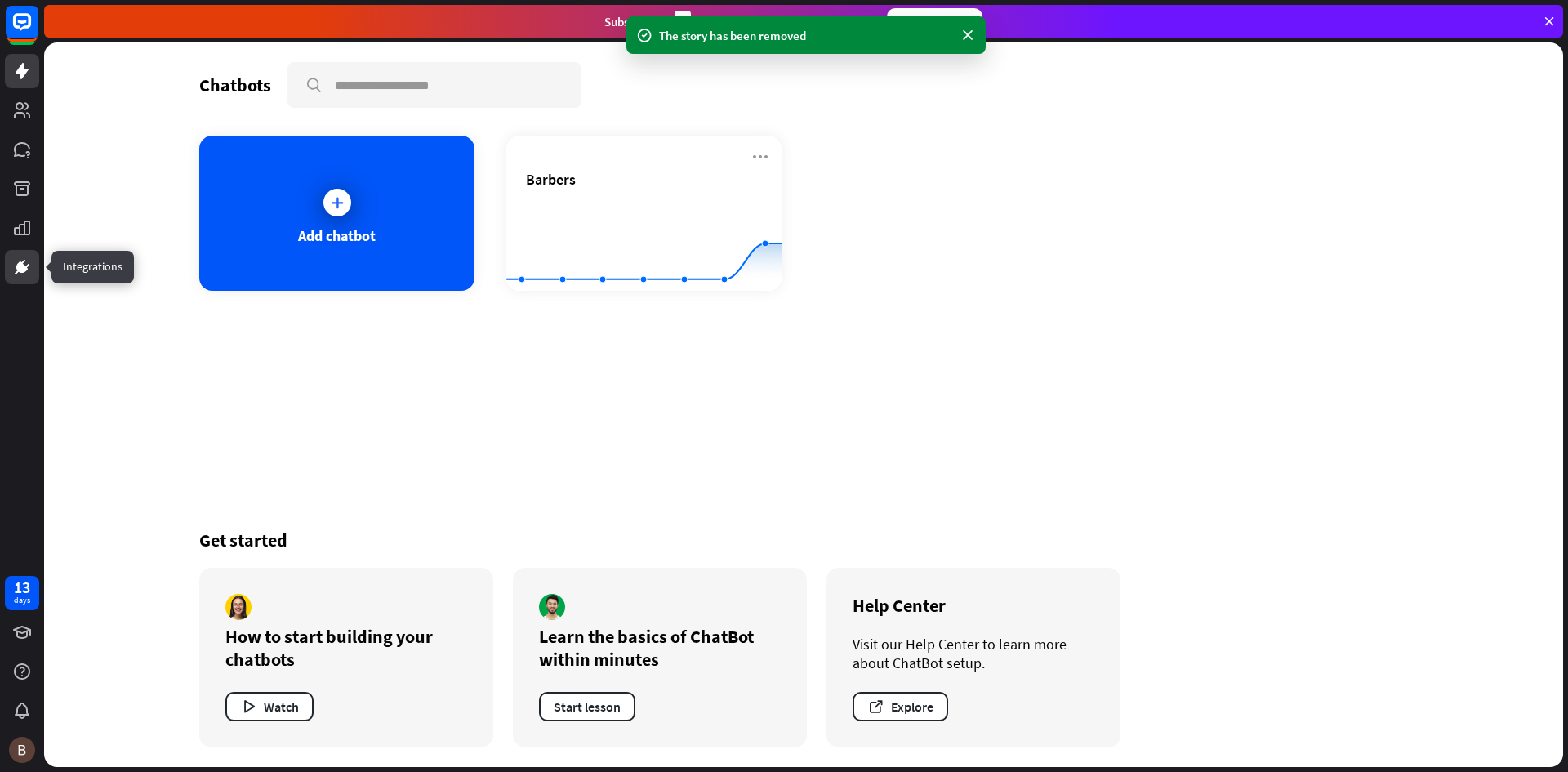
click at [14, 265] on icon at bounding box center [22, 267] width 19 height 19
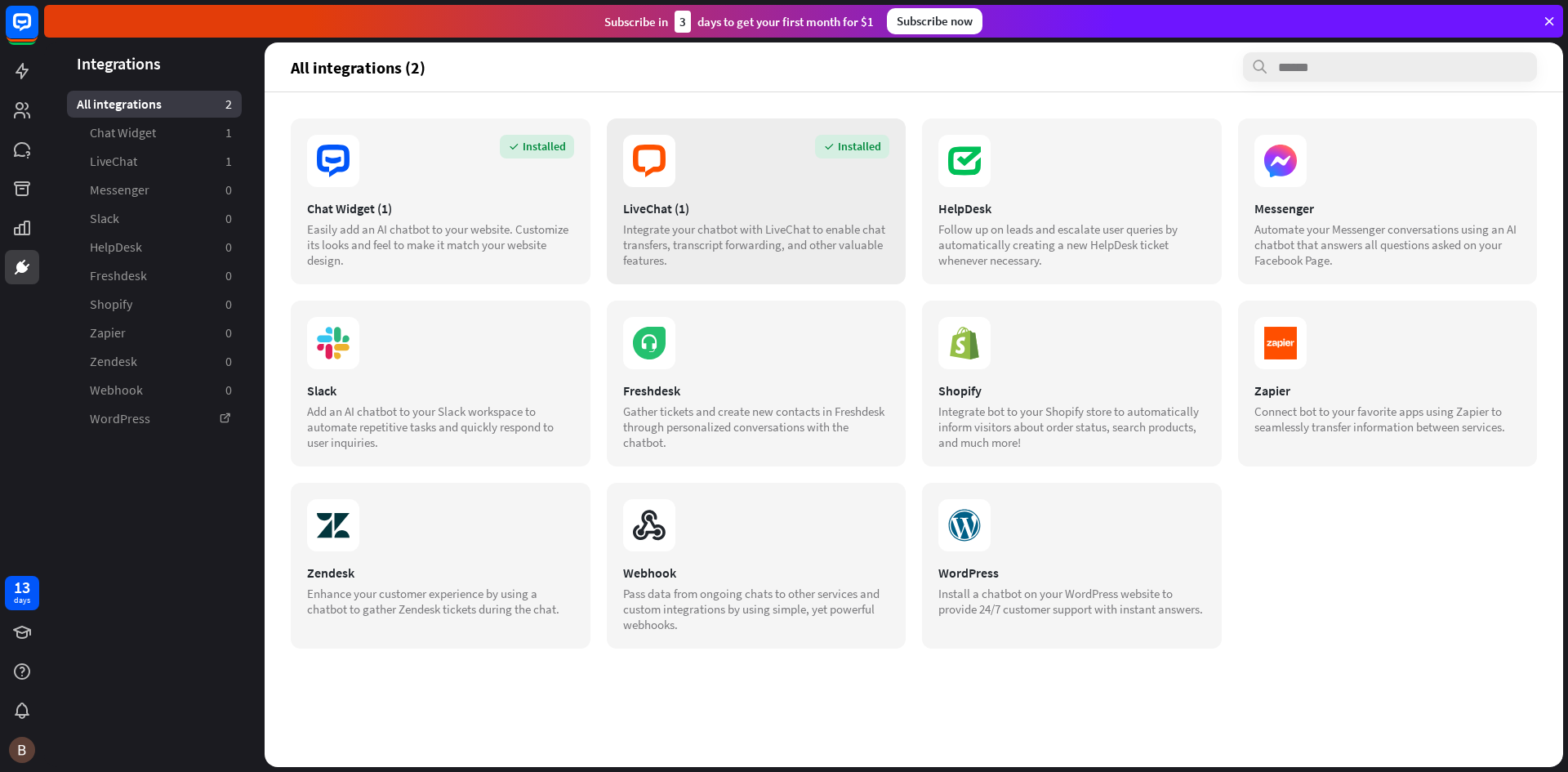
click at [671, 200] on div "LiveChat (1)" at bounding box center [757, 208] width 267 height 16
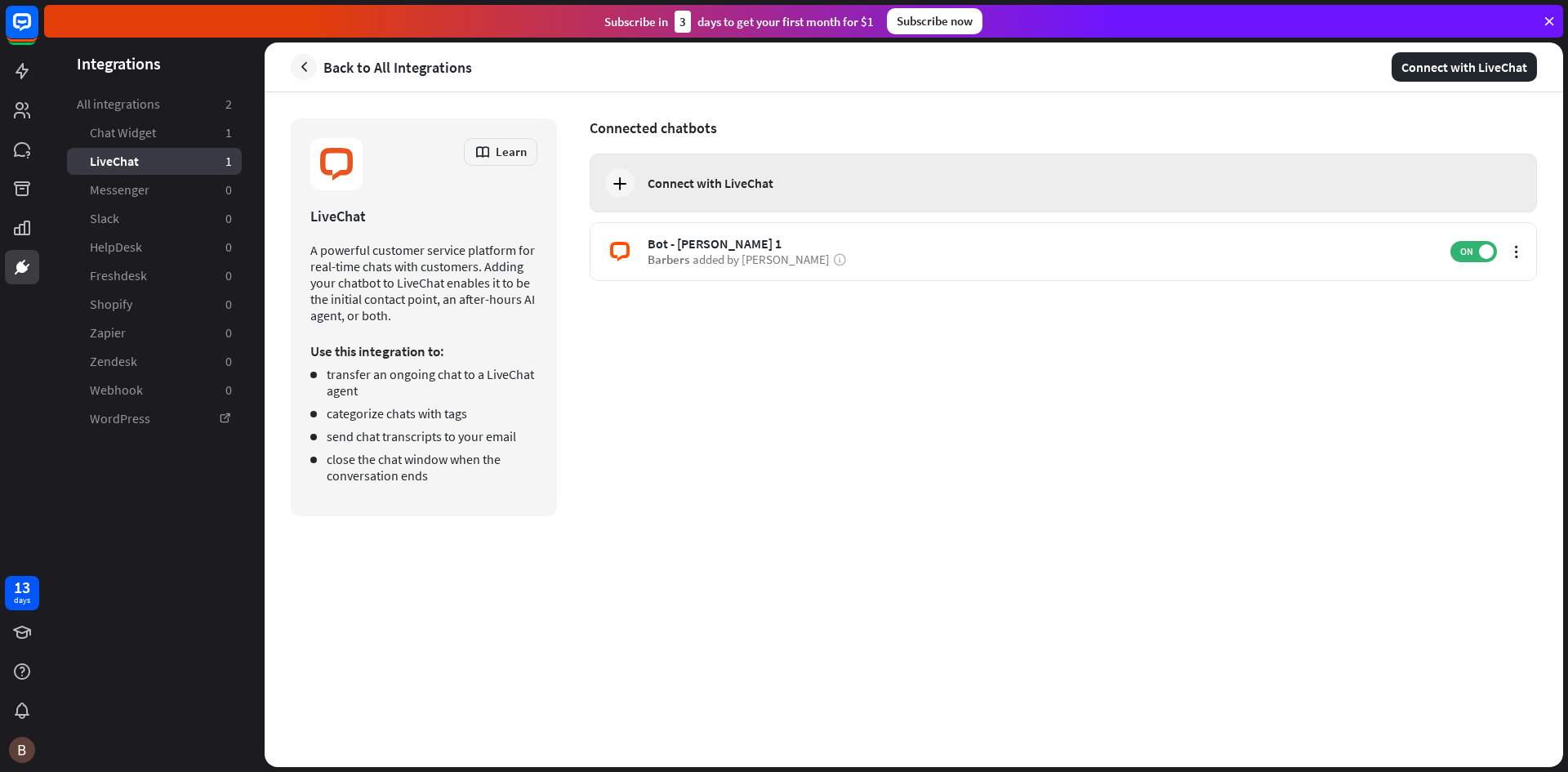
click at [773, 195] on div "Connect with LiveChat" at bounding box center [1064, 182] width 948 height 58
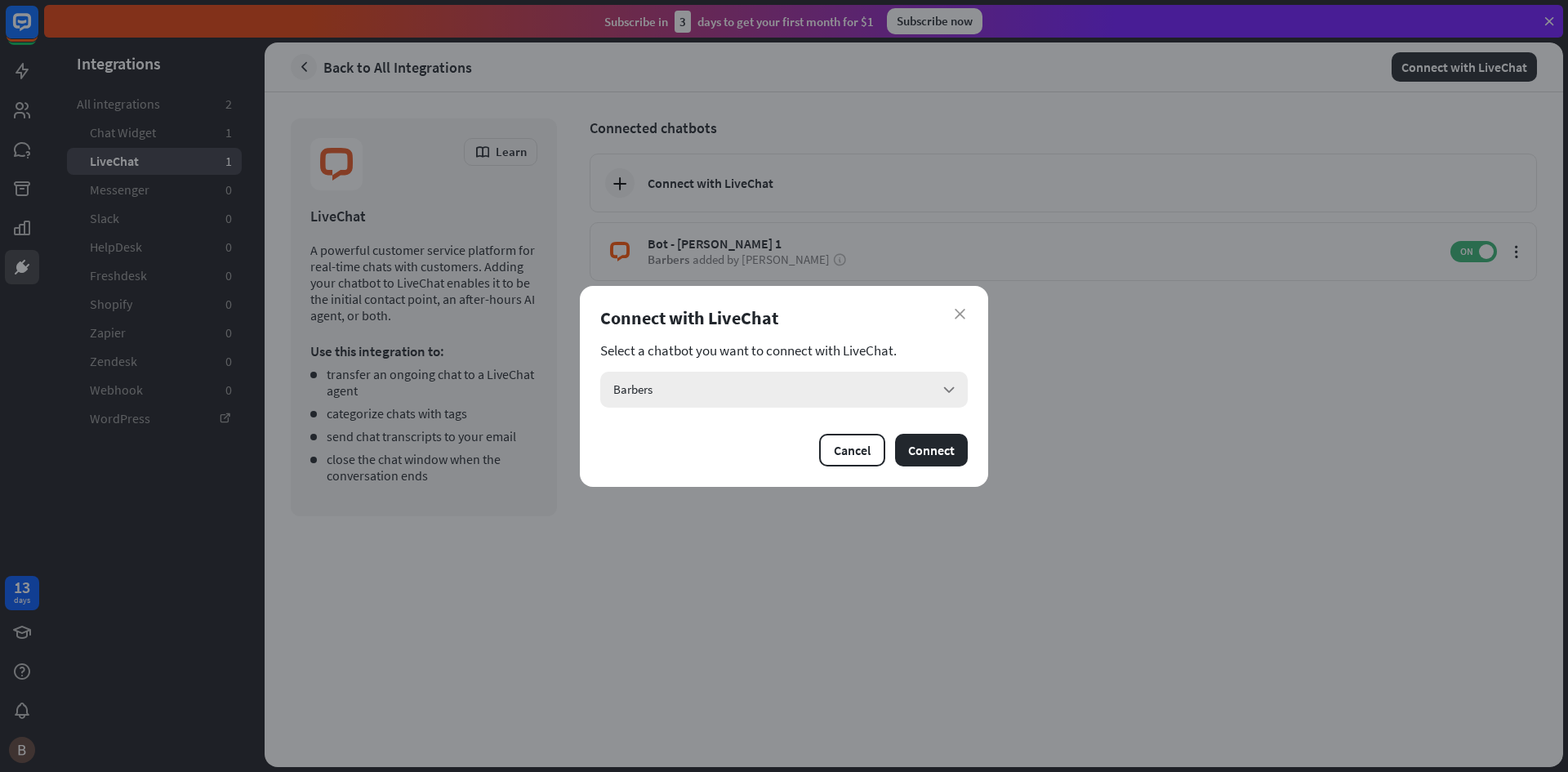
click at [701, 384] on div "Barbers arrow_down" at bounding box center [784, 388] width 367 height 35
click at [663, 430] on div "Barbers checked" at bounding box center [784, 434] width 355 height 33
click at [954, 316] on div "Connect with LiveChat" at bounding box center [784, 317] width 367 height 23
click at [948, 305] on div "close Connect with LiveChat Select a chatbot you want to connect with LiveChat.…" at bounding box center [784, 386] width 409 height 200
click at [971, 300] on div "close Connect with LiveChat Select a chatbot you want to connect with LiveChat.…" at bounding box center [784, 386] width 409 height 200
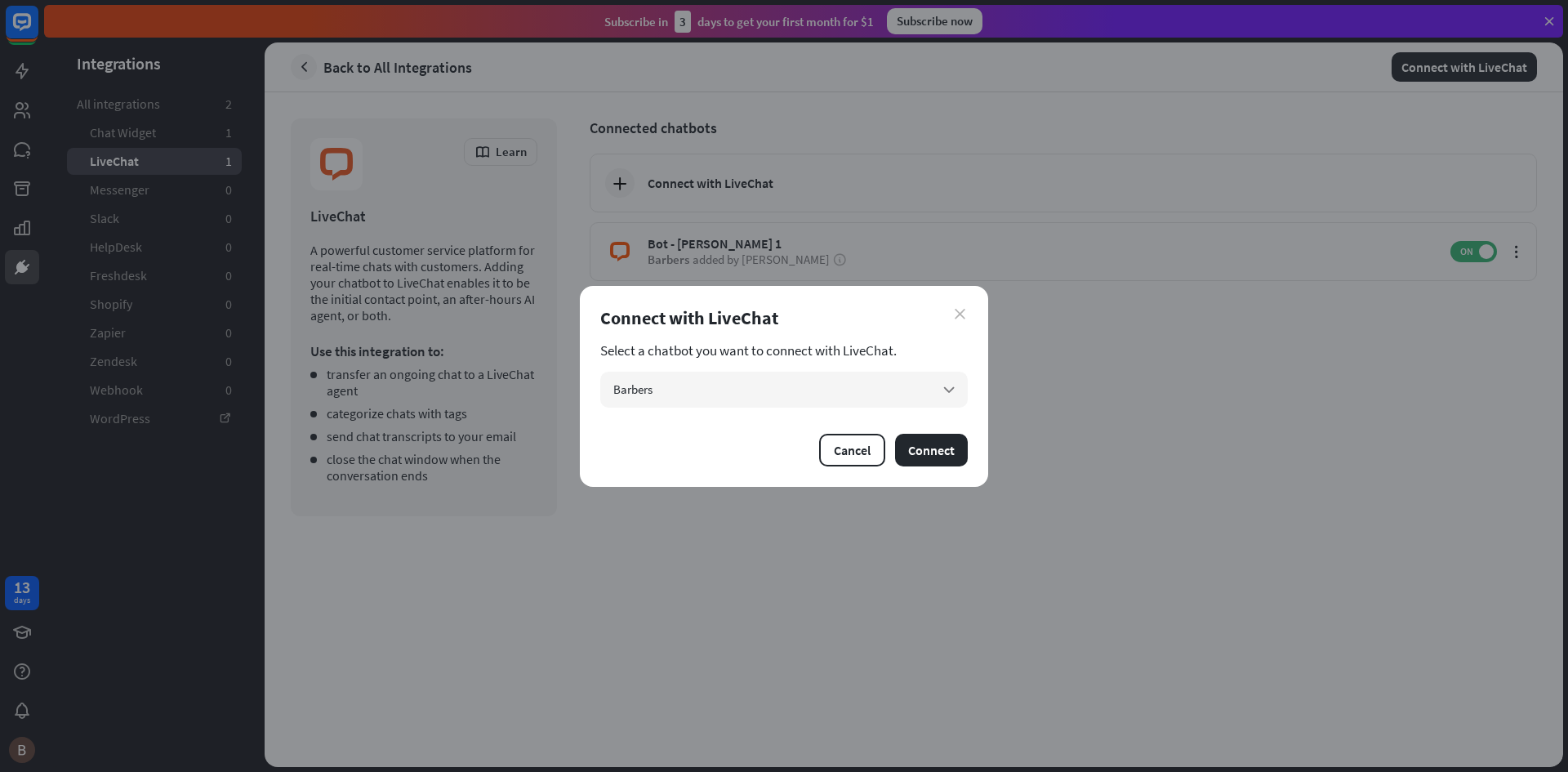
click at [960, 313] on icon "close" at bounding box center [959, 314] width 11 height 11
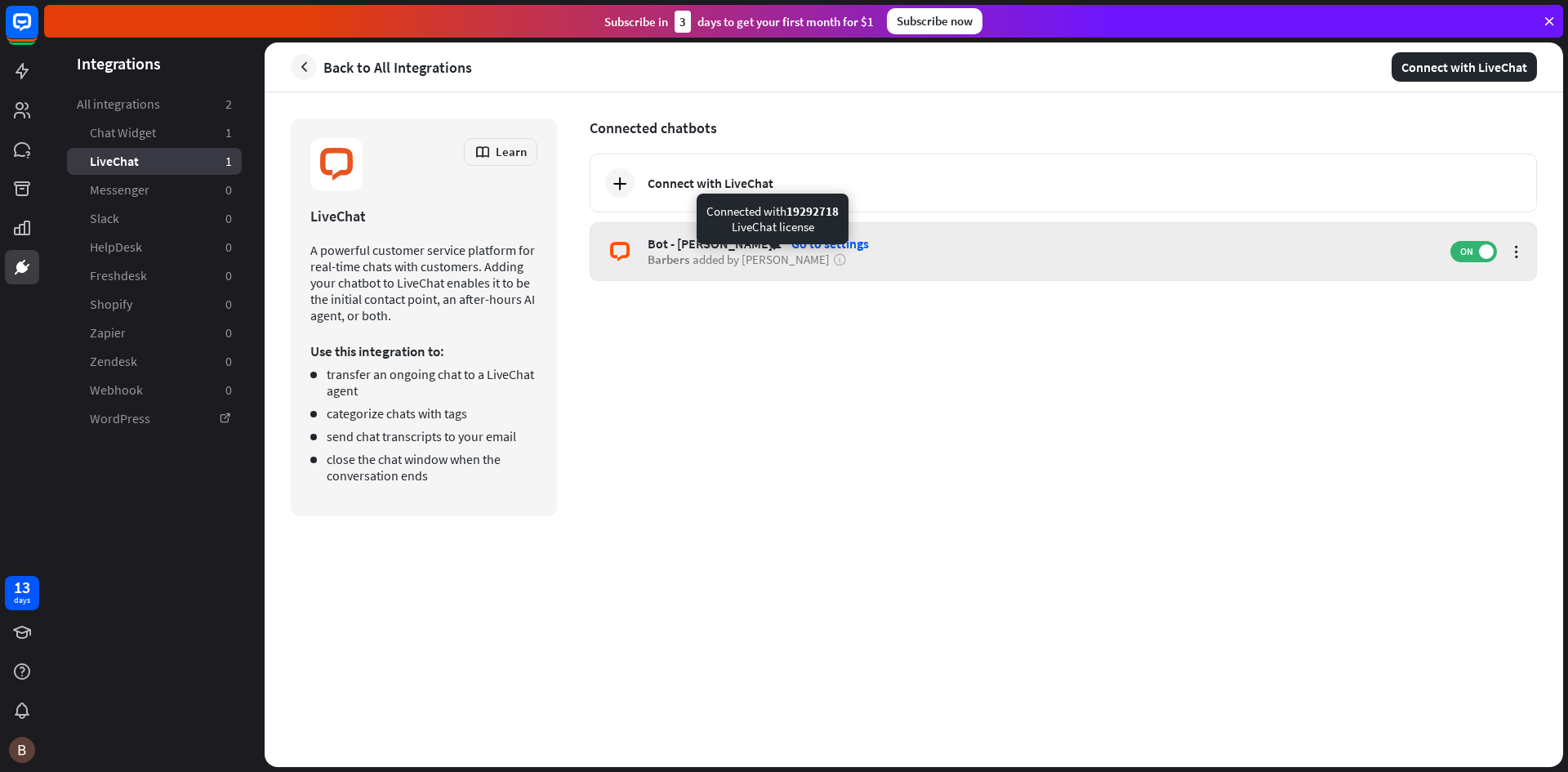
click at [832, 254] on icon at bounding box center [839, 259] width 14 height 14
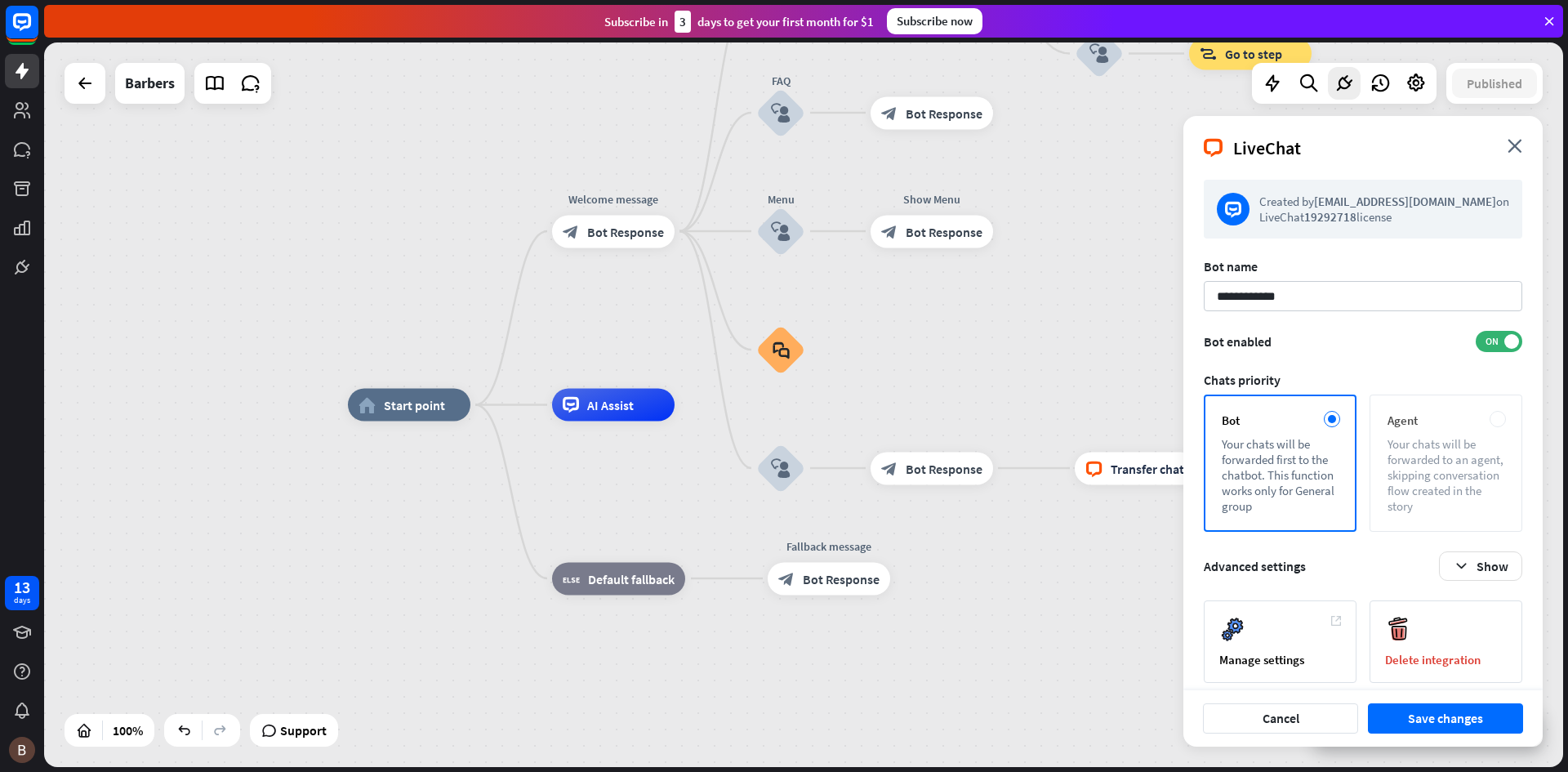
scroll to position [13, 0]
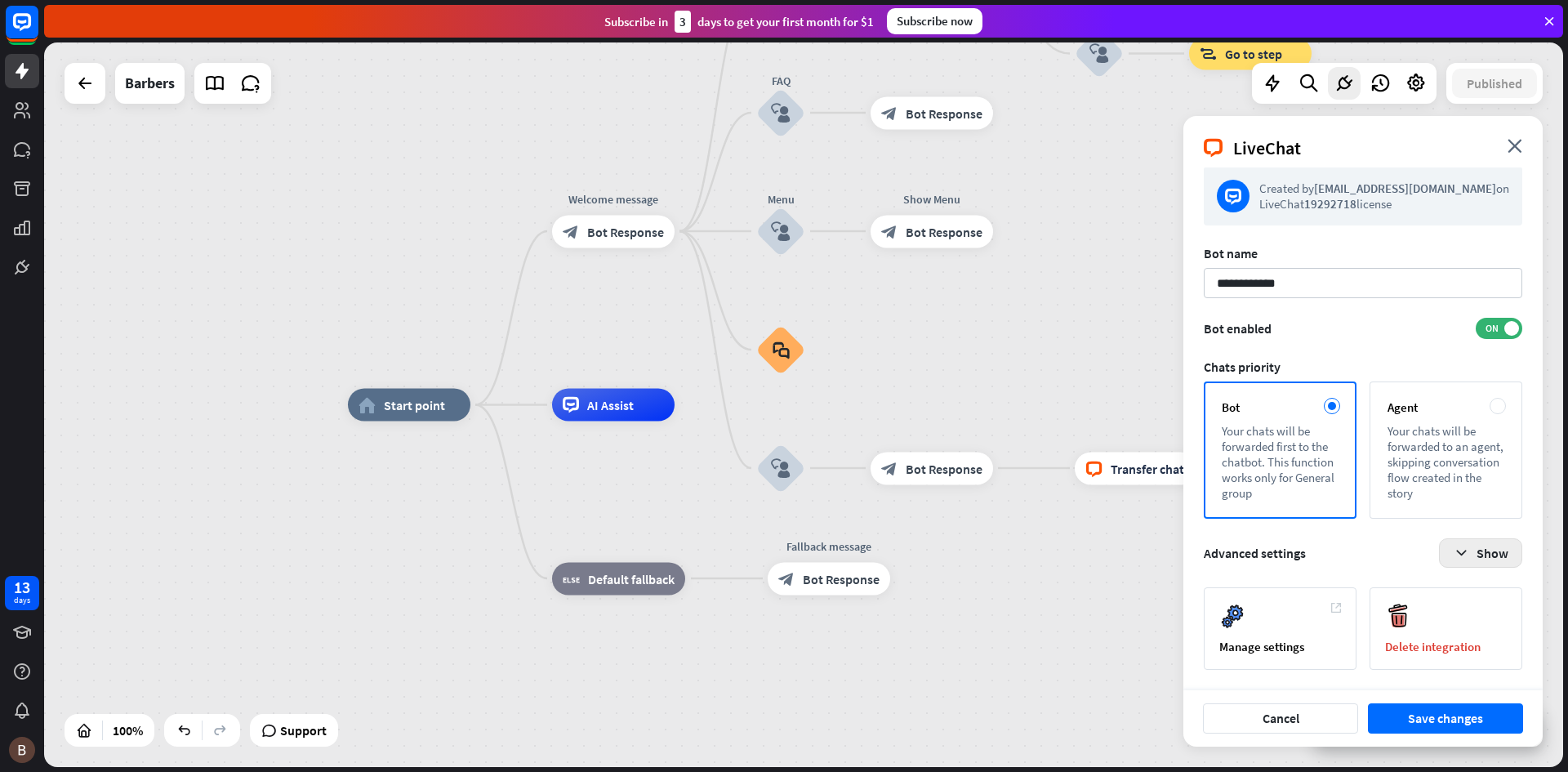
click at [1462, 549] on icon "button" at bounding box center [1462, 553] width 17 height 17
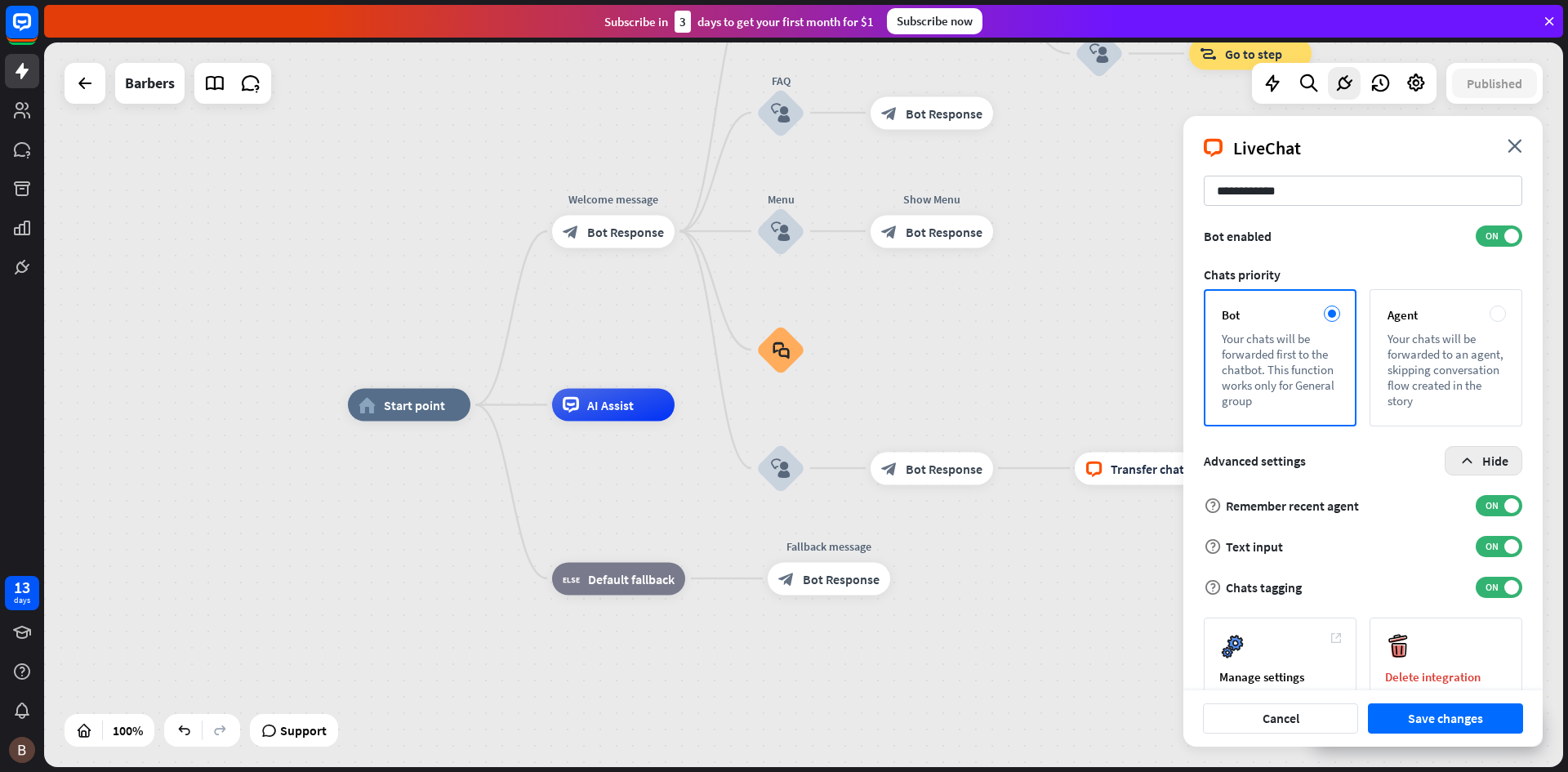
scroll to position [135, 0]
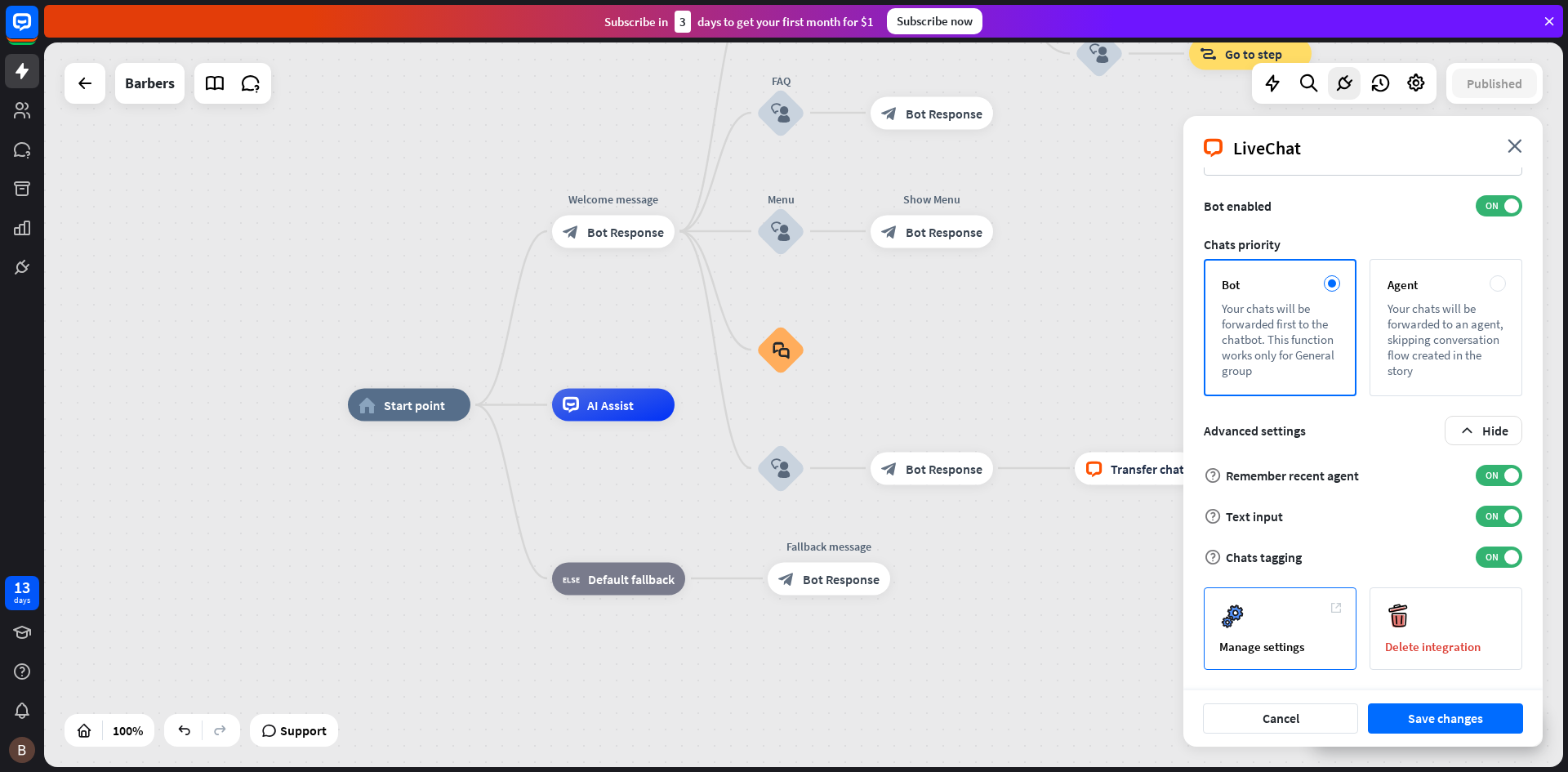
click at [1322, 611] on div "Manage settings" at bounding box center [1279, 628] width 152 height 82
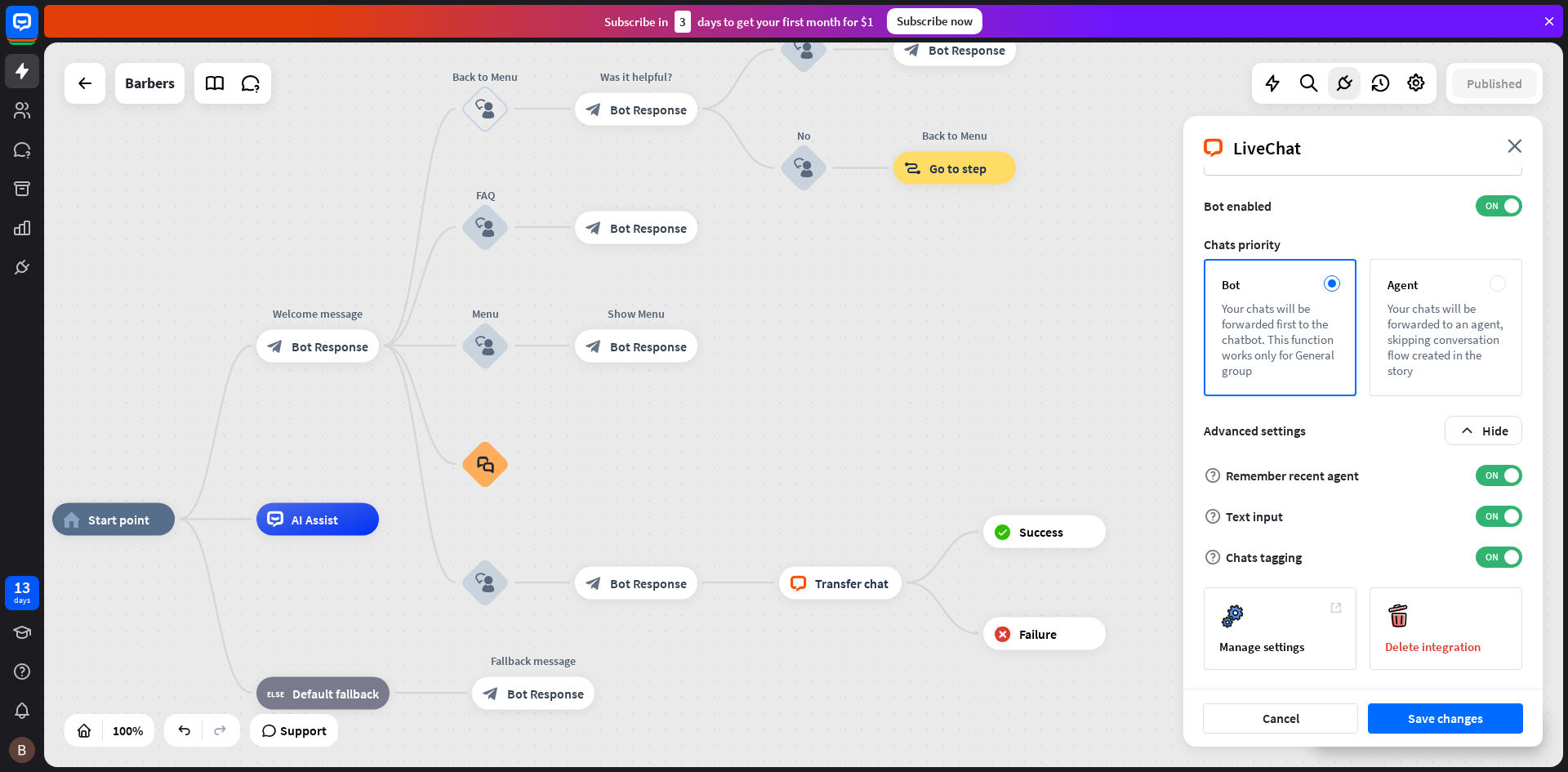
drag, startPoint x: 1031, startPoint y: 292, endPoint x: 736, endPoint y: 407, distance: 316.6
click at [736, 407] on div "home_2 Start point Welcome message block_bot_response Bot Response Back to Menu…" at bounding box center [804, 404] width 1519 height 724
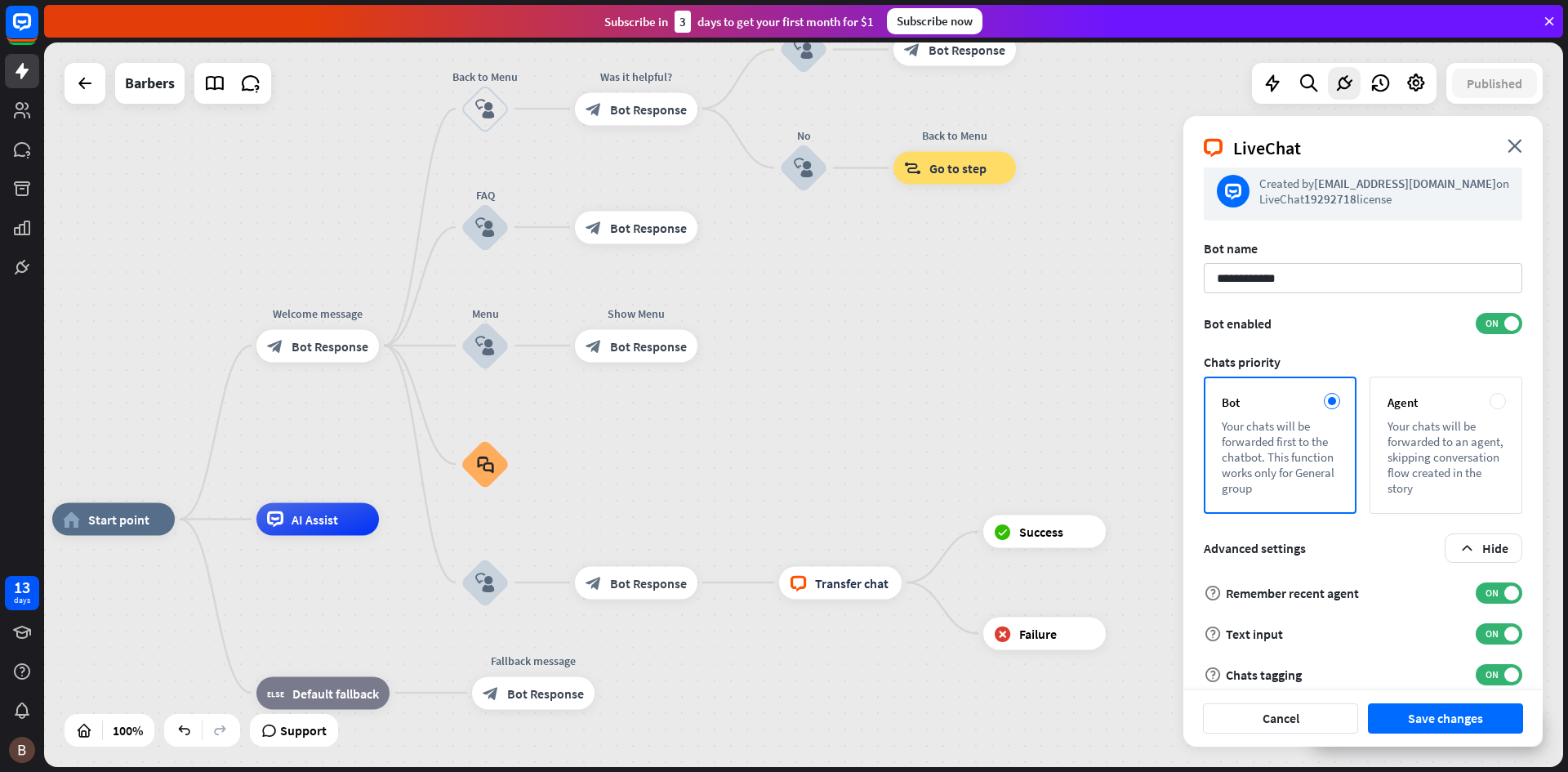
scroll to position [0, 0]
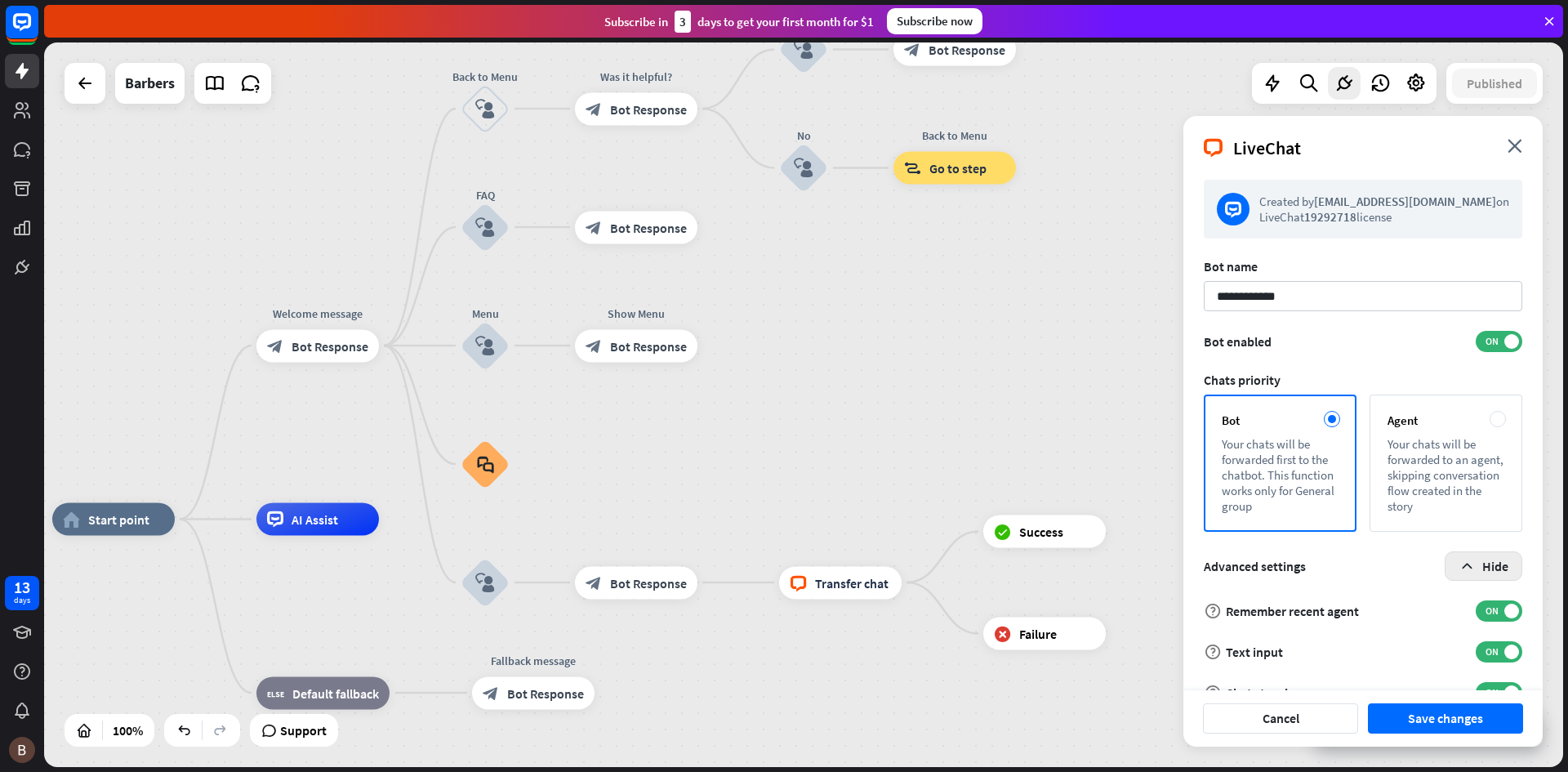
click at [1477, 557] on button "Hide" at bounding box center [1483, 566] width 78 height 30
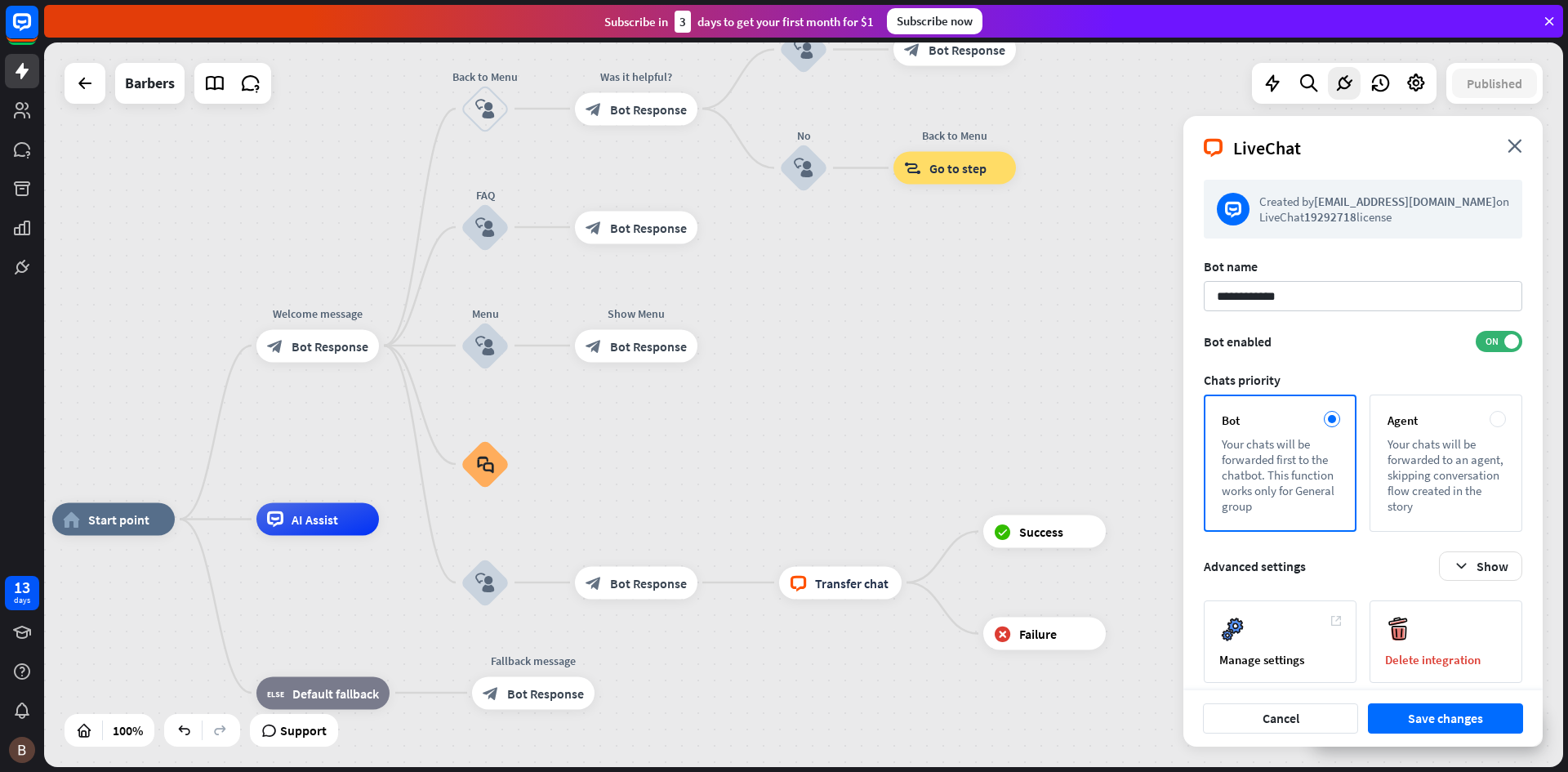
click at [1365, 558] on summary "Advanced settings Show" at bounding box center [1363, 566] width 318 height 30
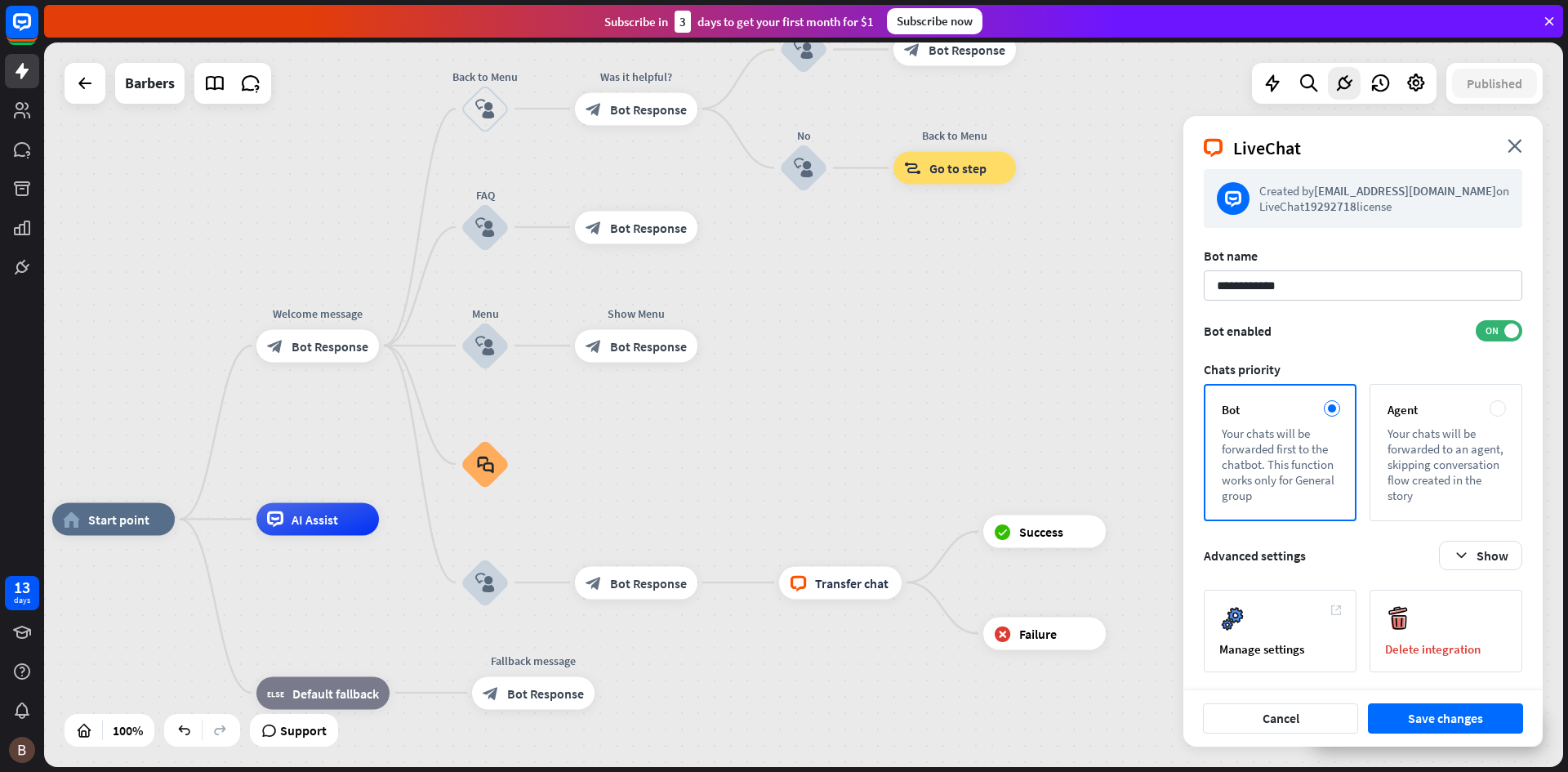
scroll to position [13, 0]
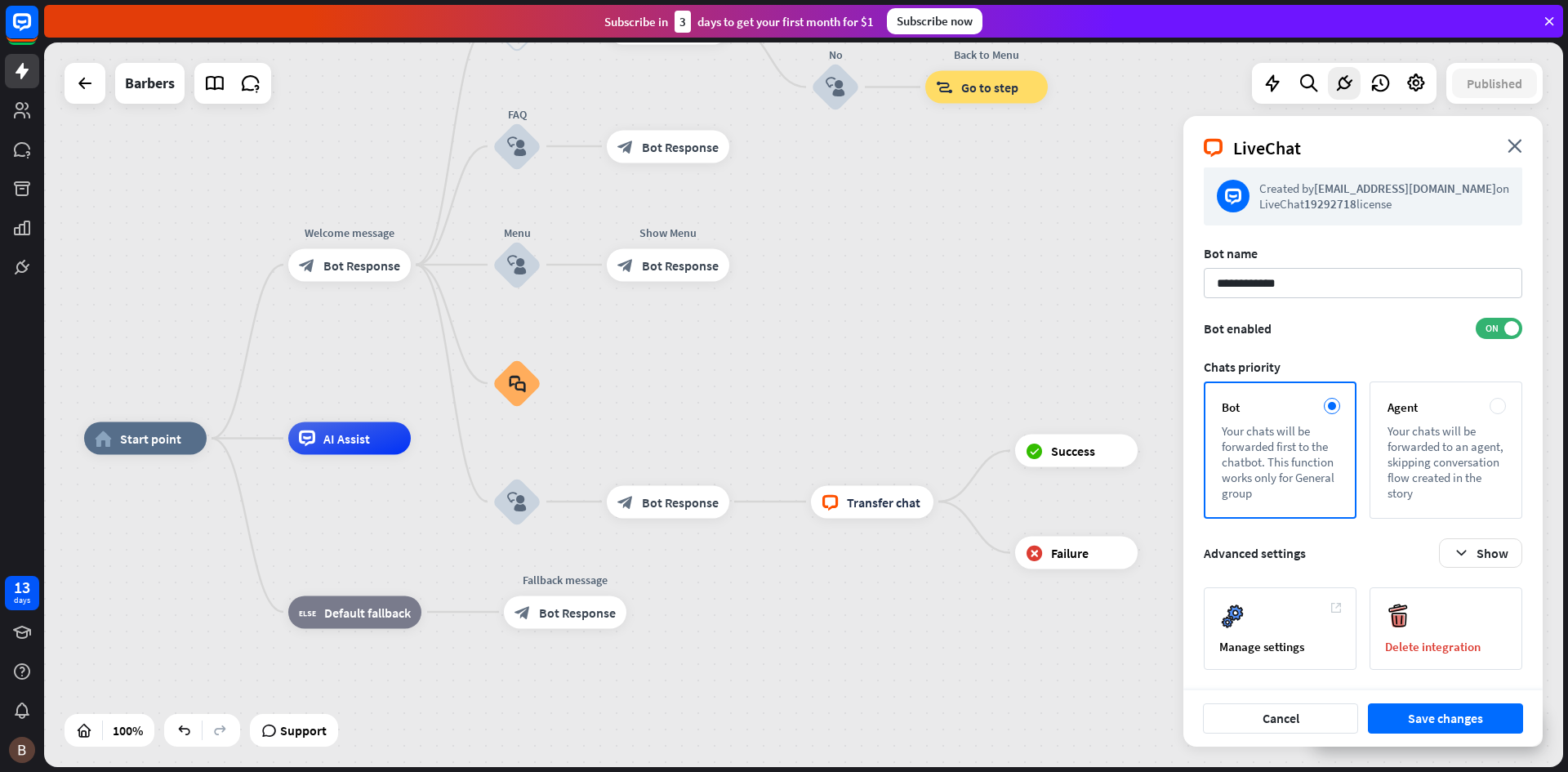
drag, startPoint x: 773, startPoint y: 529, endPoint x: 805, endPoint y: 448, distance: 87.1
click at [567, 623] on div "block_bot_response Bot Response" at bounding box center [565, 612] width 123 height 33
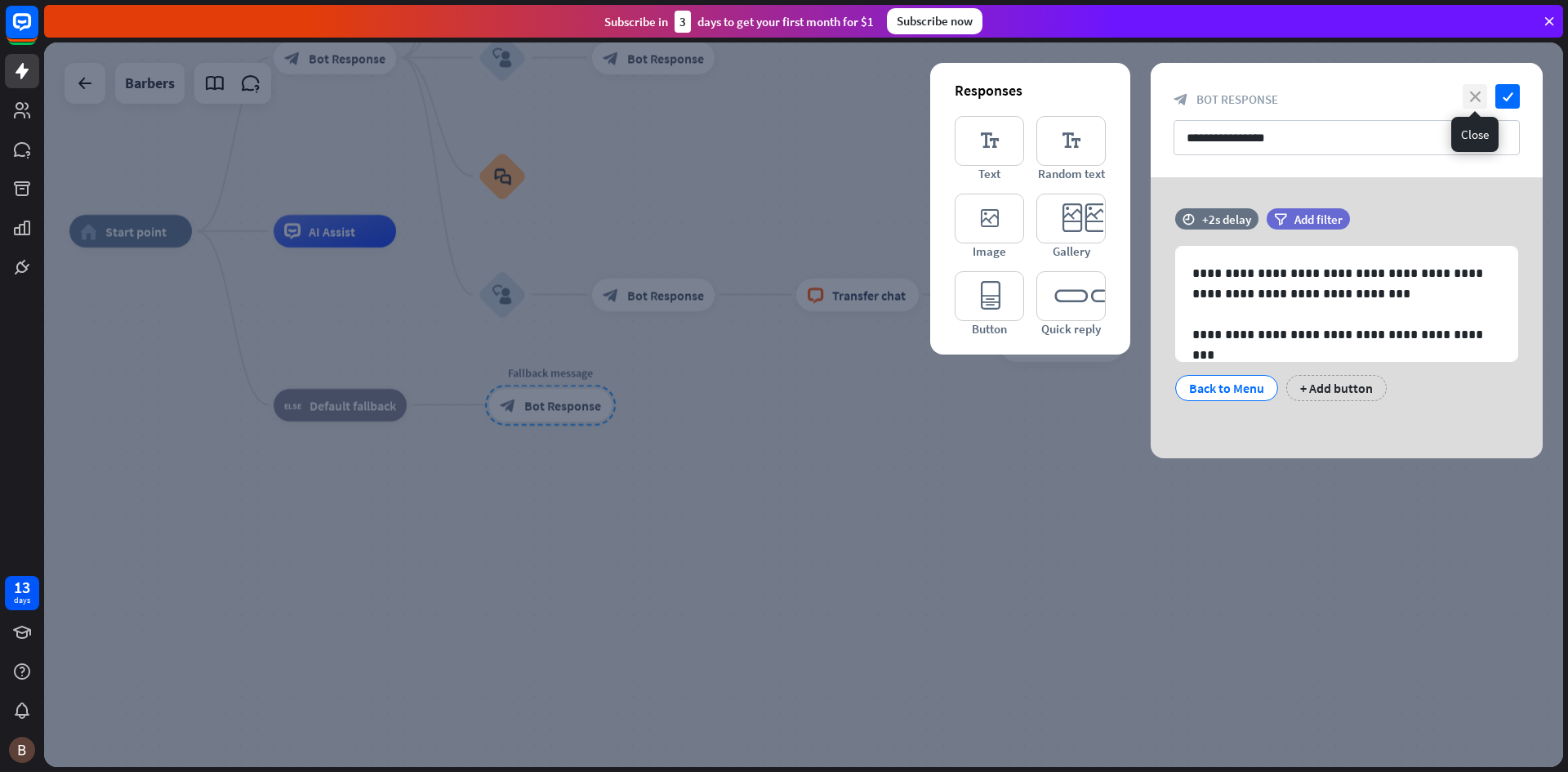
click at [1470, 97] on icon "close" at bounding box center [1475, 97] width 25 height 25
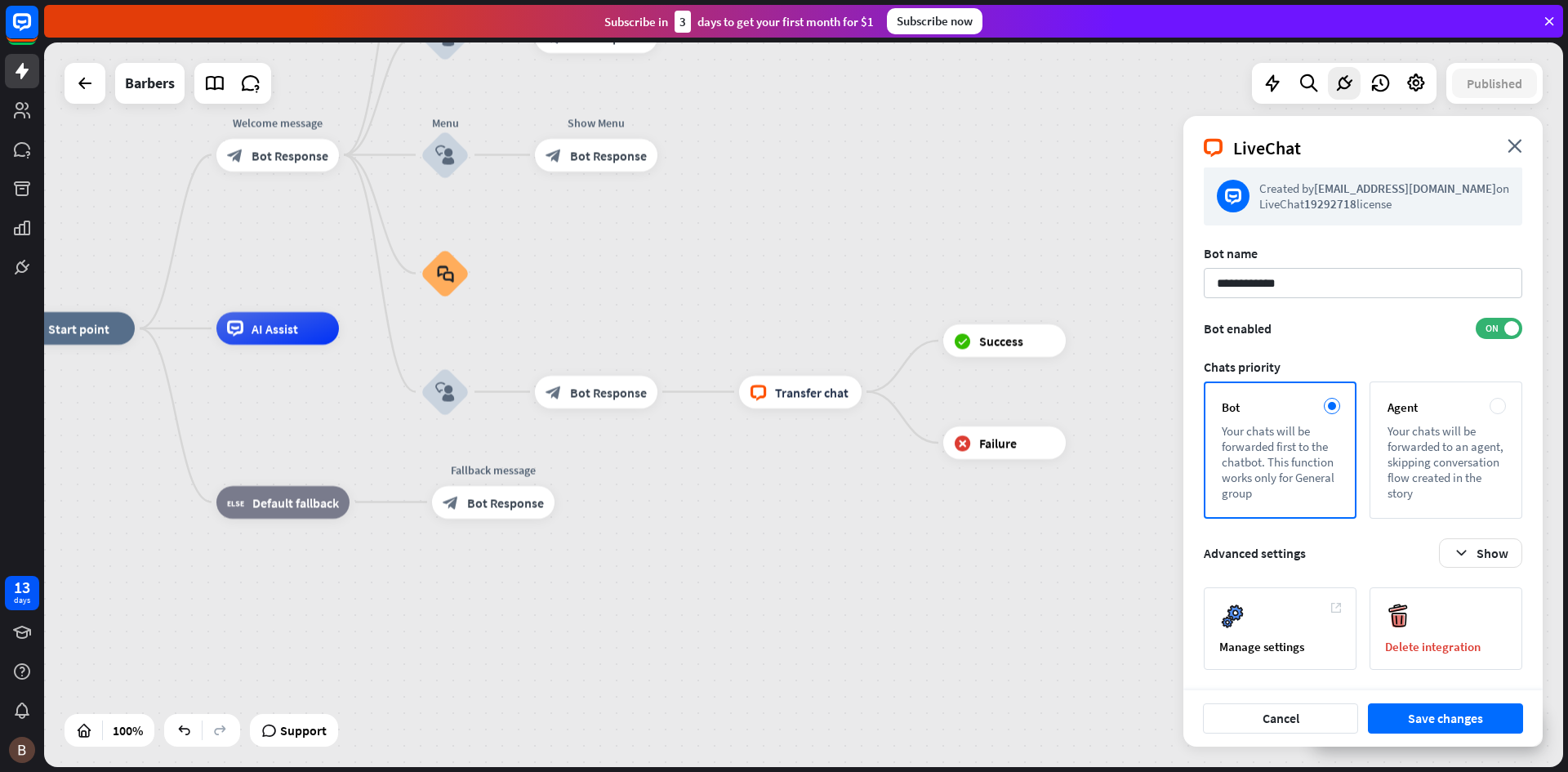
drag, startPoint x: 905, startPoint y: 409, endPoint x: 830, endPoint y: 536, distance: 147.5
click at [830, 536] on div "home_2 Start point Welcome message block_bot_response Bot Response Back to Menu…" at bounding box center [772, 690] width 1519 height 724
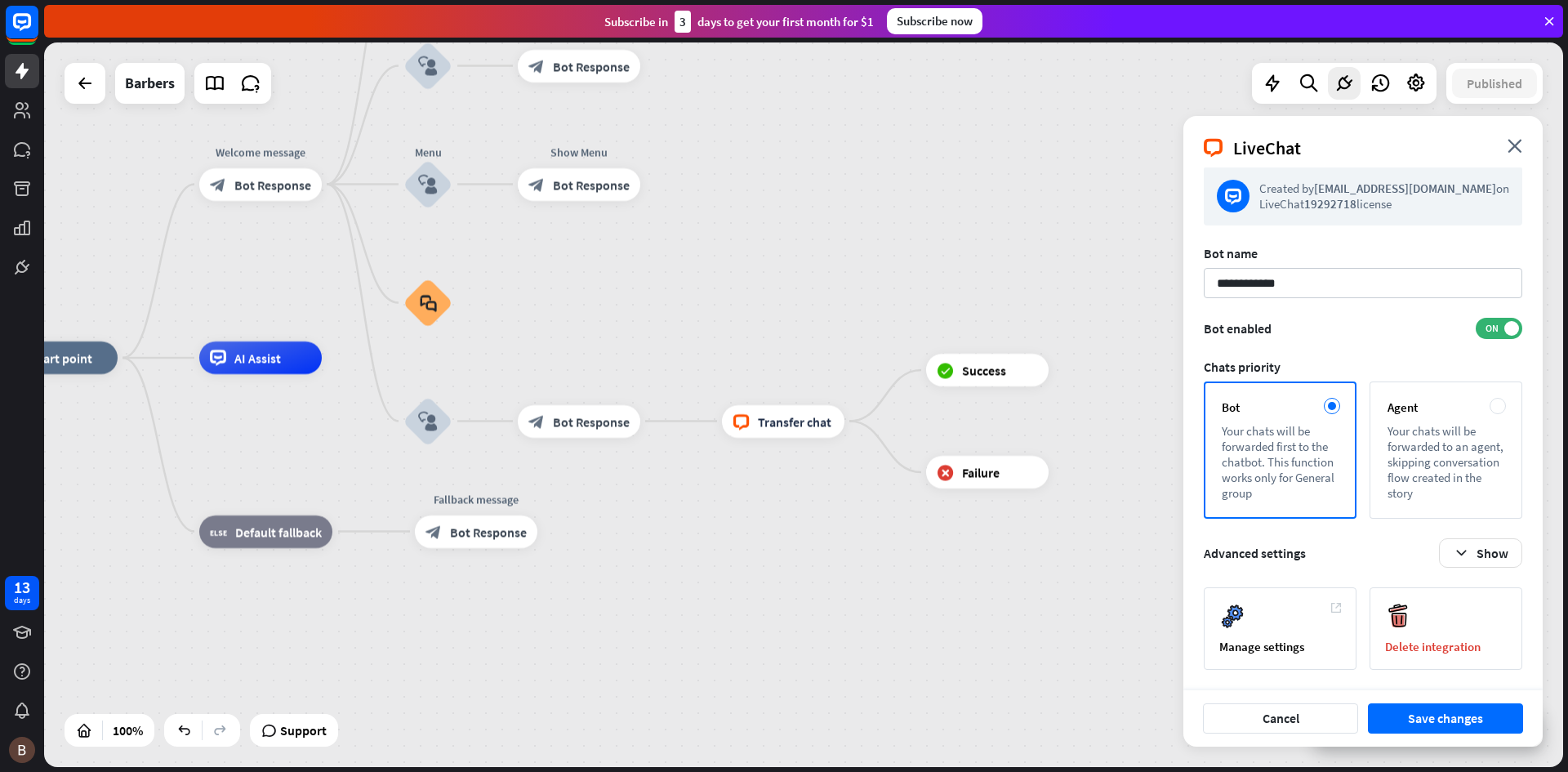
click at [761, 553] on div "home_2 Start point Welcome message block_bot_response Bot Response Back to Menu…" at bounding box center [755, 719] width 1519 height 724
click at [1420, 723] on button "Save changes" at bounding box center [1445, 718] width 155 height 31
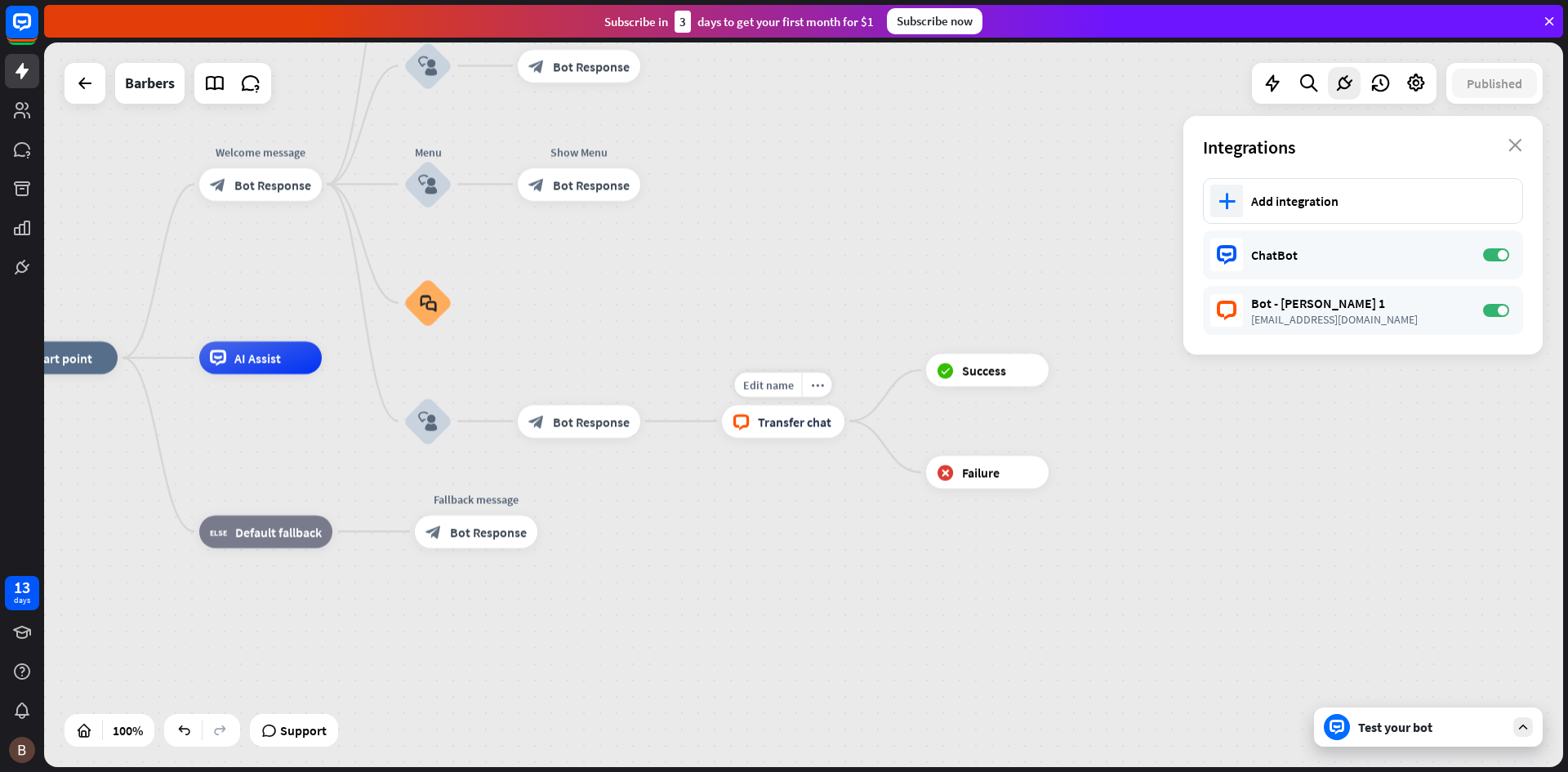
click at [770, 424] on span "Transfer chat" at bounding box center [794, 421] width 74 height 16
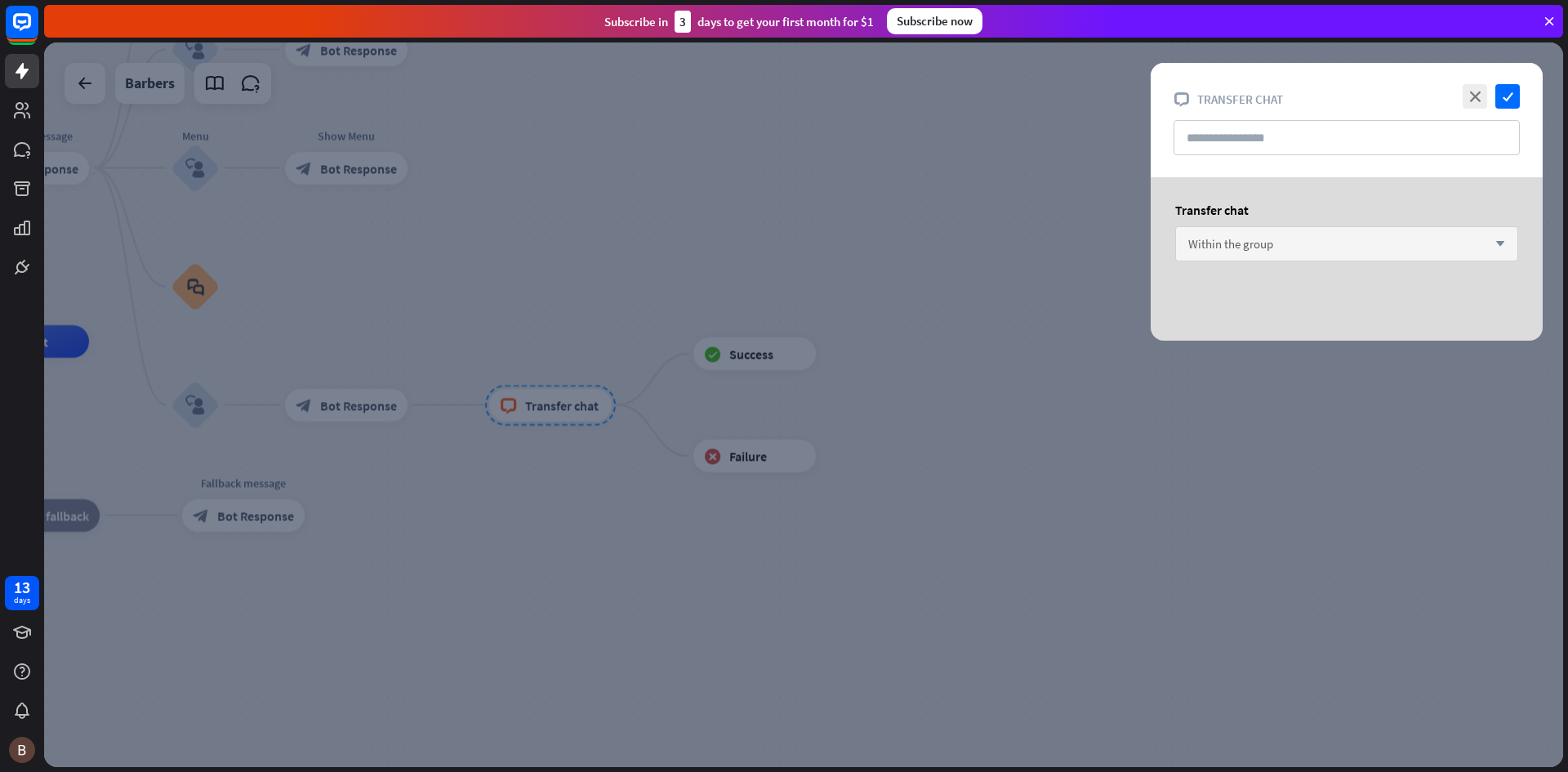
click at [1359, 236] on div "Within the group arrow_down" at bounding box center [1346, 244] width 343 height 35
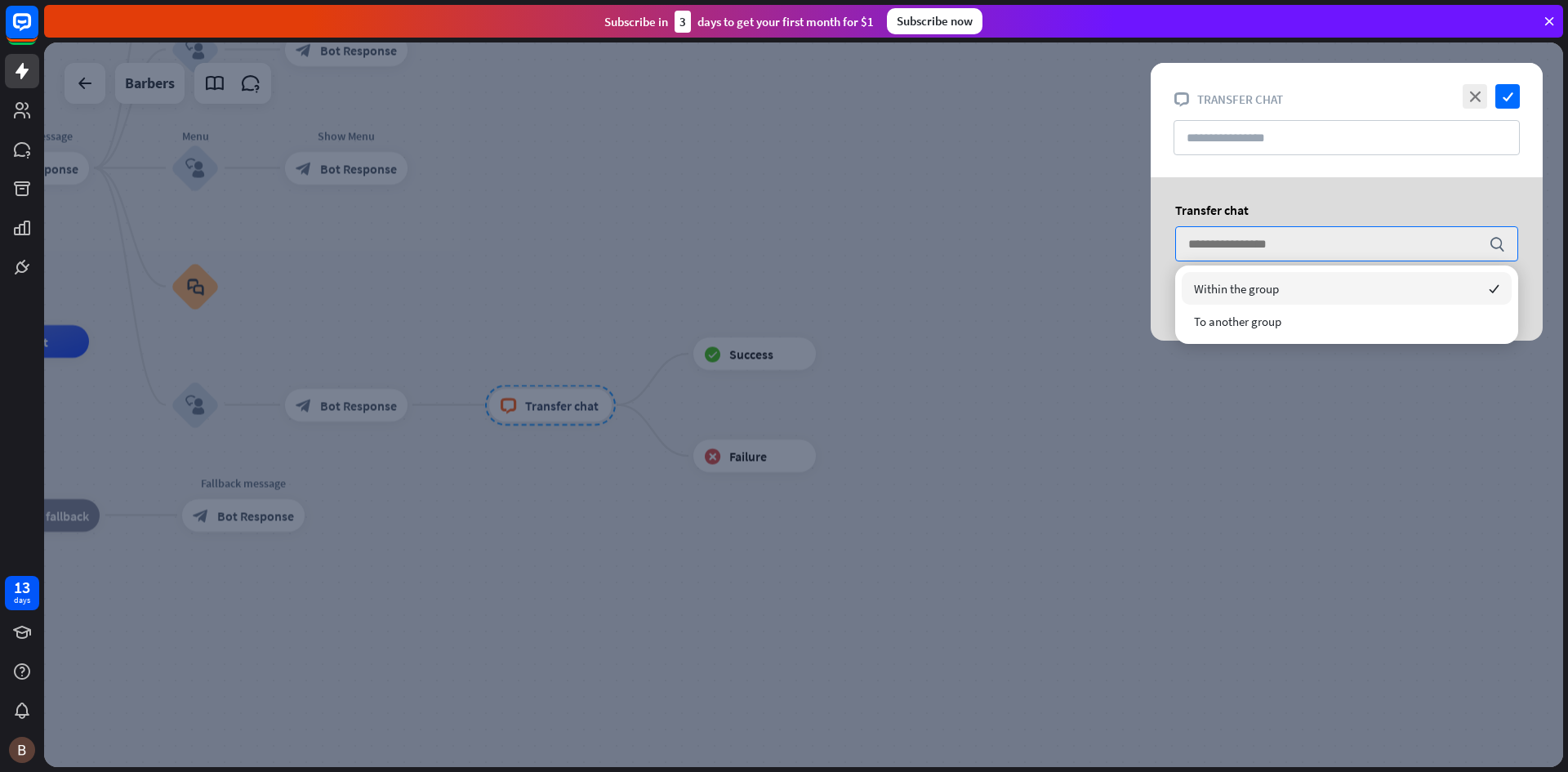
click at [1292, 289] on div "Within the group checked" at bounding box center [1346, 289] width 330 height 33
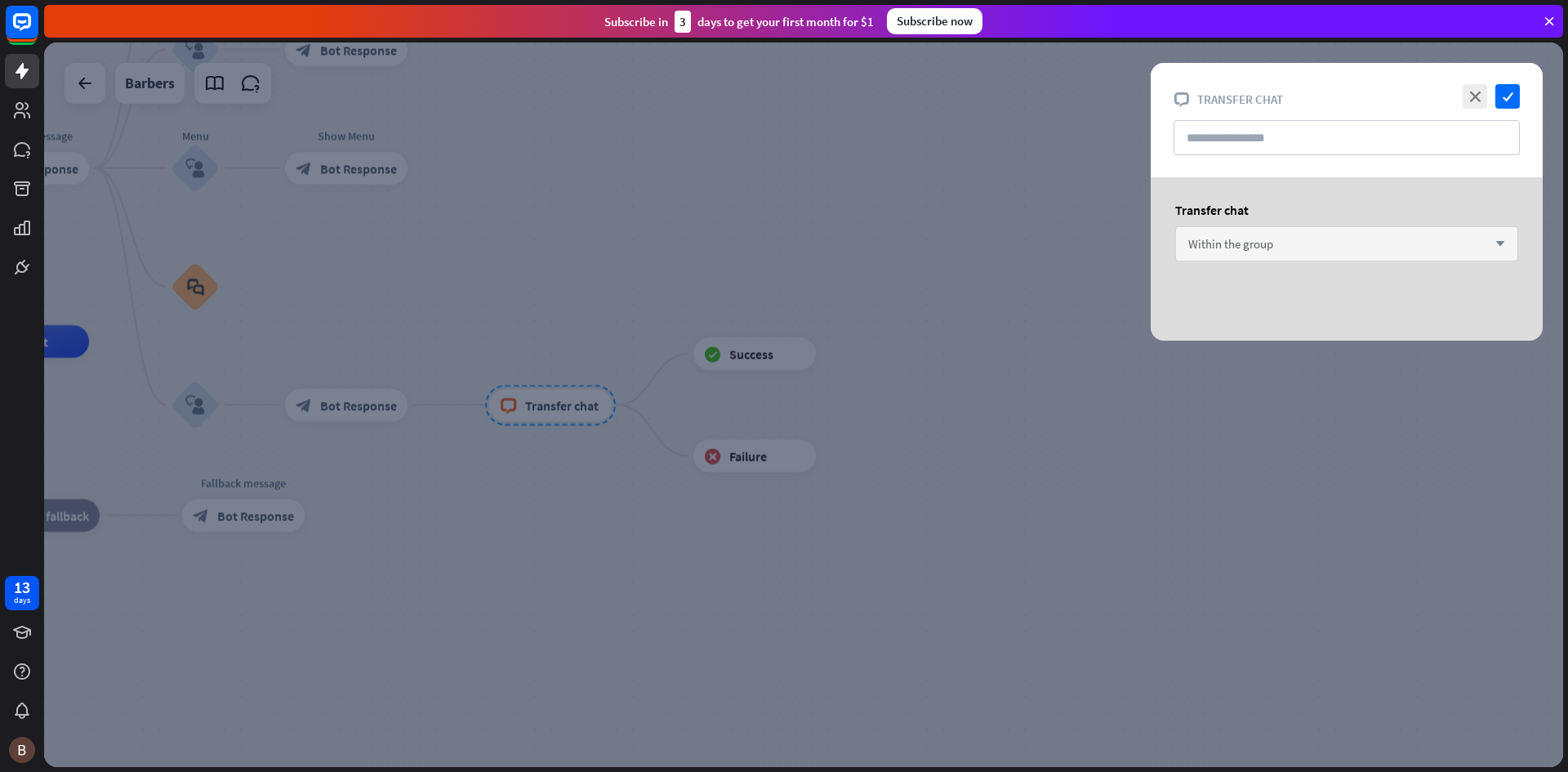
click at [1293, 248] on div "Within the group arrow_down" at bounding box center [1346, 244] width 343 height 35
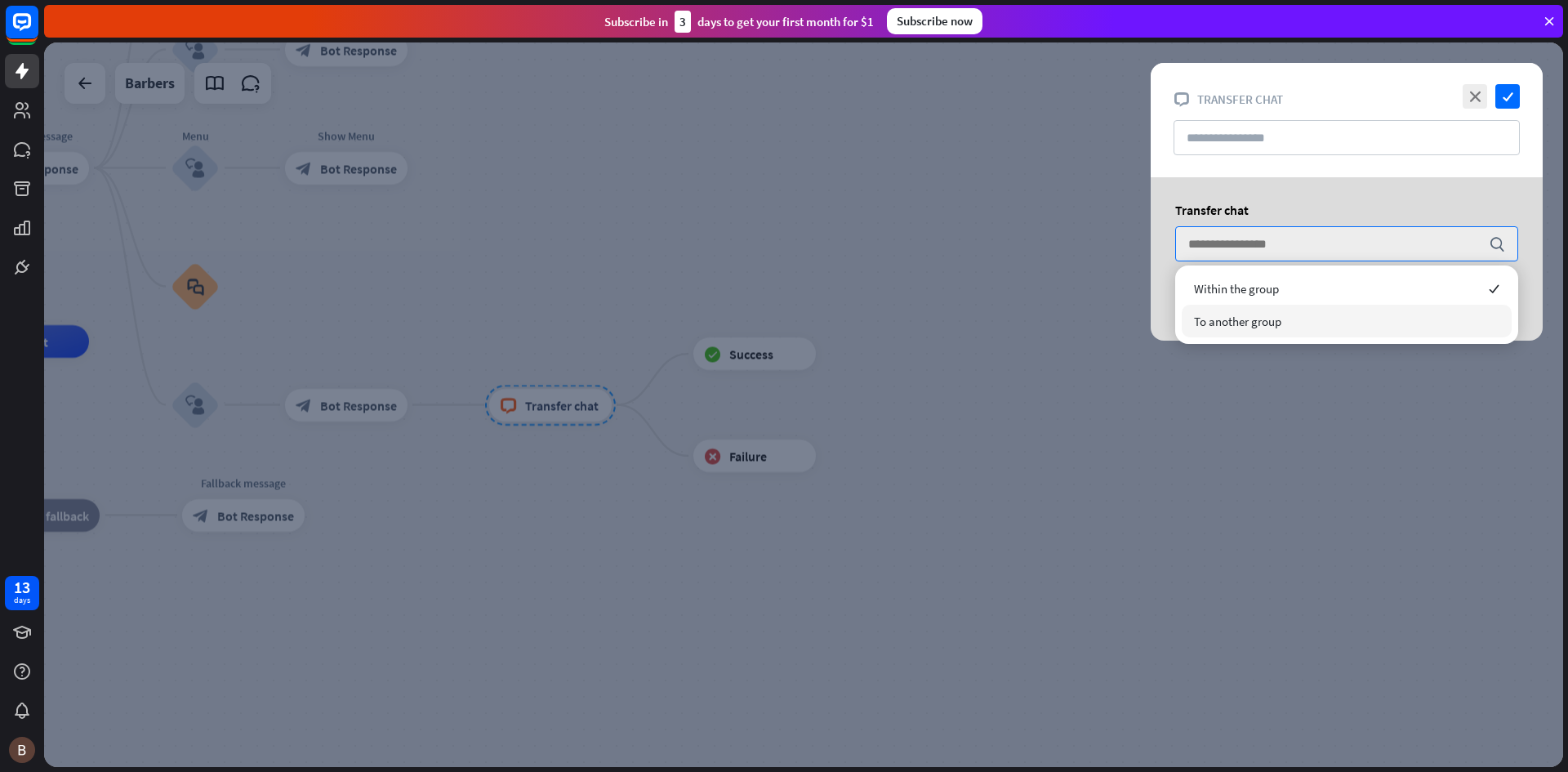
click at [1240, 327] on span "To another group" at bounding box center [1237, 321] width 87 height 15
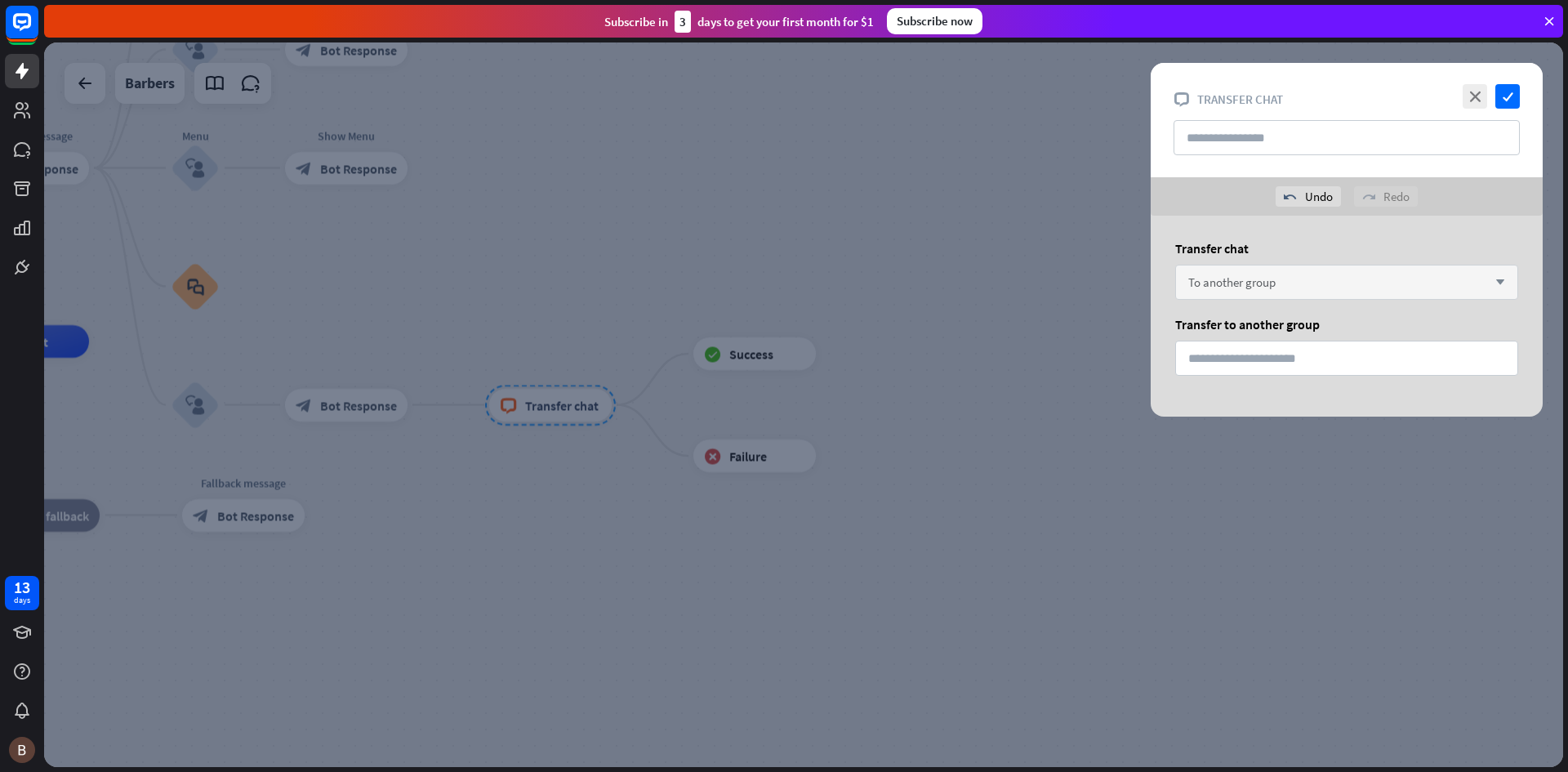
click at [1252, 289] on span "To another group" at bounding box center [1231, 282] width 87 height 15
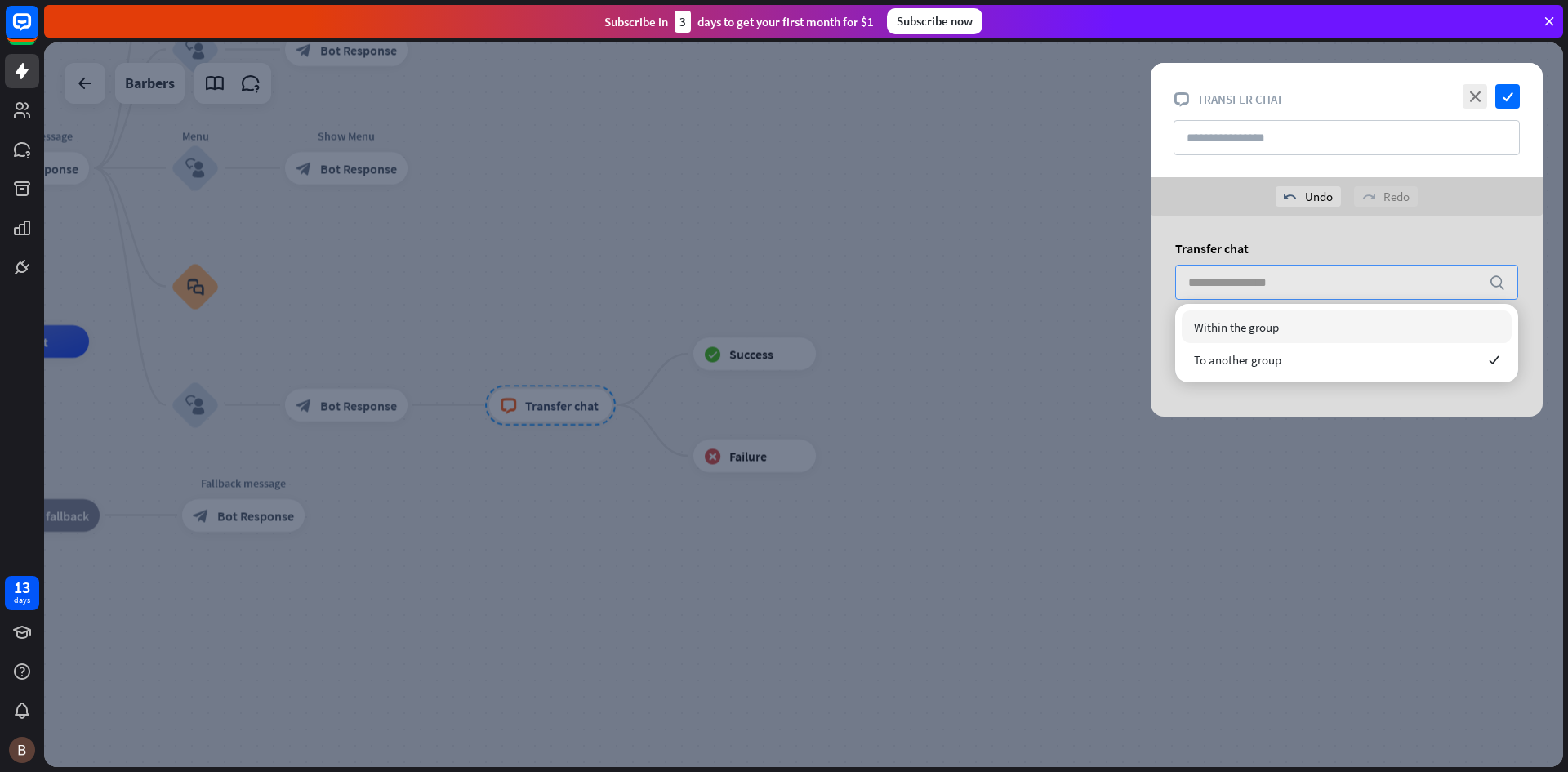
click at [1254, 322] on span "Within the group" at bounding box center [1236, 327] width 85 height 15
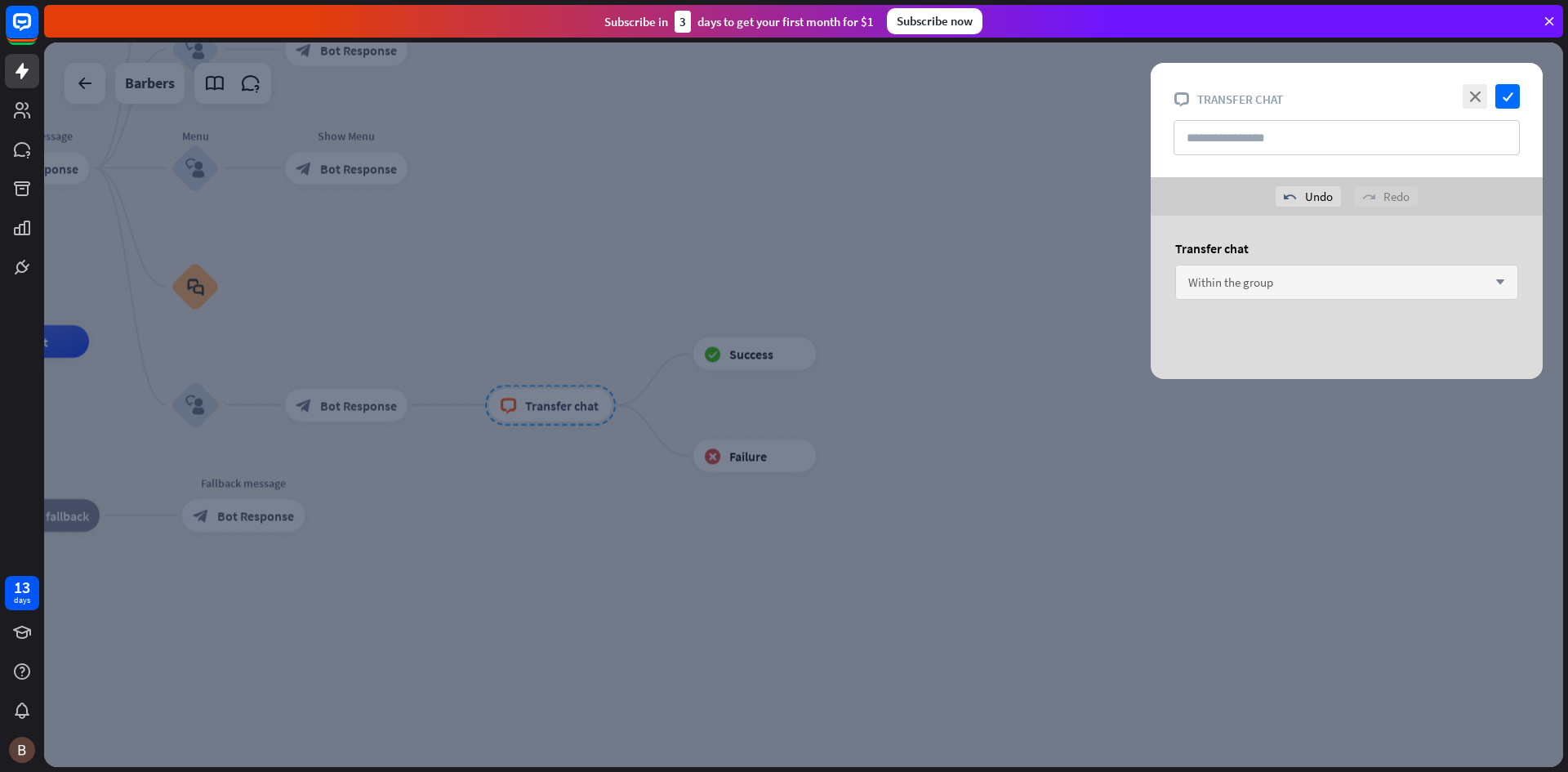
click at [958, 307] on div at bounding box center [804, 404] width 1519 height 724
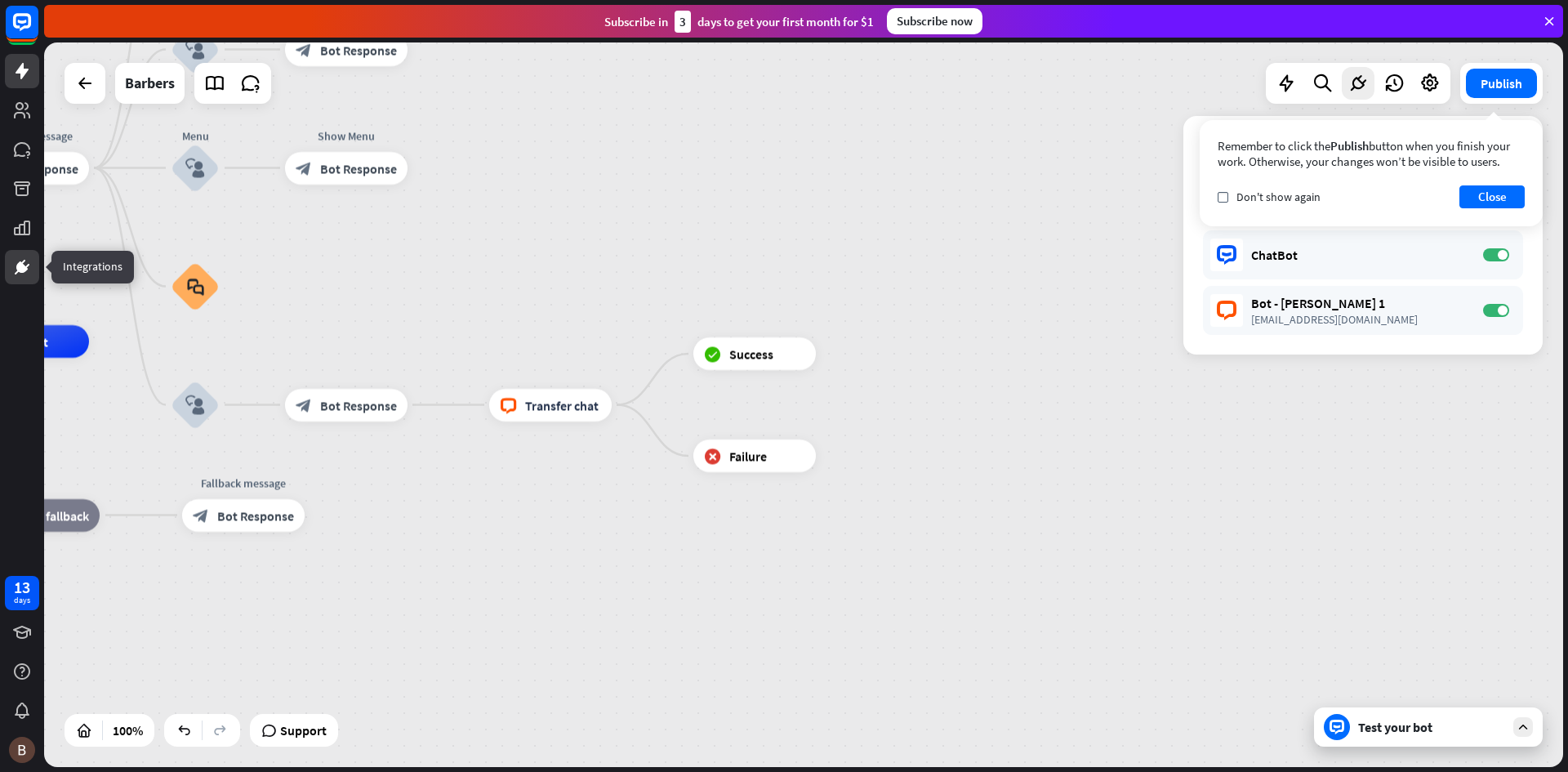
click at [18, 267] on icon at bounding box center [22, 267] width 12 height 12
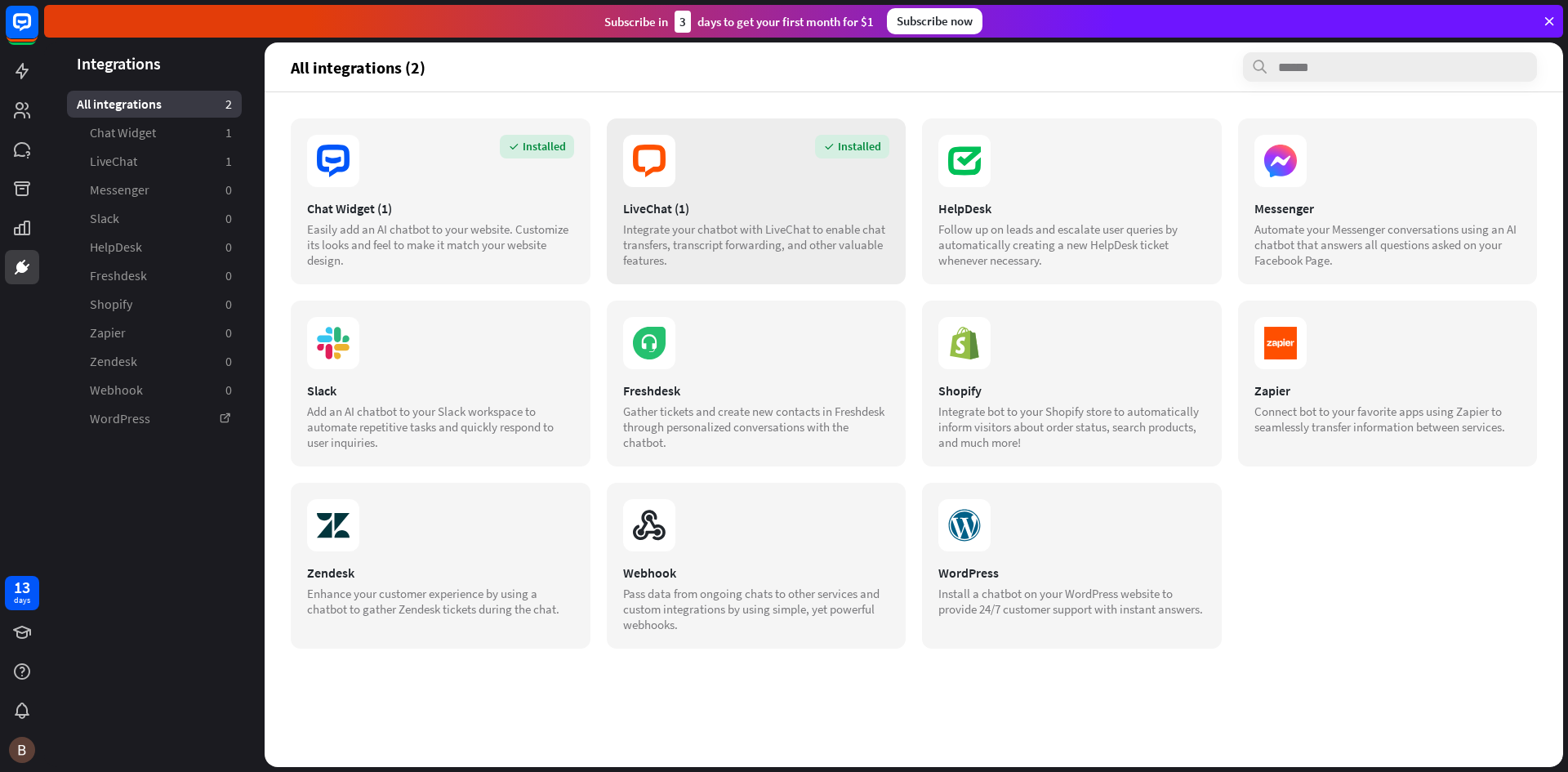
click at [705, 223] on div "Integrate your chatbot with LiveChat to enable chat transfers, transcript forwa…" at bounding box center [757, 245] width 267 height 47
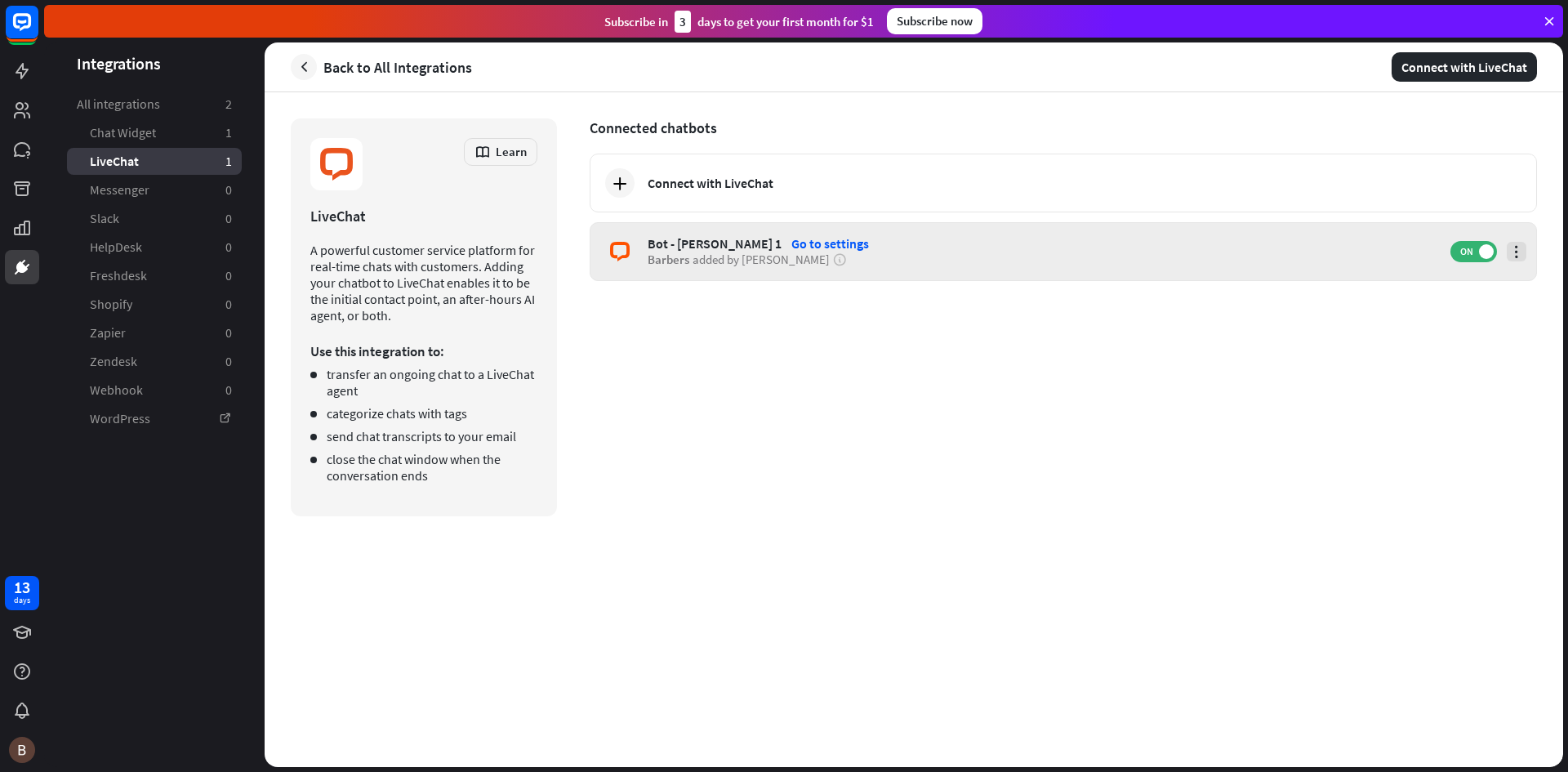
click at [1521, 256] on icon at bounding box center [1516, 251] width 16 height 16
click at [1515, 249] on icon at bounding box center [1516, 251] width 16 height 16
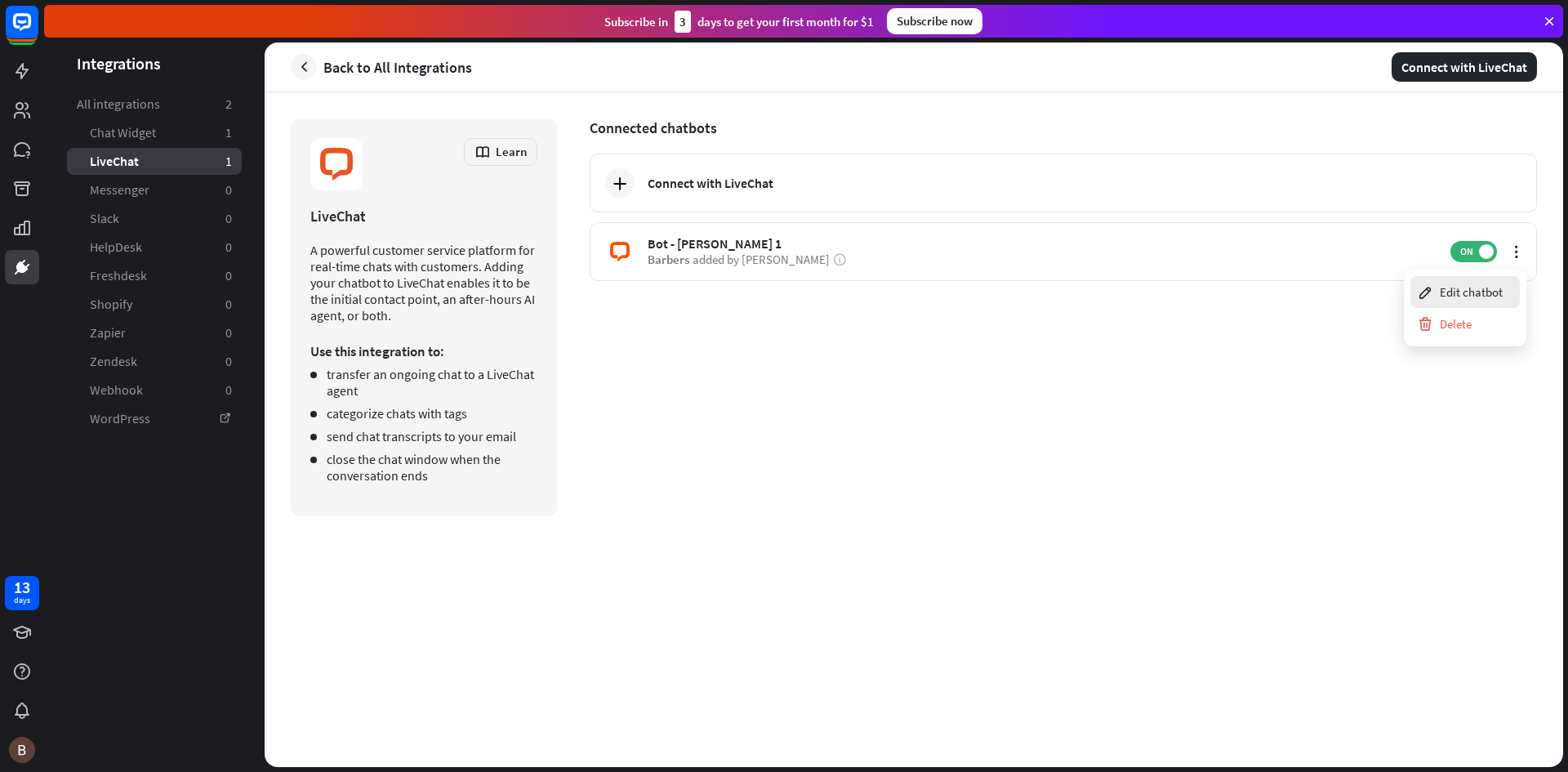
click at [1442, 287] on div "Edit chatbot" at bounding box center [1459, 292] width 85 height 32
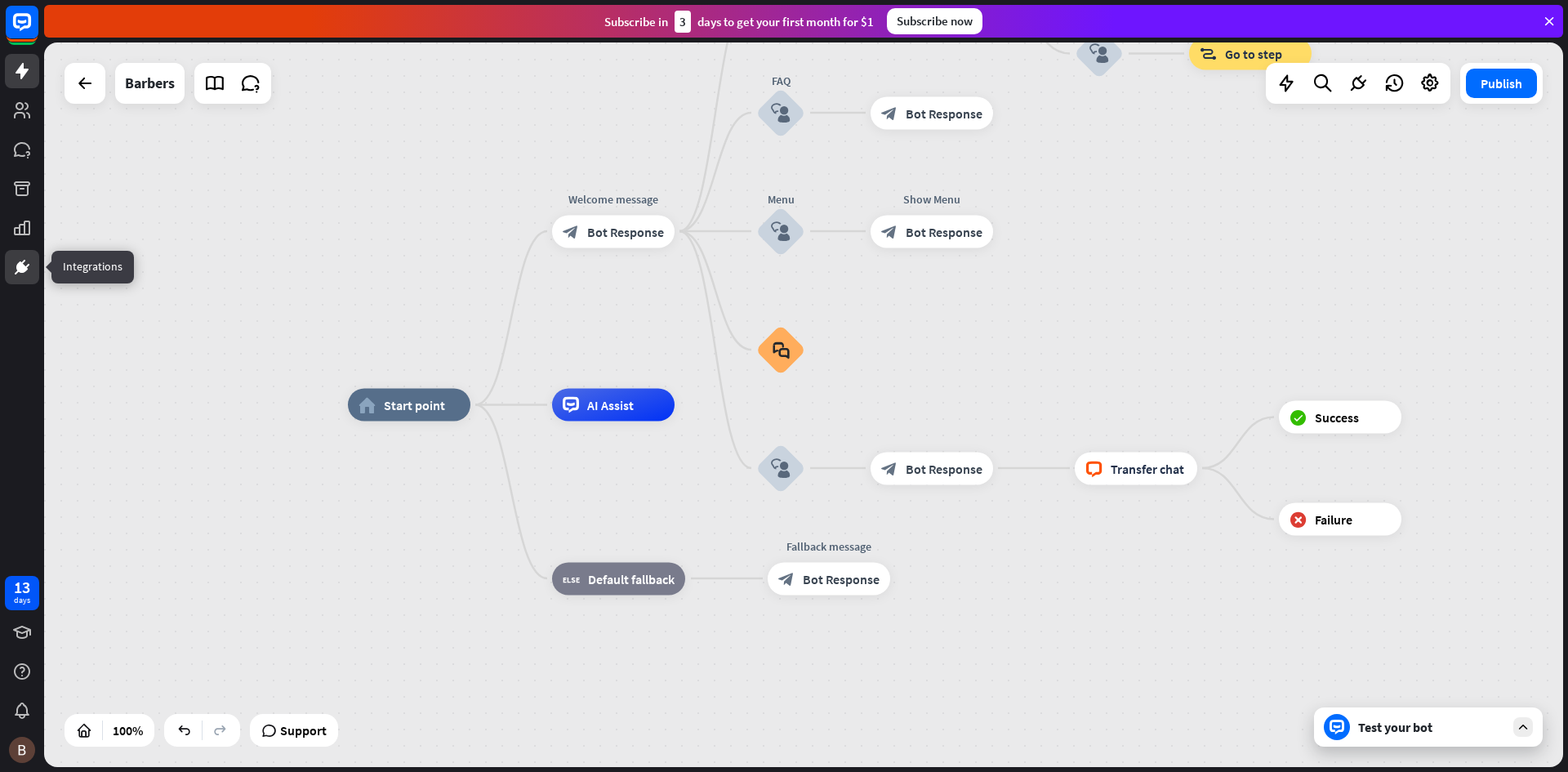
click at [13, 261] on icon at bounding box center [22, 267] width 19 height 19
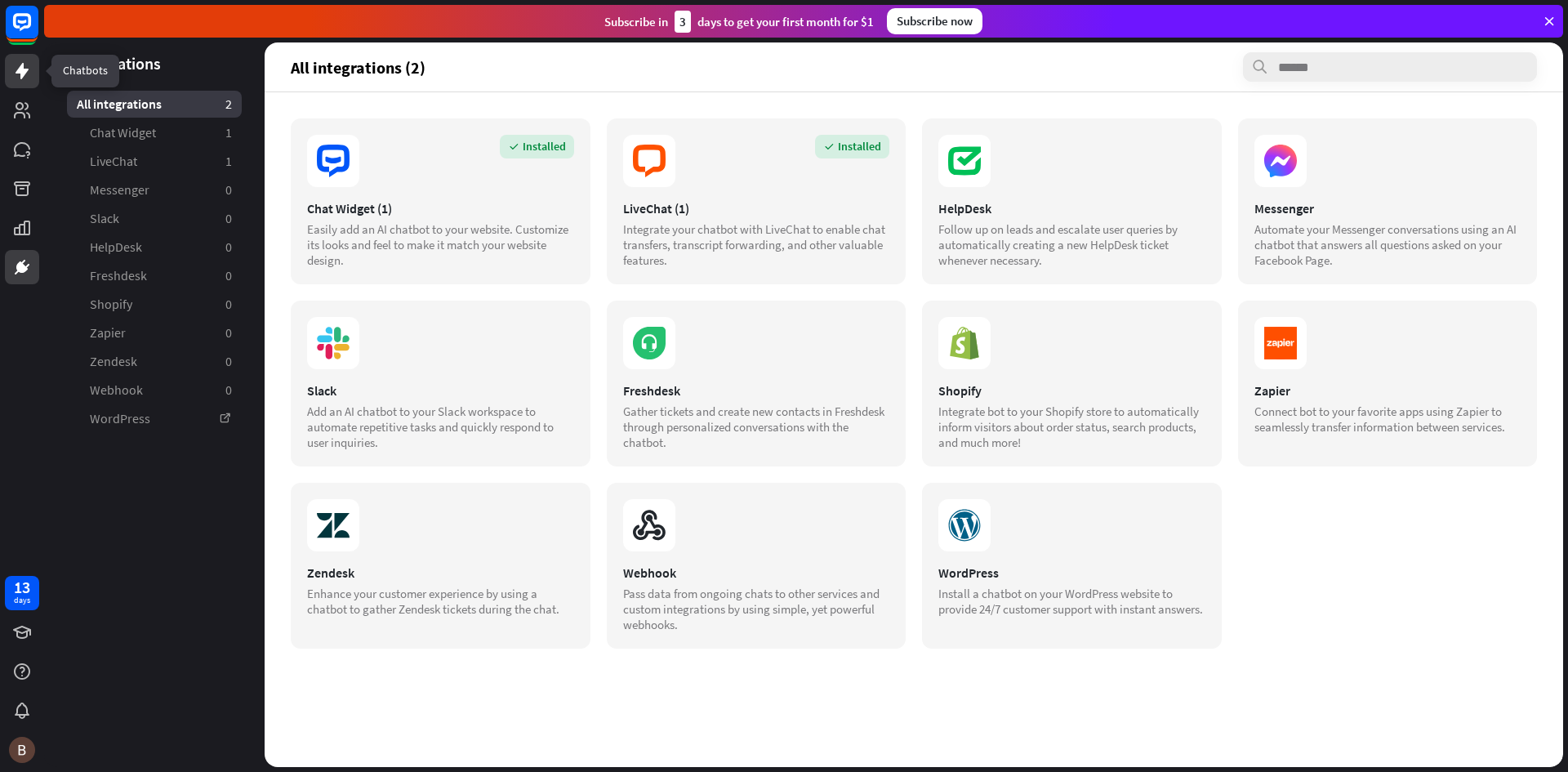
click at [35, 58] on link at bounding box center [22, 71] width 35 height 35
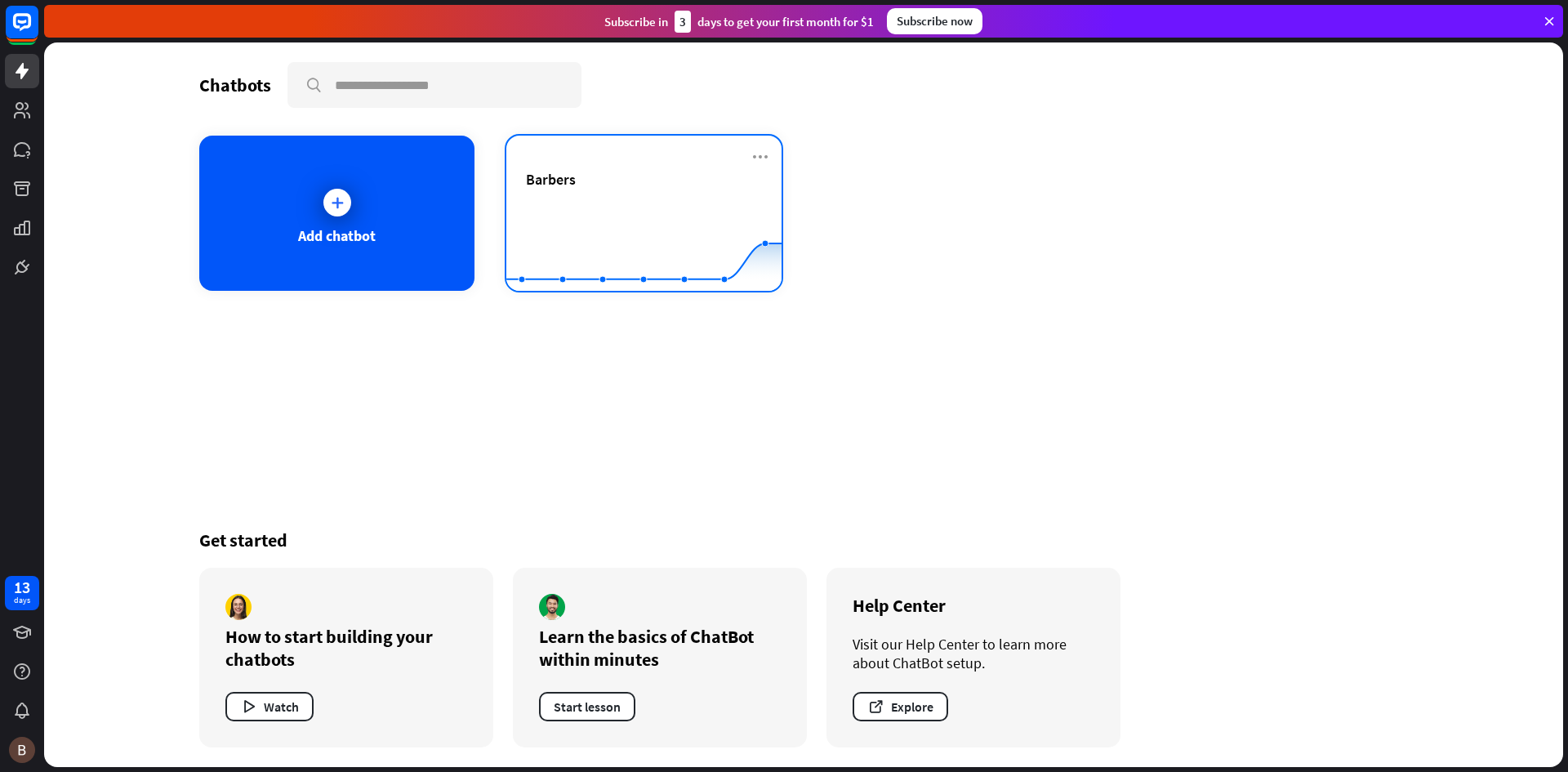
click at [639, 192] on div "Barbers" at bounding box center [644, 199] width 236 height 58
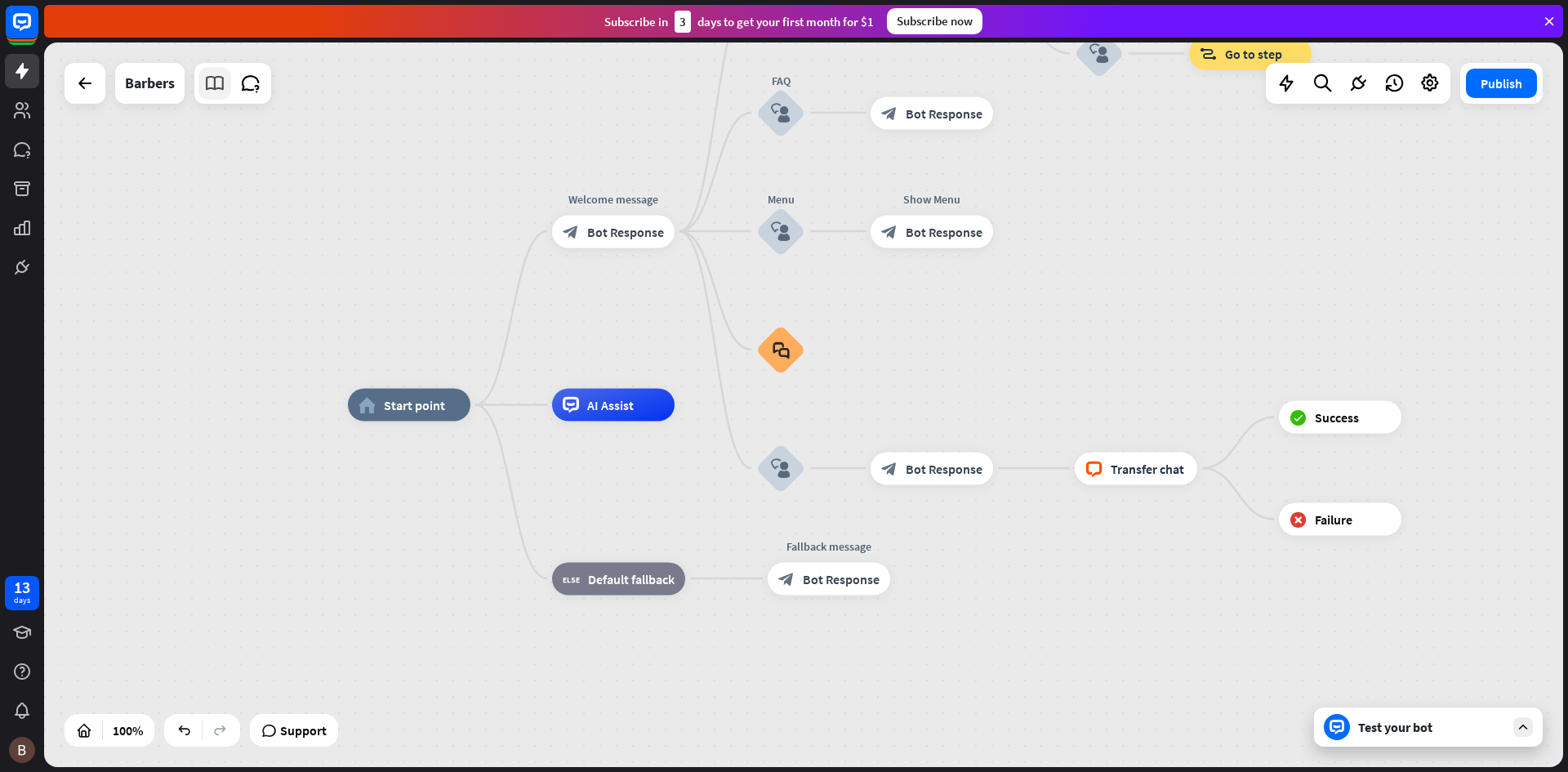
click at [229, 93] on link at bounding box center [215, 83] width 33 height 33
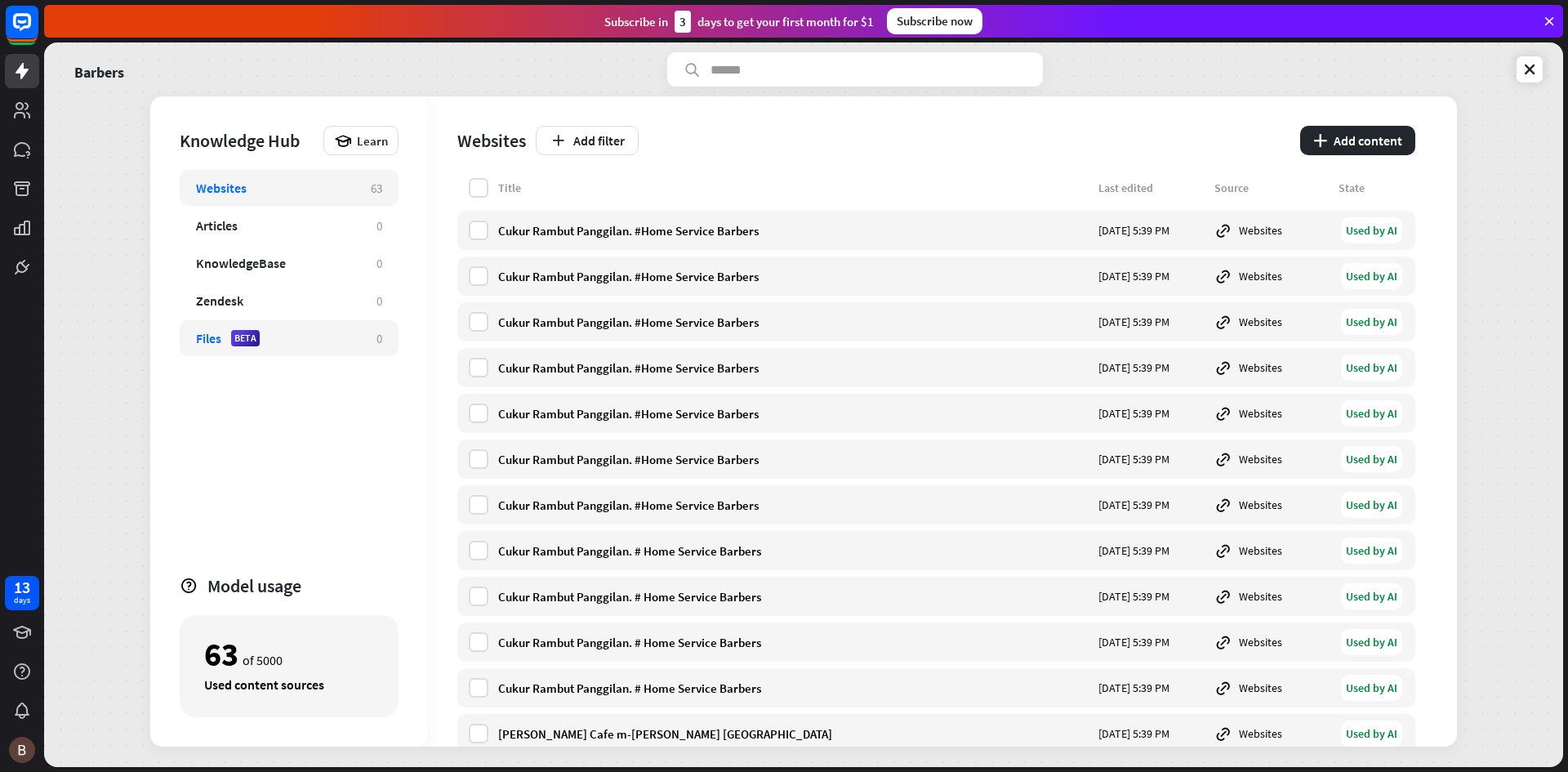
click at [355, 321] on div "Files BETA 0" at bounding box center [289, 338] width 219 height 35
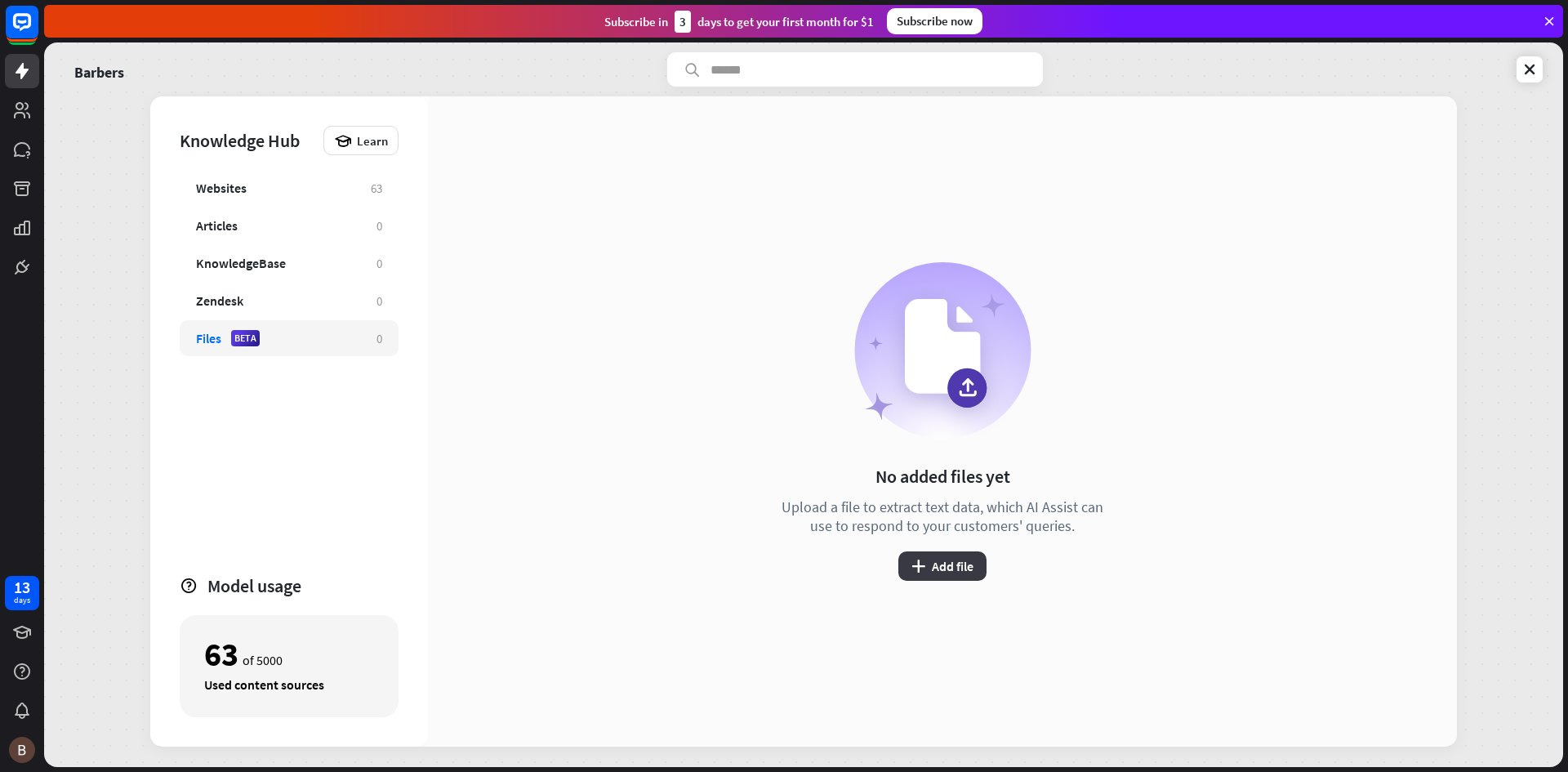
click at [924, 572] on icon "plus" at bounding box center [918, 566] width 13 height 13
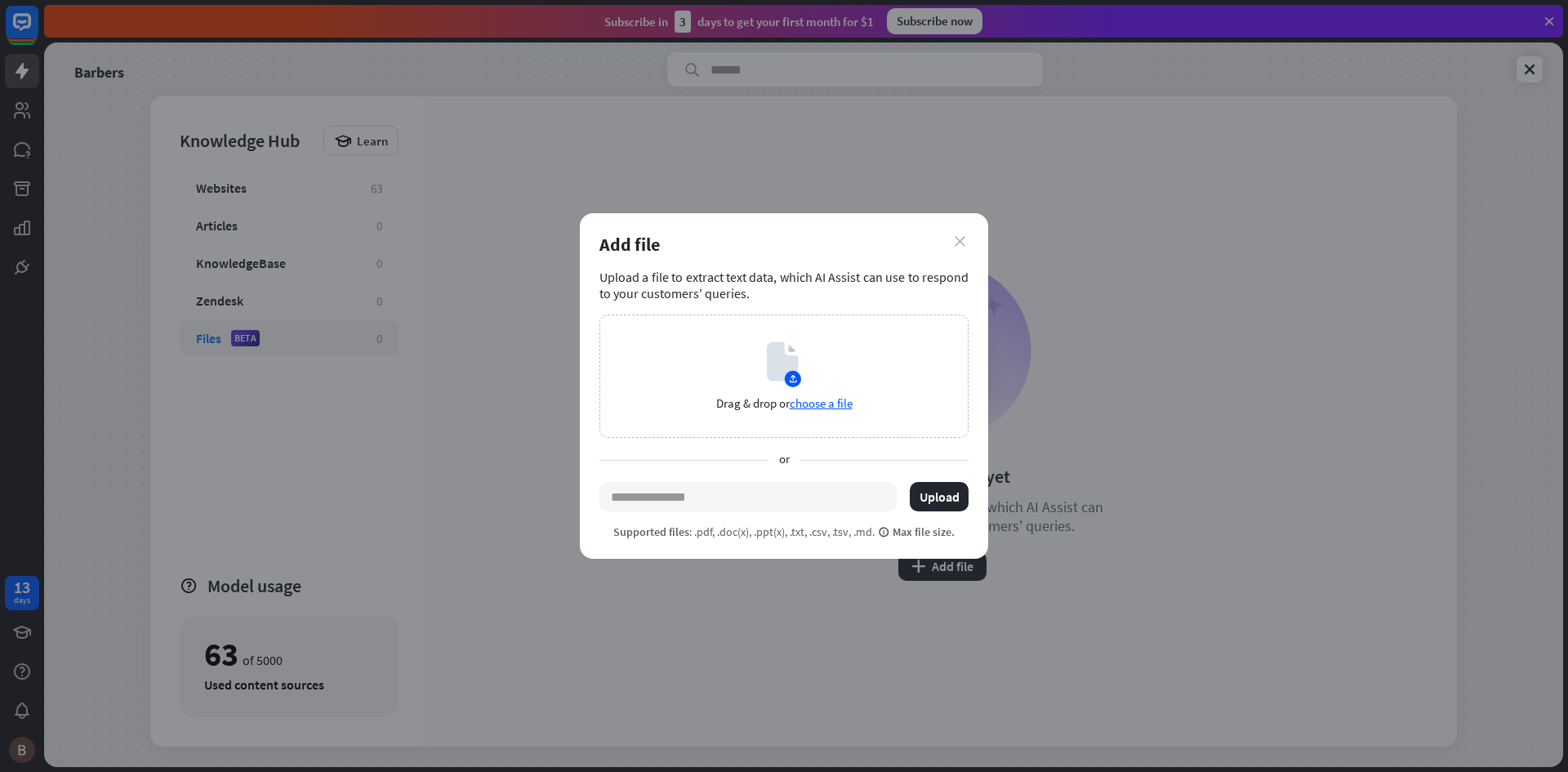
click at [962, 239] on icon "close" at bounding box center [959, 241] width 11 height 11
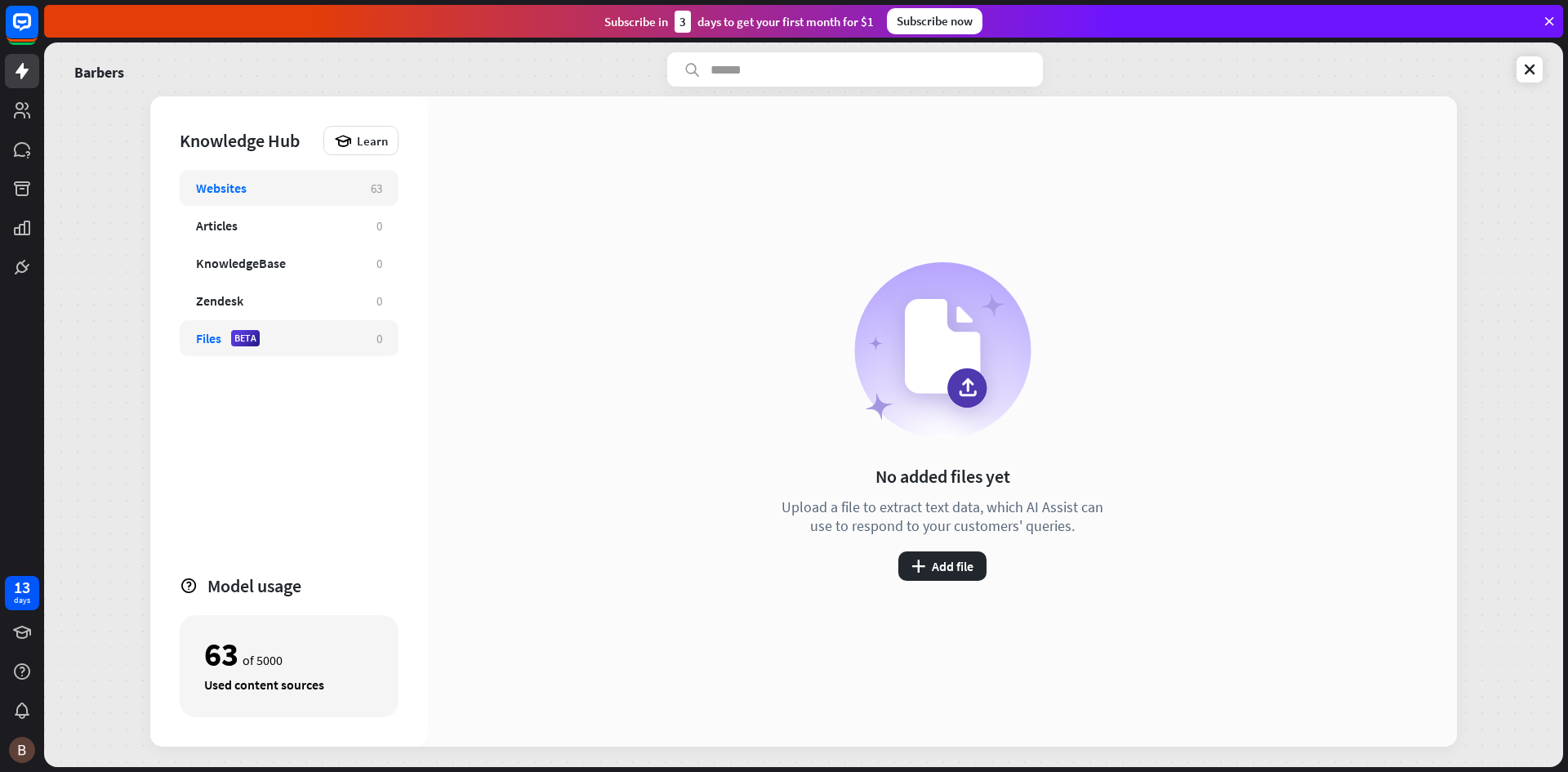
click at [301, 198] on div "Websites 63" at bounding box center [289, 187] width 219 height 35
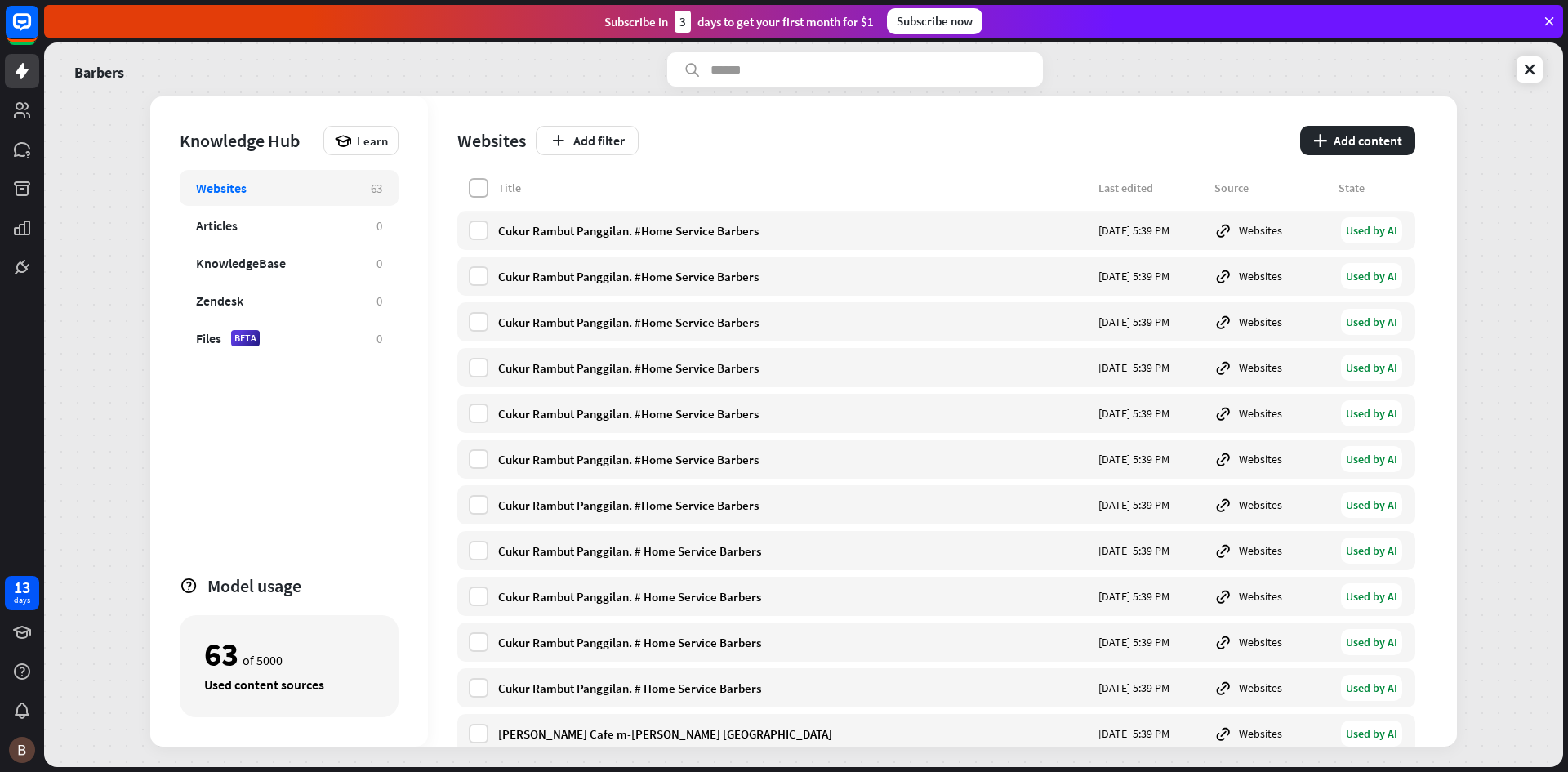
click at [487, 181] on label at bounding box center [479, 188] width 19 height 19
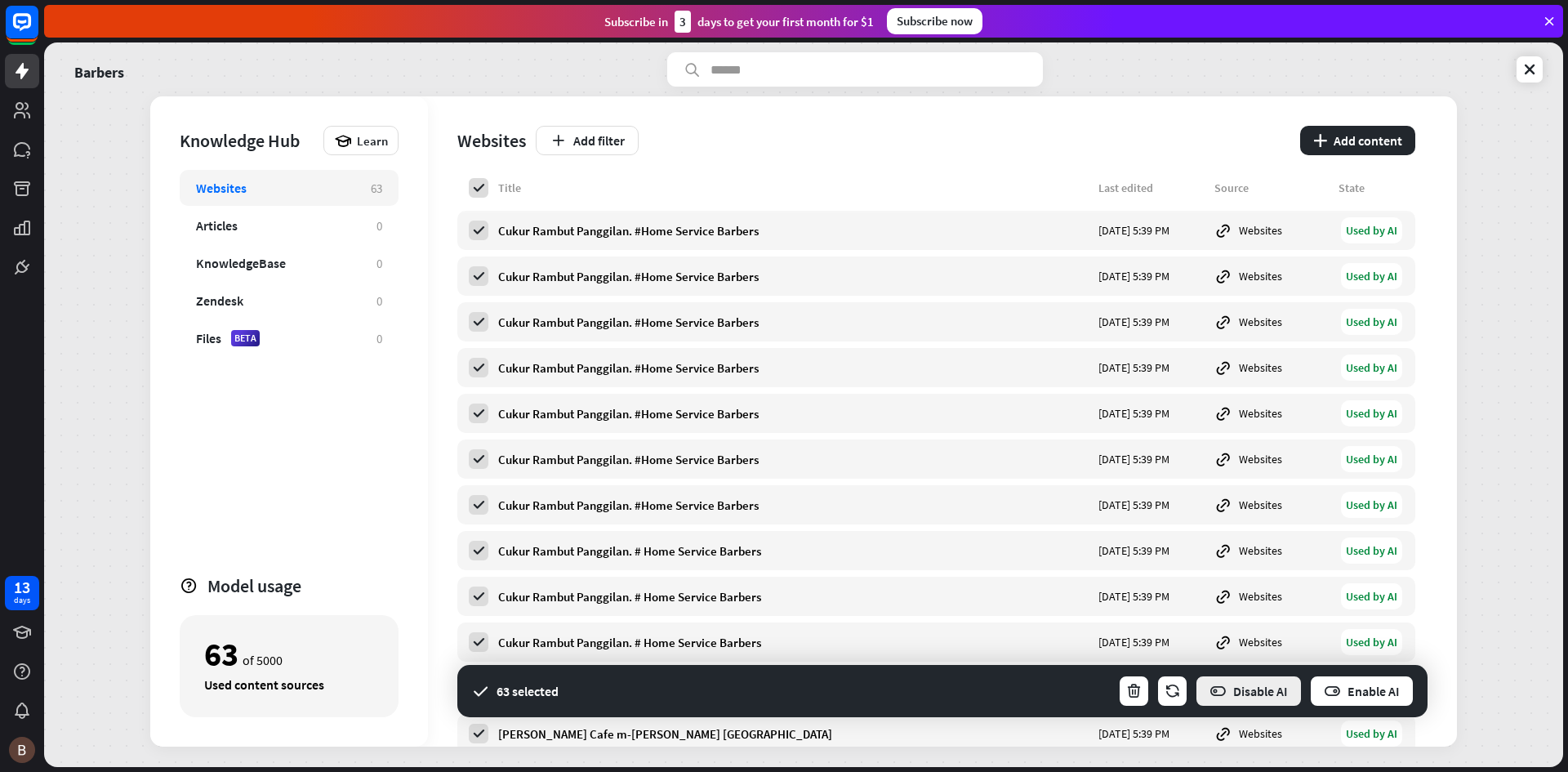
click at [1252, 689] on button "Disable AI" at bounding box center [1249, 690] width 107 height 33
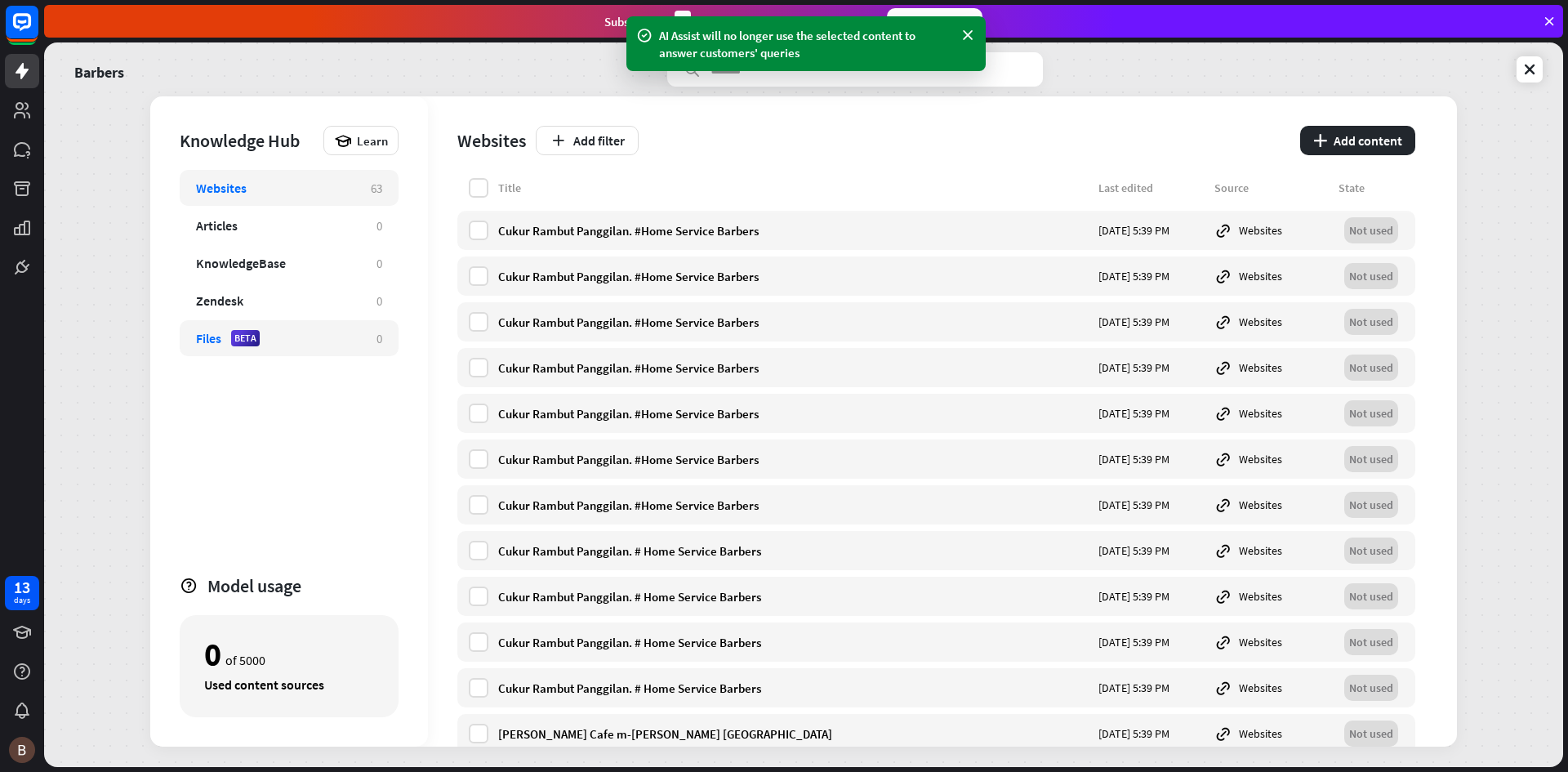
click at [323, 342] on div "Files BETA" at bounding box center [277, 338] width 164 height 16
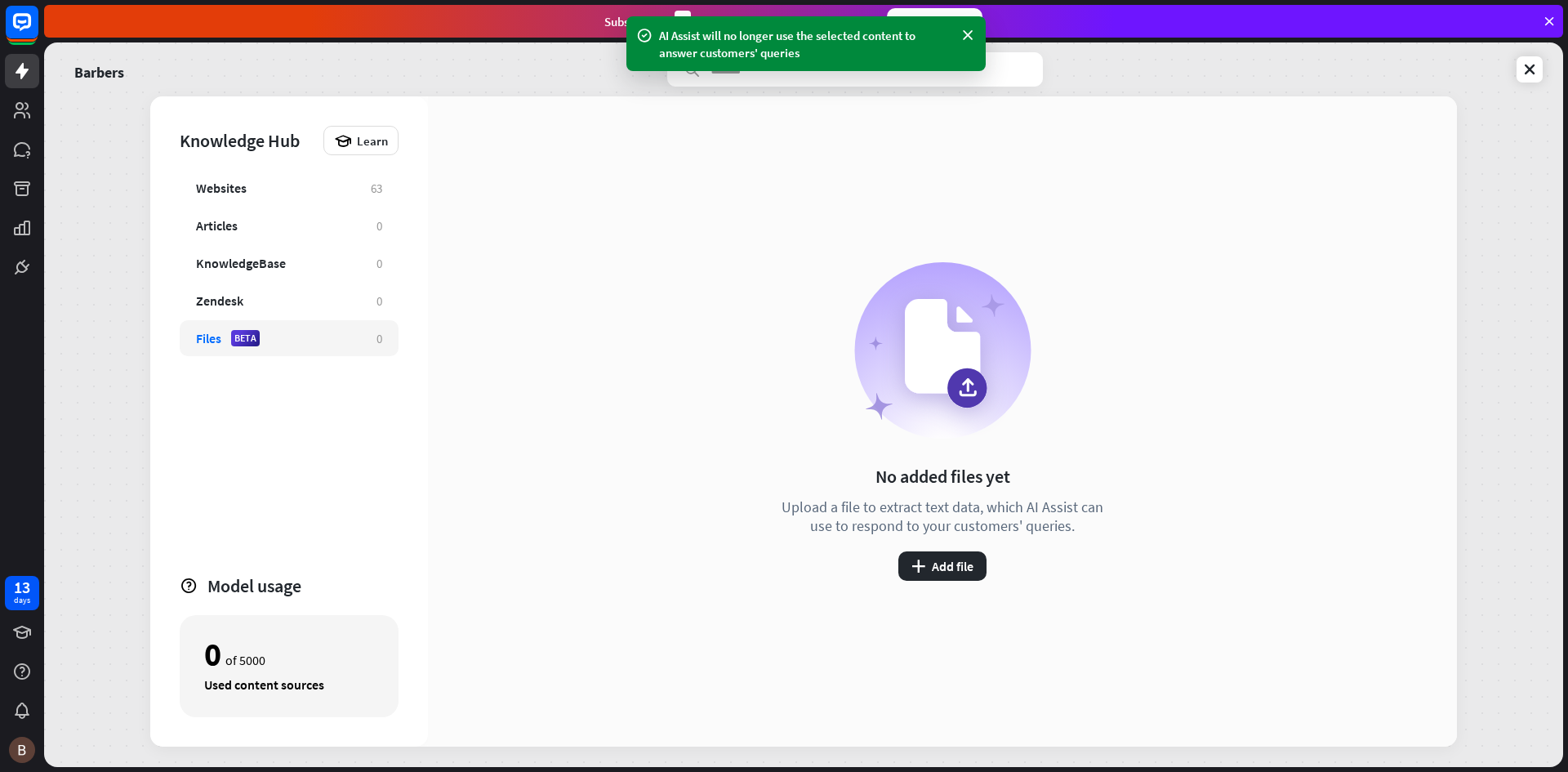
click at [976, 423] on circle at bounding box center [943, 350] width 176 height 176
click at [953, 561] on button "plus Add file" at bounding box center [943, 566] width 88 height 30
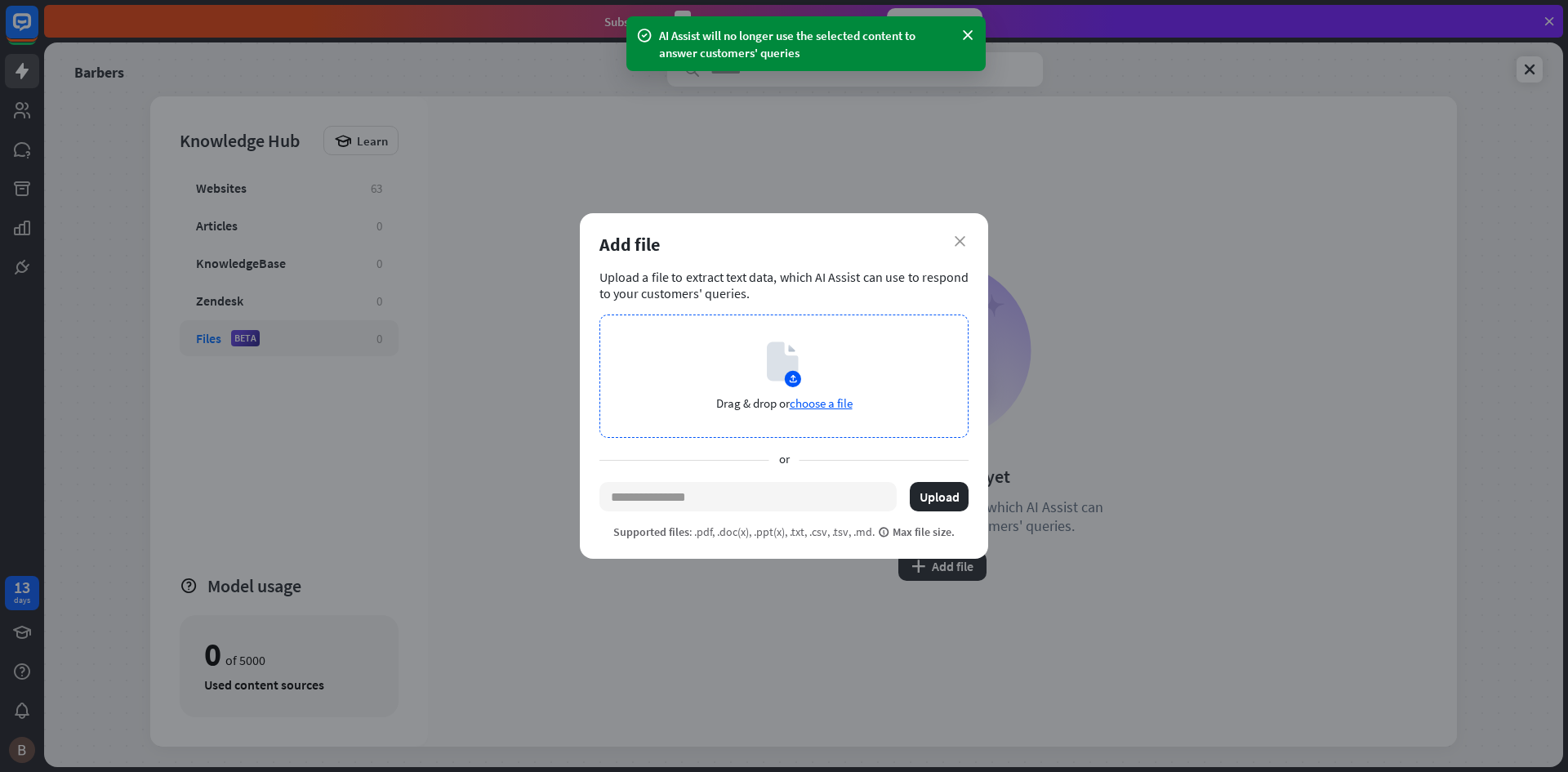
click at [787, 382] on circle at bounding box center [792, 379] width 16 height 16
